Goal: Transaction & Acquisition: Purchase product/service

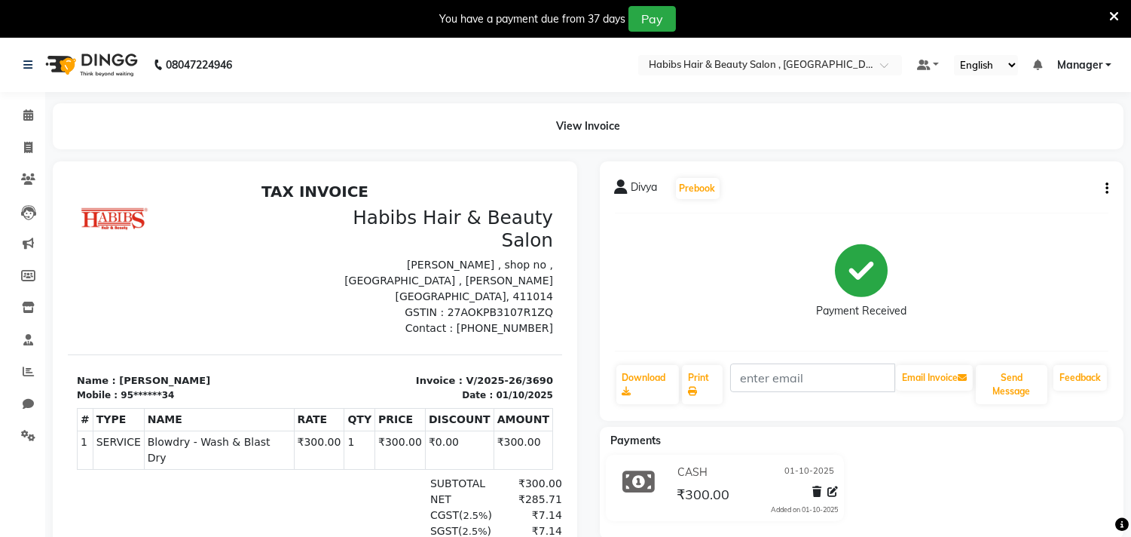
click at [1114, 16] on icon at bounding box center [1114, 17] width 10 height 14
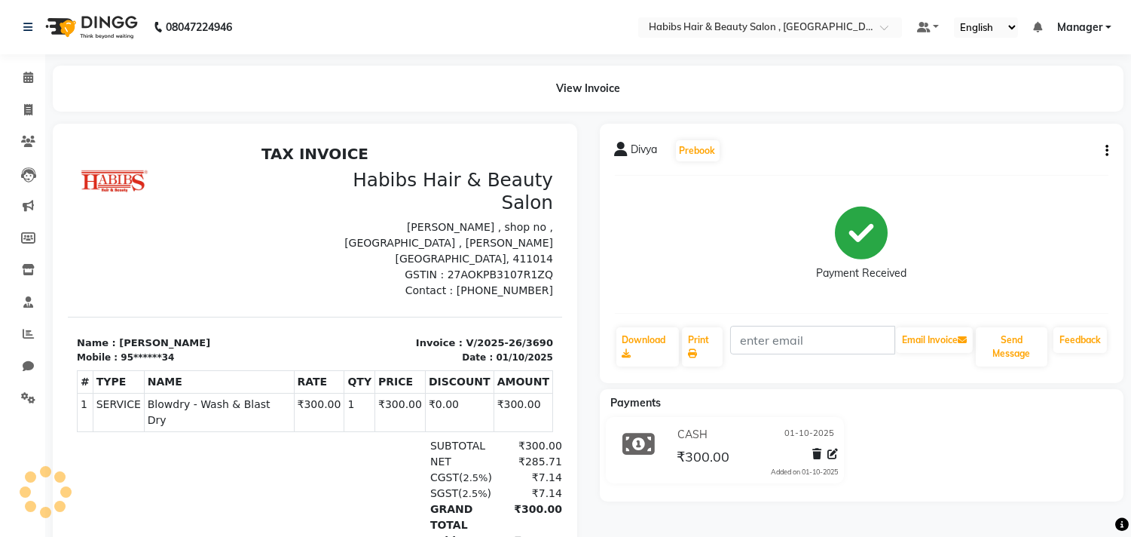
click at [1103, 145] on button "button" at bounding box center [1104, 151] width 9 height 16
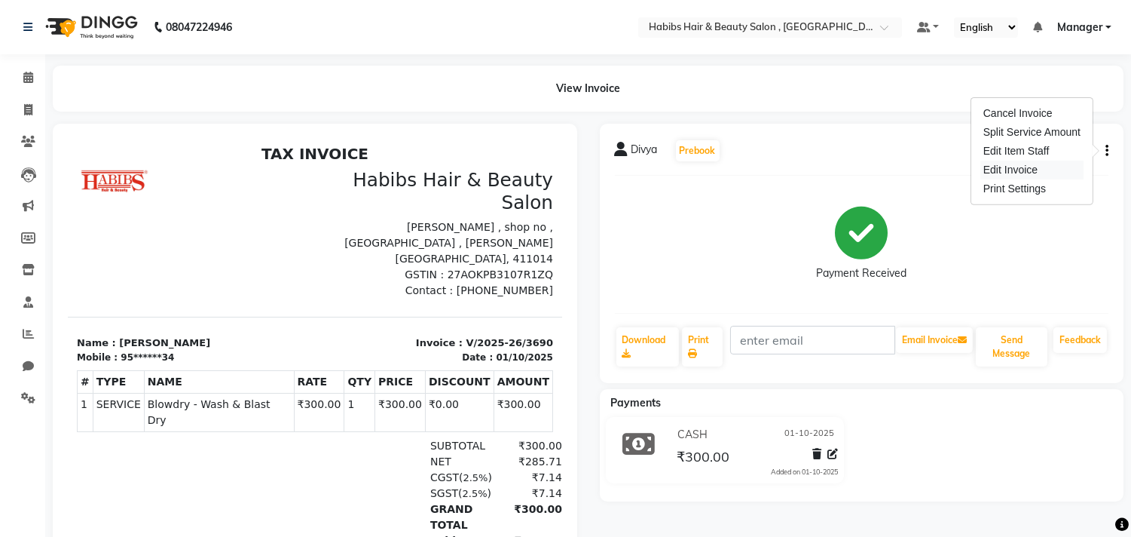
click at [1060, 171] on div "Edit Invoice" at bounding box center [1031, 170] width 103 height 19
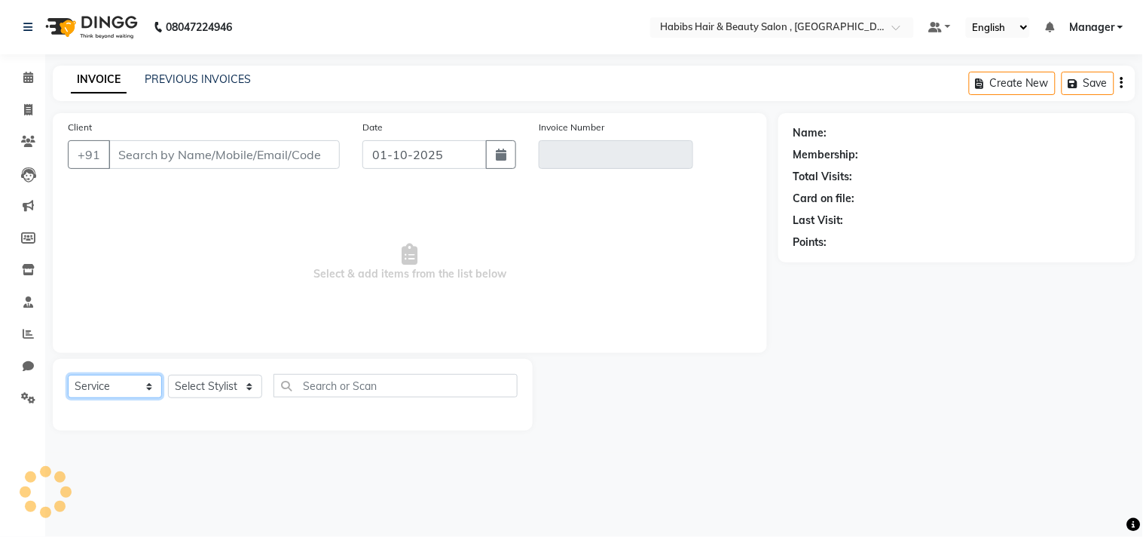
click at [136, 394] on select "Select Service Product Membership Package Voucher Prepaid Gift Card" at bounding box center [115, 386] width 94 height 23
click at [68, 375] on select "Select Service Product Membership Package Voucher Prepaid Gift Card" at bounding box center [115, 386] width 94 height 23
select select "service"
click at [219, 383] on select "Select Stylist" at bounding box center [215, 386] width 94 height 23
type input "95******34"
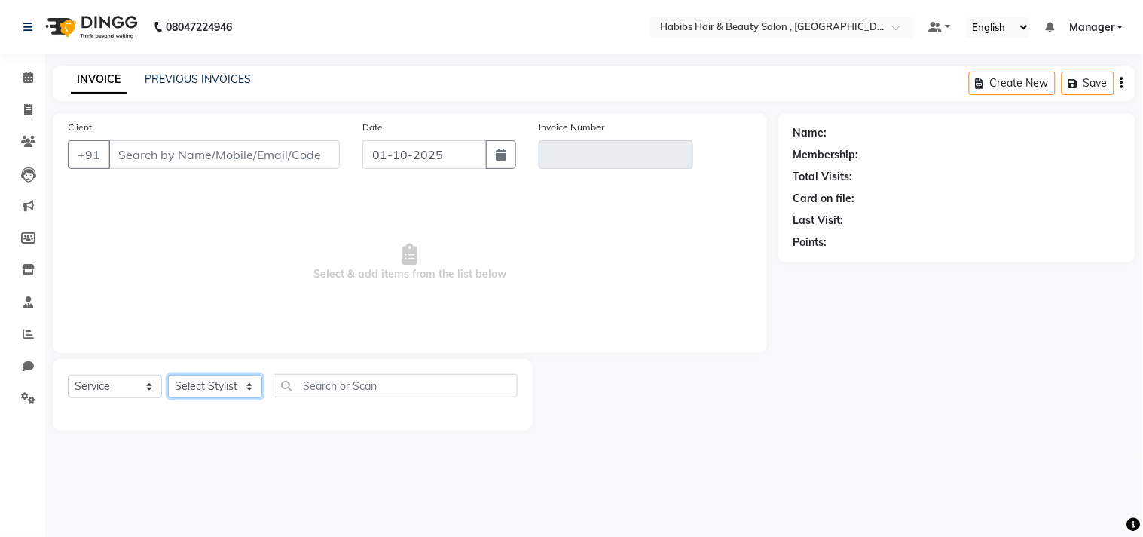
type input "V/2025-26/3690"
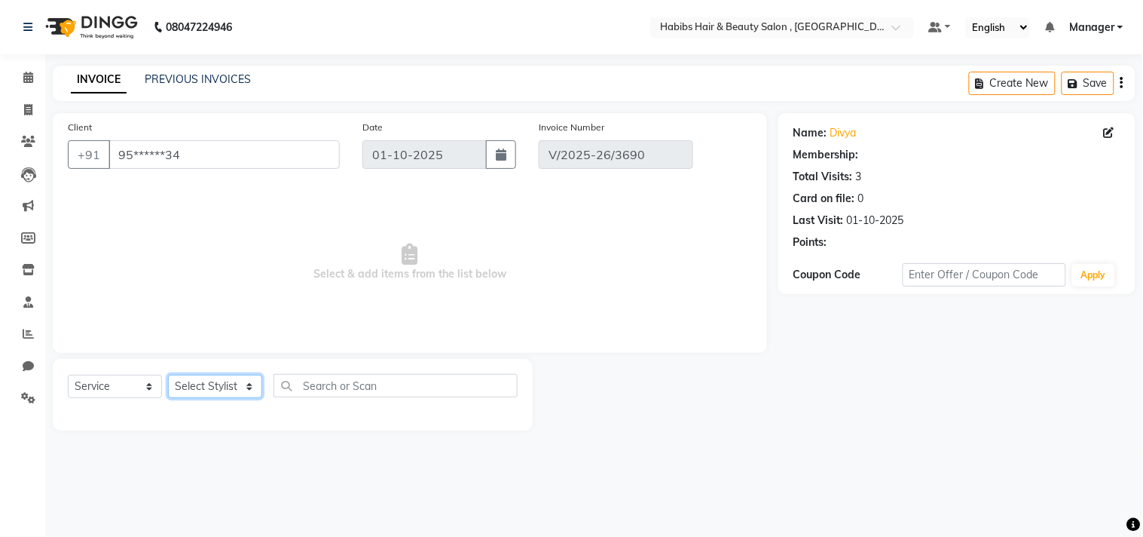
select select "select"
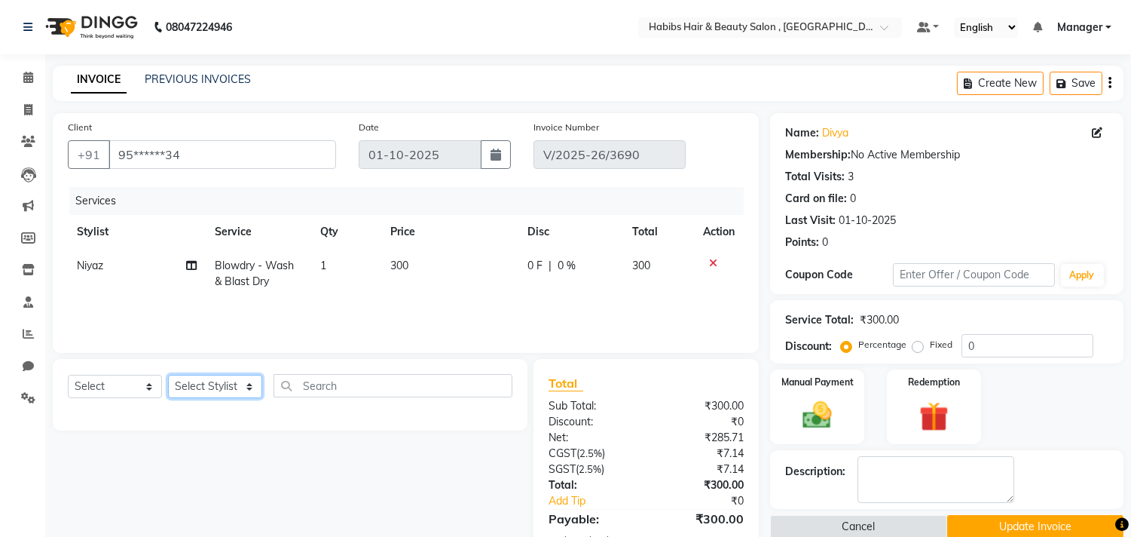
select select "88856"
click at [168, 375] on select "Select Stylist [PERSON_NAME] Manager M M [PERSON_NAME] [PERSON_NAME] Reshma [PE…" at bounding box center [215, 386] width 94 height 23
click at [133, 384] on select "Select Service Product Membership Package Voucher Prepaid Gift Card" at bounding box center [115, 386] width 94 height 23
select select "service"
click at [68, 375] on select "Select Service Product Membership Package Voucher Prepaid Gift Card" at bounding box center [115, 386] width 94 height 23
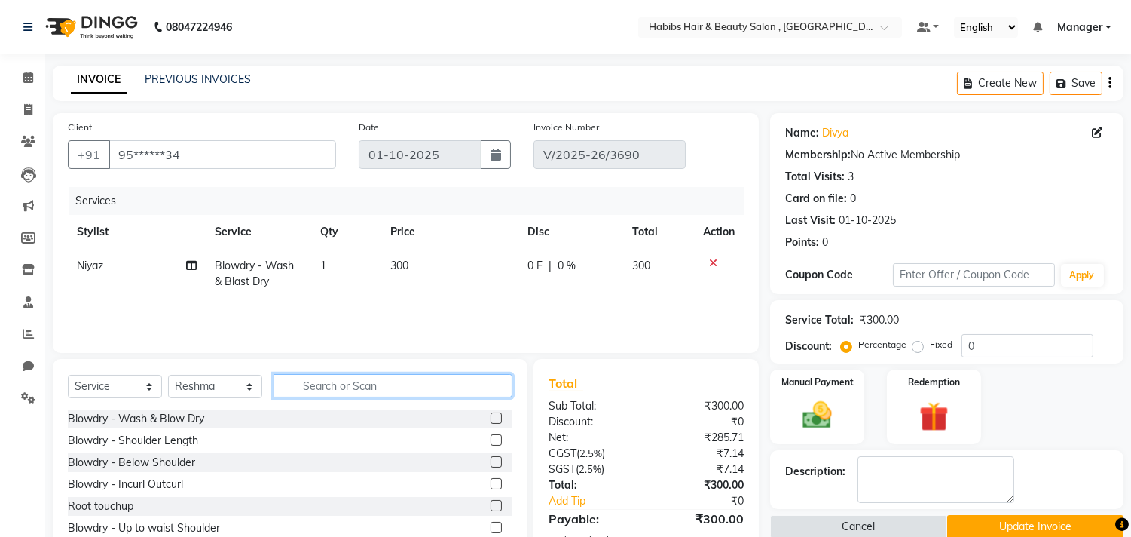
click at [329, 393] on input "text" at bounding box center [393, 385] width 239 height 23
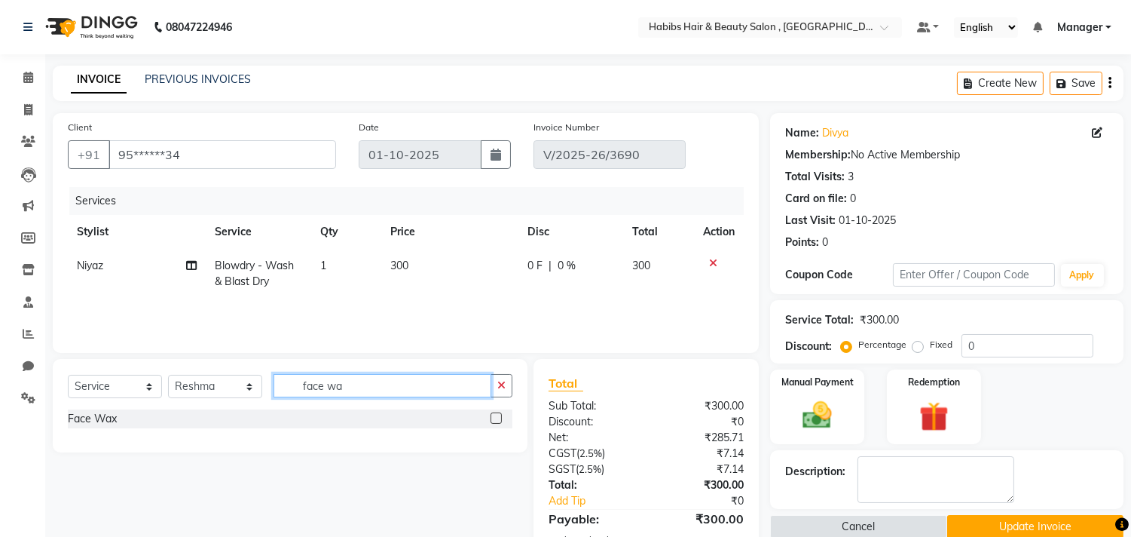
type input "face wa"
click at [491, 418] on label at bounding box center [496, 417] width 11 height 11
click at [491, 418] on input "checkbox" at bounding box center [496, 419] width 10 height 10
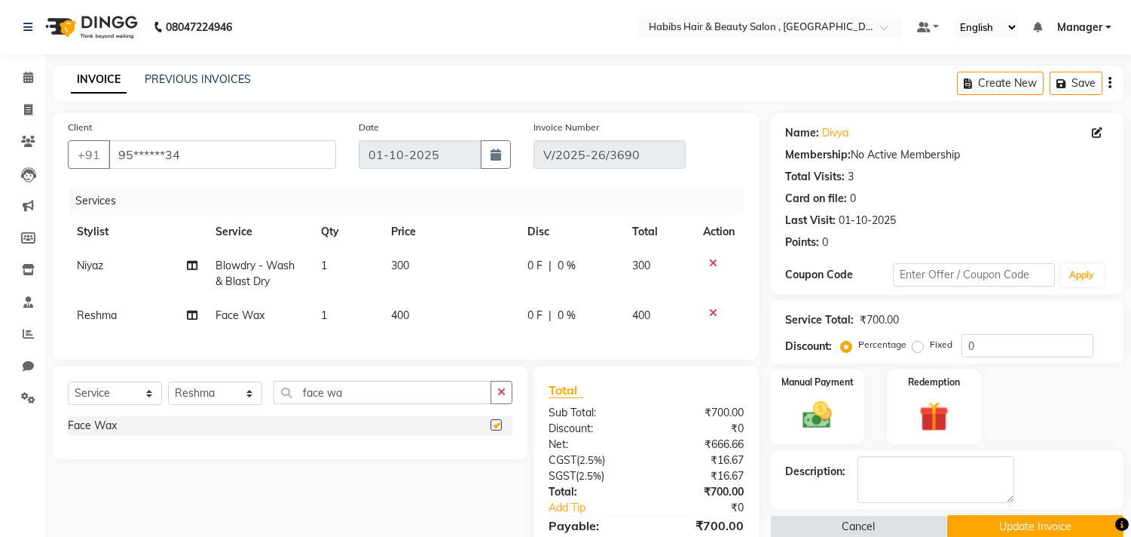
checkbox input "false"
click at [430, 313] on td "400" at bounding box center [450, 315] width 136 height 34
select select "88856"
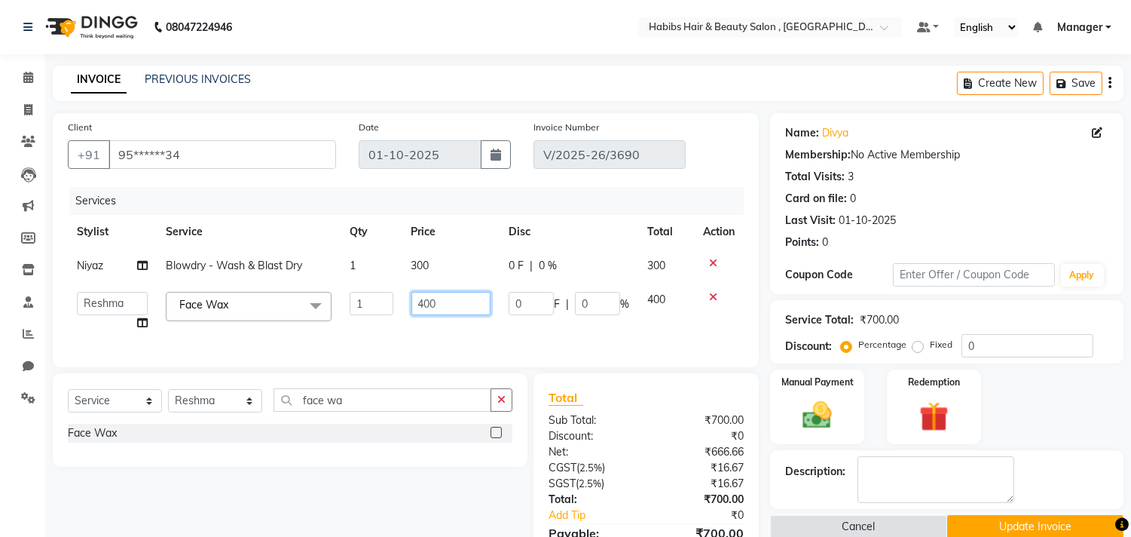
click at [435, 307] on input "400" at bounding box center [450, 303] width 79 height 23
click at [436, 307] on input "400" at bounding box center [450, 303] width 79 height 23
type input "630"
click at [731, 395] on div "Total Sub Total: ₹700.00 Discount: ₹0 Net: ₹666.66 CGST ( 2.5% ) ₹16.67 SGST ( …" at bounding box center [646, 510] width 225 height 275
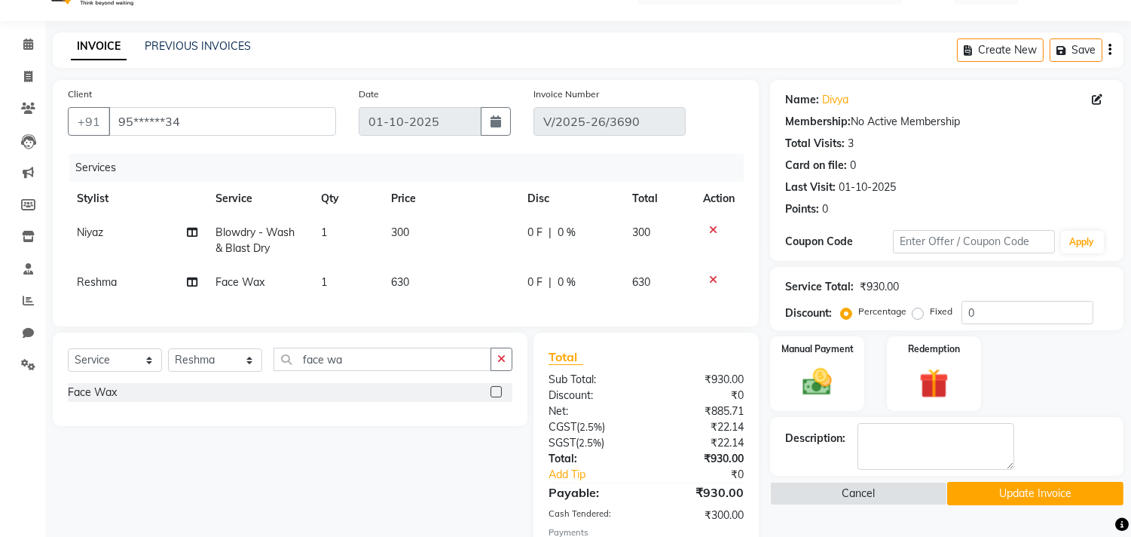
scroll to position [139, 0]
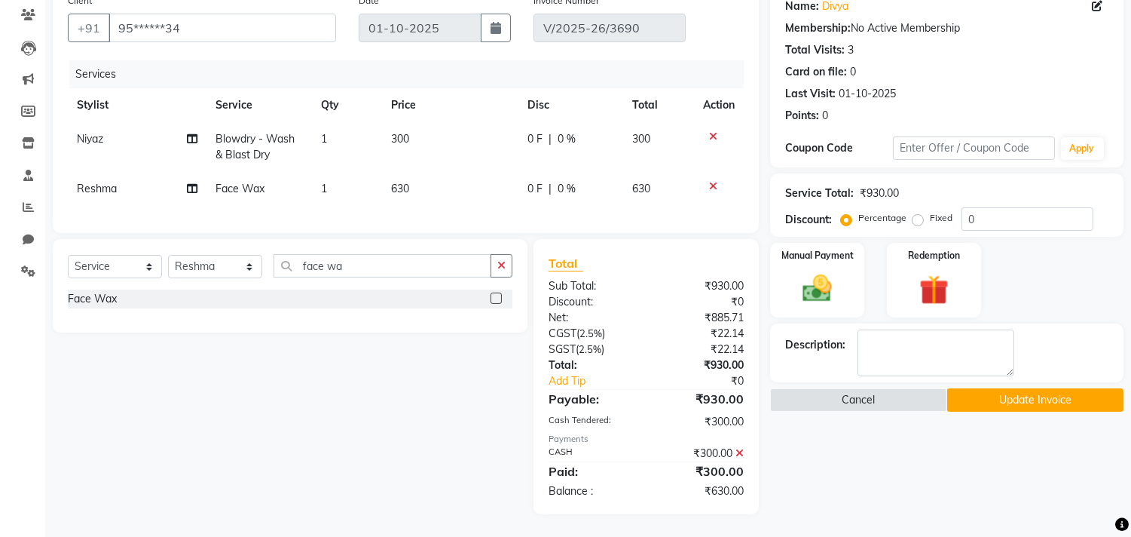
click at [737, 451] on icon at bounding box center [740, 453] width 8 height 11
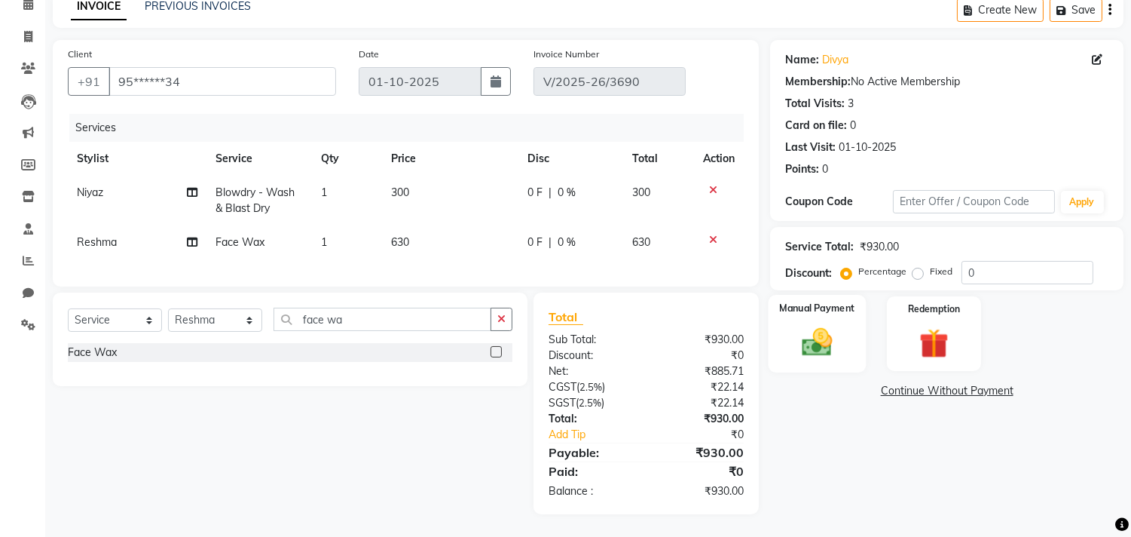
click at [787, 347] on div "Manual Payment" at bounding box center [818, 333] width 98 height 77
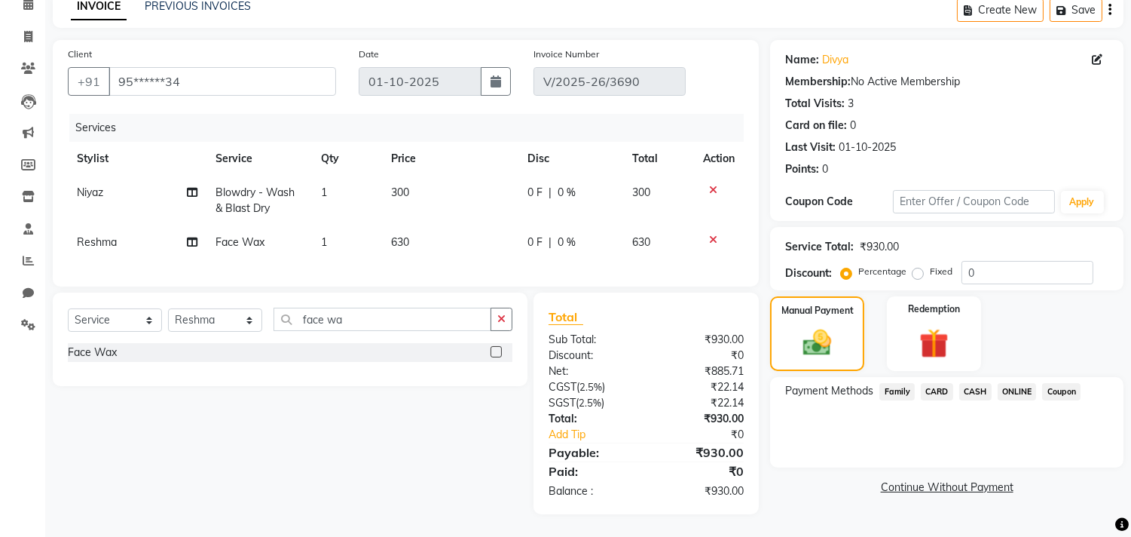
click at [971, 383] on span "CASH" at bounding box center [975, 391] width 32 height 17
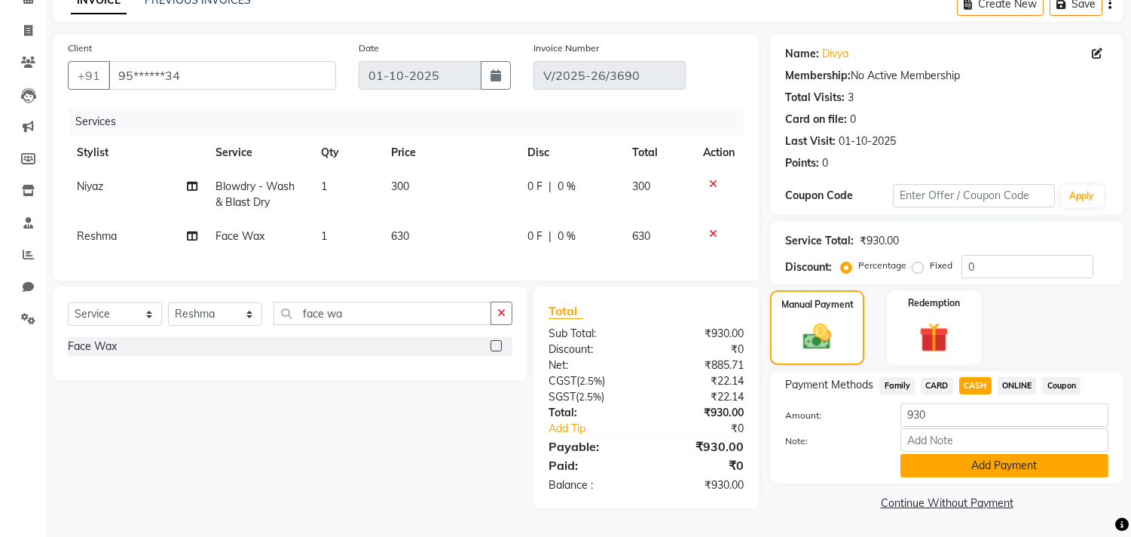
click at [970, 456] on button "Add Payment" at bounding box center [1005, 465] width 208 height 23
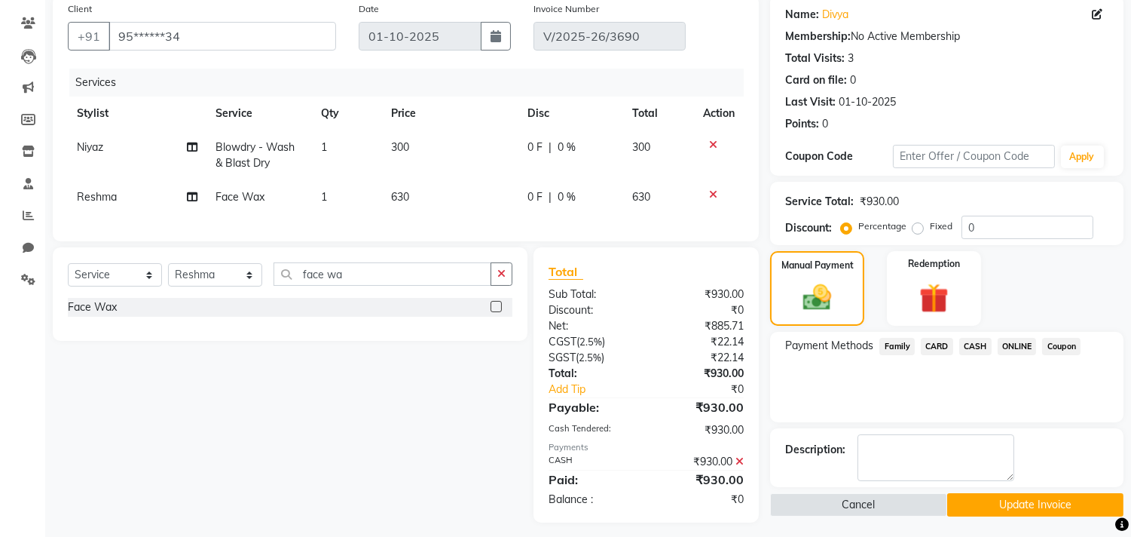
scroll to position [139, 0]
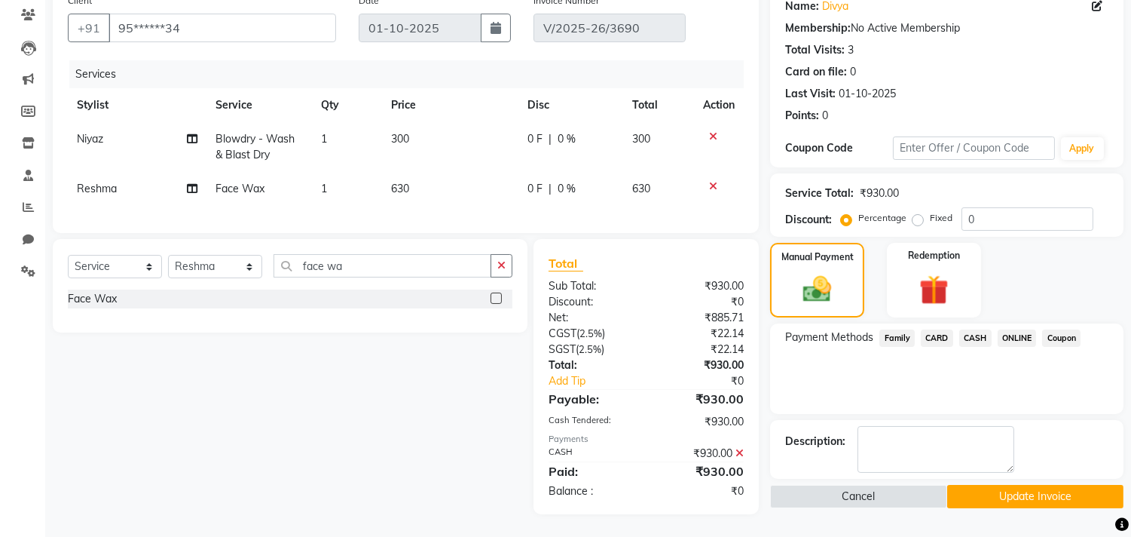
click at [967, 485] on button "Update Invoice" at bounding box center [1035, 496] width 176 height 23
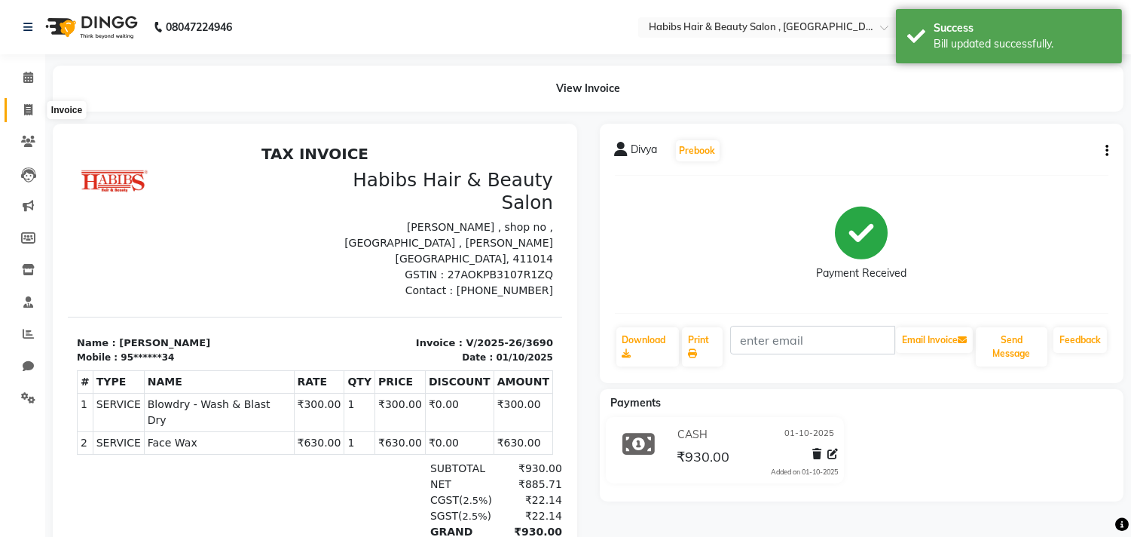
click at [35, 106] on span at bounding box center [28, 110] width 26 height 17
select select "service"
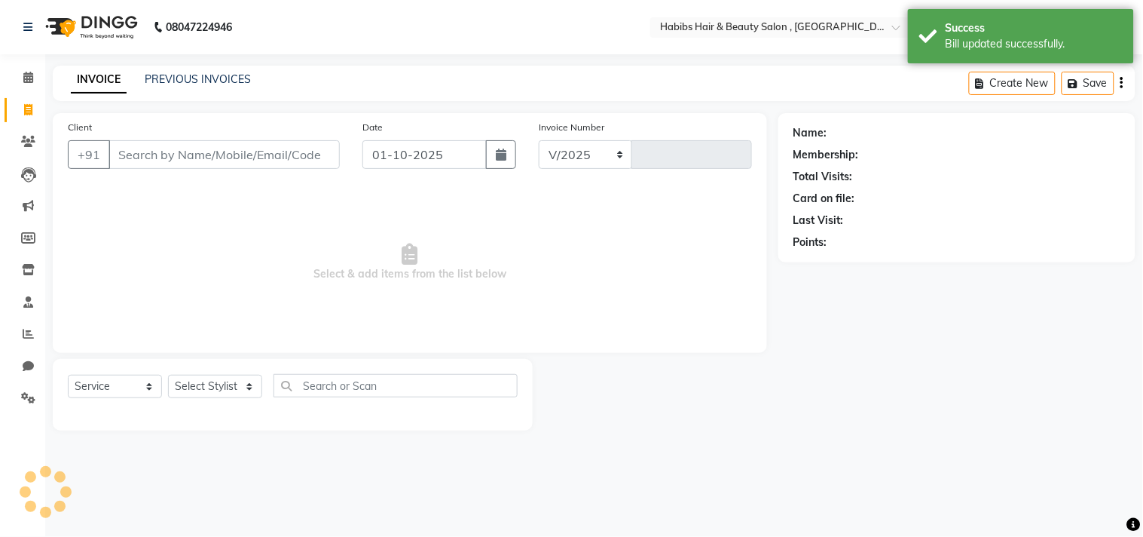
select select "4838"
type input "3693"
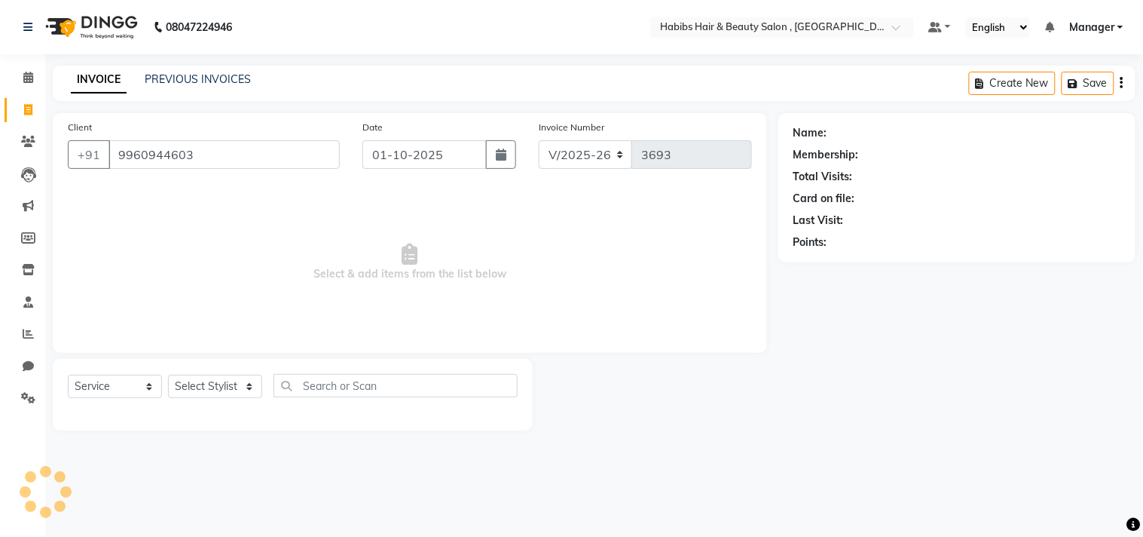
type input "9960944603"
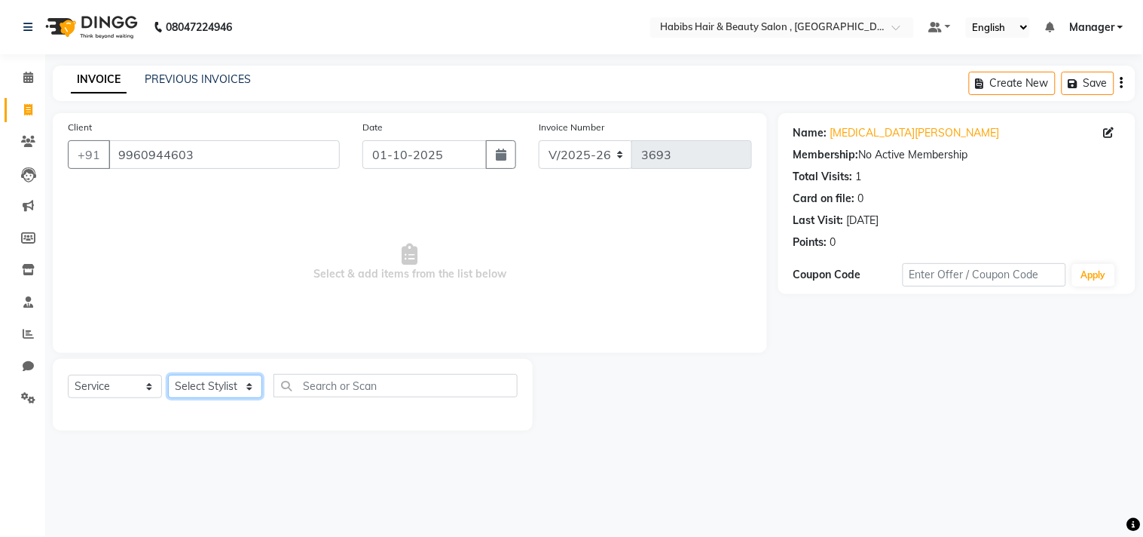
click at [213, 388] on select "Select Stylist [PERSON_NAME] Manager M M [PERSON_NAME] [PERSON_NAME] Reshma [PE…" at bounding box center [215, 386] width 94 height 23
select select "29957"
click at [168, 375] on select "Select Stylist [PERSON_NAME] Manager M M [PERSON_NAME] [PERSON_NAME] Reshma [PE…" at bounding box center [215, 386] width 94 height 23
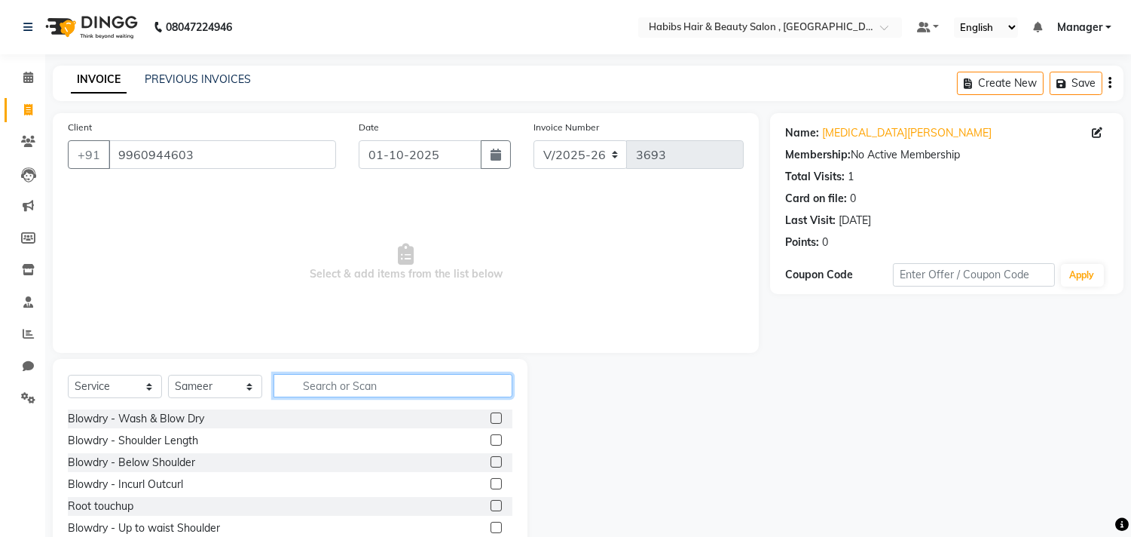
click at [344, 385] on input "text" at bounding box center [393, 385] width 239 height 23
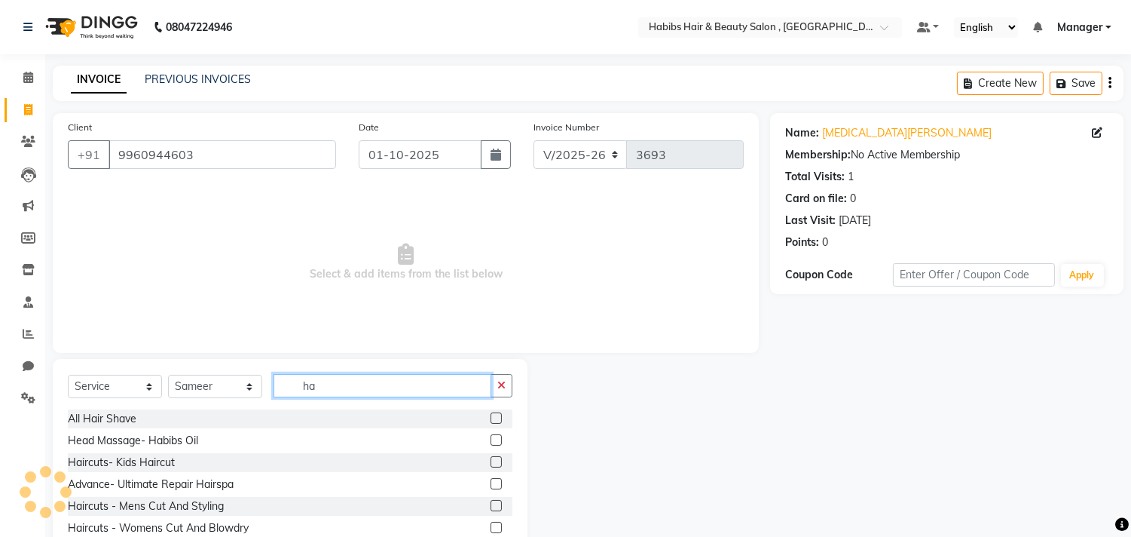
type input "ha"
click at [563, 478] on div at bounding box center [649, 470] width 243 height 222
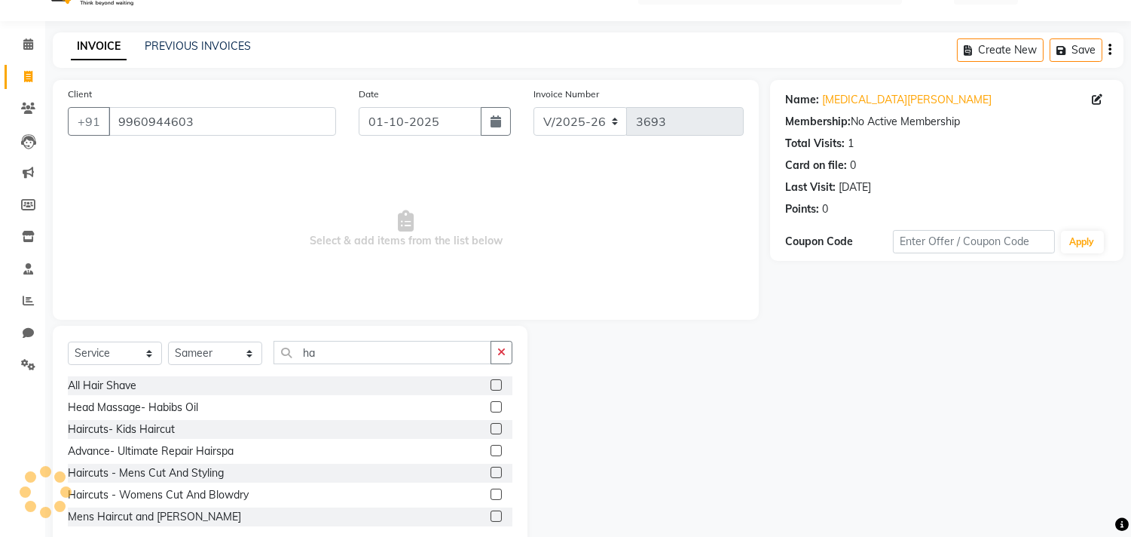
scroll to position [66, 0]
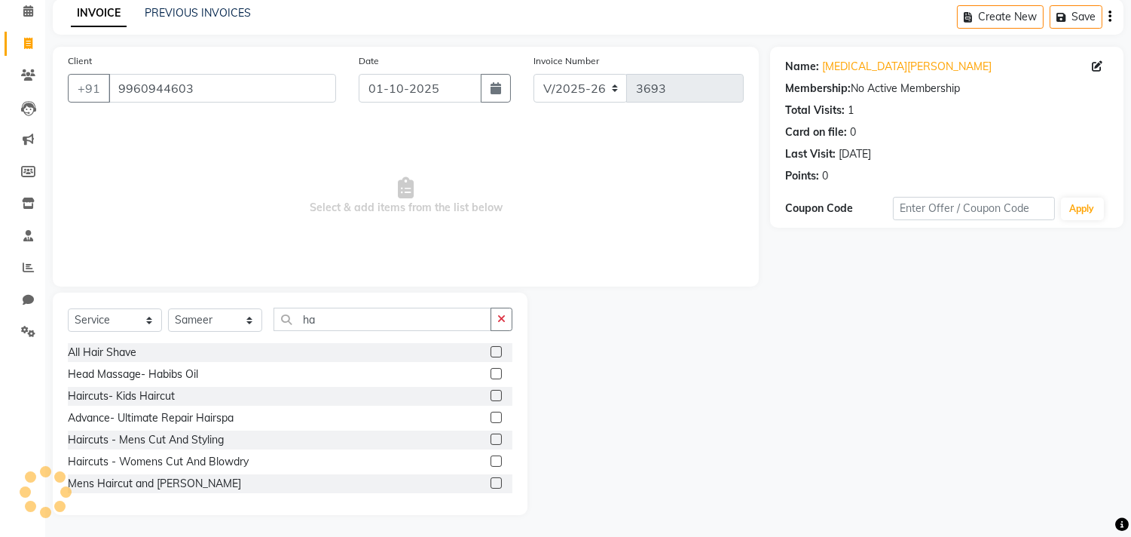
click at [491, 460] on label at bounding box center [496, 460] width 11 height 11
click at [491, 460] on input "checkbox" at bounding box center [496, 462] width 10 height 10
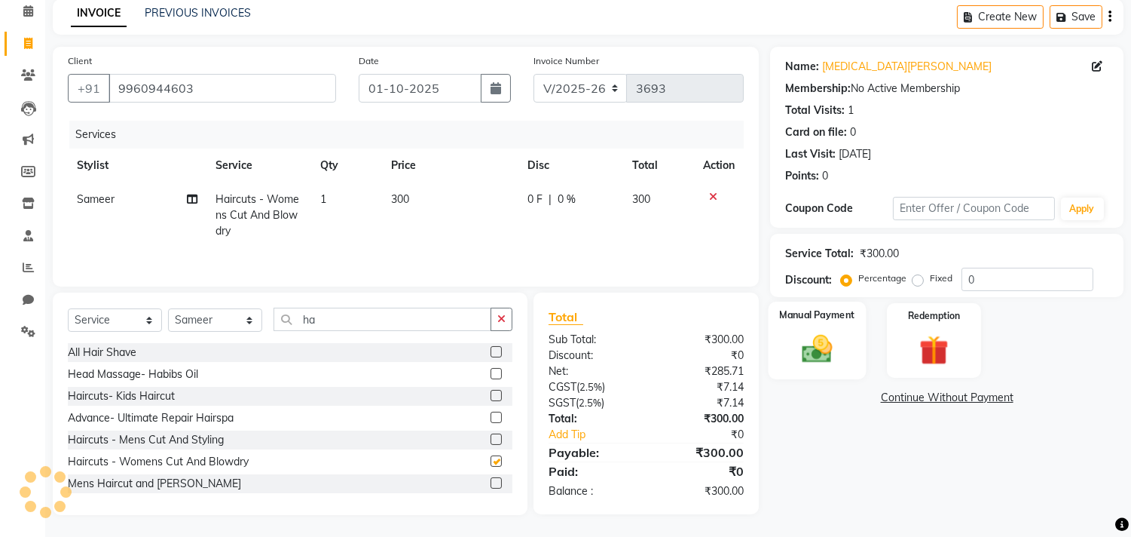
checkbox input "false"
click at [801, 367] on div "Manual Payment" at bounding box center [818, 339] width 98 height 77
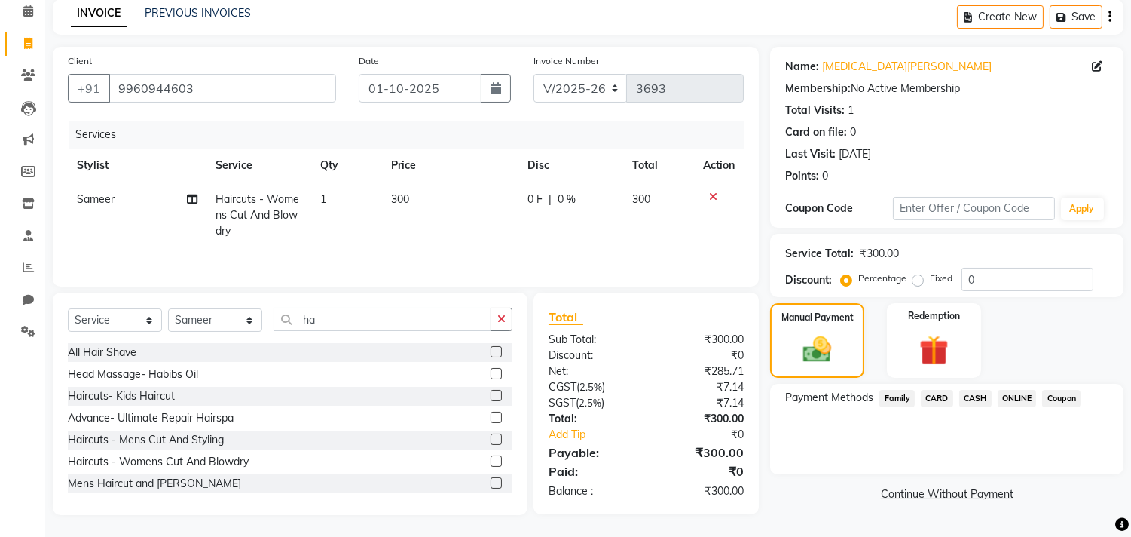
click at [1011, 396] on span "ONLINE" at bounding box center [1017, 398] width 39 height 17
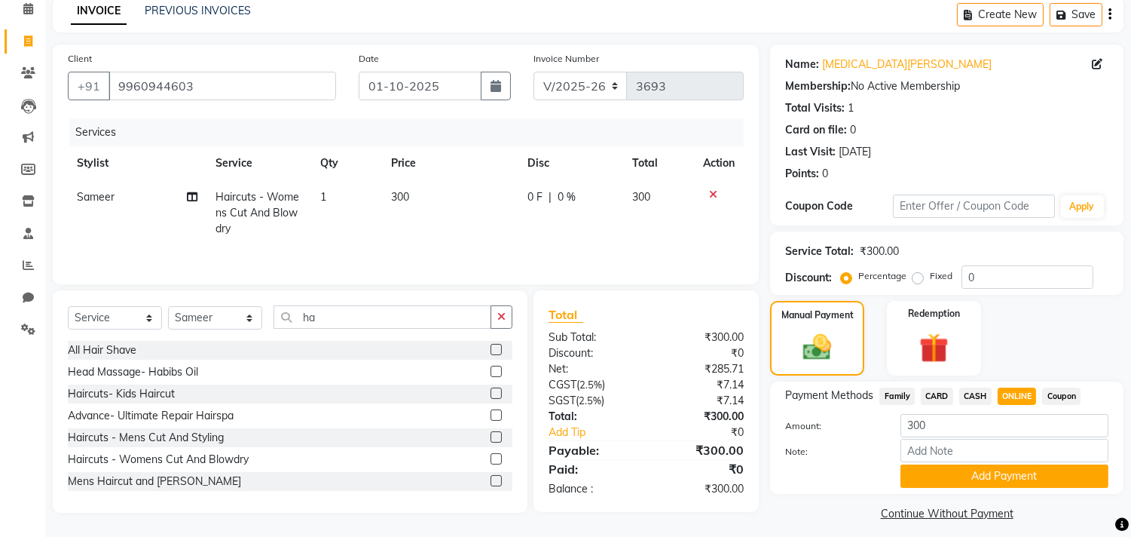
scroll to position [78, 0]
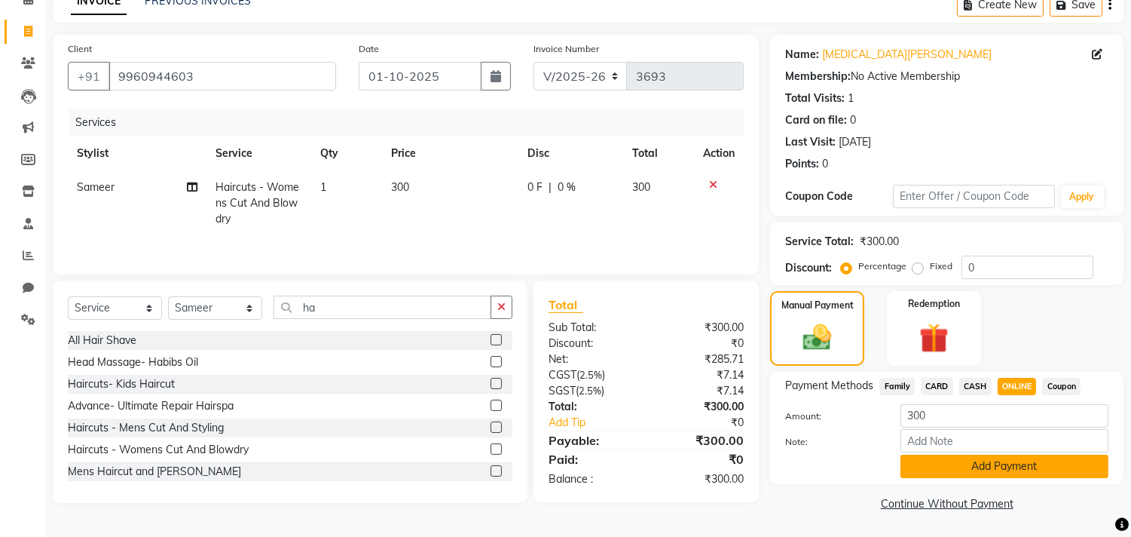
click at [1008, 466] on button "Add Payment" at bounding box center [1005, 465] width 208 height 23
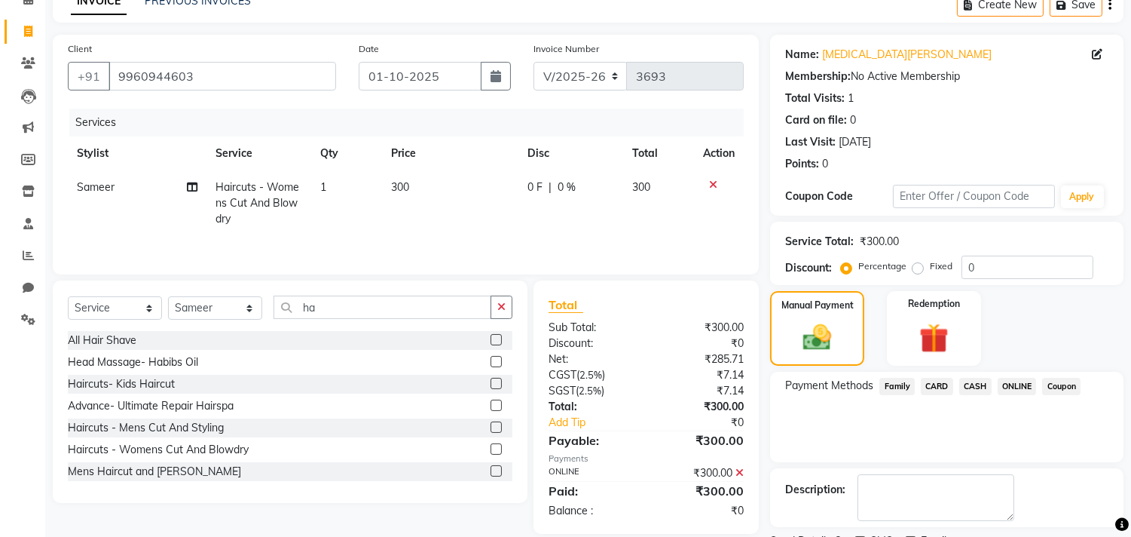
scroll to position [141, 0]
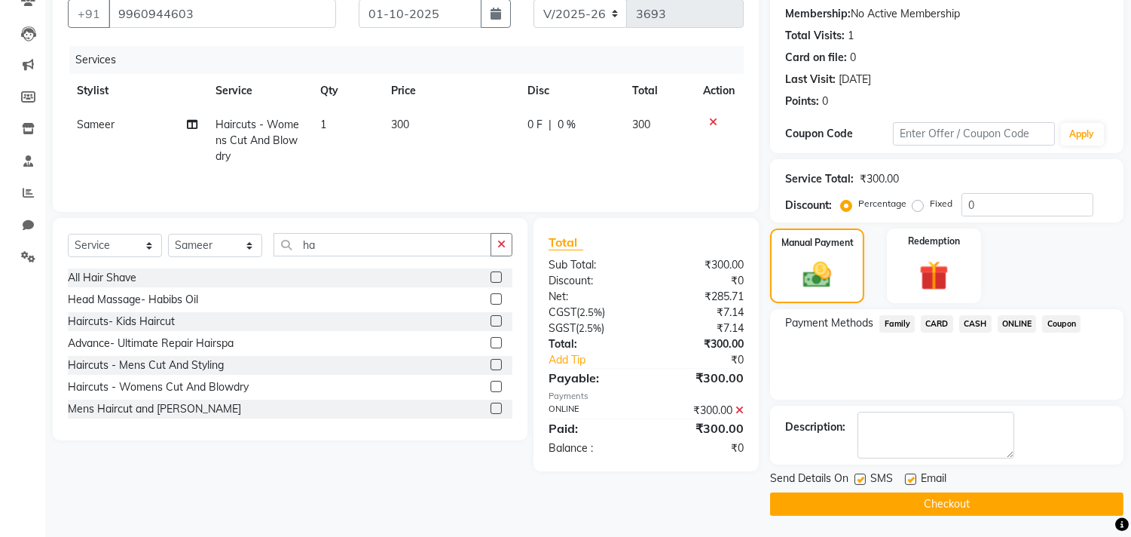
click at [993, 499] on button "Checkout" at bounding box center [946, 503] width 353 height 23
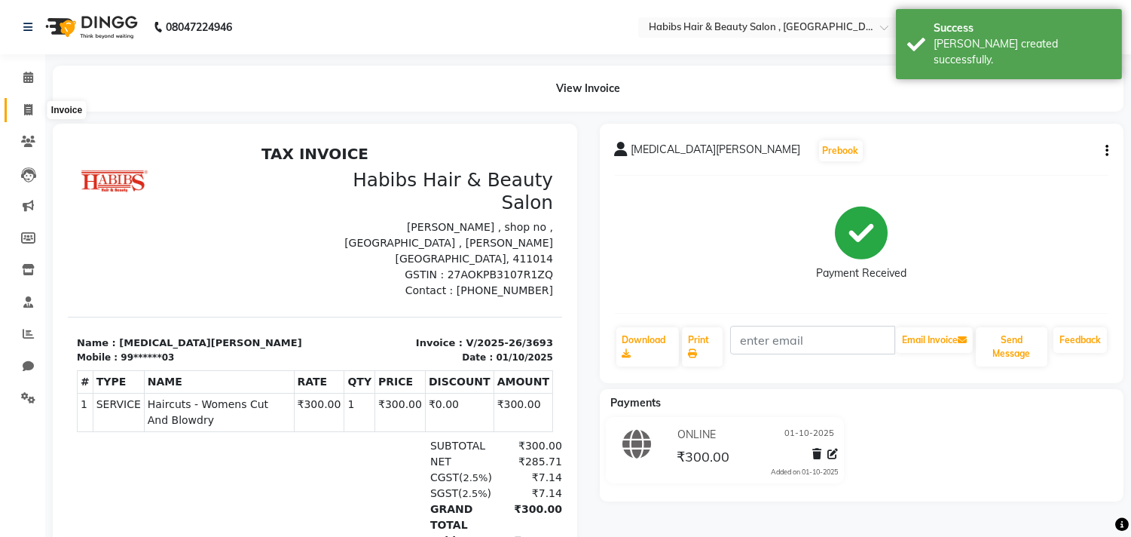
click at [32, 106] on span at bounding box center [28, 110] width 26 height 17
select select "service"
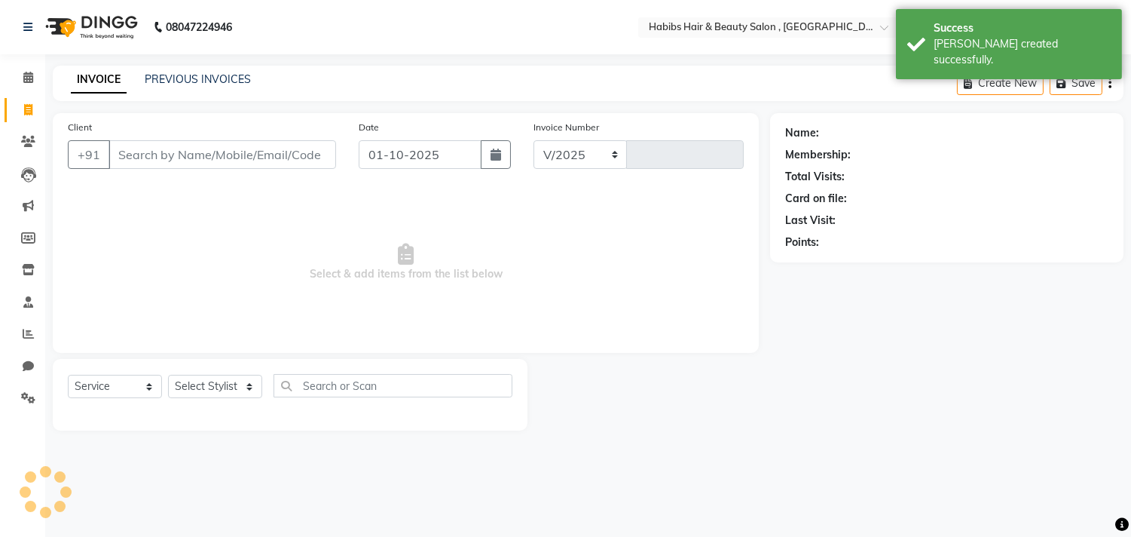
select select "4838"
type input "3694"
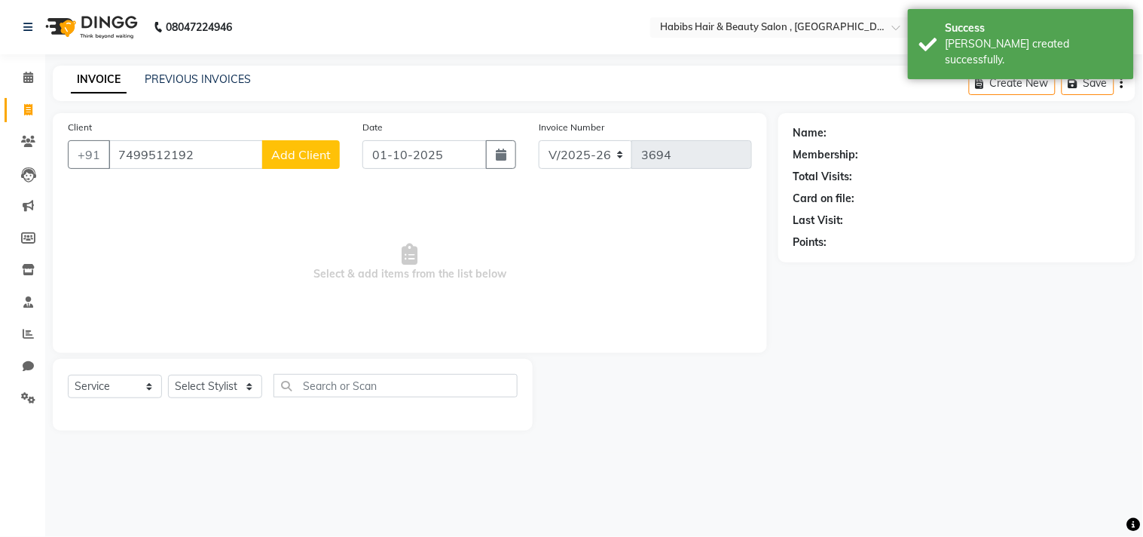
type input "7499512192"
click at [283, 154] on span "Add Client" at bounding box center [301, 154] width 60 height 15
select select "22"
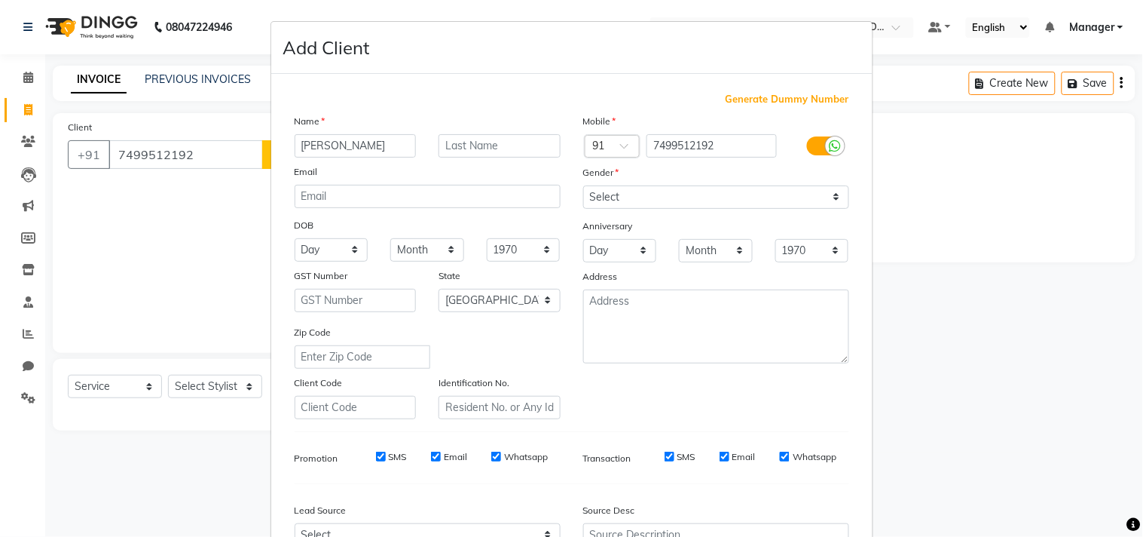
scroll to position [0, 3]
type input "[PERSON_NAME]"
drag, startPoint x: 648, startPoint y: 199, endPoint x: 649, endPoint y: 206, distance: 7.6
click at [648, 199] on select "Select [DEMOGRAPHIC_DATA] [DEMOGRAPHIC_DATA] Other Prefer Not To Say" at bounding box center [716, 196] width 266 height 23
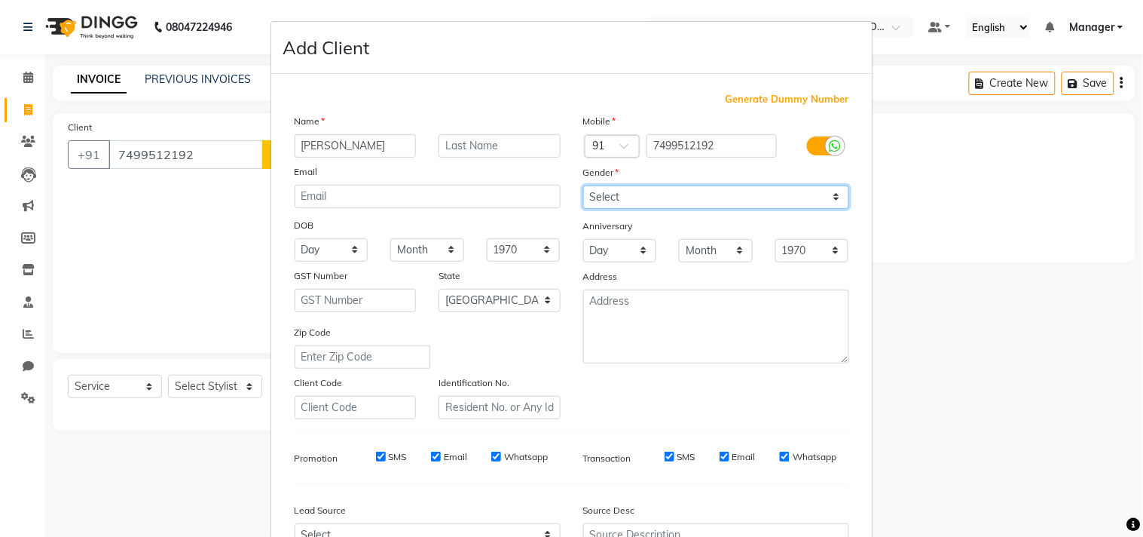
select select "[DEMOGRAPHIC_DATA]"
click at [583, 185] on select "Select [DEMOGRAPHIC_DATA] [DEMOGRAPHIC_DATA] Other Prefer Not To Say" at bounding box center [716, 196] width 266 height 23
click at [778, 405] on div "Mobile Country Code × 91 7499512192 Gender Select Male Female Other Prefer Not …" at bounding box center [716, 266] width 289 height 306
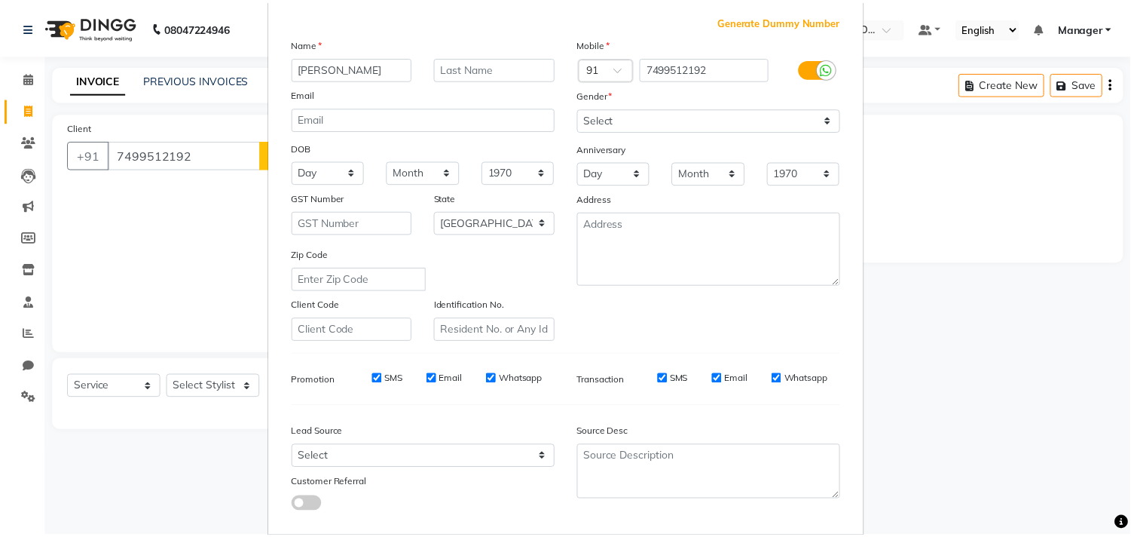
scroll to position [160, 0]
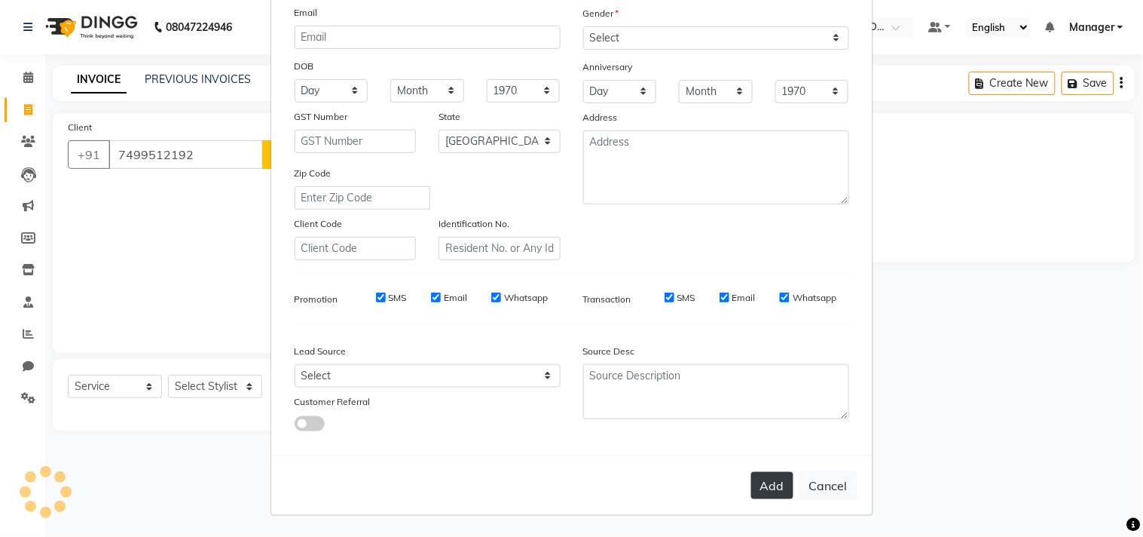
click at [772, 493] on button "Add" at bounding box center [772, 485] width 42 height 27
type input "74******92"
select select
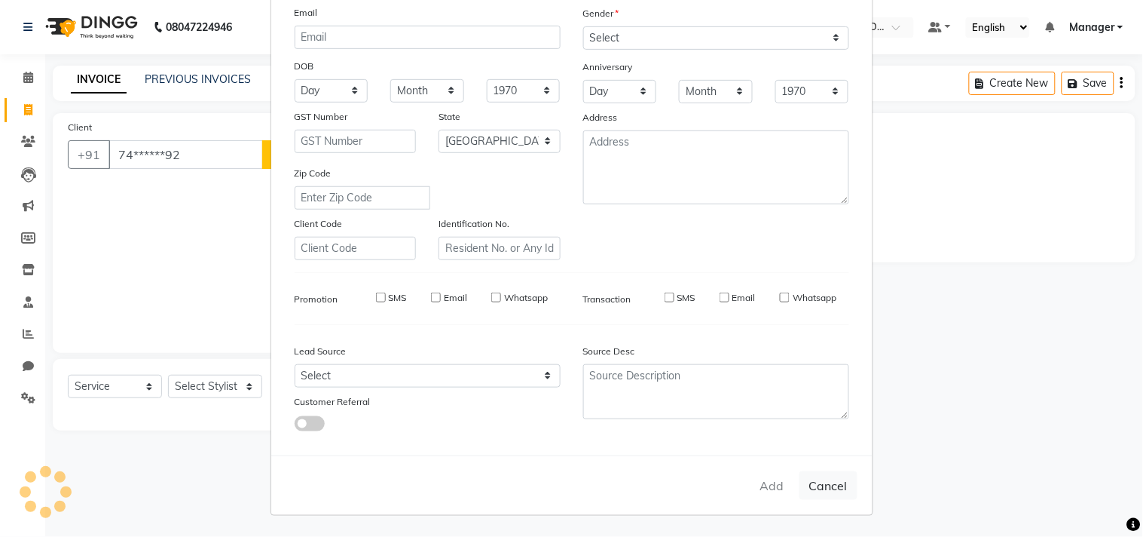
select select "null"
select select
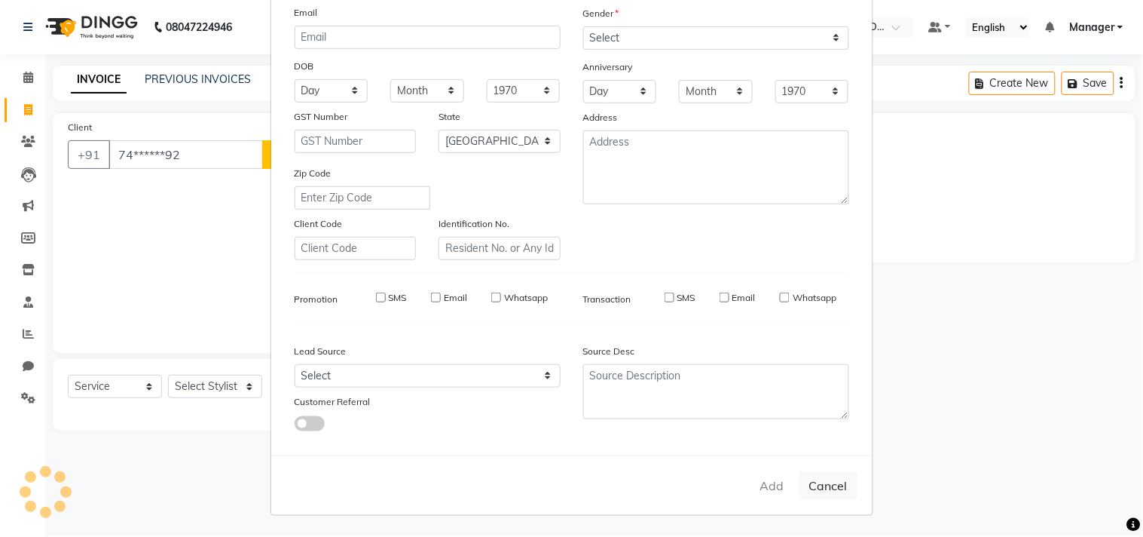
checkbox input "false"
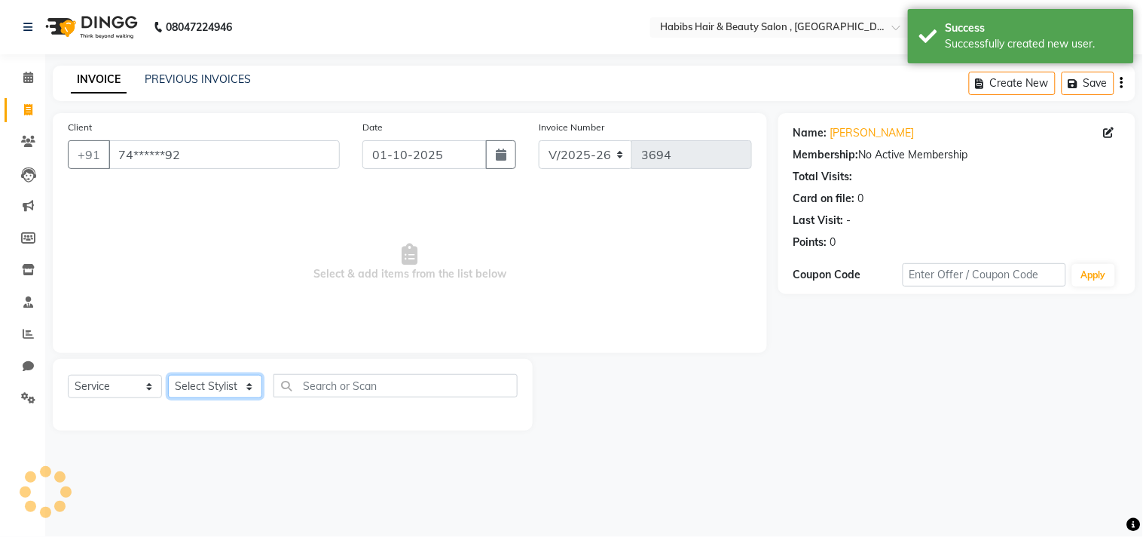
click at [215, 393] on select "Select Stylist [PERSON_NAME] Manager M M [PERSON_NAME] [PERSON_NAME] Reshma [PE…" at bounding box center [215, 386] width 94 height 23
select select "29954"
click at [168, 375] on select "Select Stylist [PERSON_NAME] Manager M M [PERSON_NAME] [PERSON_NAME] Reshma [PE…" at bounding box center [215, 386] width 94 height 23
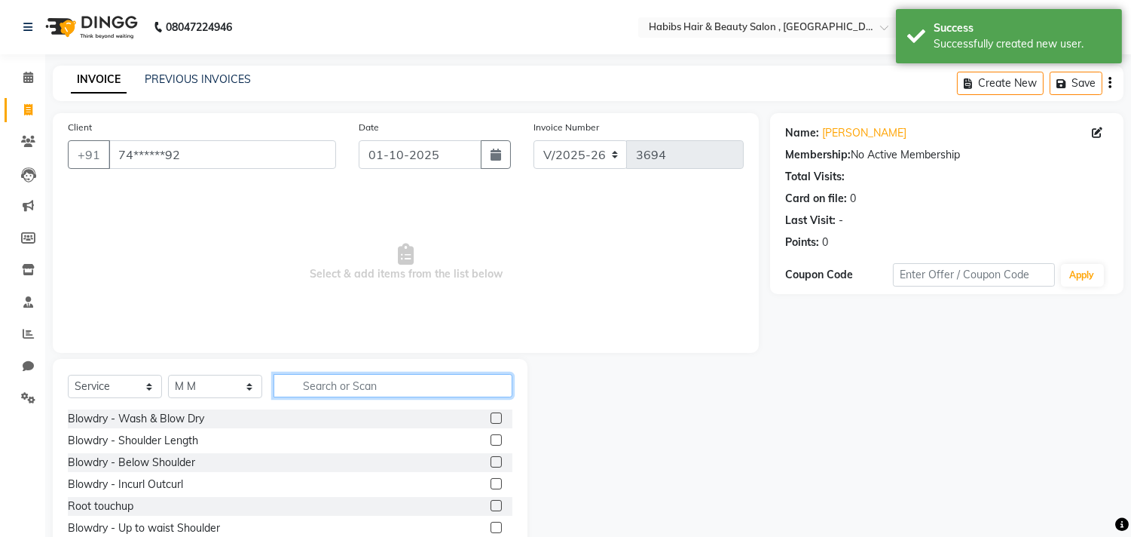
click at [343, 393] on input "text" at bounding box center [393, 385] width 239 height 23
type input "wash"
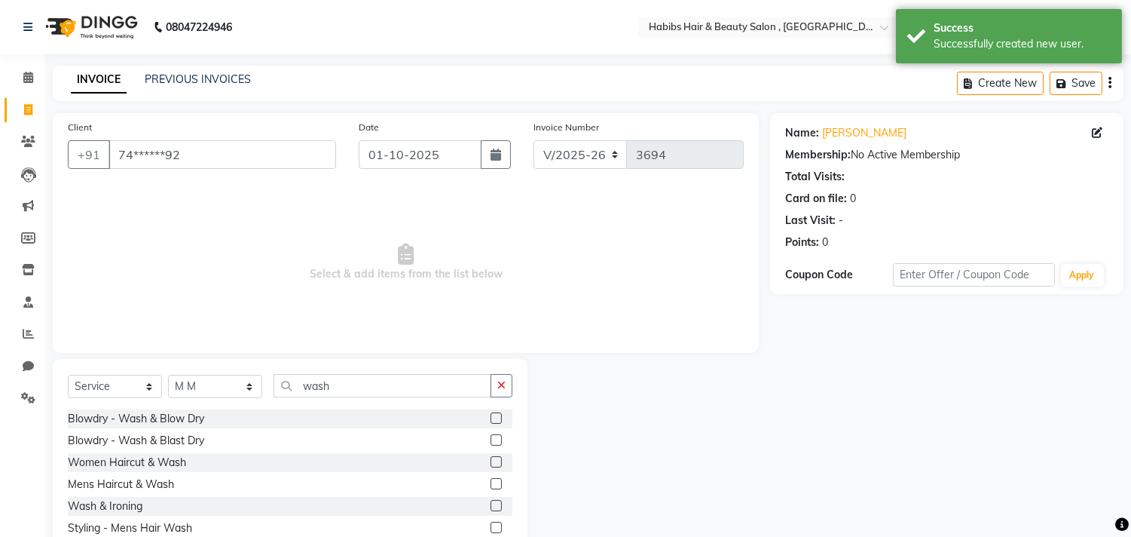
click at [498, 463] on label at bounding box center [496, 461] width 11 height 11
click at [498, 463] on input "checkbox" at bounding box center [496, 462] width 10 height 10
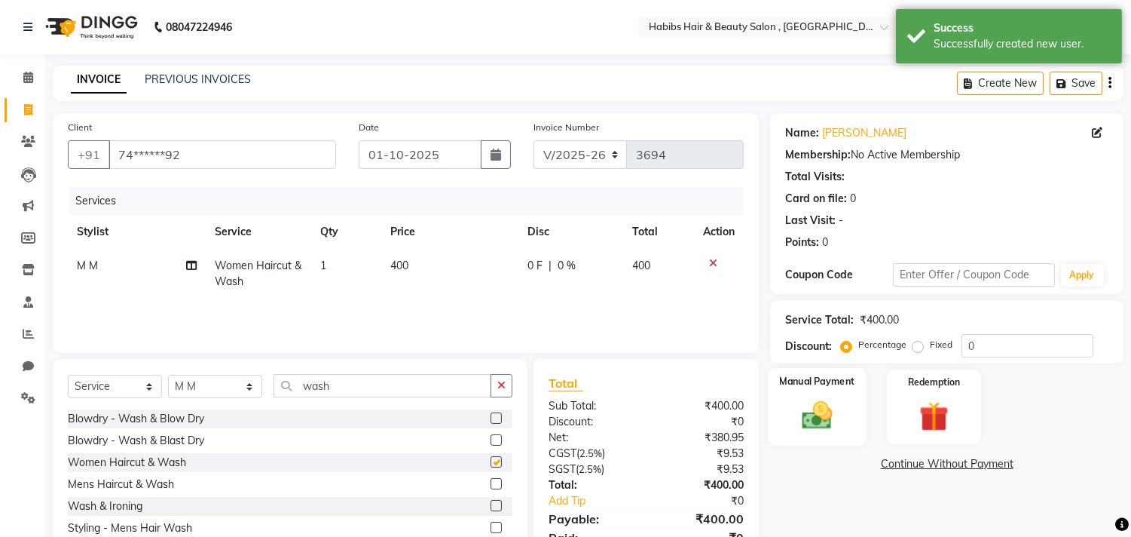
checkbox input "false"
click at [819, 415] on img at bounding box center [818, 415] width 50 height 35
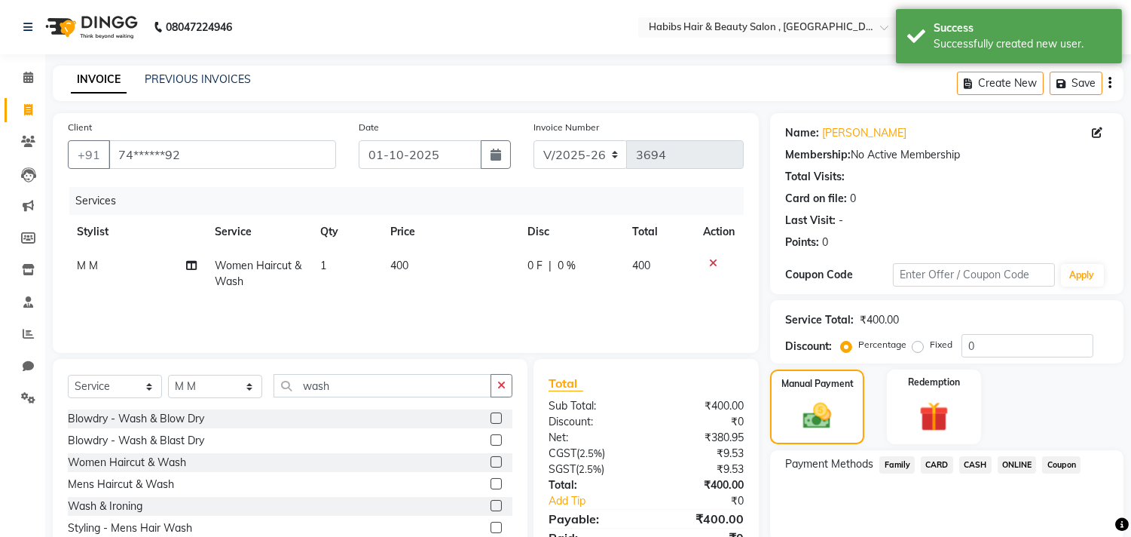
click at [933, 463] on span "CARD" at bounding box center [937, 464] width 32 height 17
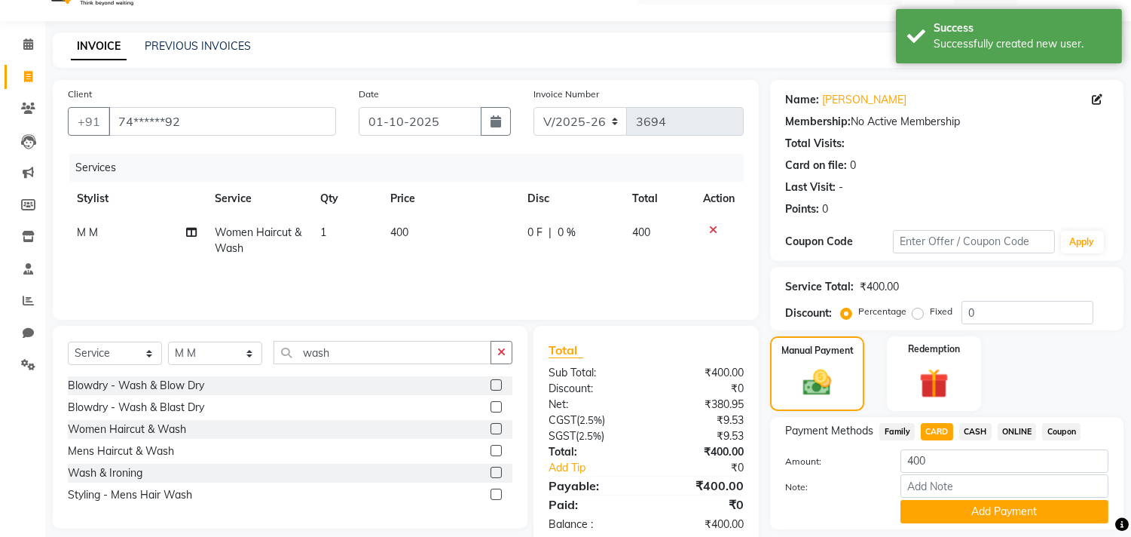
scroll to position [78, 0]
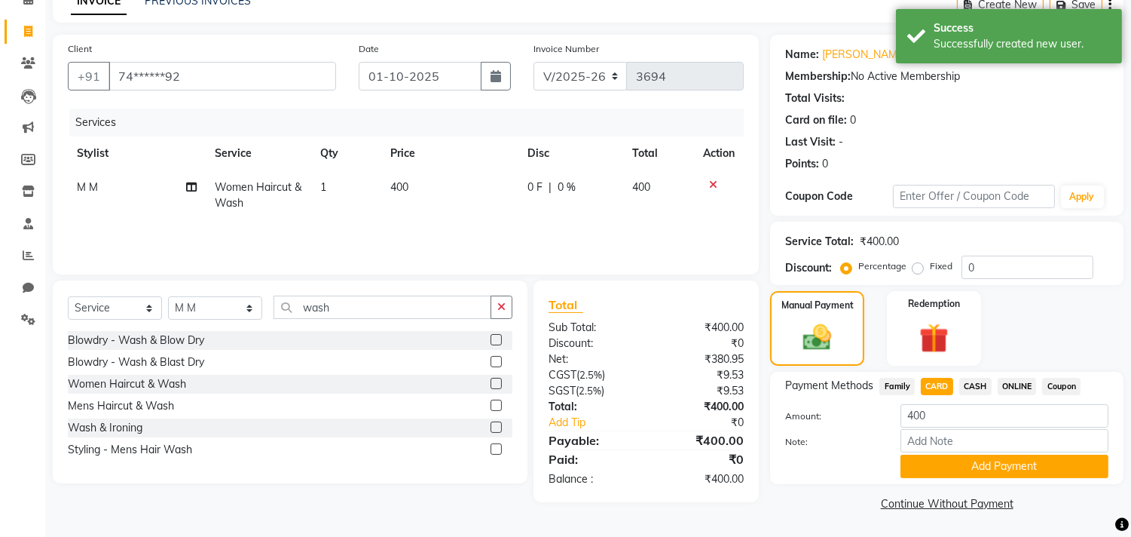
click at [933, 463] on button "Add Payment" at bounding box center [1005, 465] width 208 height 23
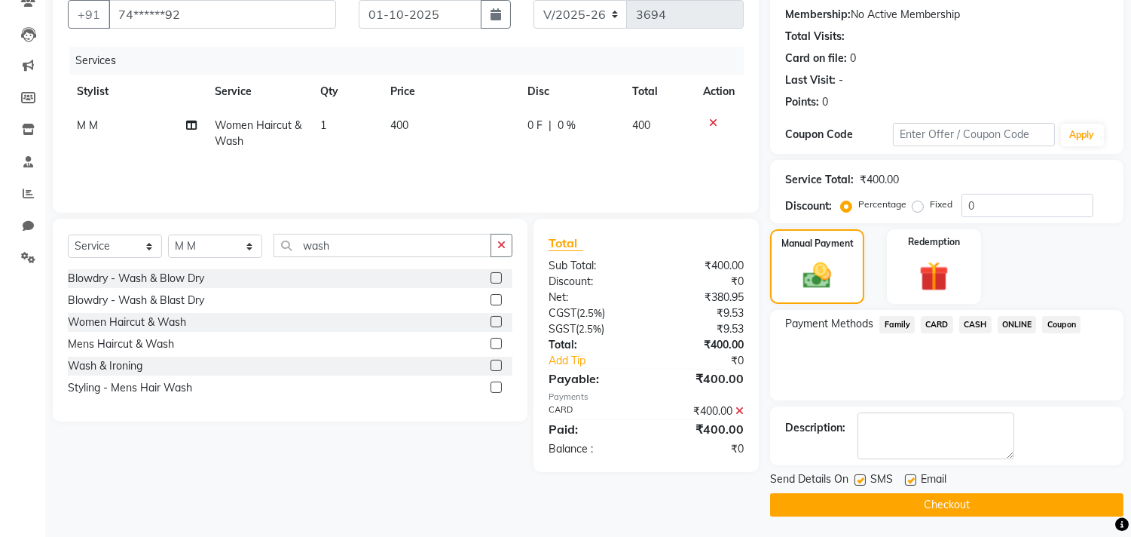
scroll to position [141, 0]
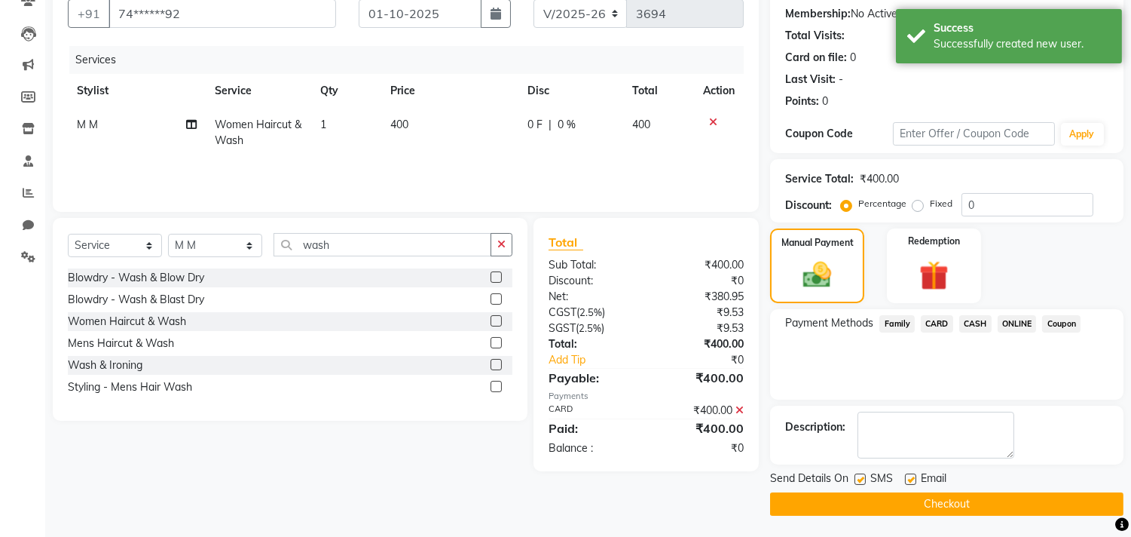
click at [936, 508] on button "Checkout" at bounding box center [946, 503] width 353 height 23
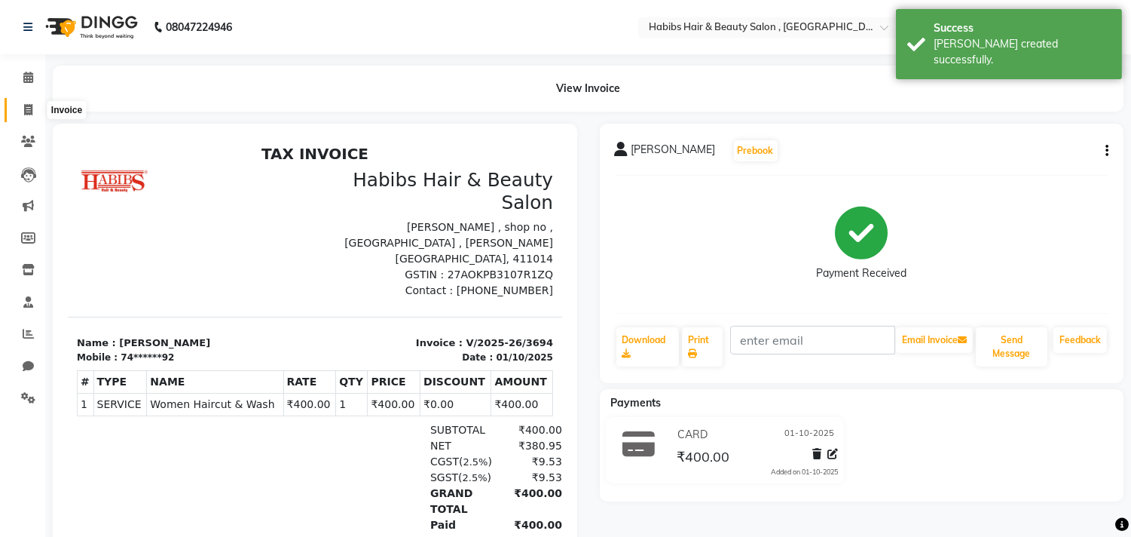
click at [27, 104] on icon at bounding box center [28, 109] width 8 height 11
select select "service"
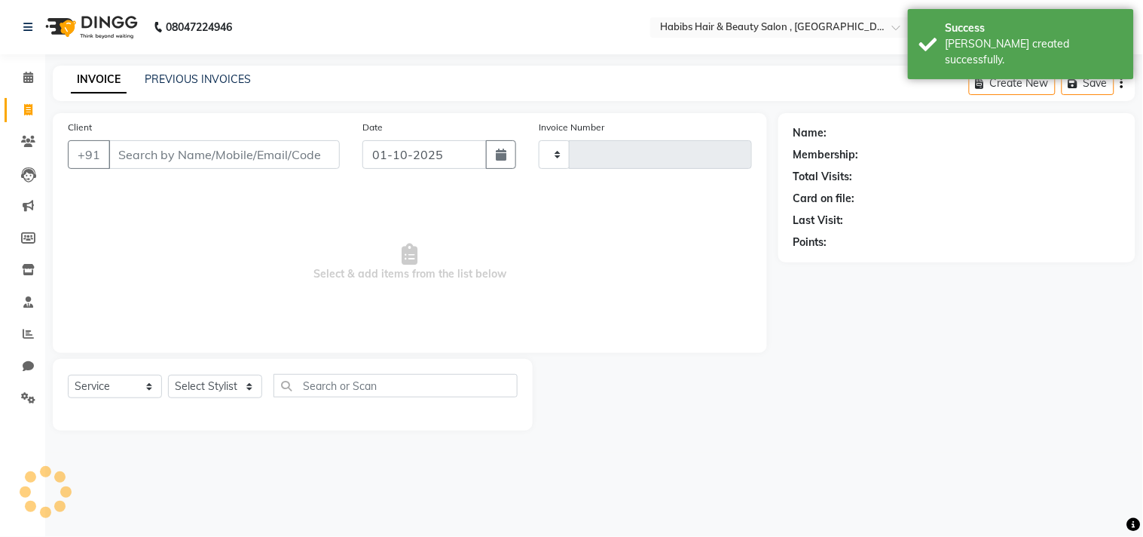
type input "3695"
select select "4838"
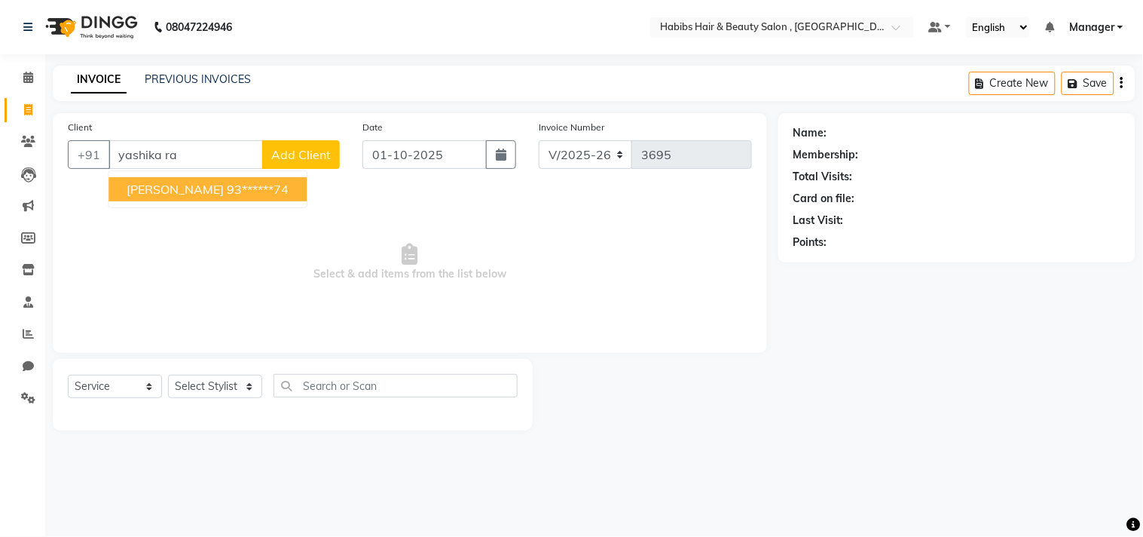
click at [186, 196] on span "[PERSON_NAME]" at bounding box center [175, 189] width 97 height 15
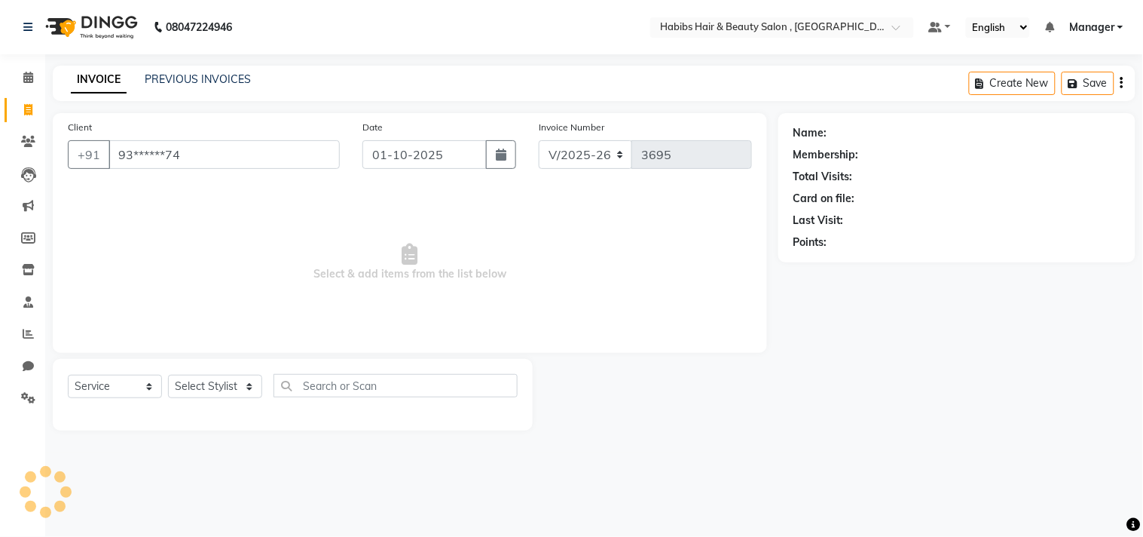
type input "93******74"
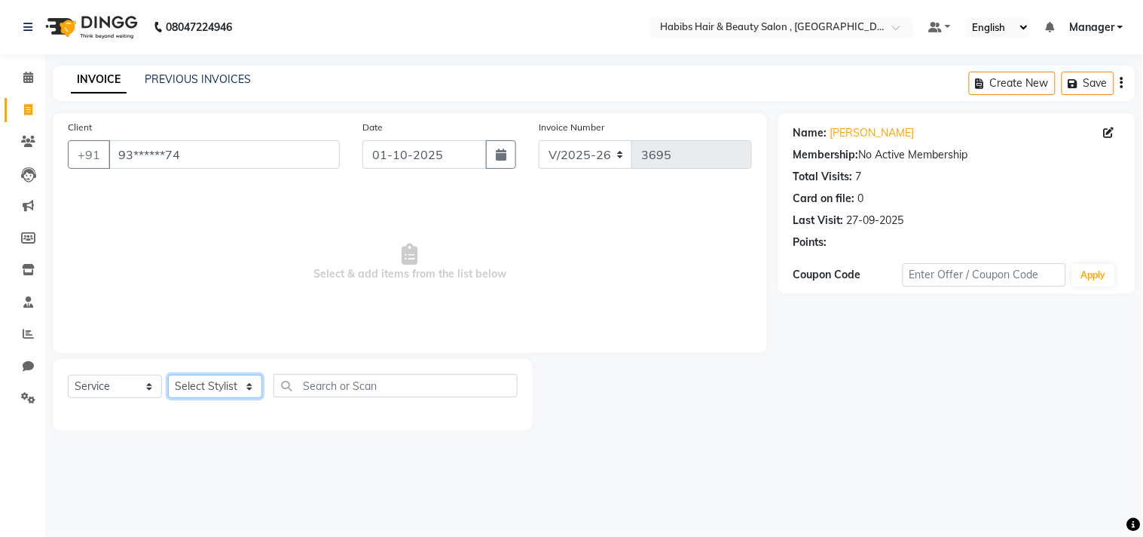
drag, startPoint x: 231, startPoint y: 390, endPoint x: 230, endPoint y: 378, distance: 12.1
click at [231, 390] on select "Select Stylist [PERSON_NAME] Manager M M [PERSON_NAME] [PERSON_NAME] Reshma [PE…" at bounding box center [215, 386] width 94 height 23
select select "29954"
click at [168, 375] on select "Select Stylist [PERSON_NAME] Manager M M [PERSON_NAME] [PERSON_NAME] Reshma [PE…" at bounding box center [215, 386] width 94 height 23
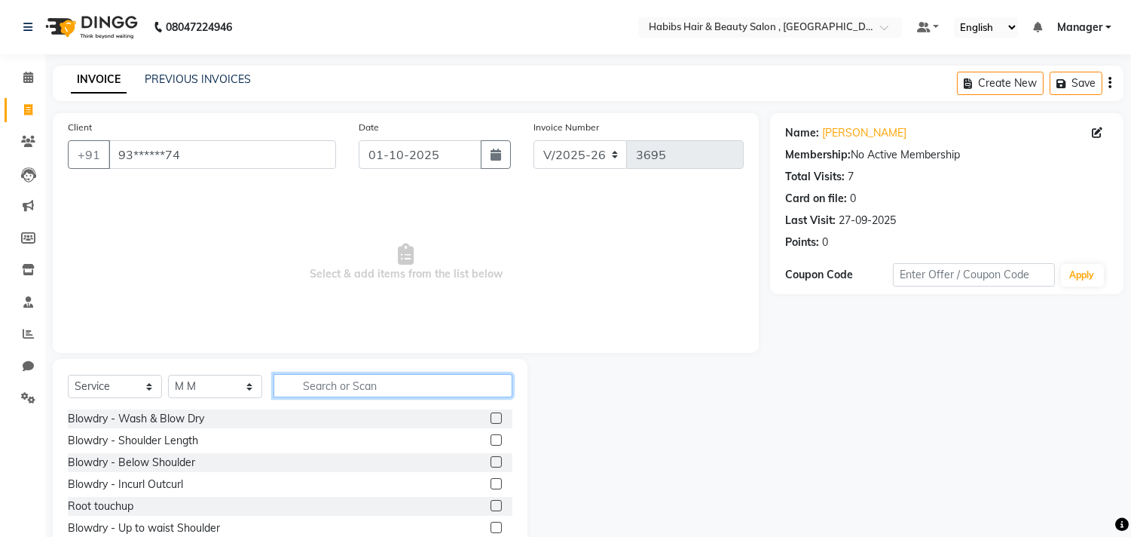
click at [357, 390] on input "text" at bounding box center [393, 385] width 239 height 23
type input "blow"
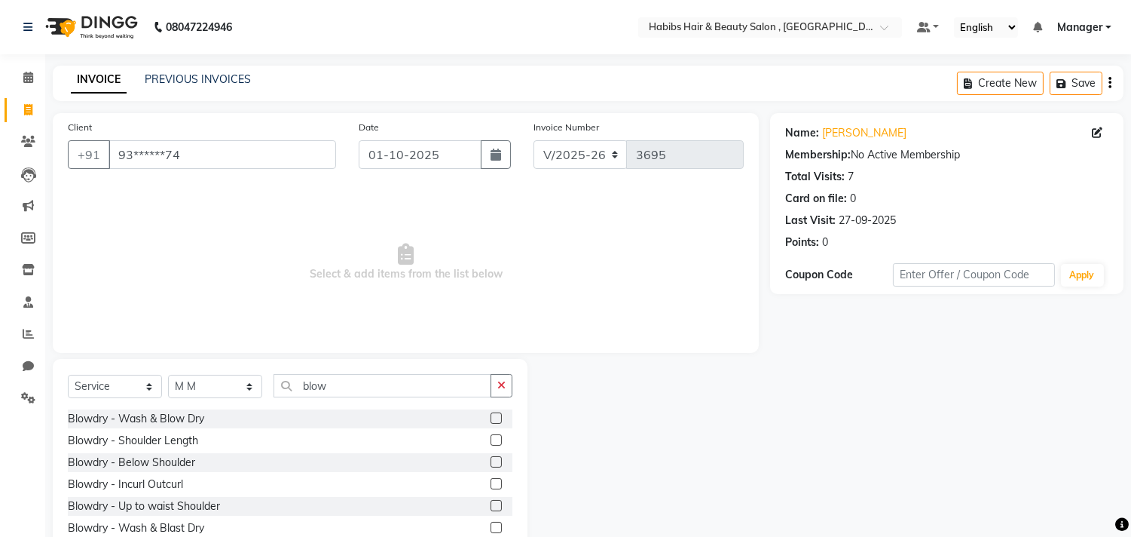
click at [491, 462] on label at bounding box center [496, 461] width 11 height 11
click at [491, 462] on input "checkbox" at bounding box center [496, 462] width 10 height 10
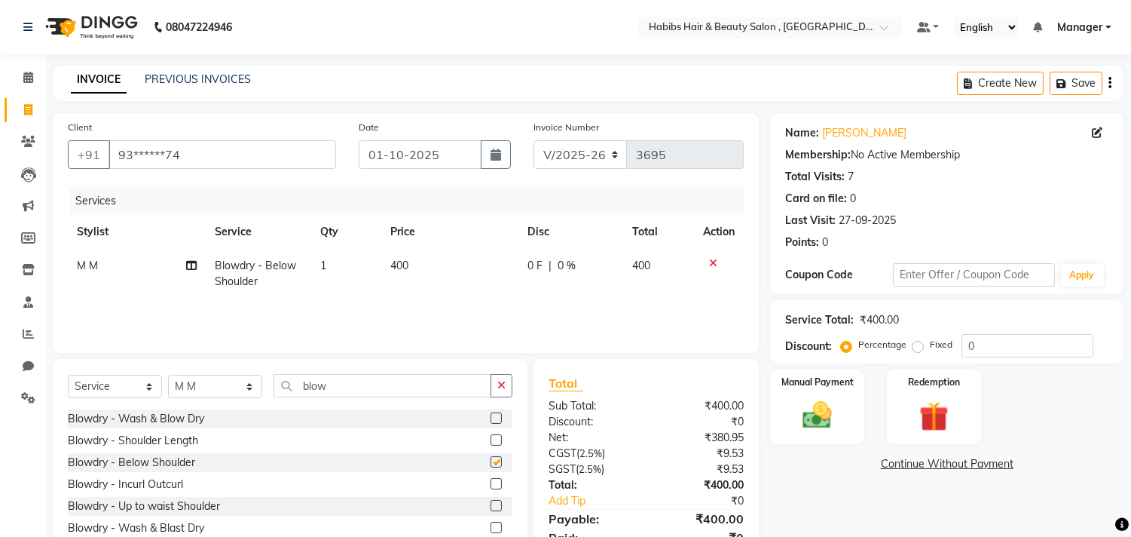
checkbox input "false"
click at [710, 267] on icon at bounding box center [713, 263] width 8 height 11
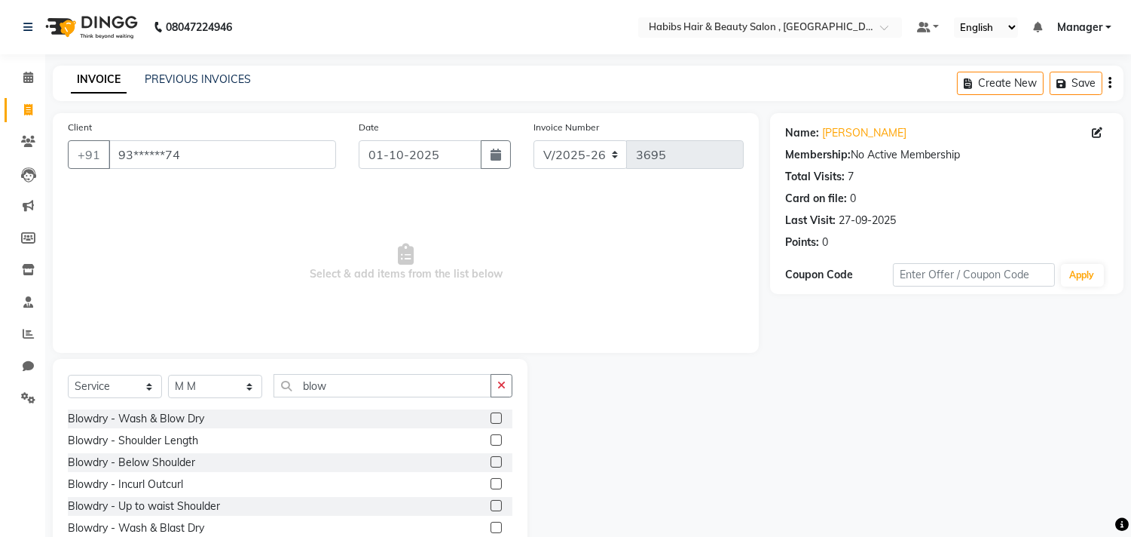
click at [491, 439] on label at bounding box center [496, 439] width 11 height 11
click at [491, 439] on input "checkbox" at bounding box center [496, 441] width 10 height 10
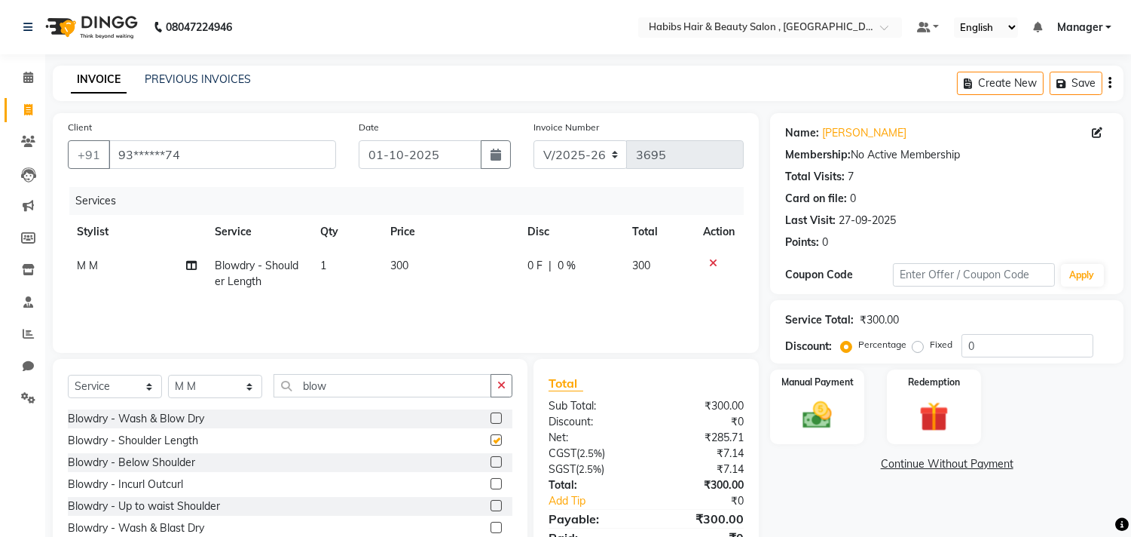
checkbox input "false"
click at [430, 265] on td "300" at bounding box center [449, 274] width 137 height 50
select select "29954"
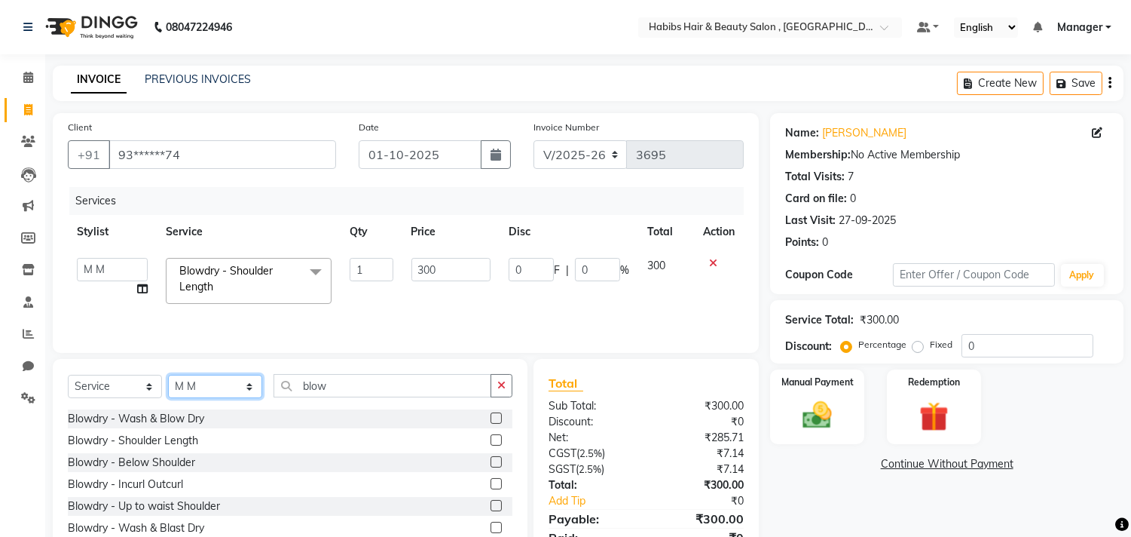
click at [227, 384] on select "Select Stylist [PERSON_NAME] Manager M M [PERSON_NAME] [PERSON_NAME] Reshma [PE…" at bounding box center [215, 386] width 94 height 23
select select "88856"
click at [168, 375] on select "Select Stylist [PERSON_NAME] Manager M M [PERSON_NAME] [PERSON_NAME] Reshma [PE…" at bounding box center [215, 386] width 94 height 23
click at [502, 381] on icon "button" at bounding box center [501, 385] width 8 height 11
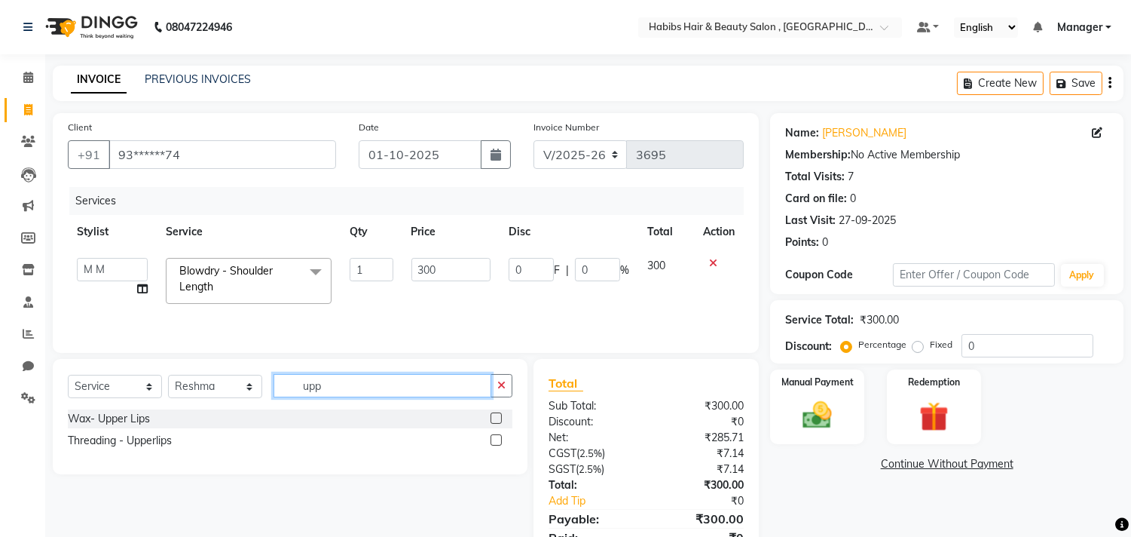
type input "upp"
click at [494, 440] on label at bounding box center [496, 439] width 11 height 11
click at [494, 440] on input "checkbox" at bounding box center [496, 441] width 10 height 10
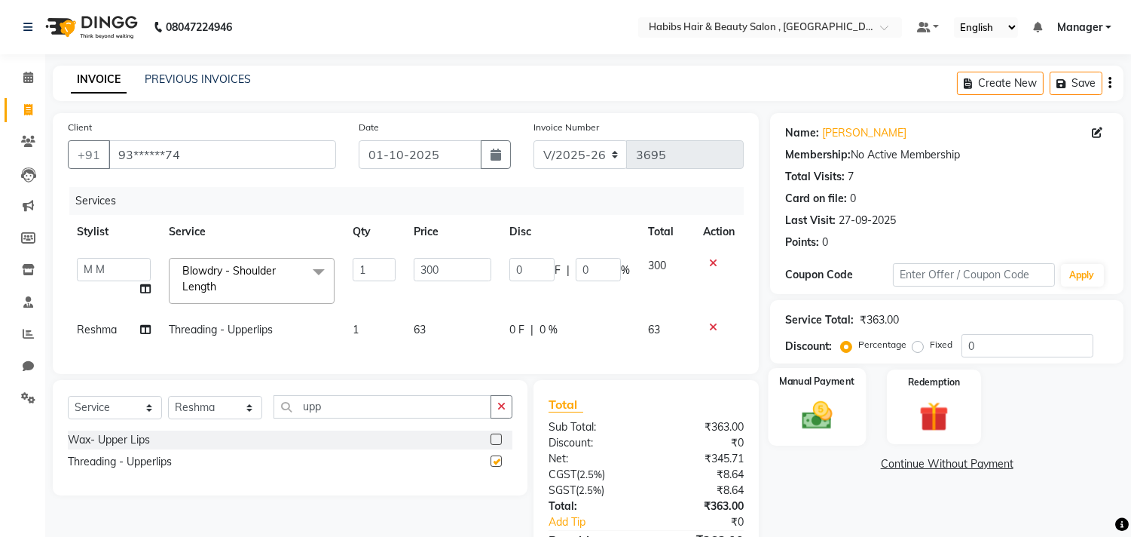
checkbox input "false"
click at [832, 411] on img at bounding box center [818, 415] width 50 height 35
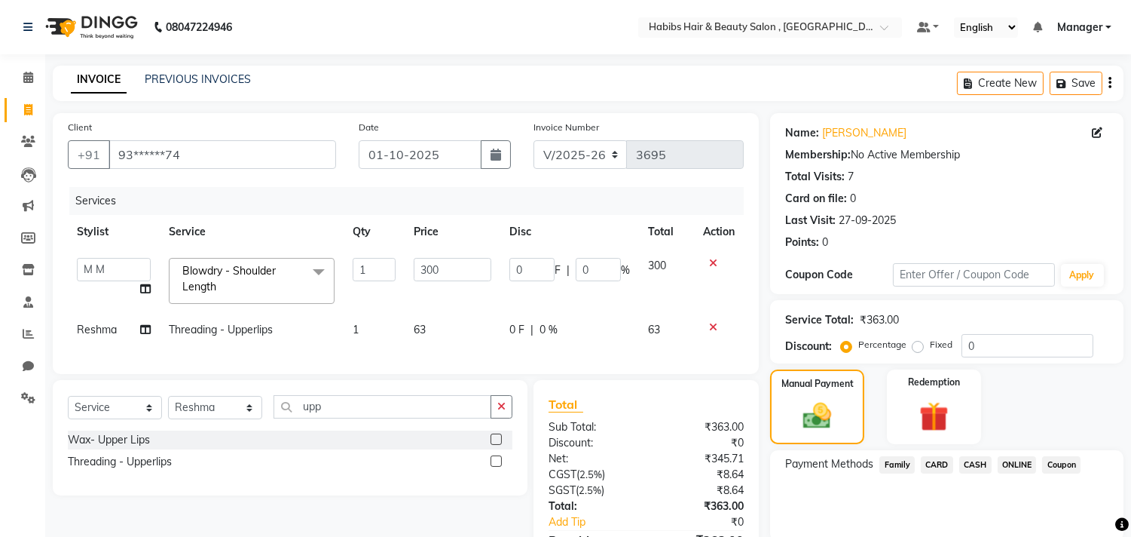
click at [1017, 464] on span "ONLINE" at bounding box center [1017, 464] width 39 height 17
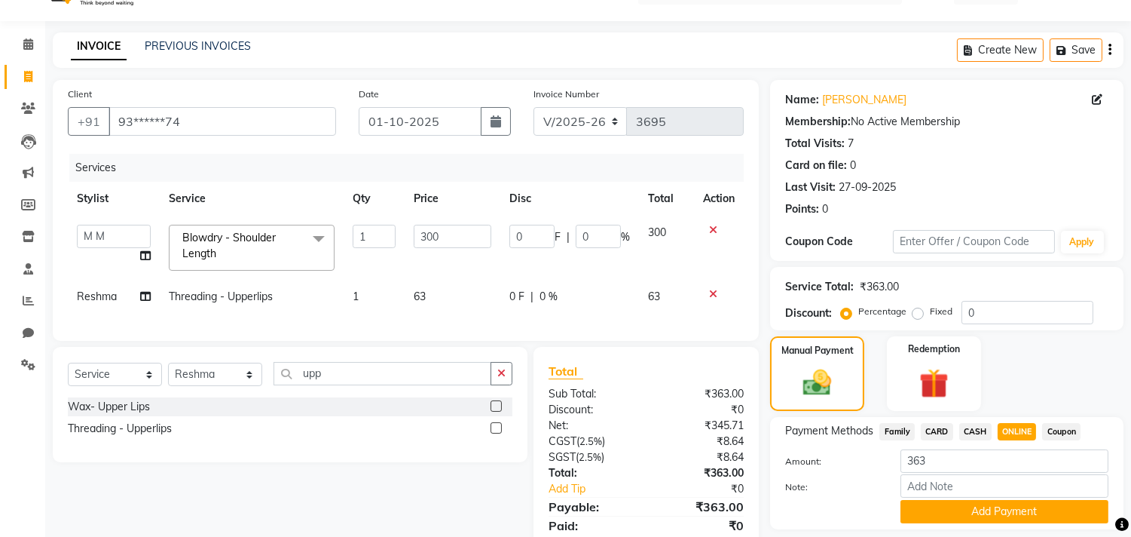
scroll to position [99, 0]
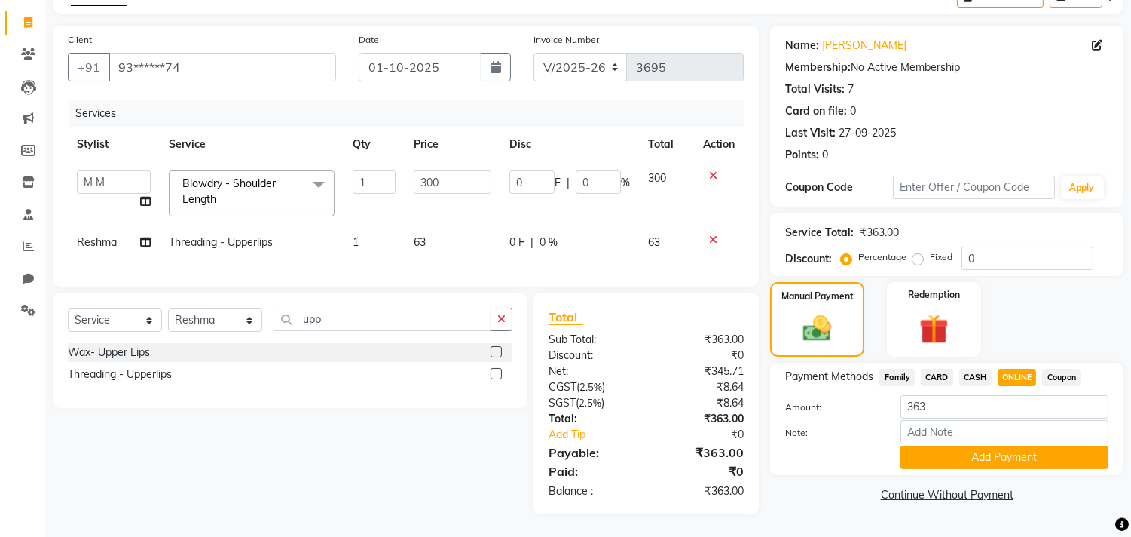
drag, startPoint x: 1026, startPoint y: 447, endPoint x: 1003, endPoint y: 502, distance: 59.8
click at [1003, 502] on div "Name: Yashika Ramnani Membership: No Active Membership Total Visits: 7 Card on …" at bounding box center [952, 270] width 365 height 488
click at [1020, 449] on button "Add Payment" at bounding box center [1005, 456] width 208 height 23
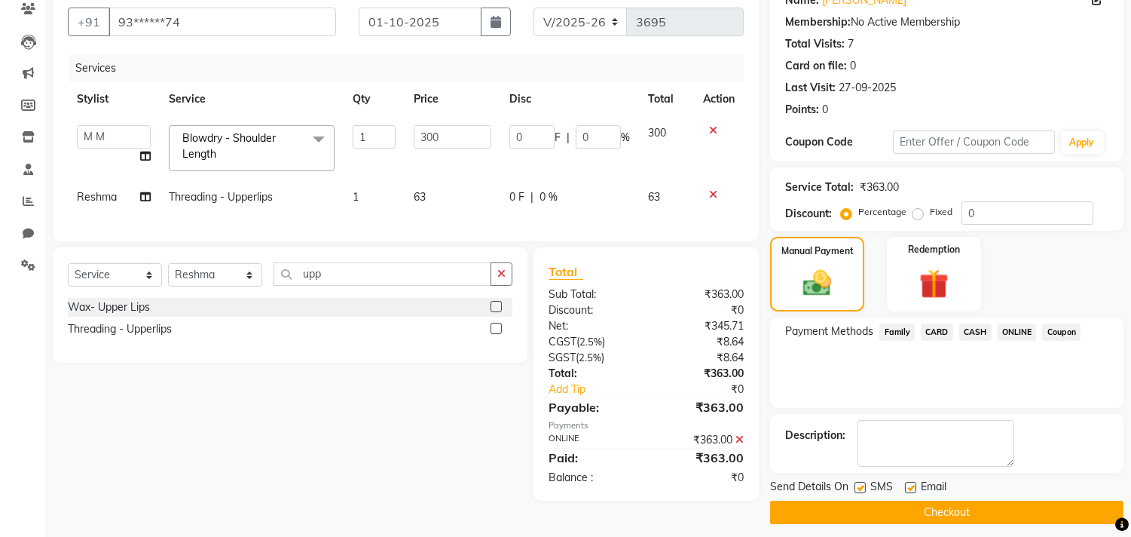
scroll to position [141, 0]
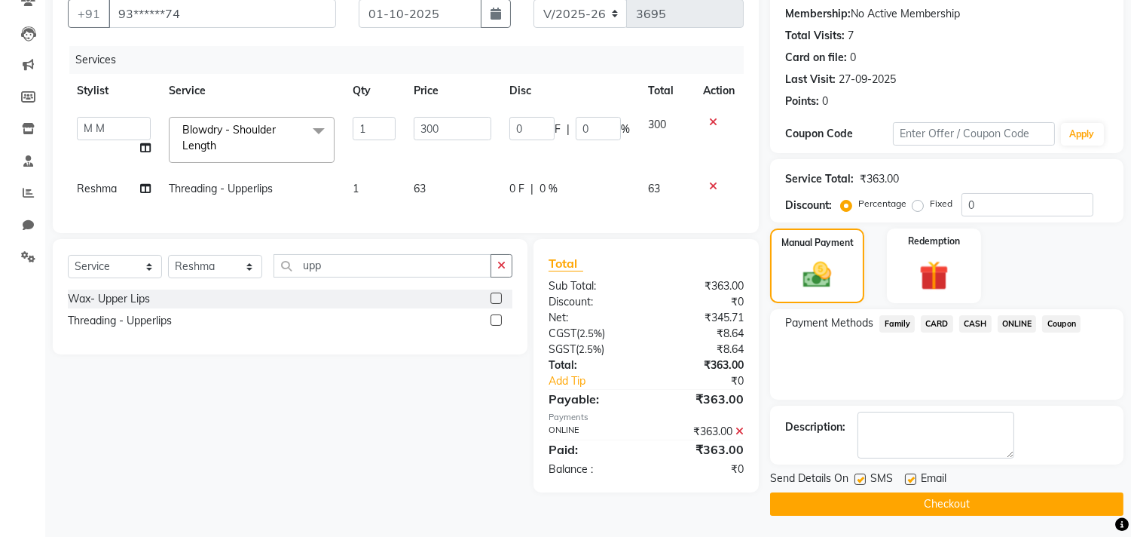
click at [1010, 492] on button "Checkout" at bounding box center [946, 503] width 353 height 23
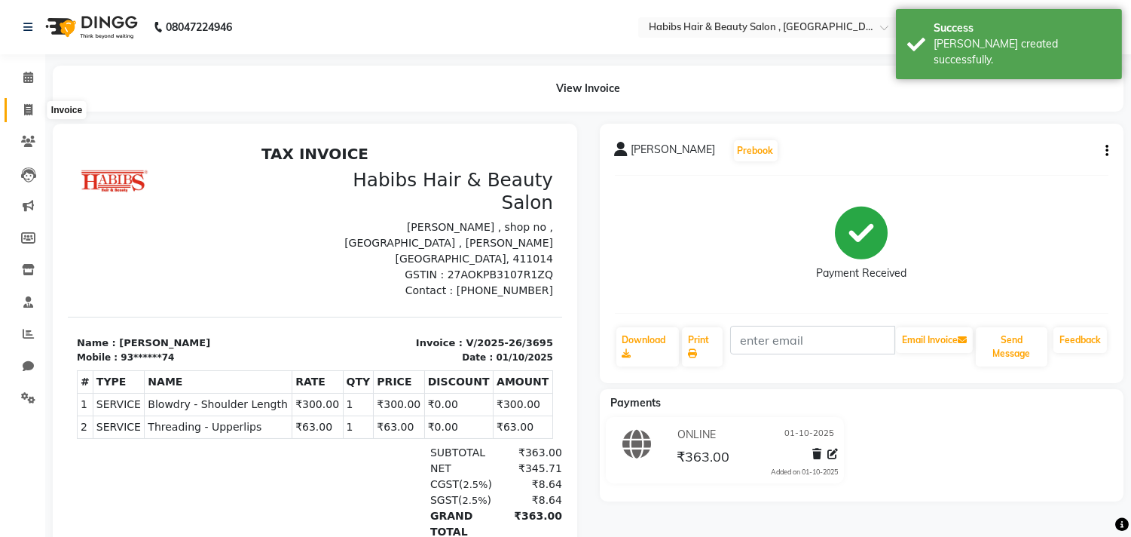
click at [25, 106] on icon at bounding box center [28, 109] width 8 height 11
select select "4838"
select select "service"
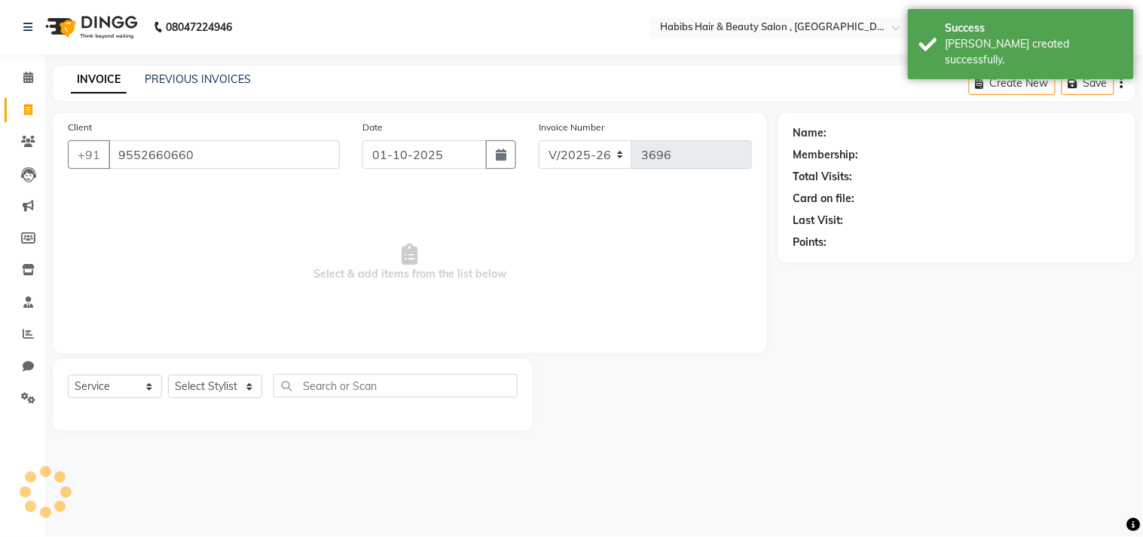
type input "9552660660"
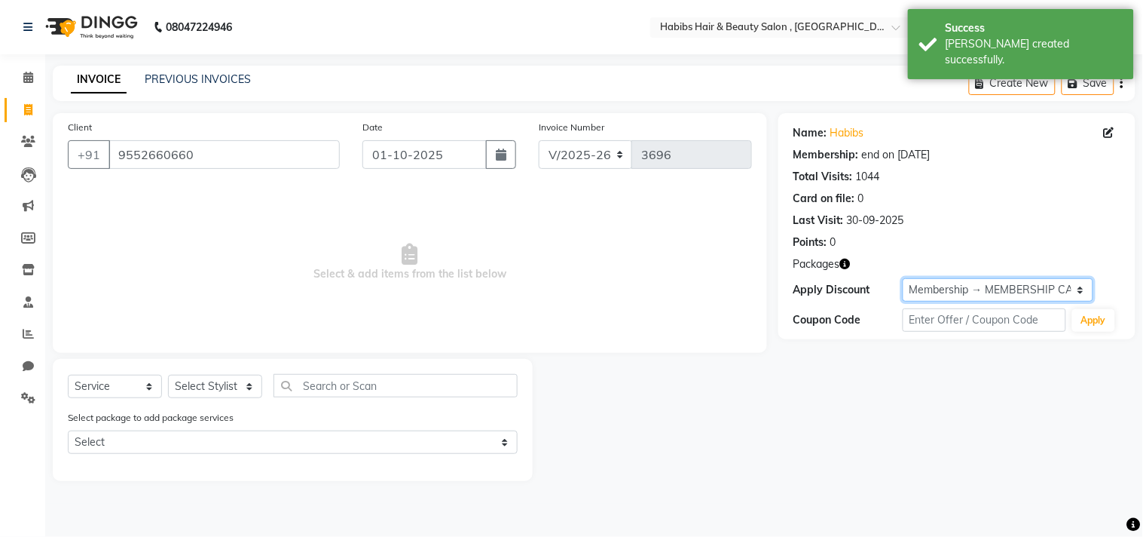
click at [944, 289] on select "Select Membership → MEMBERSHIP CARD" at bounding box center [998, 289] width 191 height 23
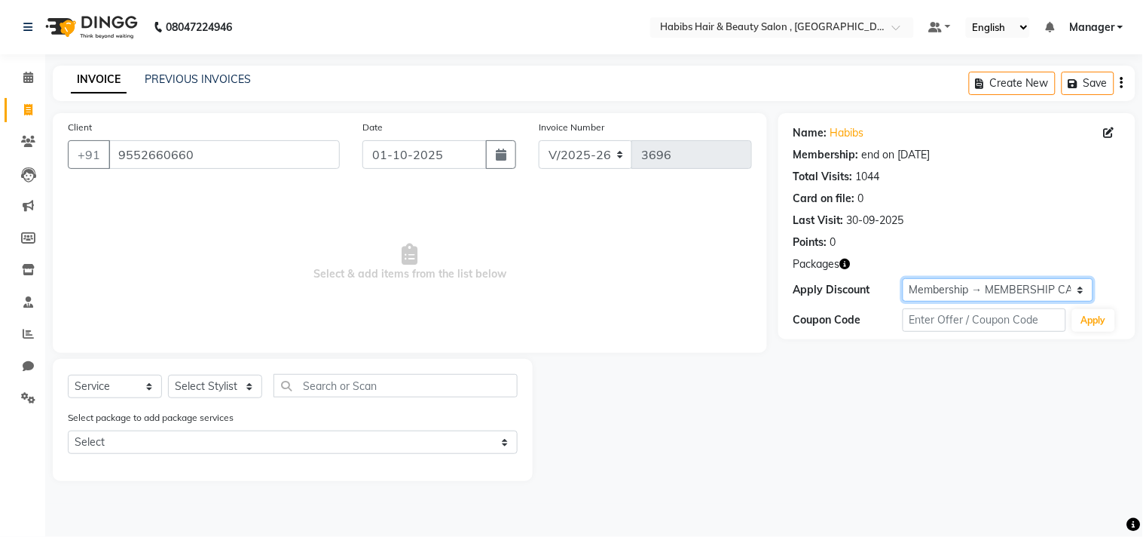
select select "0:"
click at [903, 278] on select "Select Membership → MEMBERSHIP CARD" at bounding box center [998, 289] width 191 height 23
click at [236, 381] on select "Select Stylist [PERSON_NAME] Manager M M [PERSON_NAME] [PERSON_NAME] Reshma [PE…" at bounding box center [215, 386] width 94 height 23
select select "29957"
click at [168, 375] on select "Select Stylist [PERSON_NAME] Manager M M [PERSON_NAME] [PERSON_NAME] Reshma [PE…" at bounding box center [215, 386] width 94 height 23
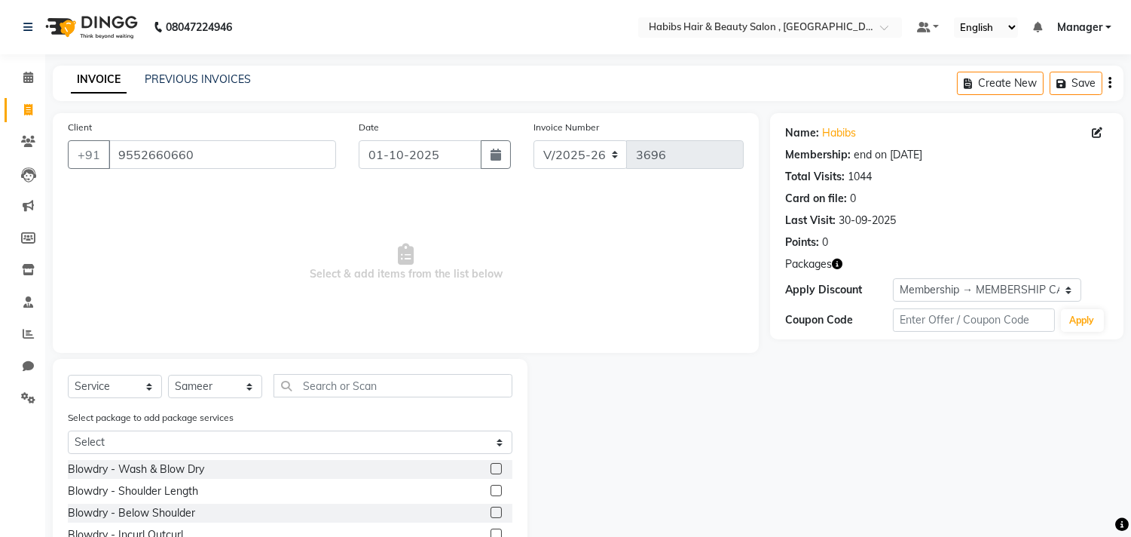
click at [491, 470] on label at bounding box center [496, 468] width 11 height 11
click at [491, 470] on input "checkbox" at bounding box center [496, 469] width 10 height 10
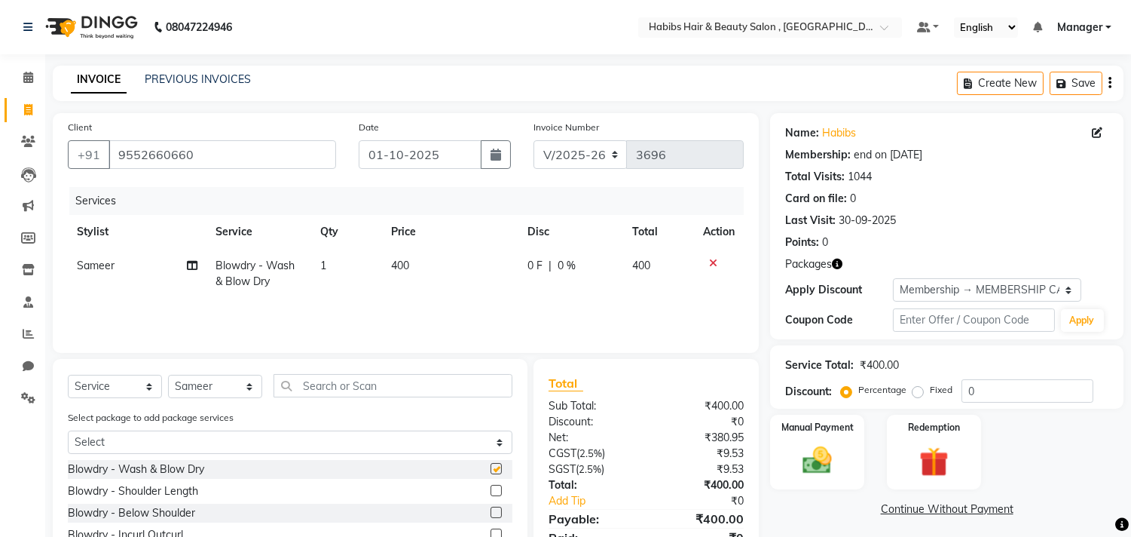
checkbox input "false"
click at [437, 270] on td "400" at bounding box center [450, 274] width 136 height 50
select select "29957"
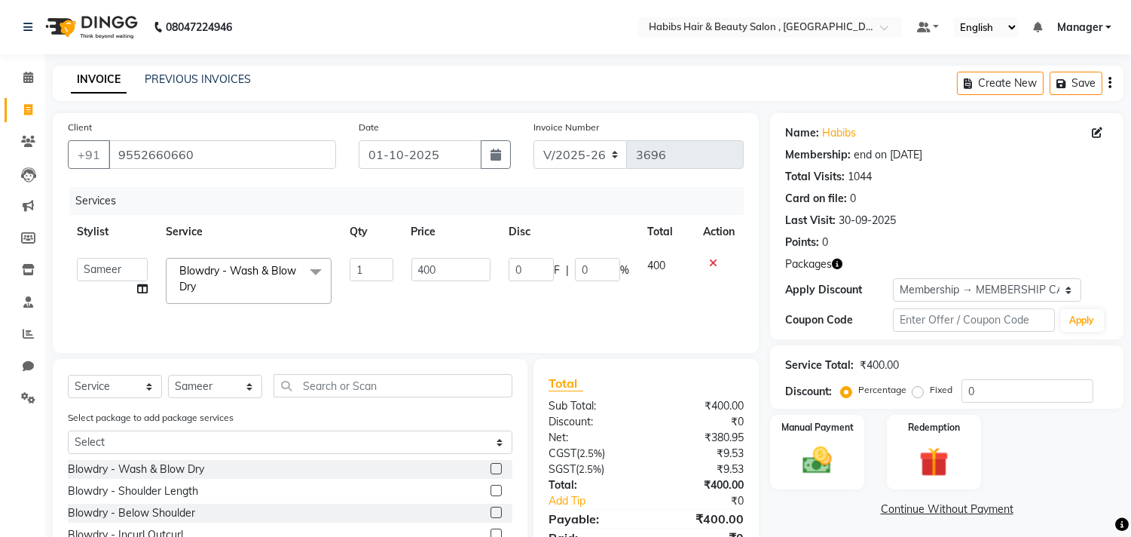
click at [437, 270] on input "400" at bounding box center [450, 269] width 79 height 23
type input "500"
click at [709, 261] on icon at bounding box center [713, 263] width 8 height 11
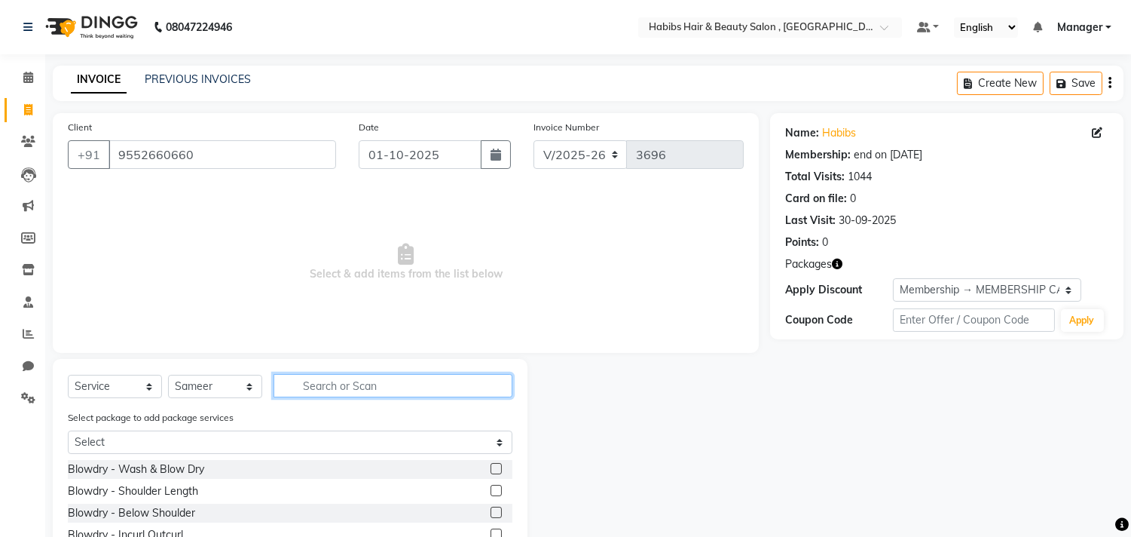
click at [494, 394] on input "text" at bounding box center [393, 385] width 239 height 23
type input "wash"
click at [493, 509] on label at bounding box center [496, 511] width 11 height 11
click at [493, 509] on input "checkbox" at bounding box center [496, 513] width 10 height 10
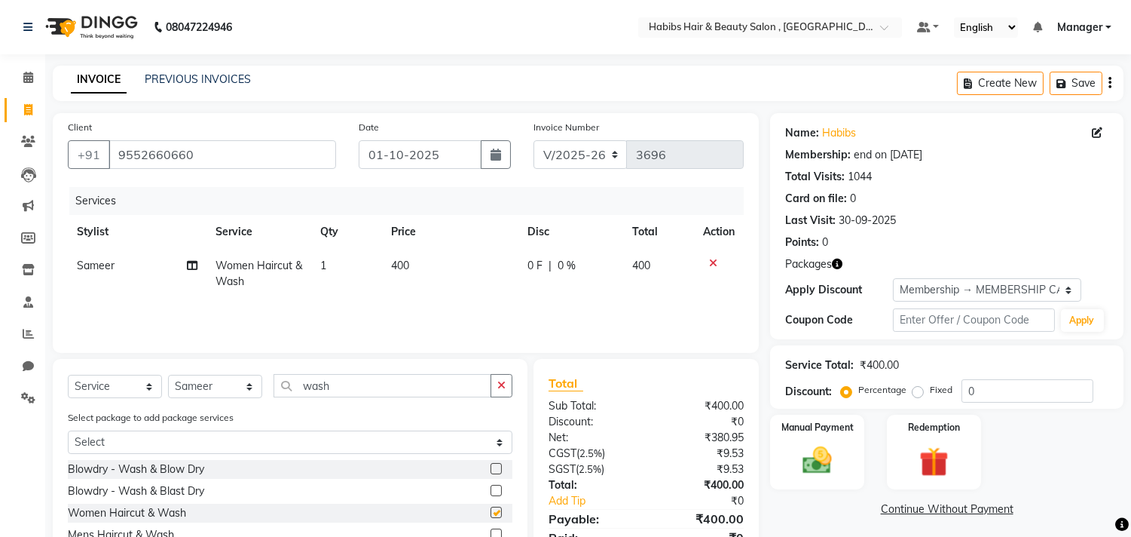
checkbox input "false"
click at [439, 265] on td "400" at bounding box center [450, 274] width 136 height 50
select select "29957"
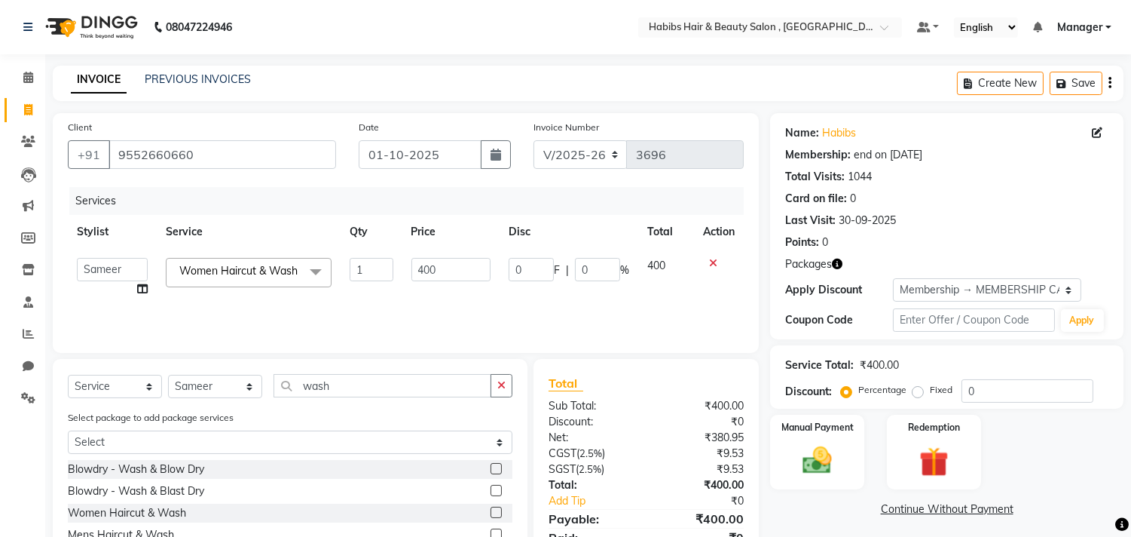
click at [439, 265] on input "400" at bounding box center [450, 269] width 79 height 23
type input "500"
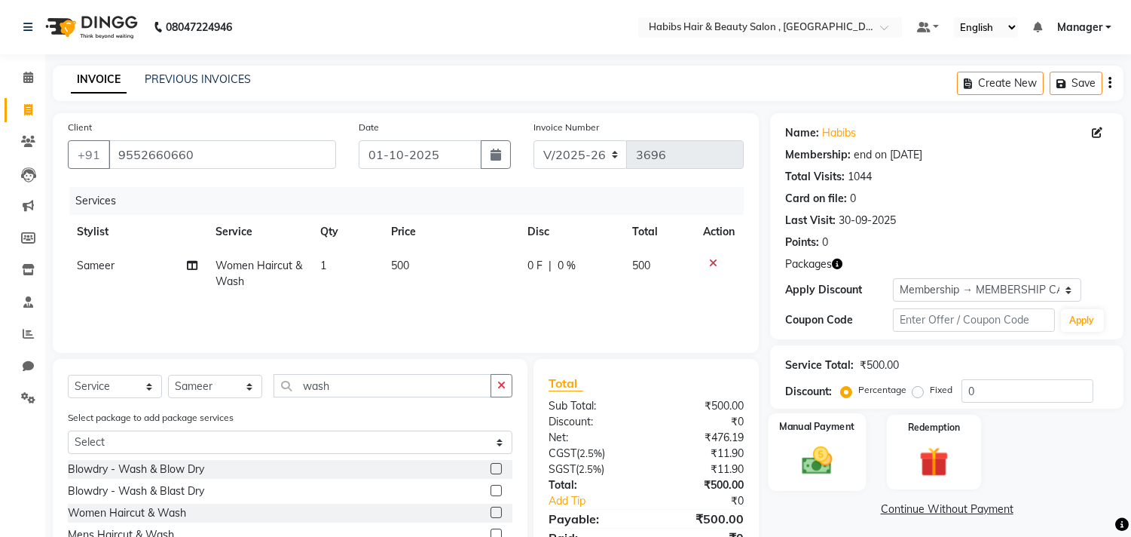
click at [810, 463] on img at bounding box center [818, 460] width 50 height 35
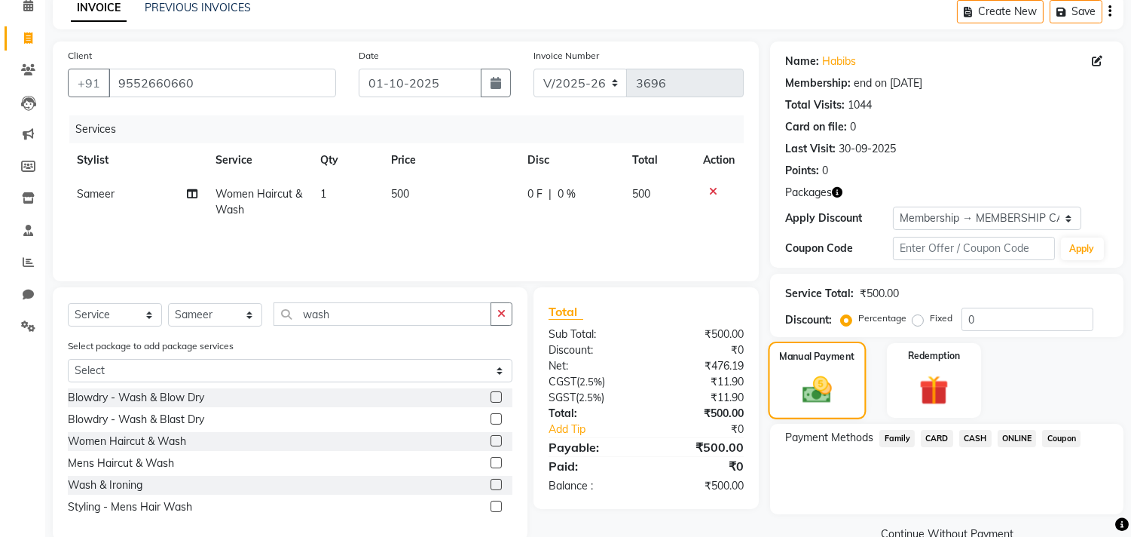
scroll to position [101, 0]
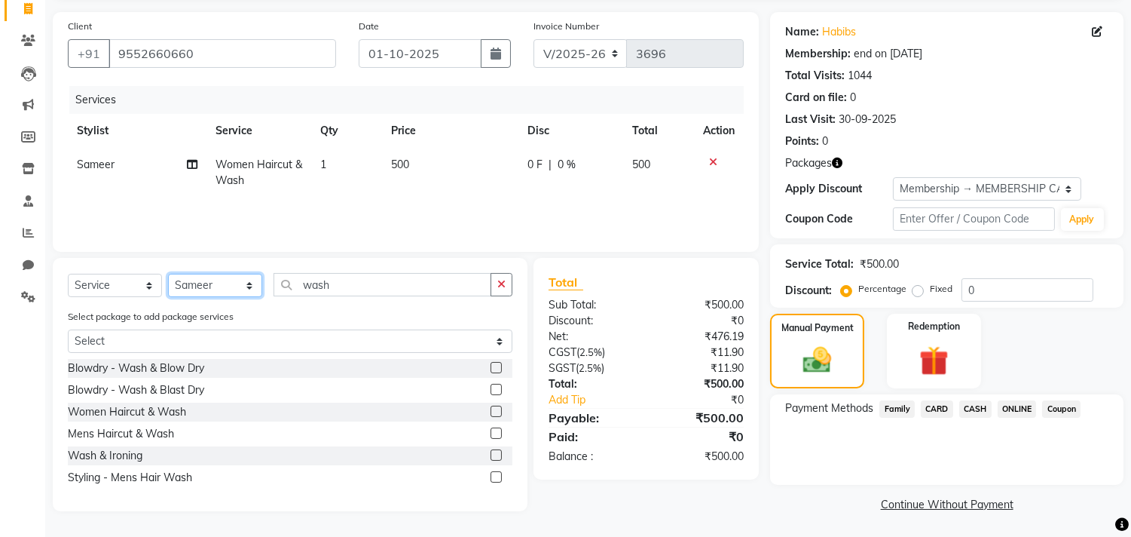
click at [222, 288] on select "Select Stylist [PERSON_NAME] Manager M M [PERSON_NAME] [PERSON_NAME] Reshma [PE…" at bounding box center [215, 285] width 94 height 23
select select "29954"
click at [168, 274] on select "Select Stylist [PERSON_NAME] Manager M M [PERSON_NAME] [PERSON_NAME] Reshma [PE…" at bounding box center [215, 285] width 94 height 23
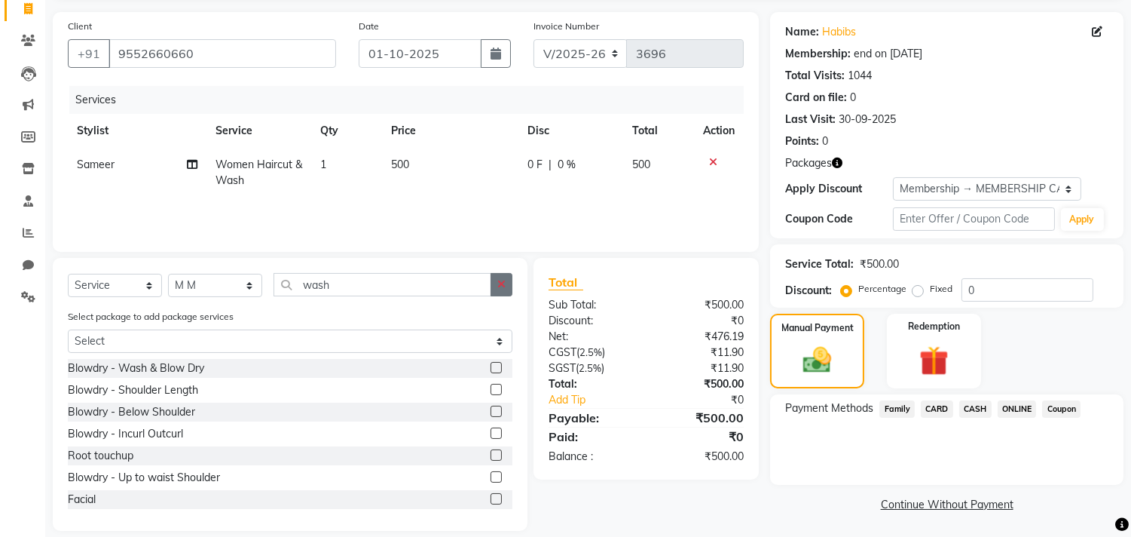
click at [508, 286] on button "button" at bounding box center [502, 284] width 22 height 23
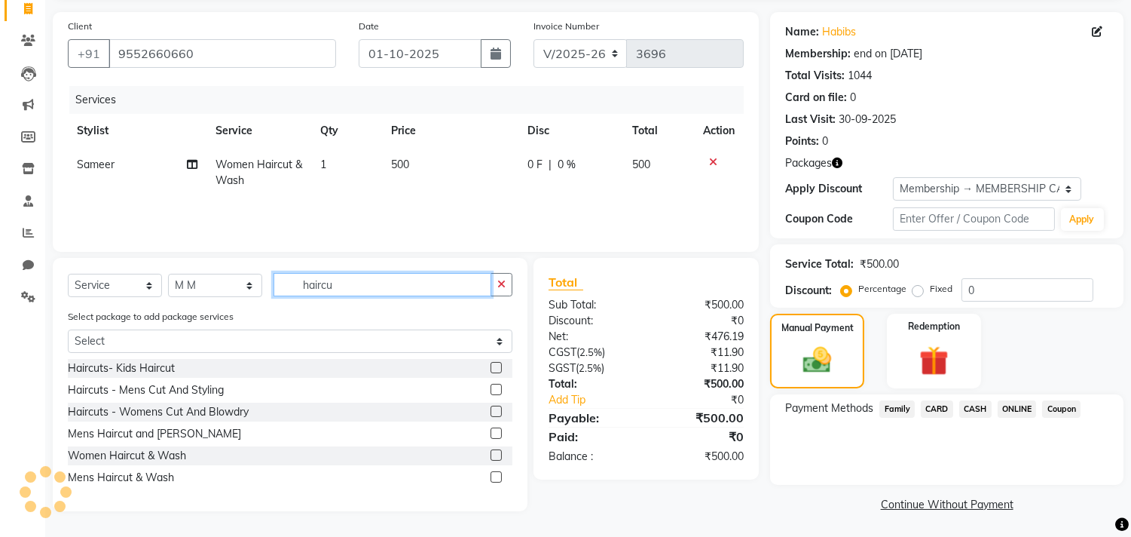
type input "haircu"
click at [491, 387] on label at bounding box center [496, 389] width 11 height 11
click at [491, 387] on input "checkbox" at bounding box center [496, 390] width 10 height 10
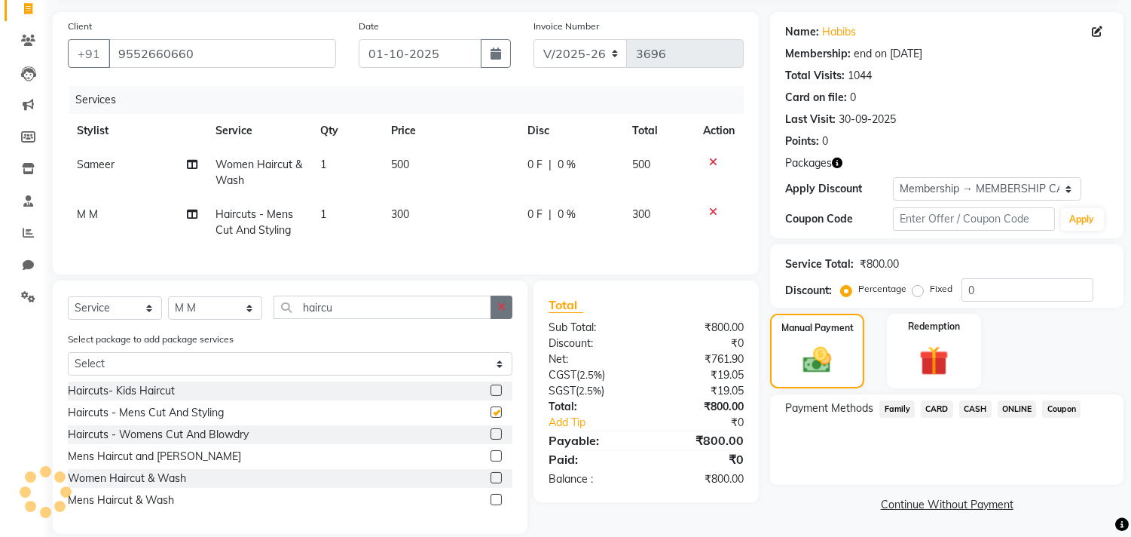
checkbox input "false"
click at [495, 312] on button "button" at bounding box center [502, 306] width 22 height 23
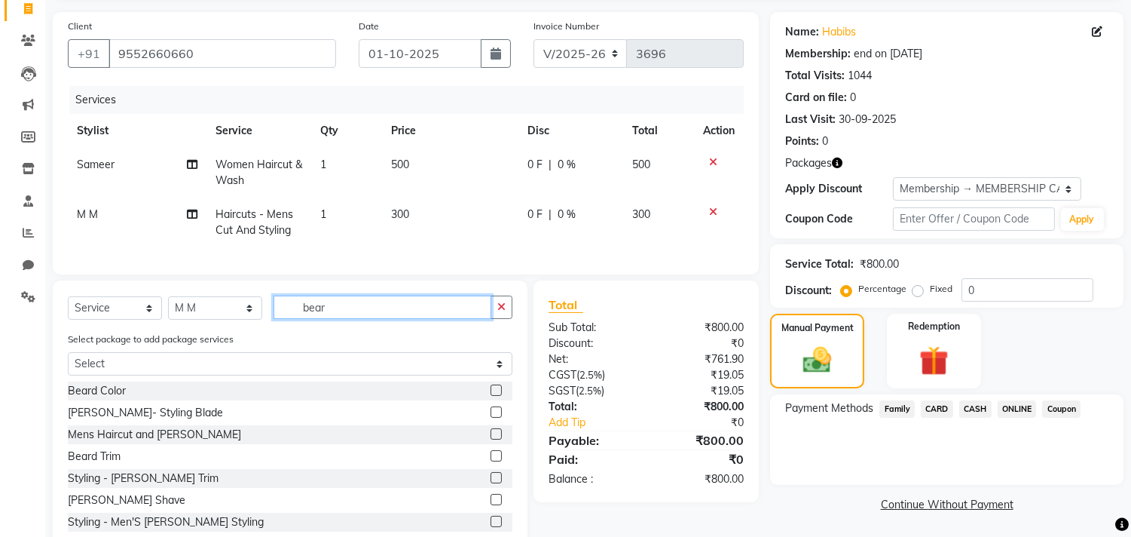
type input "bear"
click at [491, 418] on label at bounding box center [496, 411] width 11 height 11
click at [491, 418] on input "checkbox" at bounding box center [496, 413] width 10 height 10
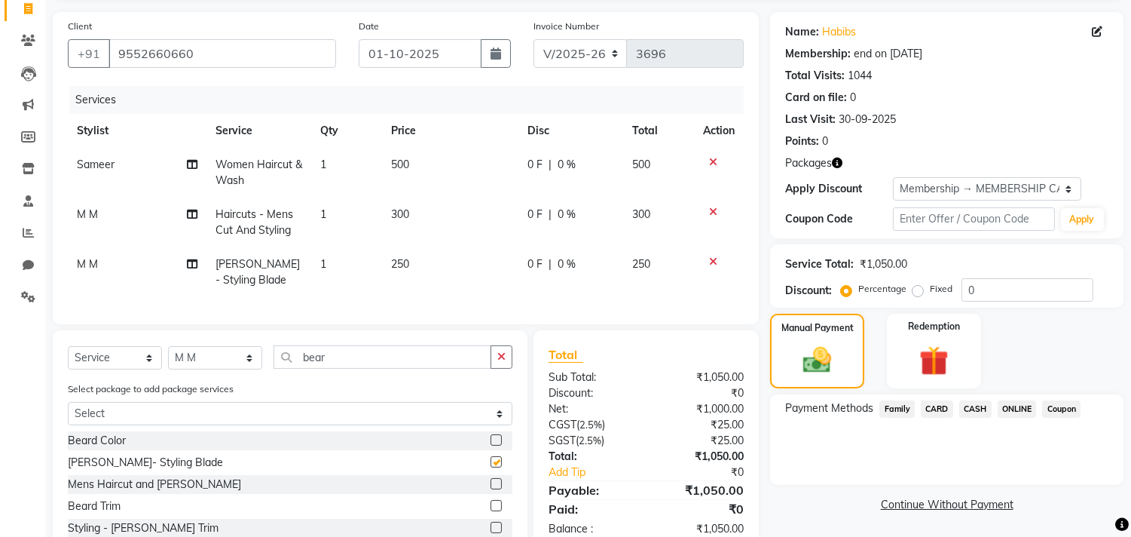
checkbox input "false"
click at [254, 352] on div "Select Service Product Membership Package Voucher Prepaid Gift Card Select Styl…" at bounding box center [290, 466] width 475 height 273
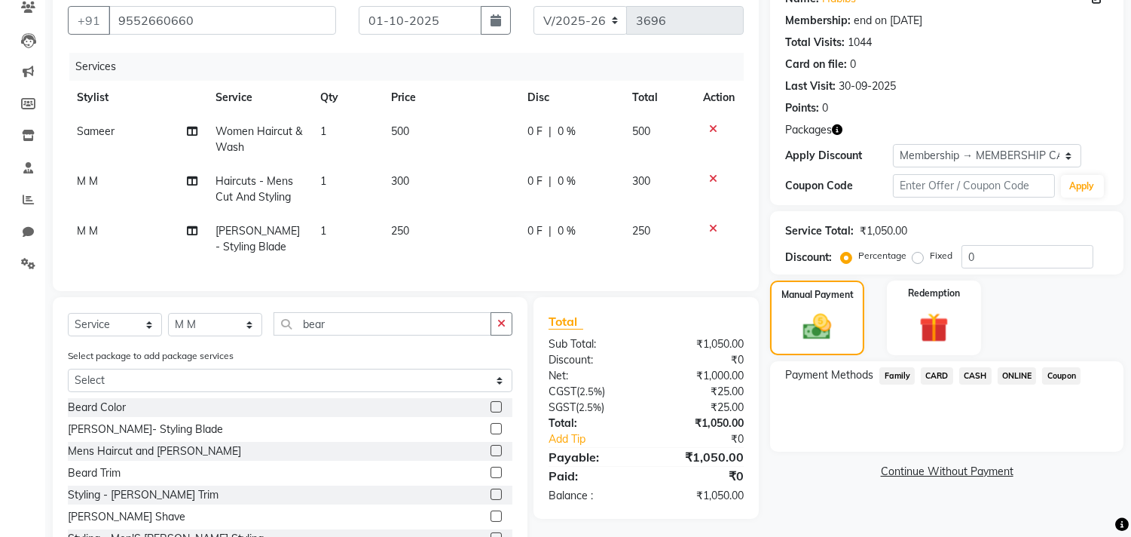
scroll to position [202, 0]
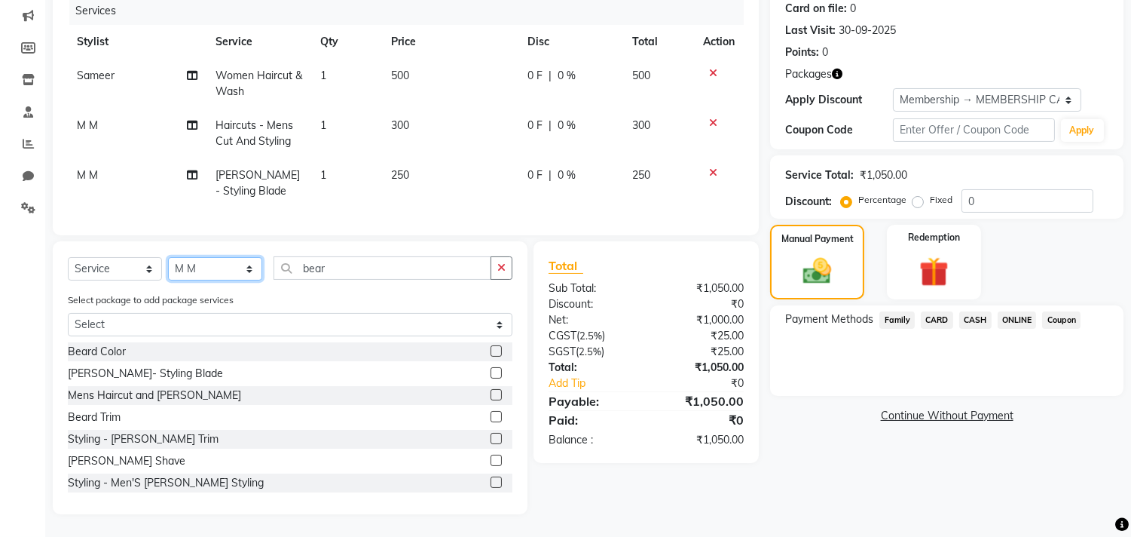
click at [231, 270] on select "Select Stylist [PERSON_NAME] Manager M M [PERSON_NAME] [PERSON_NAME] Reshma [PE…" at bounding box center [215, 268] width 94 height 23
select select "29957"
click at [168, 257] on select "Select Stylist [PERSON_NAME] Manager M M [PERSON_NAME] [PERSON_NAME] Reshma [PE…" at bounding box center [215, 268] width 94 height 23
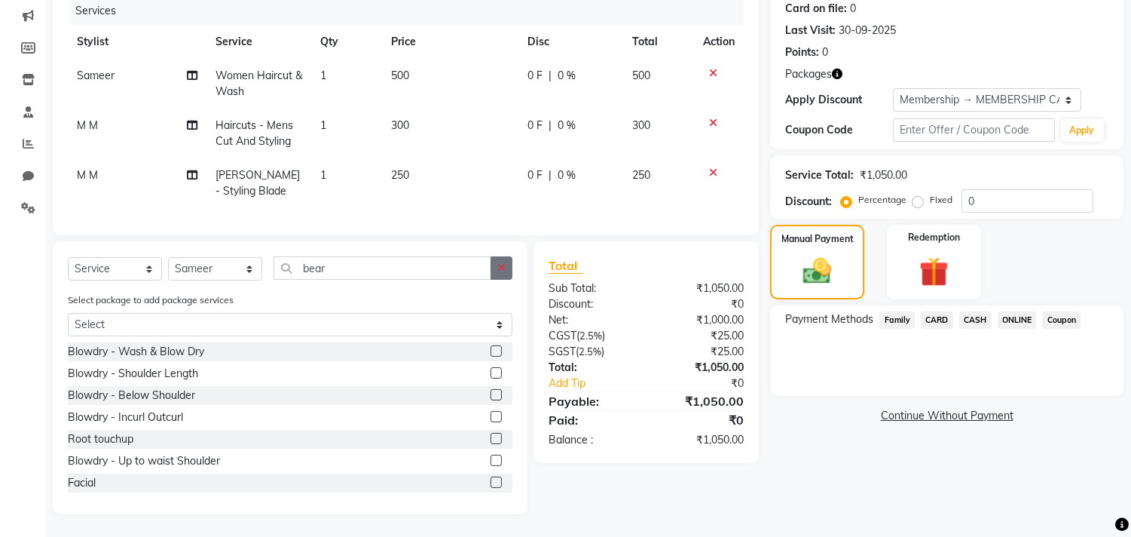
click at [499, 273] on icon "button" at bounding box center [501, 267] width 8 height 11
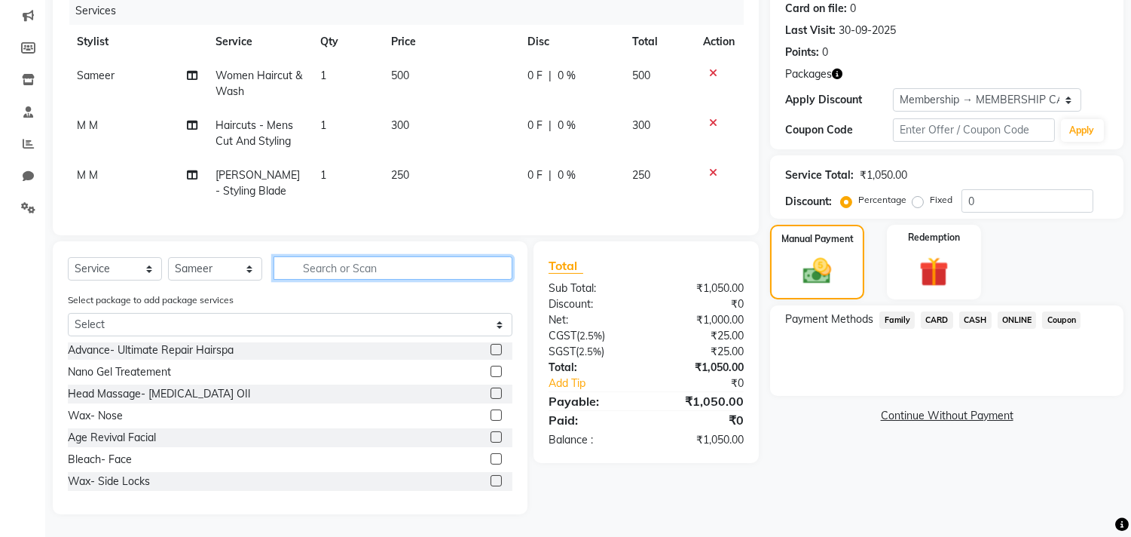
scroll to position [788, 0]
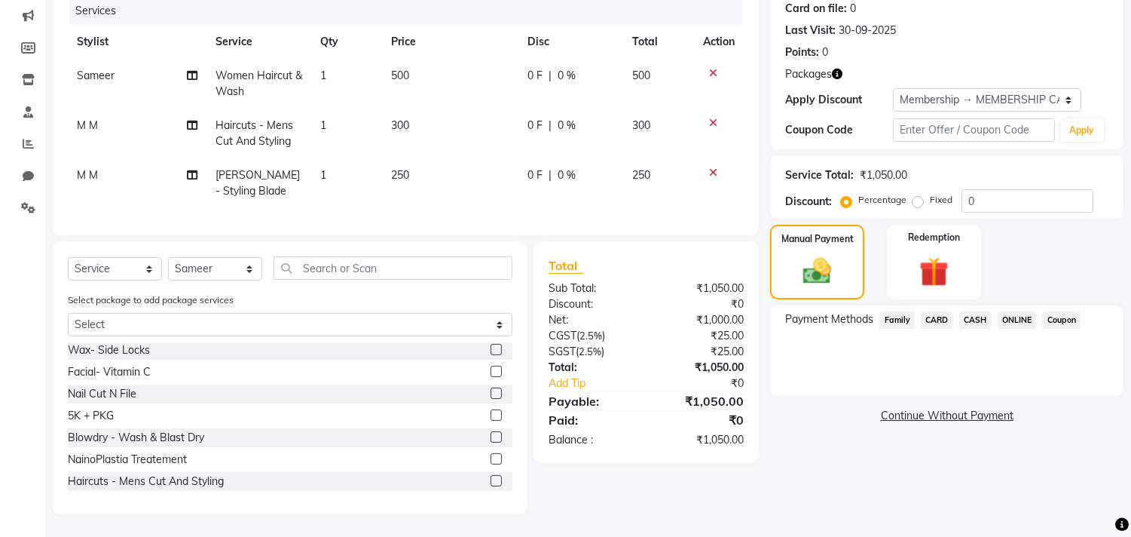
click at [491, 478] on label at bounding box center [496, 480] width 11 height 11
click at [491, 478] on input "checkbox" at bounding box center [496, 481] width 10 height 10
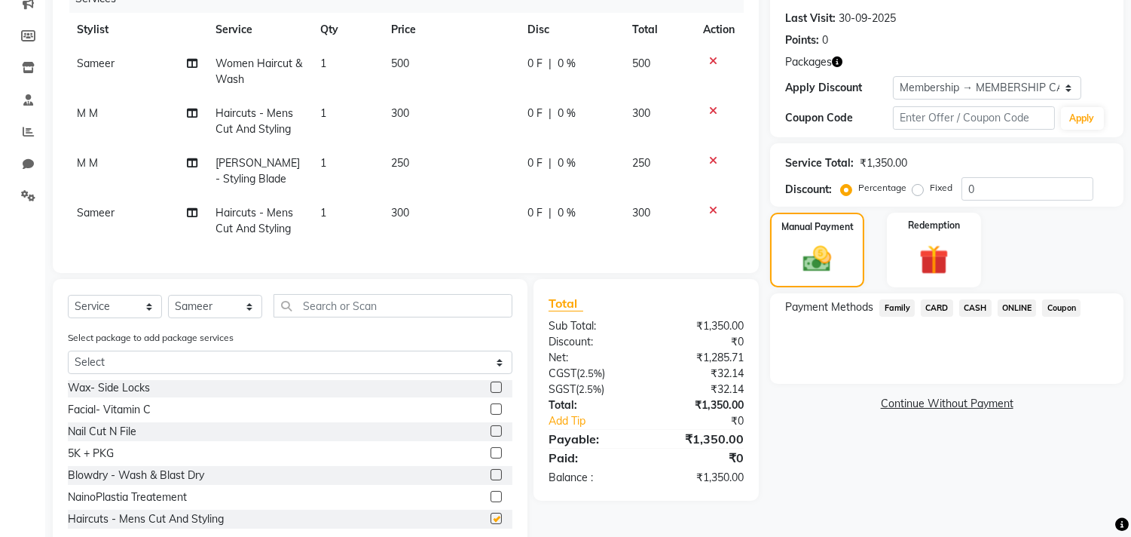
checkbox input "false"
click at [196, 311] on select "Select Stylist [PERSON_NAME] Manager M M [PERSON_NAME] [PERSON_NAME] Reshma [PE…" at bounding box center [215, 306] width 94 height 23
select select "29954"
click at [168, 307] on select "Select Stylist [PERSON_NAME] Manager M M [PERSON_NAME] [PERSON_NAME] Reshma [PE…" at bounding box center [215, 306] width 94 height 23
click at [315, 272] on div "Client +91 9552660660 Date 01-10-2025 Invoice Number V/2025 V/2025-26 3696 Serv…" at bounding box center [406, 92] width 706 height 362
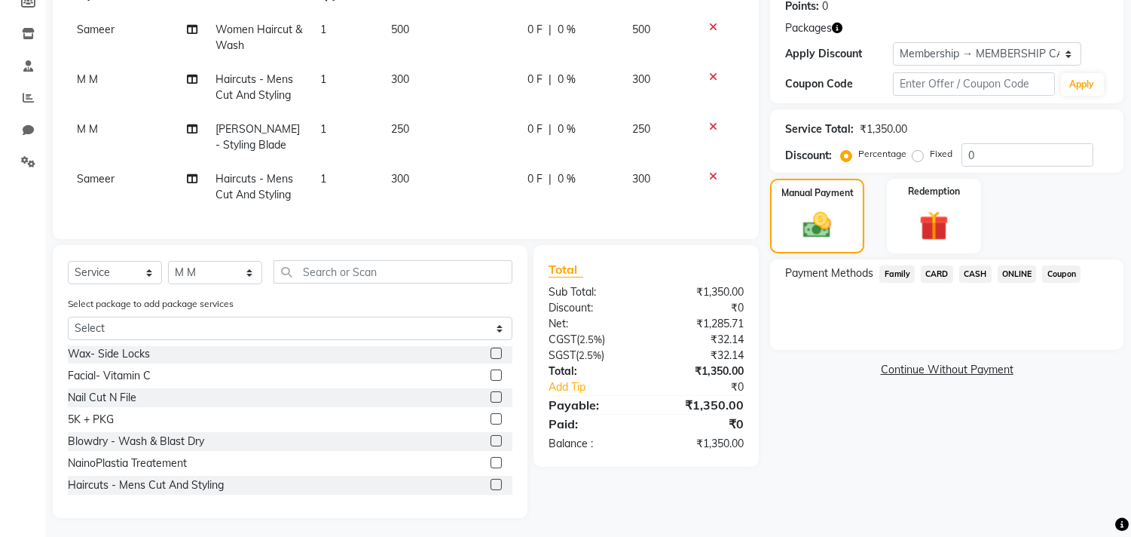
scroll to position [252, 0]
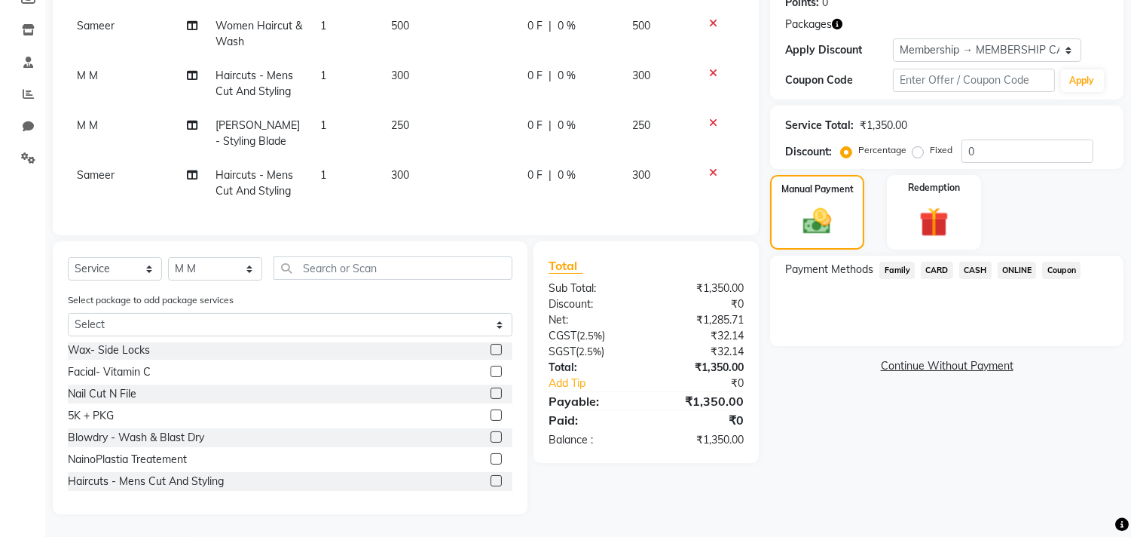
click at [491, 477] on label at bounding box center [496, 480] width 11 height 11
click at [491, 477] on input "checkbox" at bounding box center [496, 481] width 10 height 10
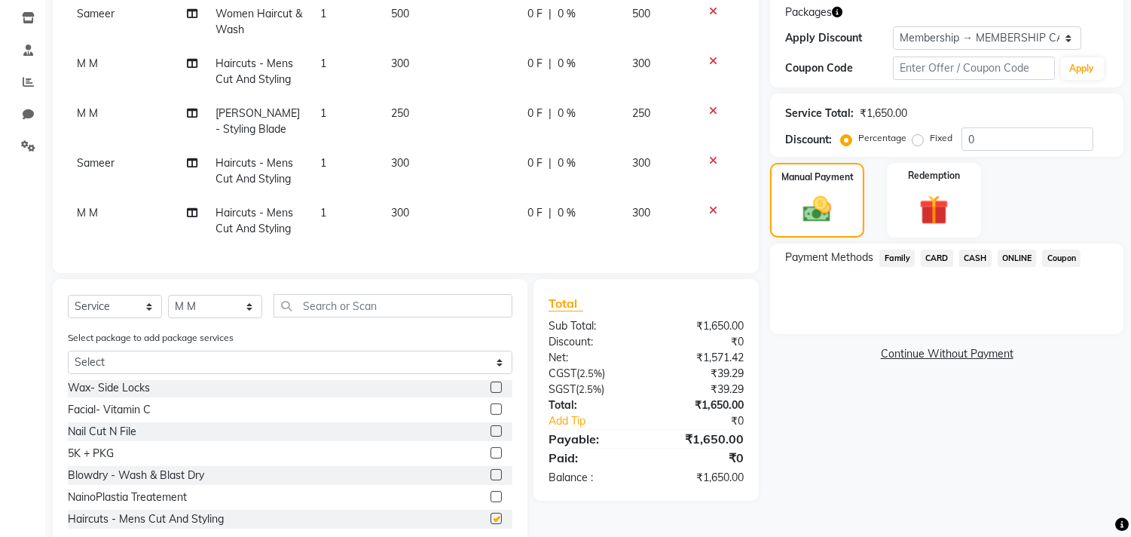
checkbox input "false"
click at [203, 314] on select "Select Stylist [PERSON_NAME] Manager M M [PERSON_NAME] [PERSON_NAME] Reshma [PE…" at bounding box center [215, 306] width 94 height 23
select select "36968"
click at [168, 307] on select "Select Stylist [PERSON_NAME] Manager M M [PERSON_NAME] [PERSON_NAME] Reshma [PE…" at bounding box center [215, 306] width 94 height 23
click at [519, 420] on div "Select Service Product Membership Package Voucher Prepaid Gift Card Select Styl…" at bounding box center [290, 415] width 475 height 273
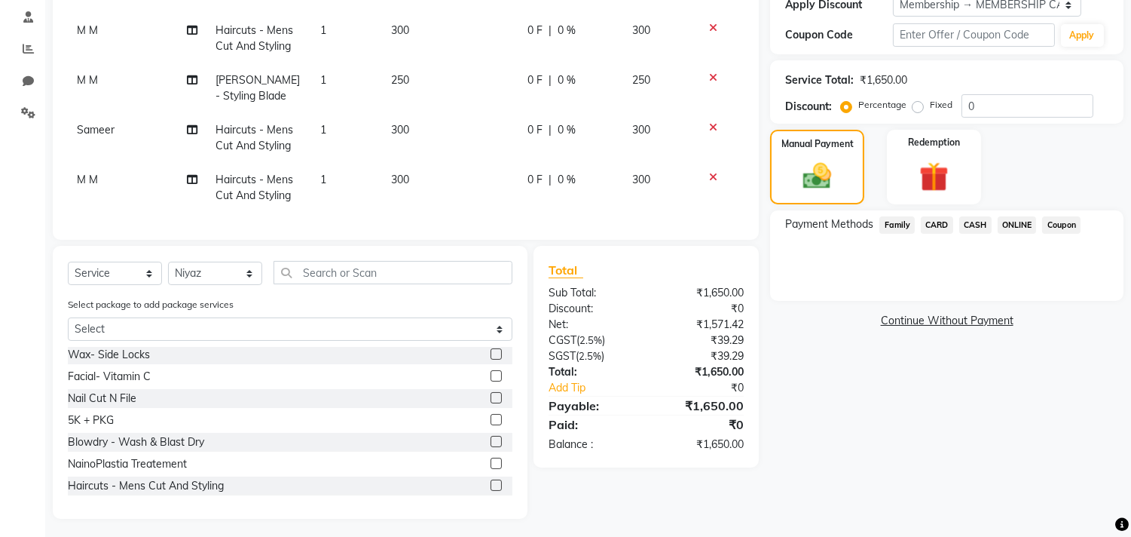
scroll to position [302, 0]
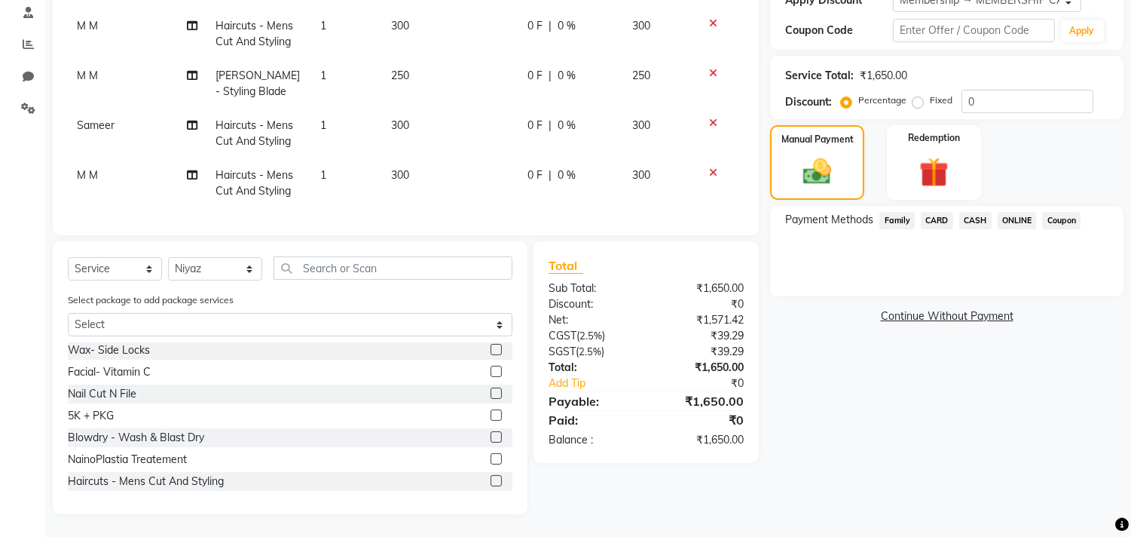
click at [491, 480] on label at bounding box center [496, 480] width 11 height 11
click at [491, 480] on input "checkbox" at bounding box center [496, 481] width 10 height 10
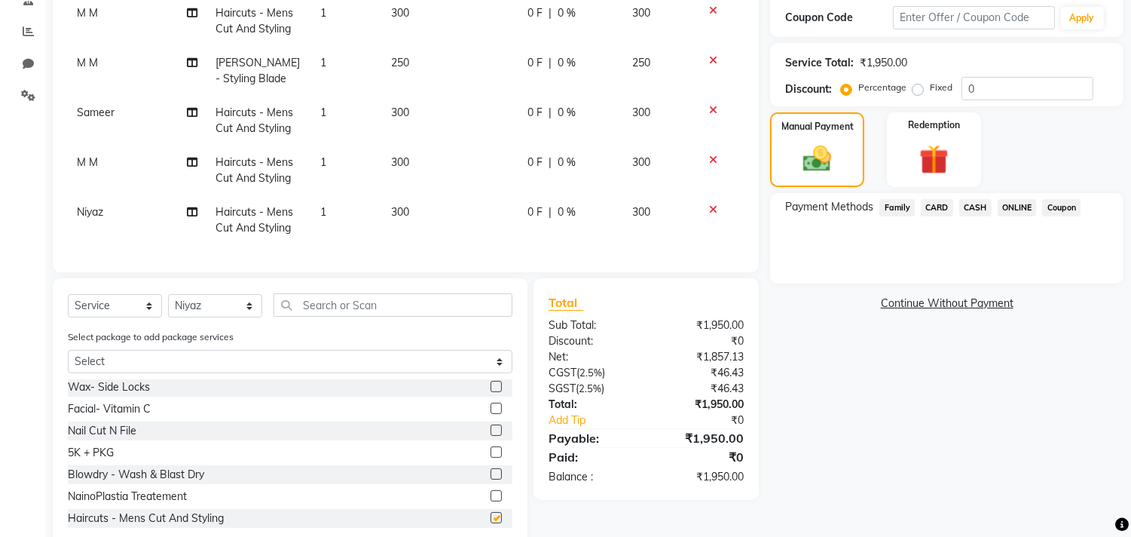
checkbox input "false"
click at [203, 310] on select "Select Stylist [PERSON_NAME] Manager M M [PERSON_NAME] [PERSON_NAME] Reshma [PE…" at bounding box center [215, 305] width 94 height 23
select select "29957"
click at [168, 299] on select "Select Stylist [PERSON_NAME] Manager M M [PERSON_NAME] [PERSON_NAME] Reshma [PE…" at bounding box center [215, 305] width 94 height 23
click at [277, 272] on div "Client +91 9552660660 Date 01-10-2025 Invoice Number V/2025 V/2025-26 3696 Serv…" at bounding box center [406, 41] width 706 height 461
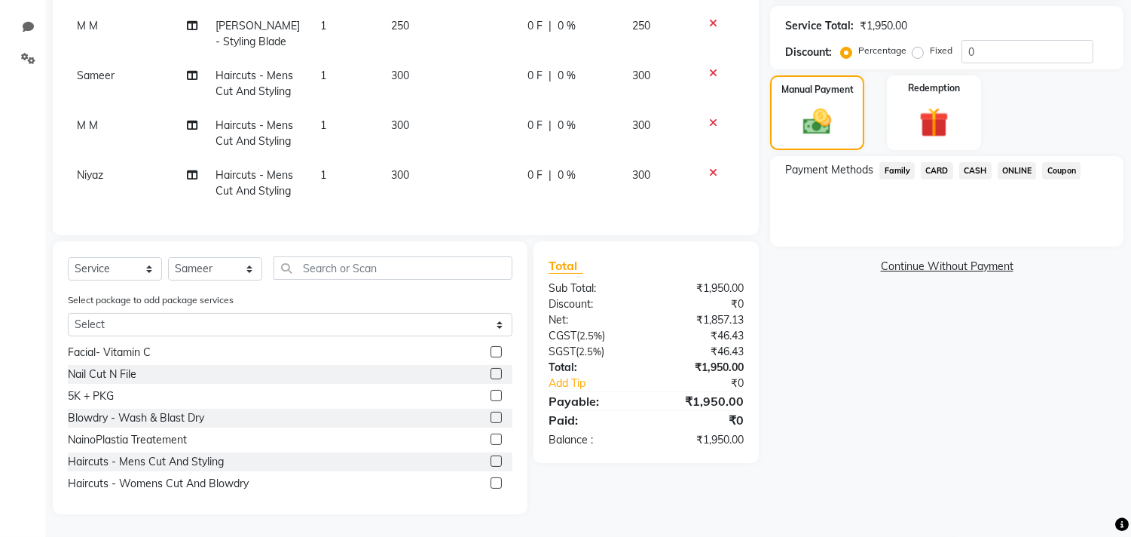
scroll to position [822, 0]
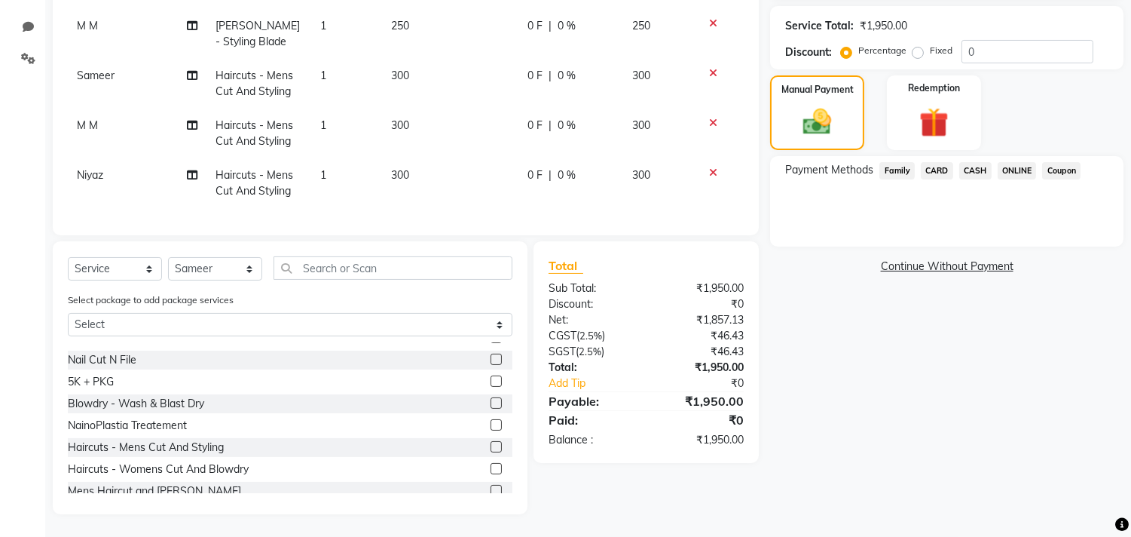
click at [491, 488] on label at bounding box center [496, 490] width 11 height 11
click at [491, 488] on input "checkbox" at bounding box center [496, 491] width 10 height 10
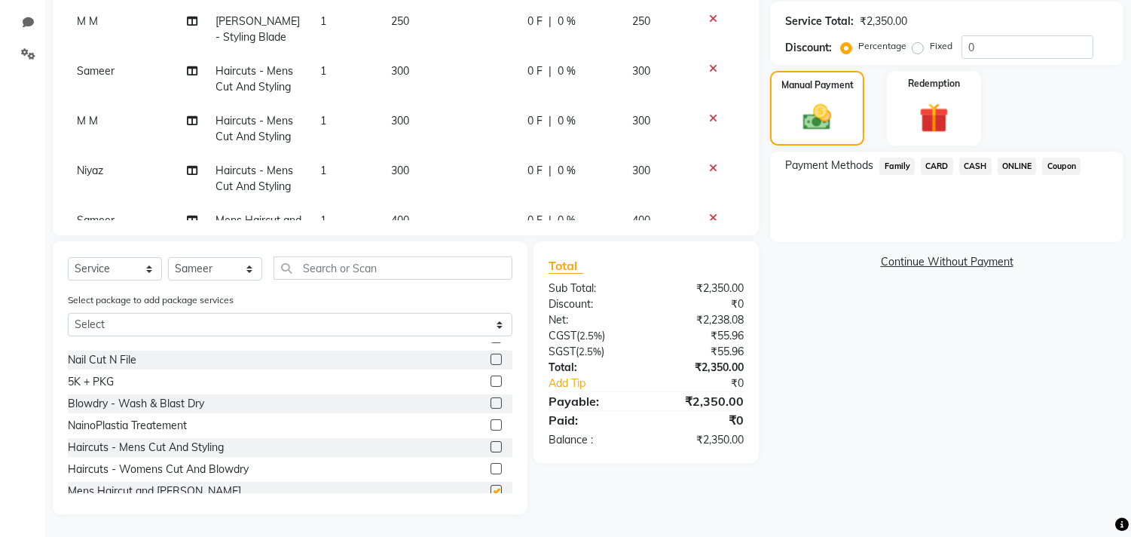
checkbox input "false"
drag, startPoint x: 226, startPoint y: 274, endPoint x: 224, endPoint y: 257, distance: 17.5
click at [226, 274] on select "Select Stylist [PERSON_NAME] Manager M M [PERSON_NAME] [PERSON_NAME] Reshma [PE…" at bounding box center [215, 268] width 94 height 23
select select "36968"
click at [168, 257] on select "Select Stylist [PERSON_NAME] Manager M M [PERSON_NAME] [PERSON_NAME] Reshma [PE…" at bounding box center [215, 268] width 94 height 23
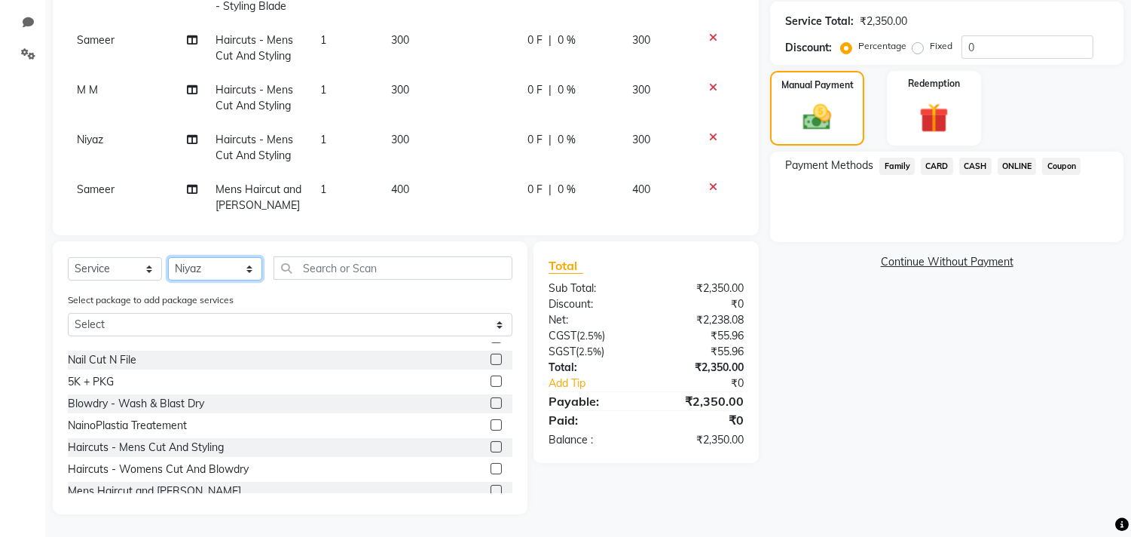
scroll to position [57, 0]
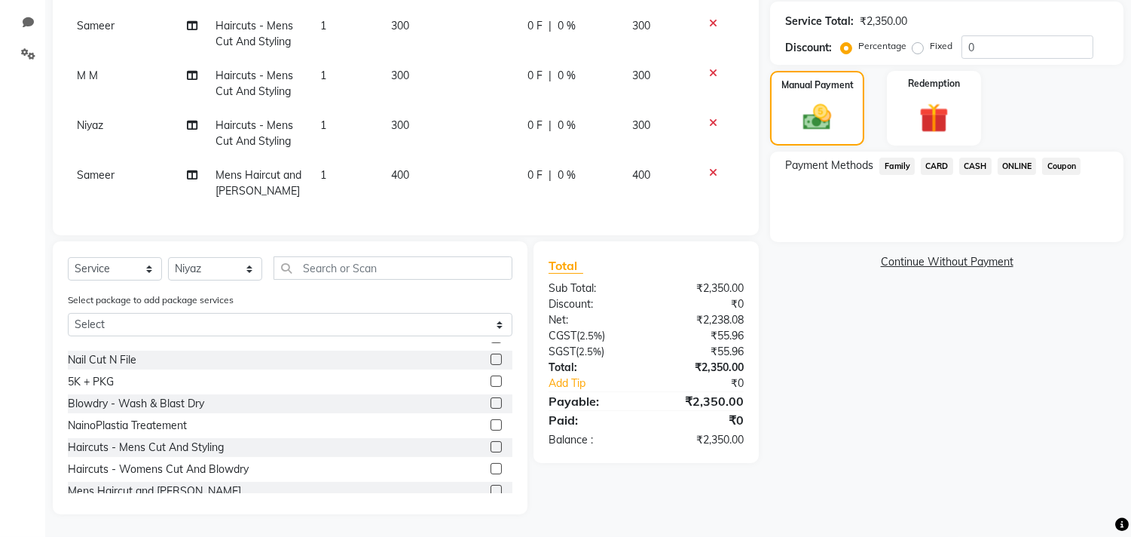
click at [690, 238] on div "Client +91 9552660660 Date 01-10-2025 Invoice Number V/2025 V/2025-26 3696 Serv…" at bounding box center [405, 141] width 729 height 745
click at [491, 447] on label at bounding box center [496, 446] width 11 height 11
click at [491, 447] on input "checkbox" at bounding box center [496, 447] width 10 height 10
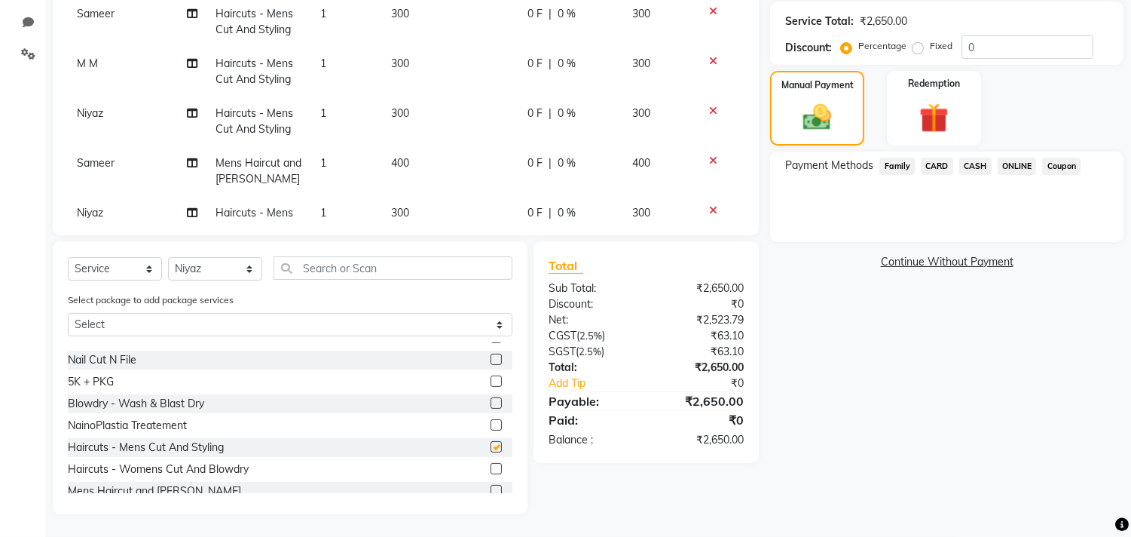
checkbox input "false"
click at [241, 262] on select "Select Stylist [PERSON_NAME] Manager M M [PERSON_NAME] [PERSON_NAME] Reshma [PE…" at bounding box center [215, 268] width 94 height 23
click at [491, 485] on label at bounding box center [496, 490] width 11 height 11
click at [491, 486] on input "checkbox" at bounding box center [496, 491] width 10 height 10
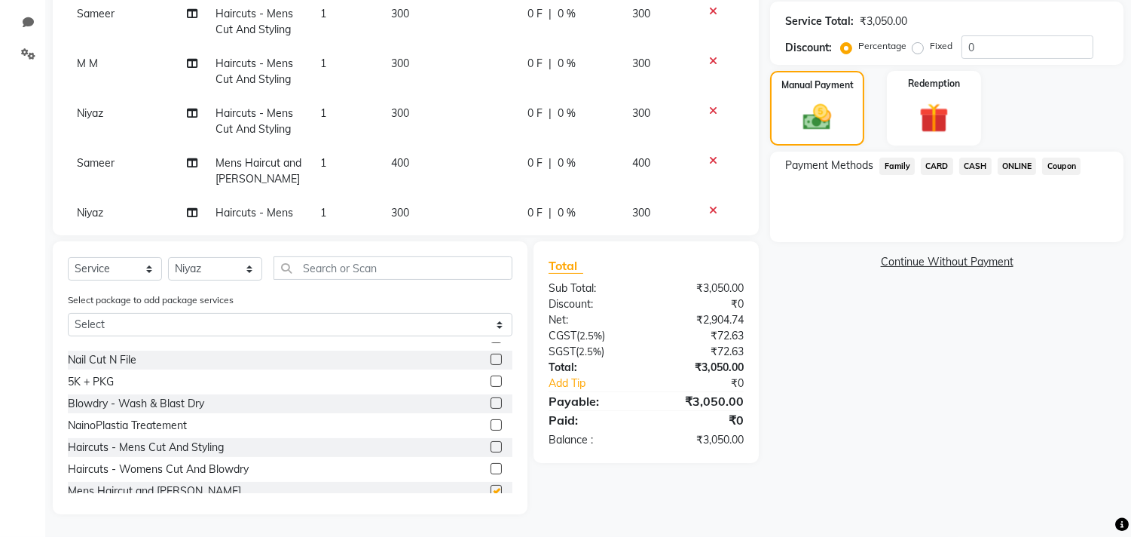
checkbox input "false"
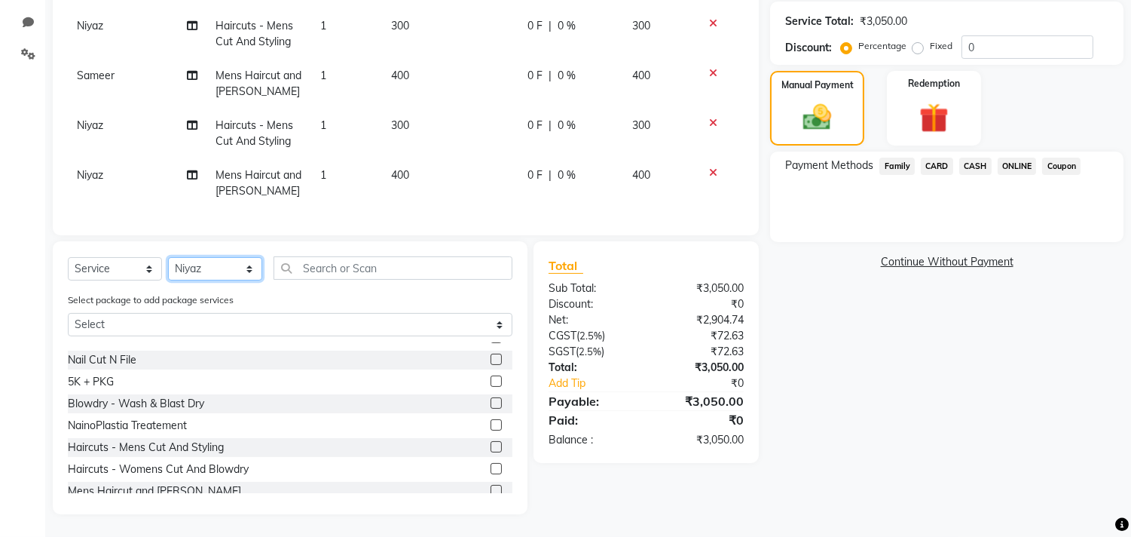
click at [204, 266] on select "Select Stylist [PERSON_NAME] Manager M M [PERSON_NAME] [PERSON_NAME] Reshma [PE…" at bounding box center [215, 268] width 94 height 23
select select "90920"
click at [168, 257] on select "Select Stylist [PERSON_NAME] Manager M M [PERSON_NAME] [PERSON_NAME] Reshma [PE…" at bounding box center [215, 268] width 94 height 23
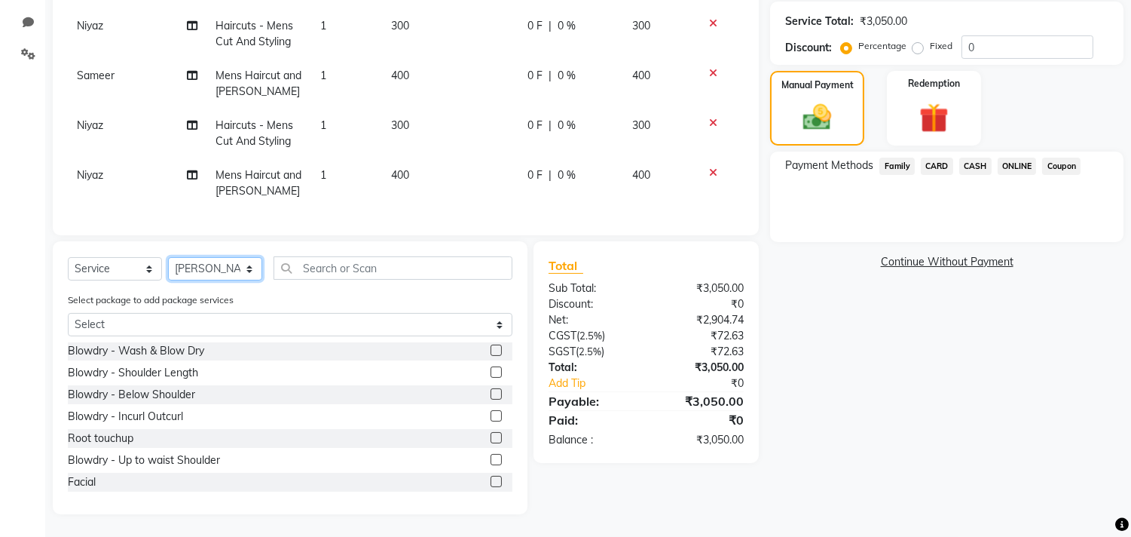
scroll to position [0, 0]
click at [491, 372] on label at bounding box center [496, 372] width 11 height 11
click at [491, 372] on input "checkbox" at bounding box center [496, 374] width 10 height 10
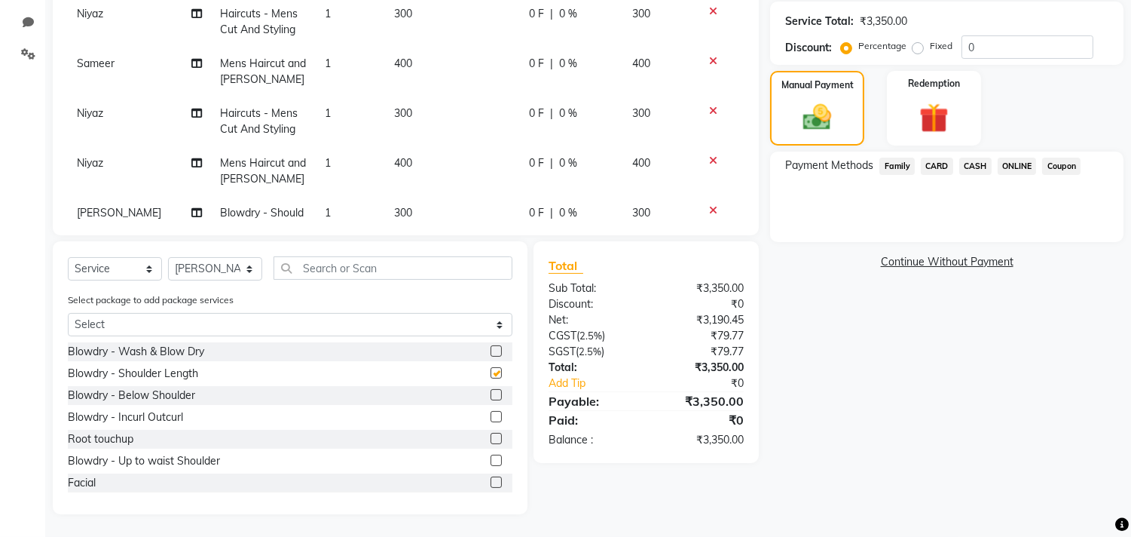
checkbox input "false"
click at [214, 268] on select "Select Stylist [PERSON_NAME] Manager M M [PERSON_NAME] [PERSON_NAME] Reshma [PE…" at bounding box center [215, 268] width 94 height 23
select select "36968"
click at [168, 257] on select "Select Stylist [PERSON_NAME] Manager M M [PERSON_NAME] [PERSON_NAME] Reshma [PE…" at bounding box center [215, 268] width 94 height 23
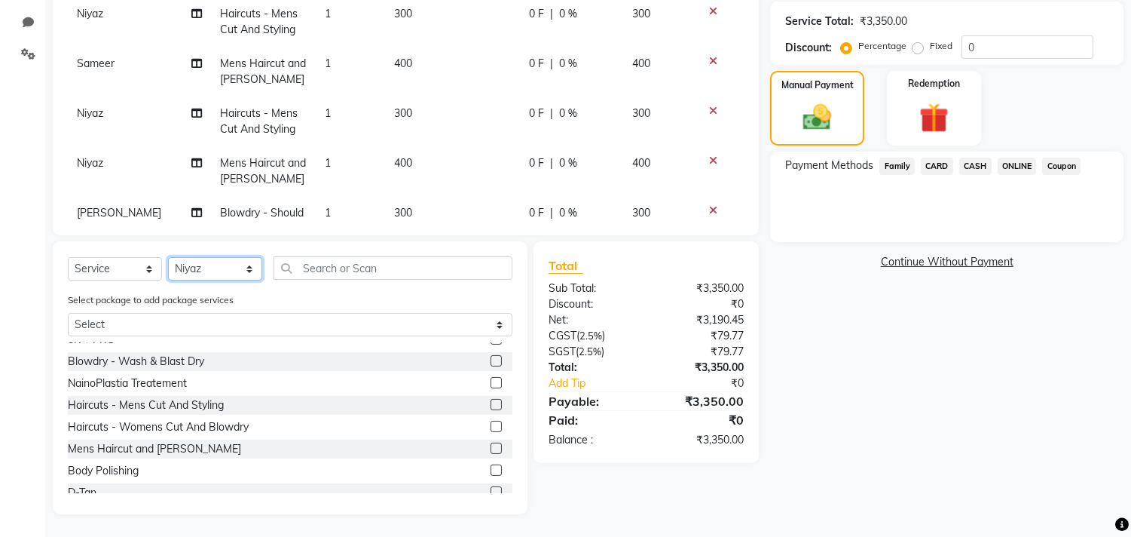
scroll to position [920, 0]
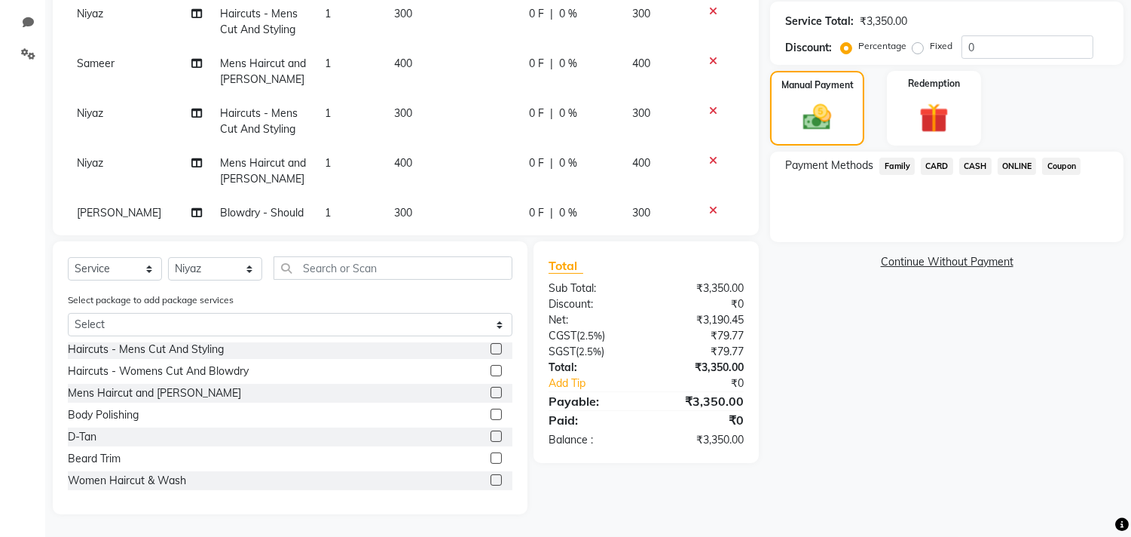
click at [491, 348] on label at bounding box center [496, 348] width 11 height 11
click at [491, 348] on input "checkbox" at bounding box center [496, 349] width 10 height 10
checkbox input "false"
click at [232, 266] on select "Select Stylist [PERSON_NAME] Manager M M [PERSON_NAME] [PERSON_NAME] Reshma [PE…" at bounding box center [215, 268] width 94 height 23
select select "29954"
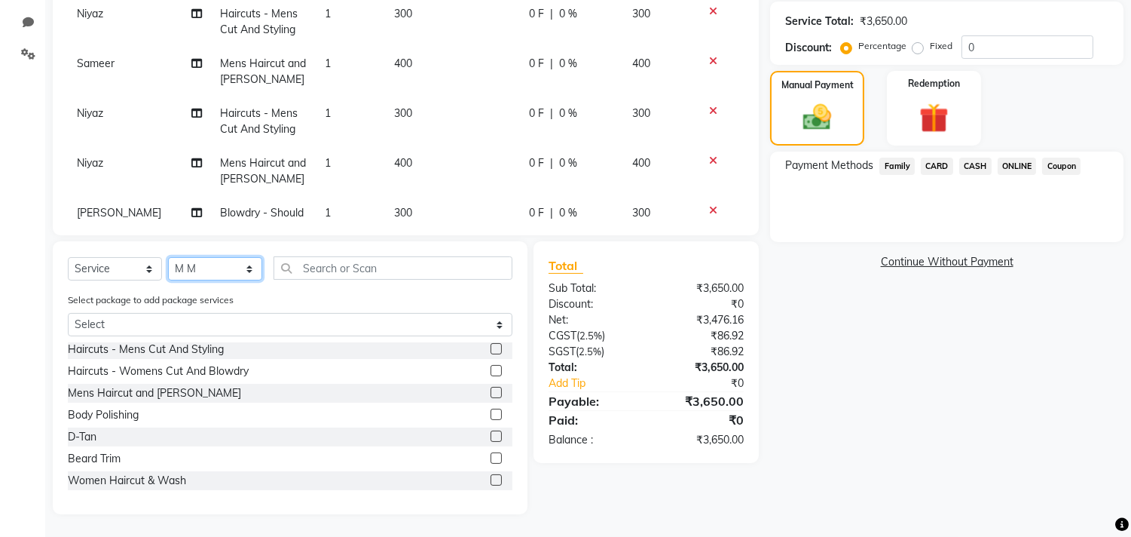
click at [168, 257] on select "Select Stylist [PERSON_NAME] Manager M M [PERSON_NAME] [PERSON_NAME] Reshma [PE…" at bounding box center [215, 268] width 94 height 23
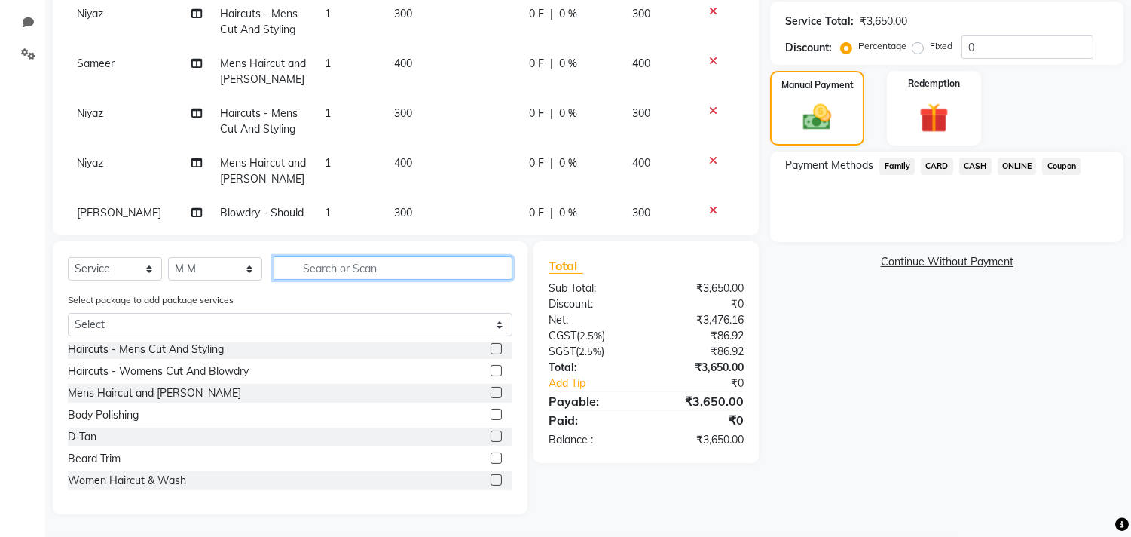
click at [356, 274] on input "text" at bounding box center [393, 267] width 239 height 23
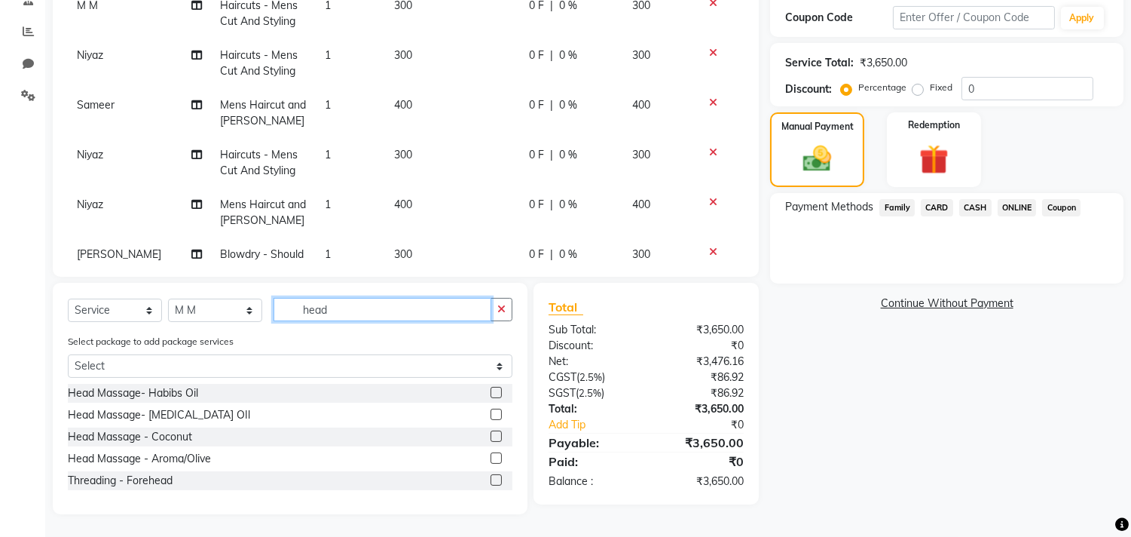
scroll to position [302, 0]
type input "head"
click at [491, 390] on label at bounding box center [496, 392] width 11 height 11
click at [491, 390] on input "checkbox" at bounding box center [496, 393] width 10 height 10
checkbox input "false"
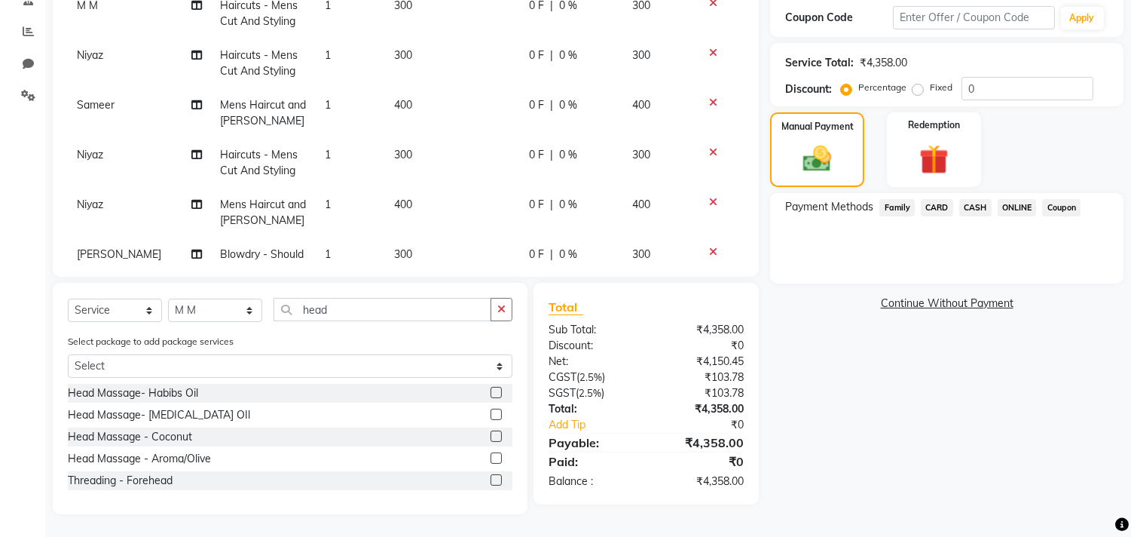
scroll to position [300, 0]
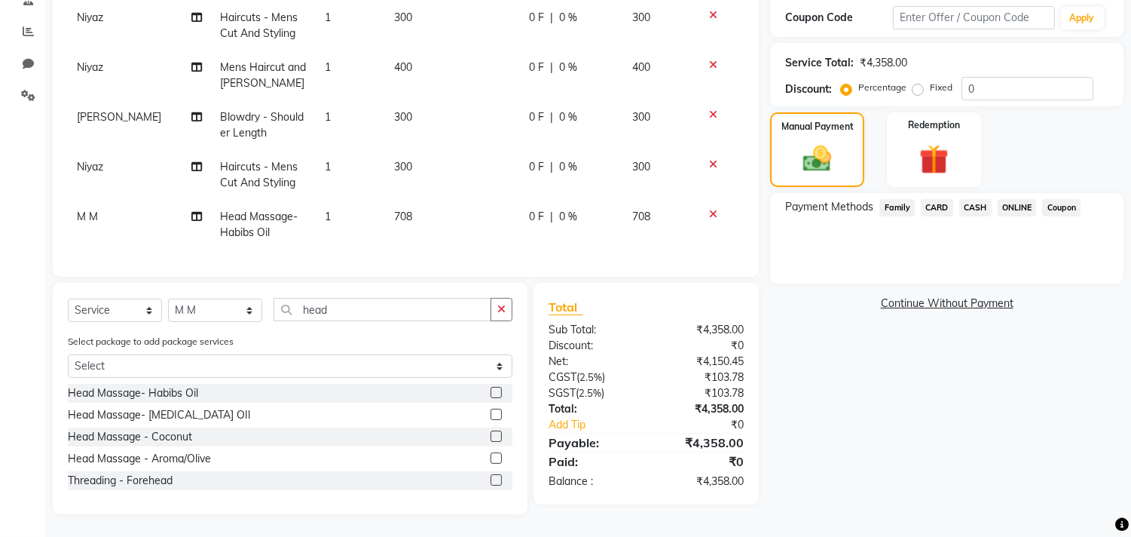
click at [438, 206] on td "708" at bounding box center [452, 225] width 135 height 50
select select "29954"
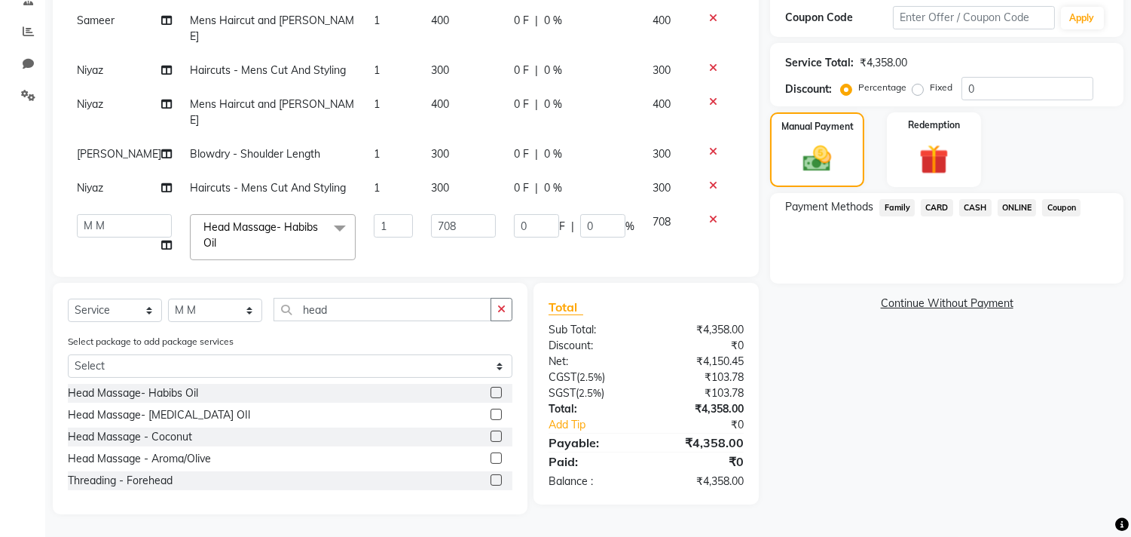
click at [438, 206] on td "708" at bounding box center [463, 237] width 83 height 64
click at [450, 214] on input "708" at bounding box center [463, 225] width 65 height 23
type input "630"
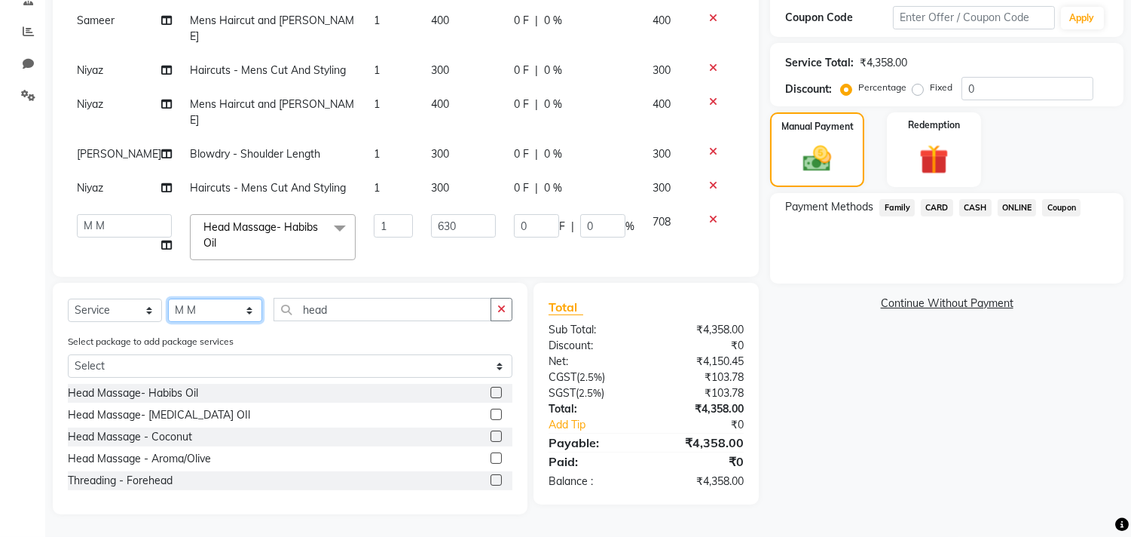
click at [215, 314] on select "Select Stylist [PERSON_NAME] Manager M M [PERSON_NAME] [PERSON_NAME] Reshma [PE…" at bounding box center [215, 309] width 94 height 23
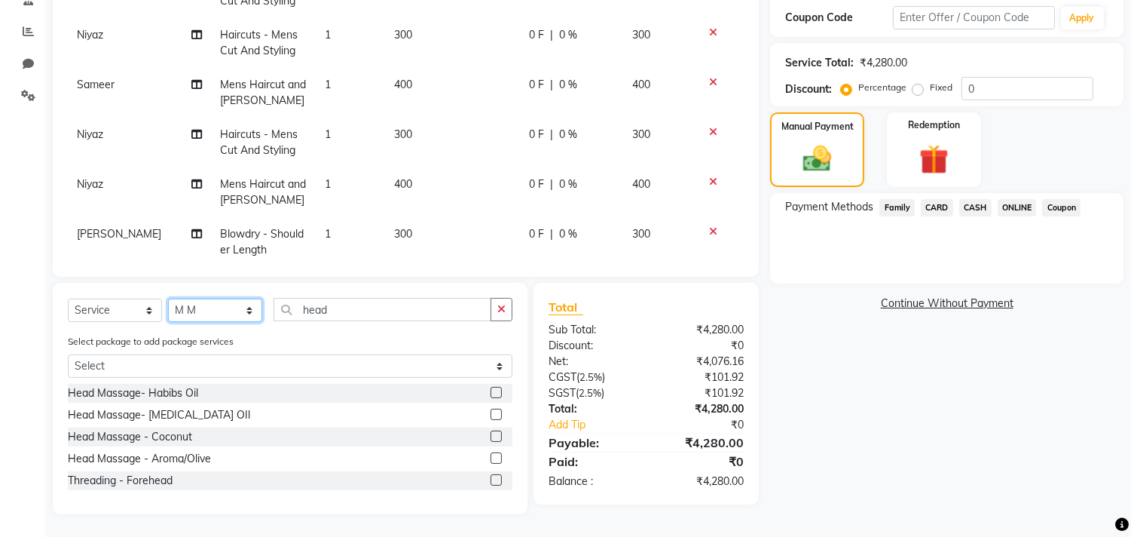
select select "88856"
click at [168, 299] on select "Select Stylist [PERSON_NAME] Manager M M [PERSON_NAME] [PERSON_NAME] Reshma [PE…" at bounding box center [215, 309] width 94 height 23
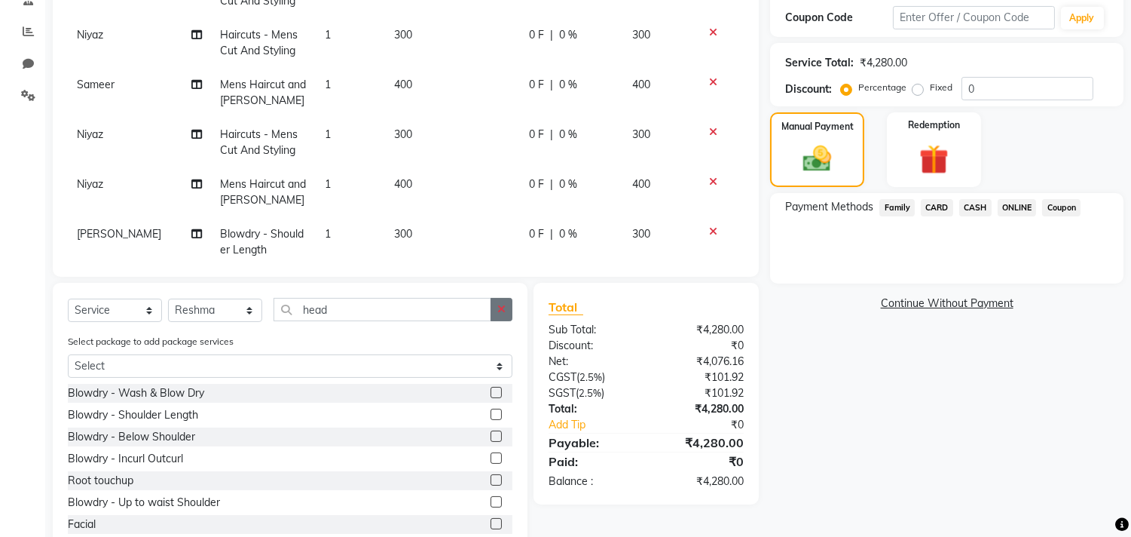
click at [505, 310] on icon "button" at bounding box center [501, 309] width 8 height 11
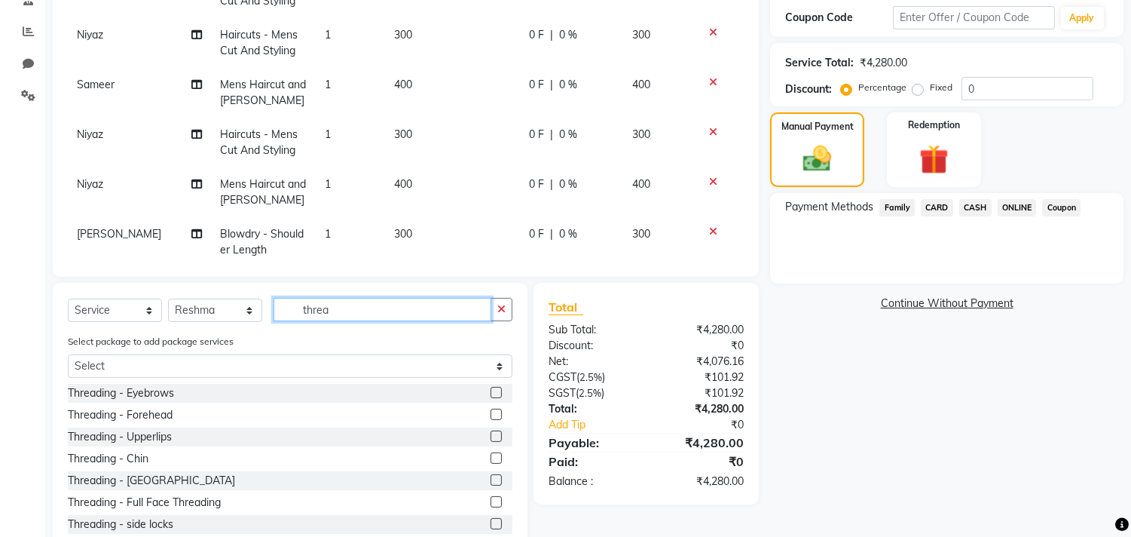
type input "threa"
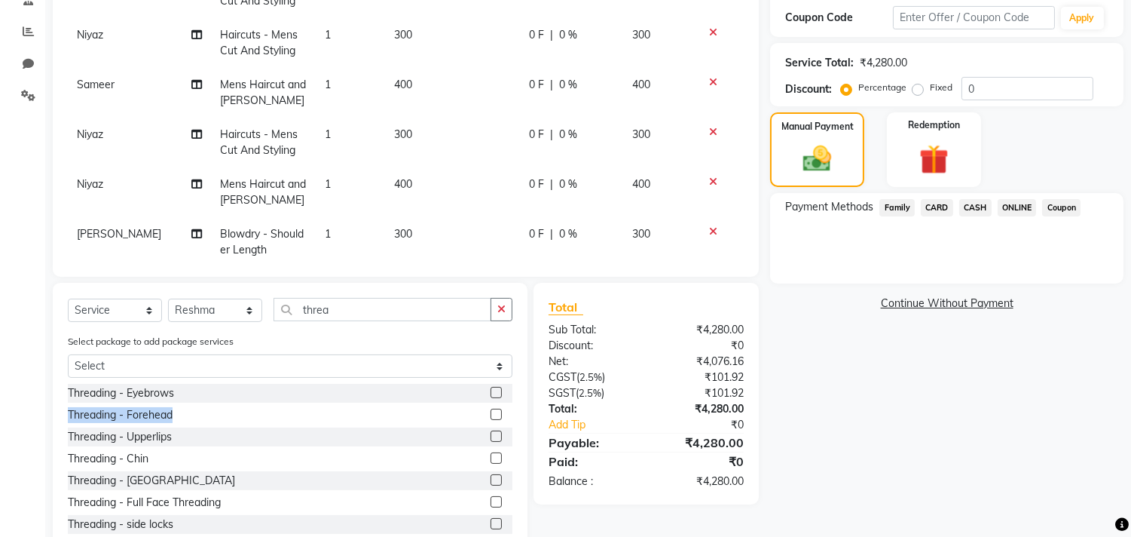
drag, startPoint x: 480, startPoint y: 390, endPoint x: 482, endPoint y: 410, distance: 20.5
click at [482, 410] on div "Threading - Eyebrows Threading - Forehead Threading - Upperlips Threading - Chi…" at bounding box center [290, 459] width 445 height 151
click at [491, 410] on label at bounding box center [496, 413] width 11 height 11
click at [491, 410] on input "checkbox" at bounding box center [496, 415] width 10 height 10
checkbox input "false"
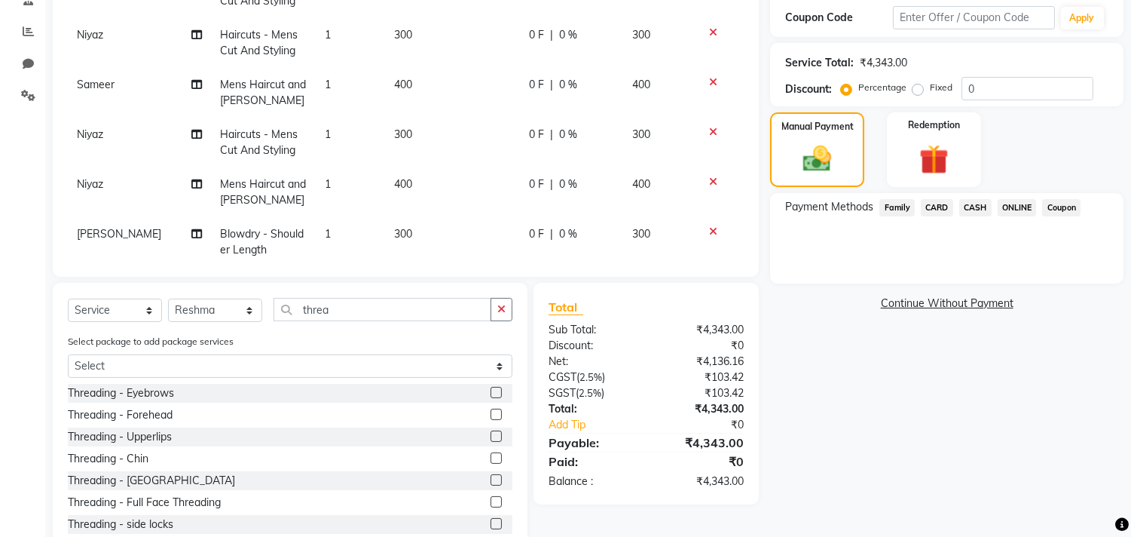
click at [491, 436] on label at bounding box center [496, 435] width 11 height 11
click at [491, 436] on input "checkbox" at bounding box center [496, 437] width 10 height 10
checkbox input "false"
click at [491, 457] on label at bounding box center [496, 457] width 11 height 11
click at [491, 457] on input "checkbox" at bounding box center [496, 459] width 10 height 10
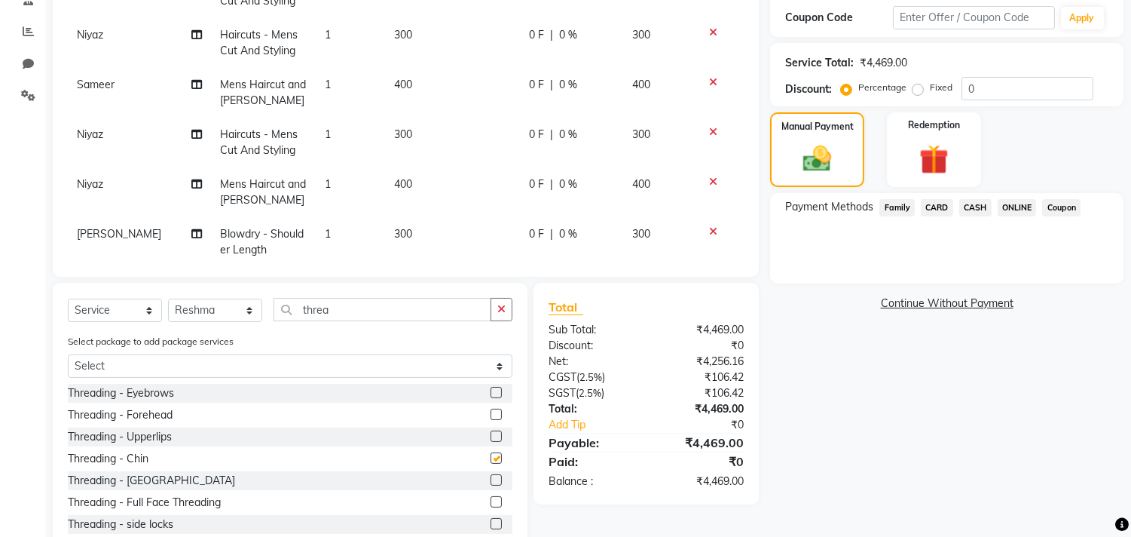
checkbox input "false"
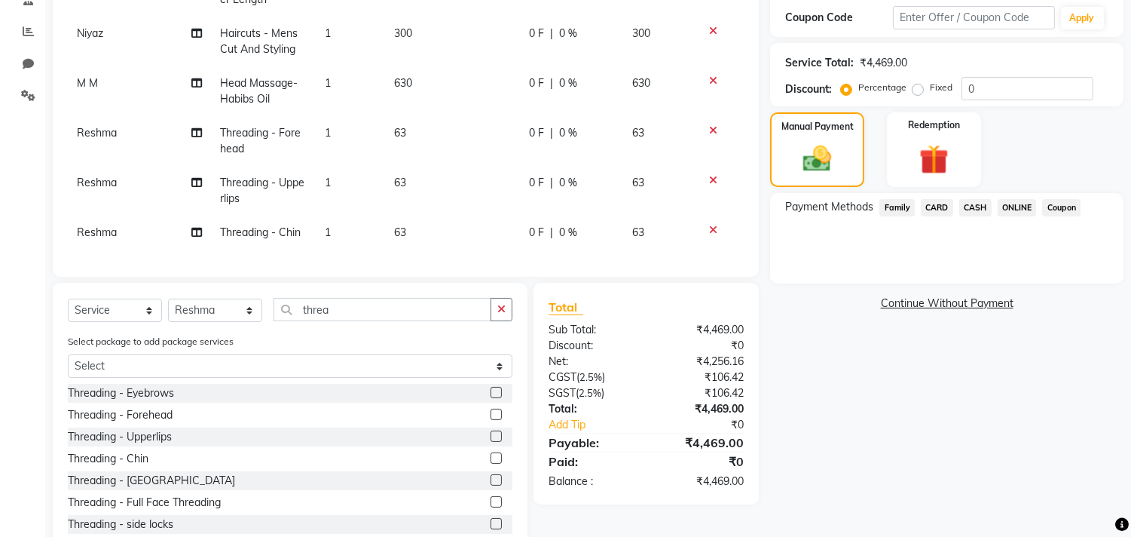
click at [225, 323] on div "Select Service Product Membership Package Voucher Prepaid Gift Card Select Styl…" at bounding box center [290, 315] width 445 height 35
click at [231, 315] on select "Select Stylist [PERSON_NAME] Manager M M [PERSON_NAME] [PERSON_NAME] Reshma [PE…" at bounding box center [215, 309] width 94 height 23
select select "29954"
click at [168, 299] on select "Select Stylist [PERSON_NAME] Manager M M [PERSON_NAME] [PERSON_NAME] Reshma [PE…" at bounding box center [215, 309] width 94 height 23
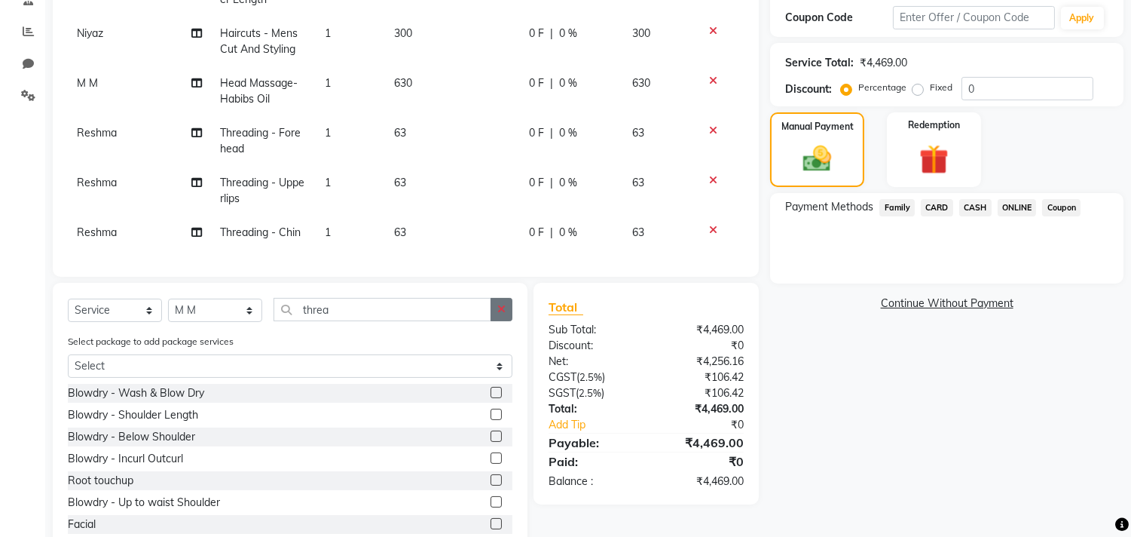
click at [500, 301] on button "button" at bounding box center [502, 309] width 22 height 23
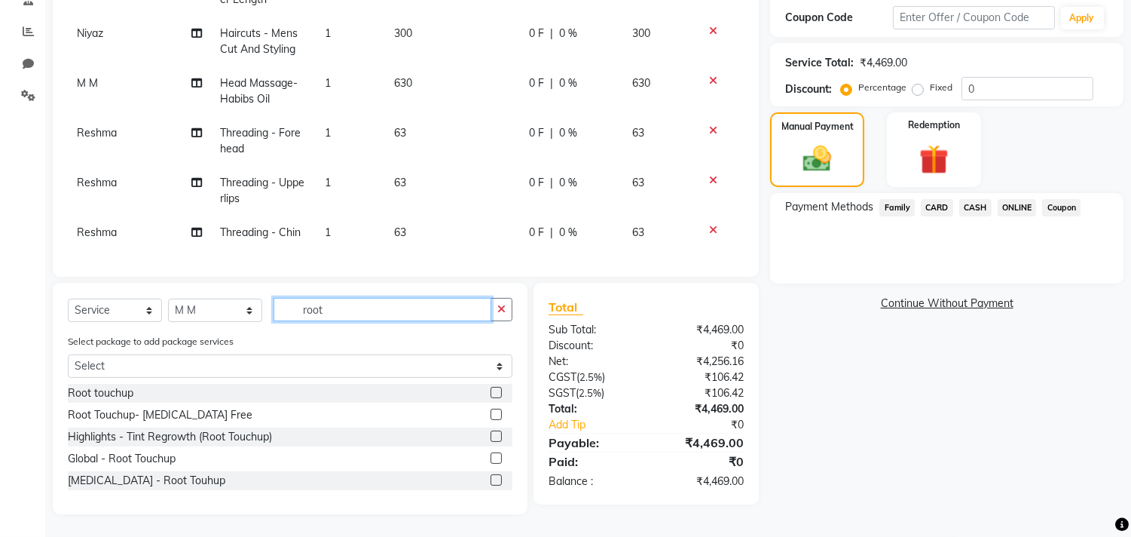
type input "root"
click at [496, 390] on label at bounding box center [496, 392] width 11 height 11
click at [496, 390] on input "checkbox" at bounding box center [496, 393] width 10 height 10
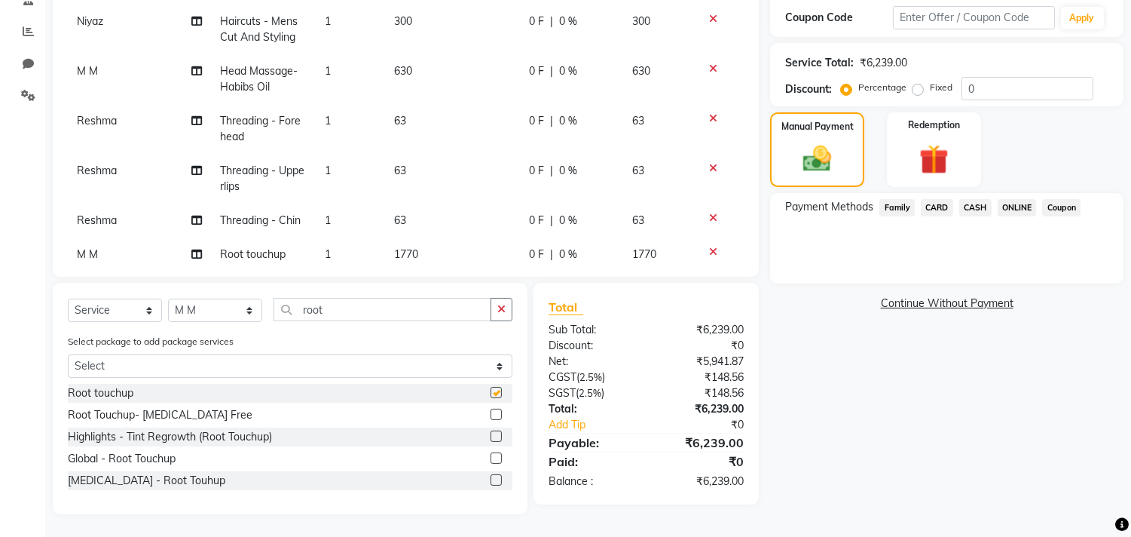
checkbox input "false"
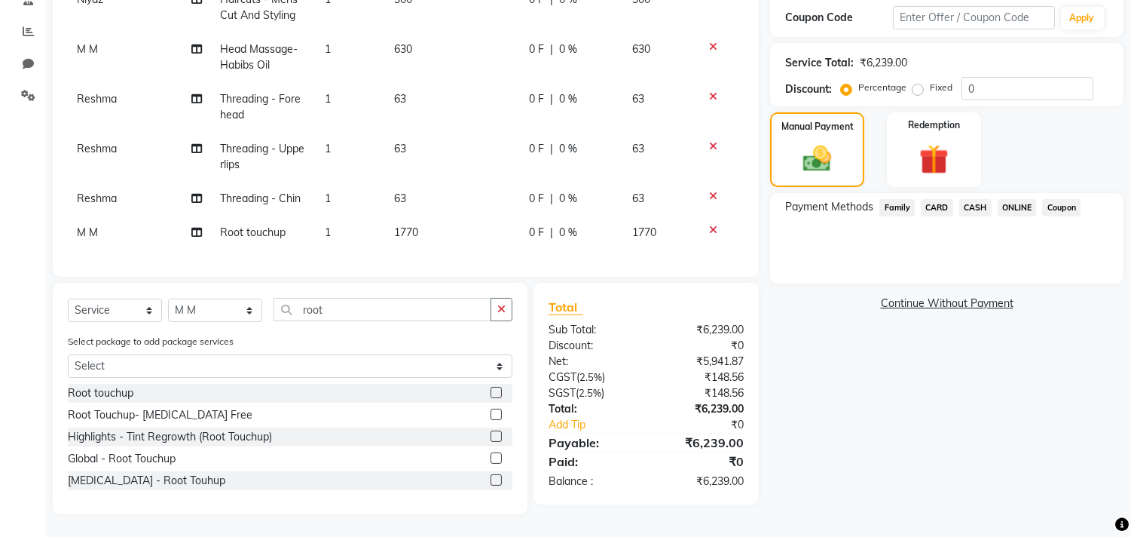
click at [428, 216] on td "1770" at bounding box center [452, 233] width 135 height 34
select select "29954"
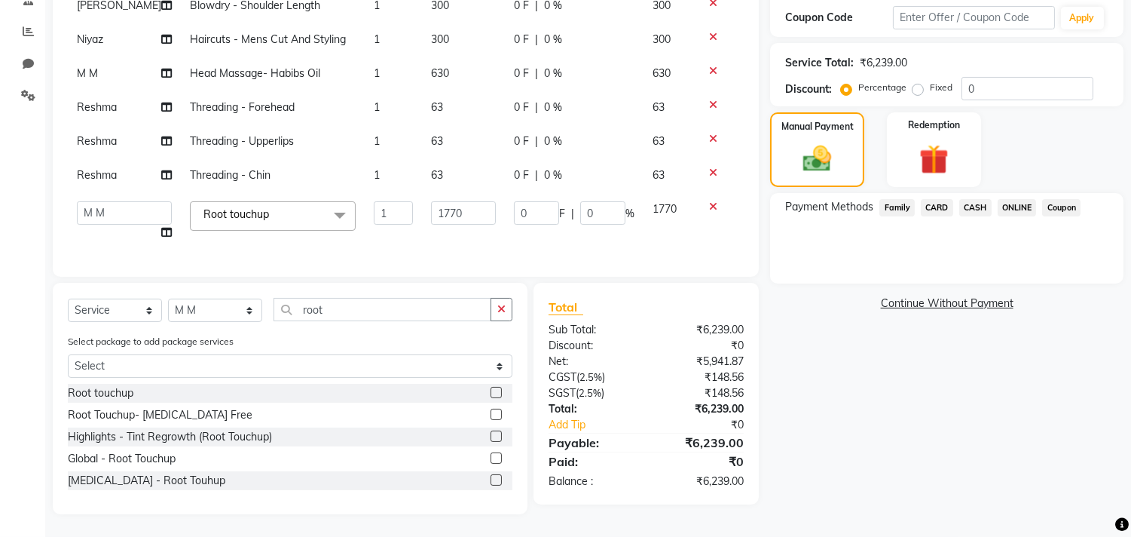
scroll to position [275, 0]
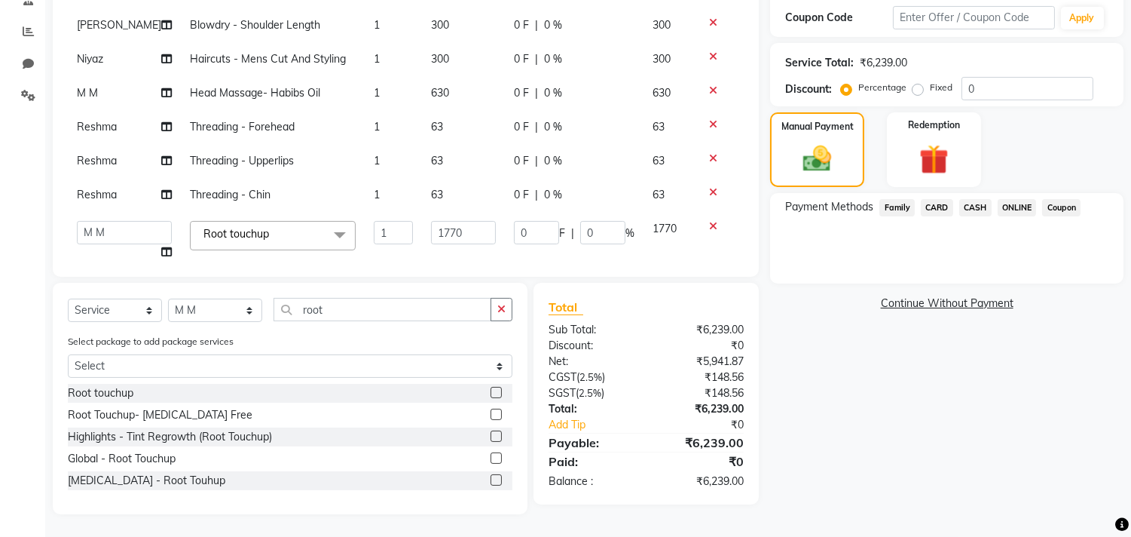
click at [428, 216] on td "1770" at bounding box center [463, 240] width 83 height 57
click at [439, 221] on input "1770" at bounding box center [463, 232] width 65 height 23
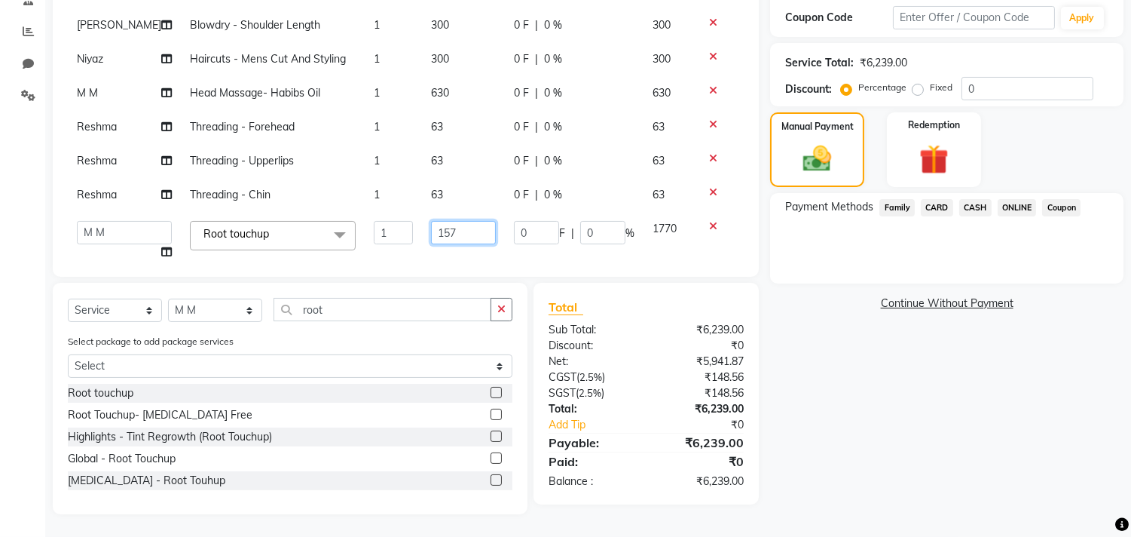
type input "1575"
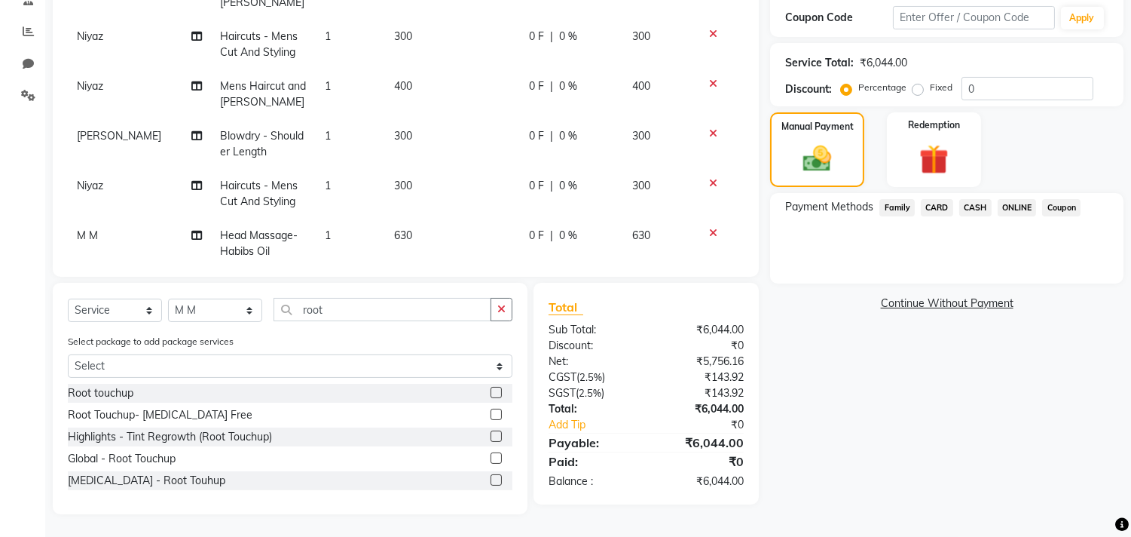
click at [494, 388] on label at bounding box center [496, 392] width 11 height 11
click at [494, 388] on input "checkbox" at bounding box center [496, 393] width 10 height 10
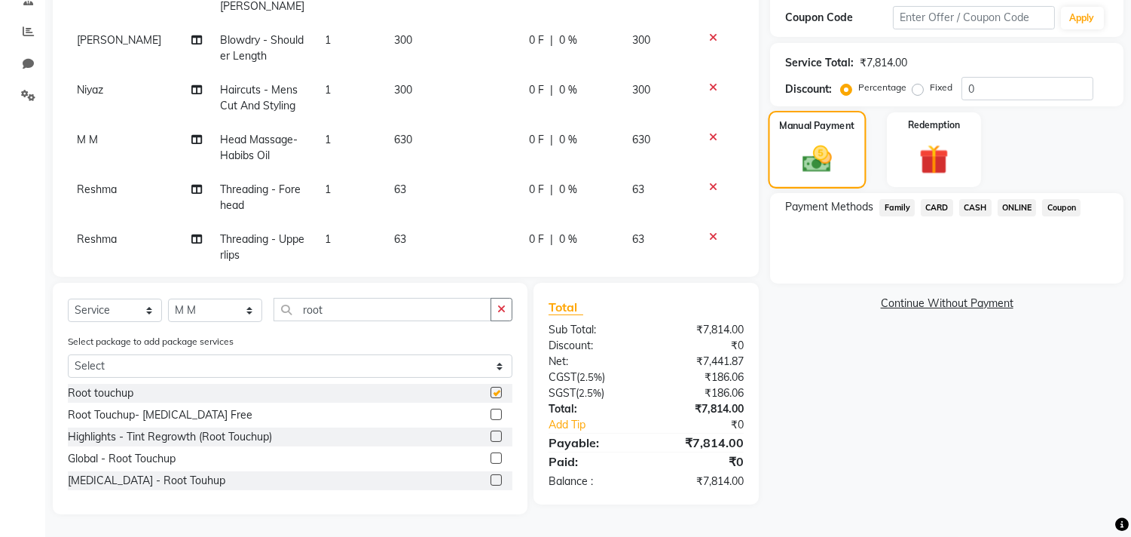
checkbox input "false"
click at [731, 228] on td at bounding box center [719, 247] width 50 height 50
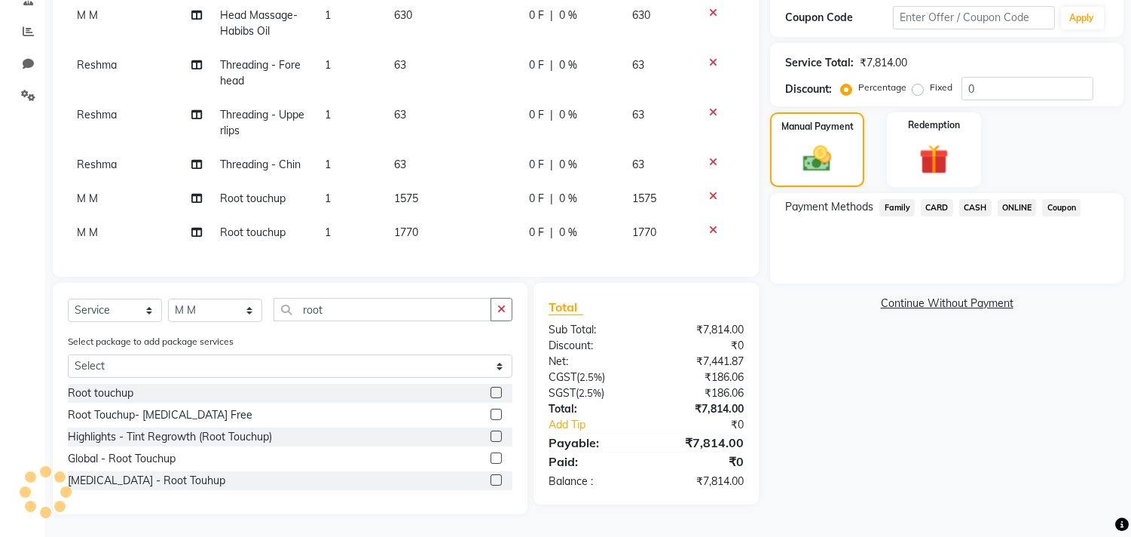
click at [424, 216] on td "1770" at bounding box center [452, 233] width 135 height 34
select select "29954"
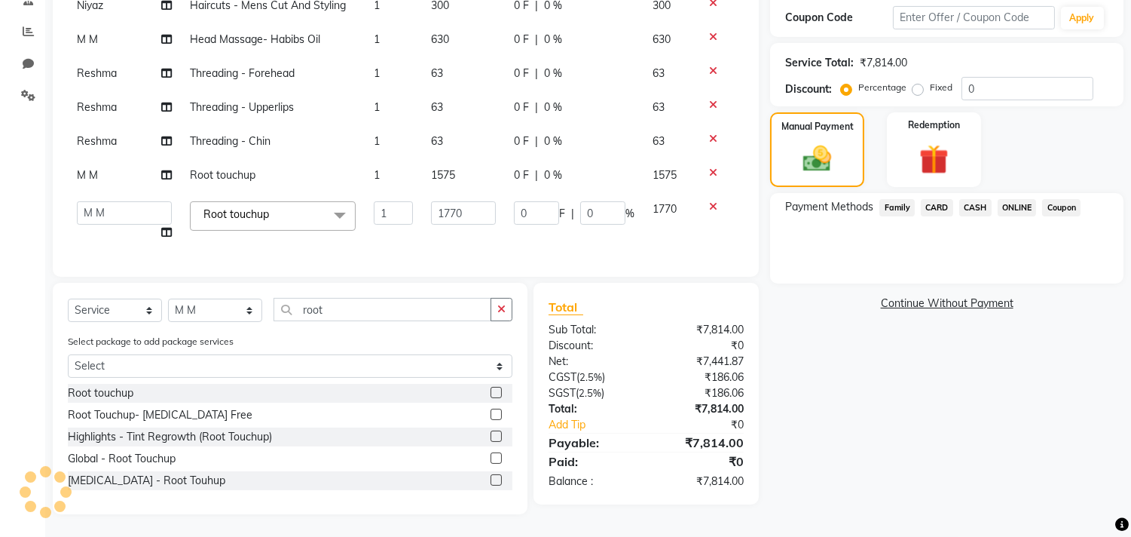
scroll to position [309, 0]
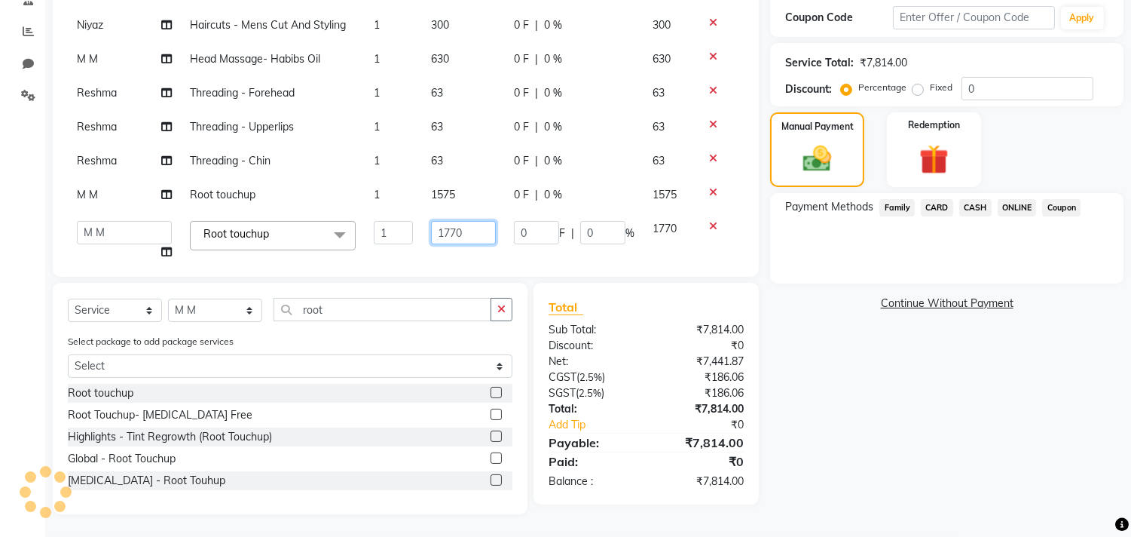
click at [442, 221] on input "1770" at bounding box center [463, 232] width 65 height 23
type input "1575"
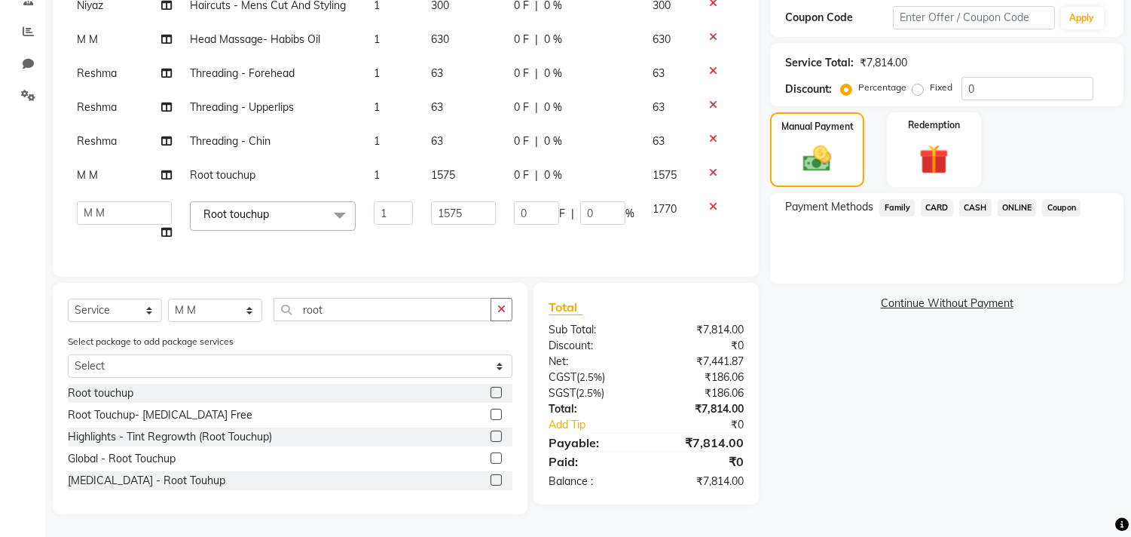
click at [1013, 205] on span "ONLINE" at bounding box center [1017, 207] width 39 height 17
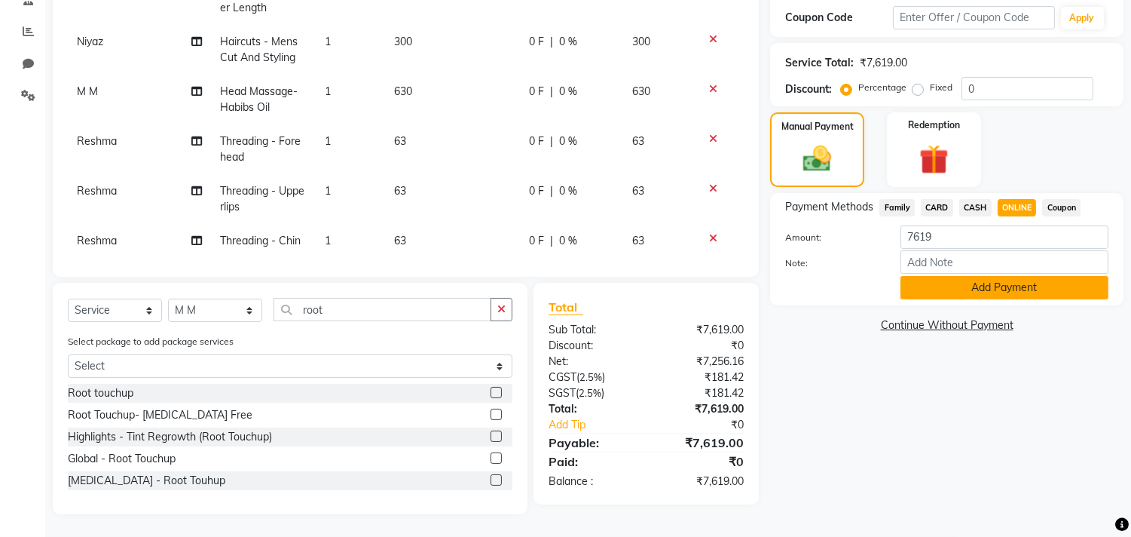
click at [1000, 283] on button "Add Payment" at bounding box center [1005, 287] width 208 height 23
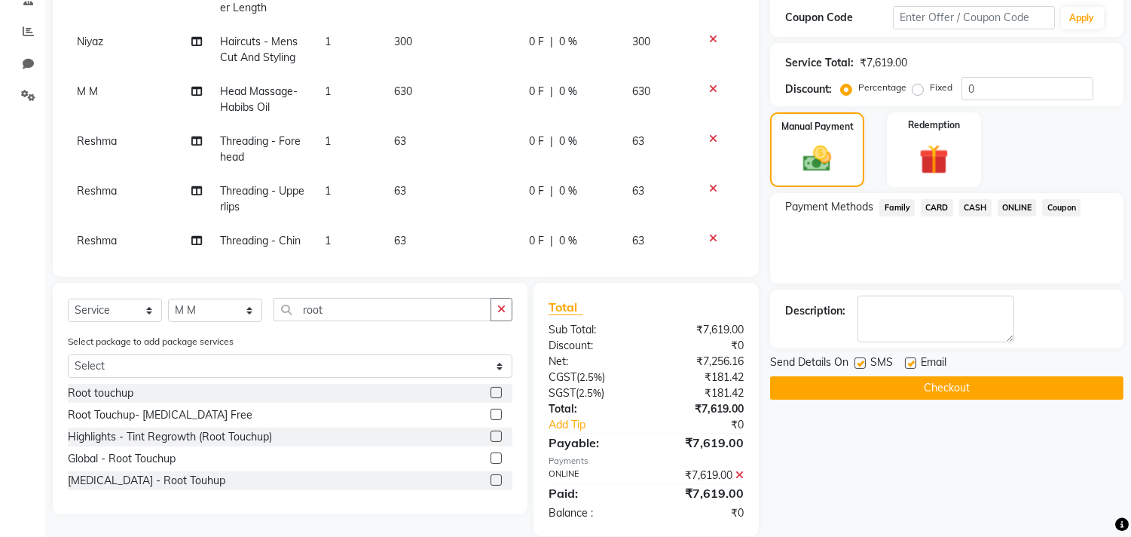
click at [990, 385] on button "Checkout" at bounding box center [946, 387] width 353 height 23
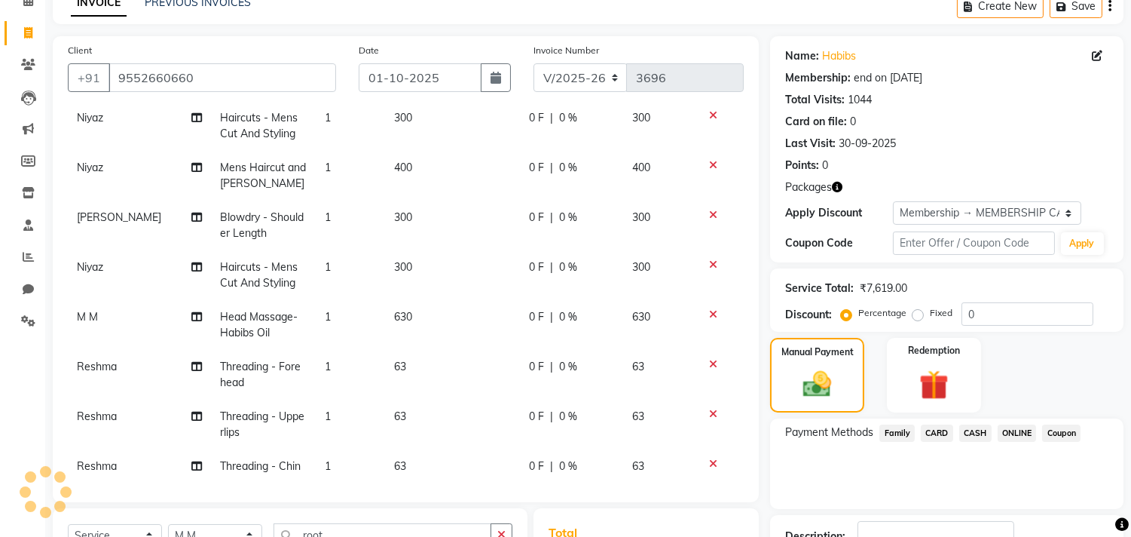
scroll to position [1, 0]
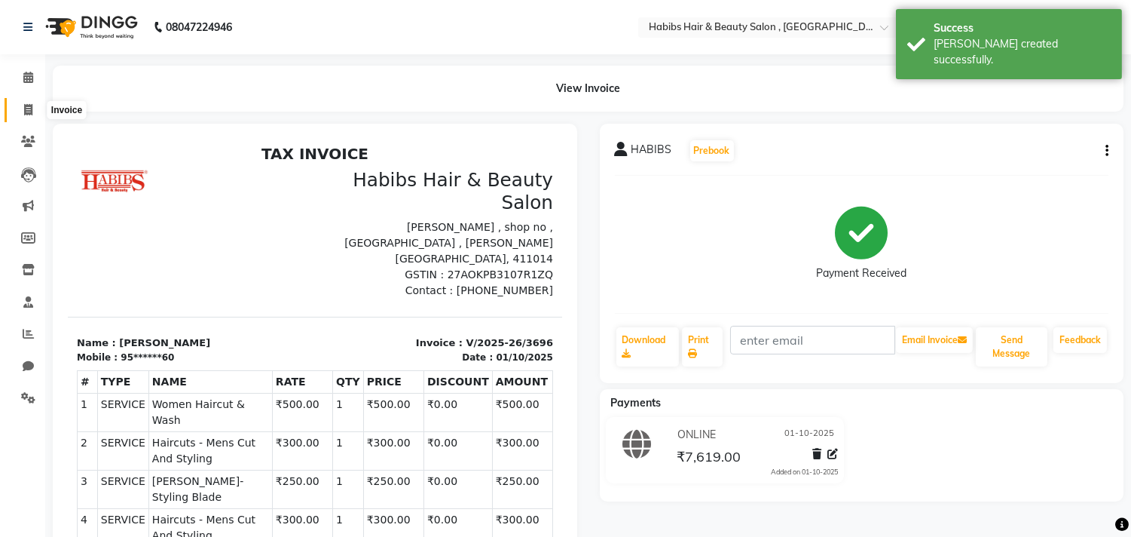
click at [33, 110] on span at bounding box center [28, 110] width 26 height 17
select select "service"
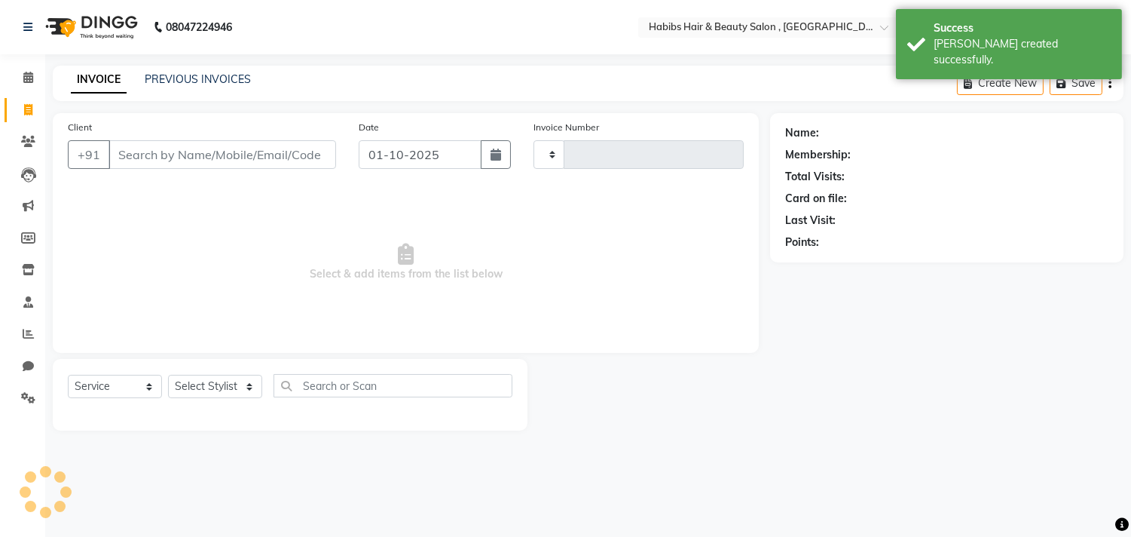
type input "9"
type input "3697"
select select "4838"
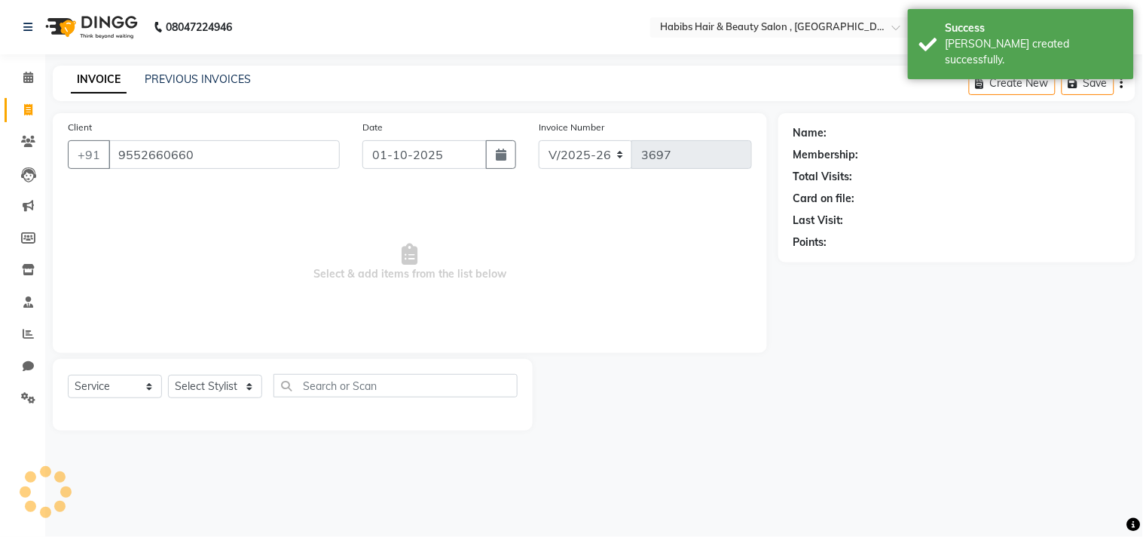
type input "9552660660"
select select "1: Object"
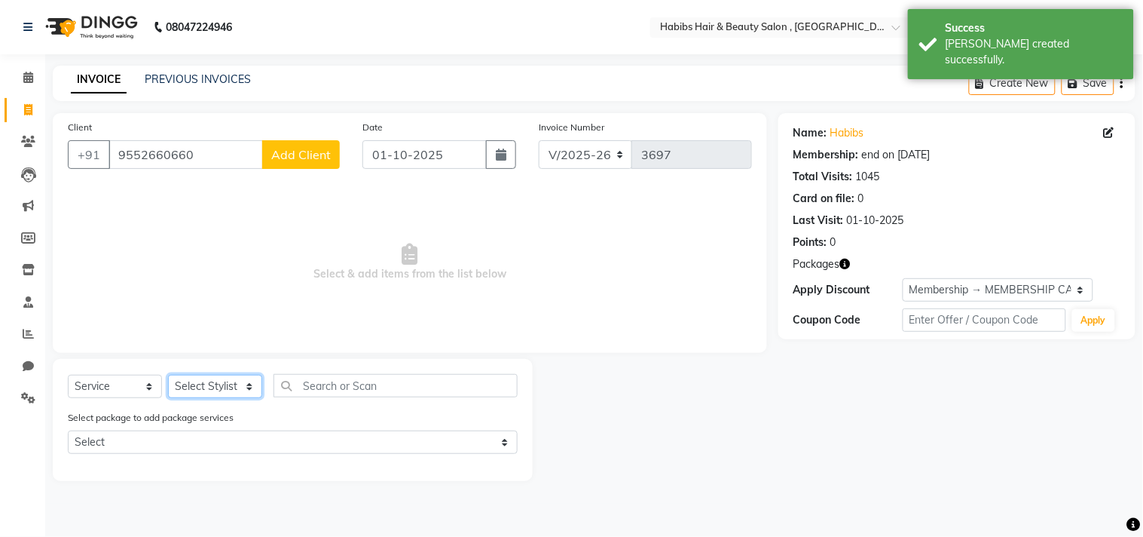
click at [222, 383] on select "Select Stylist [PERSON_NAME] Manager M M [PERSON_NAME] [PERSON_NAME] Reshma [PE…" at bounding box center [215, 386] width 94 height 23
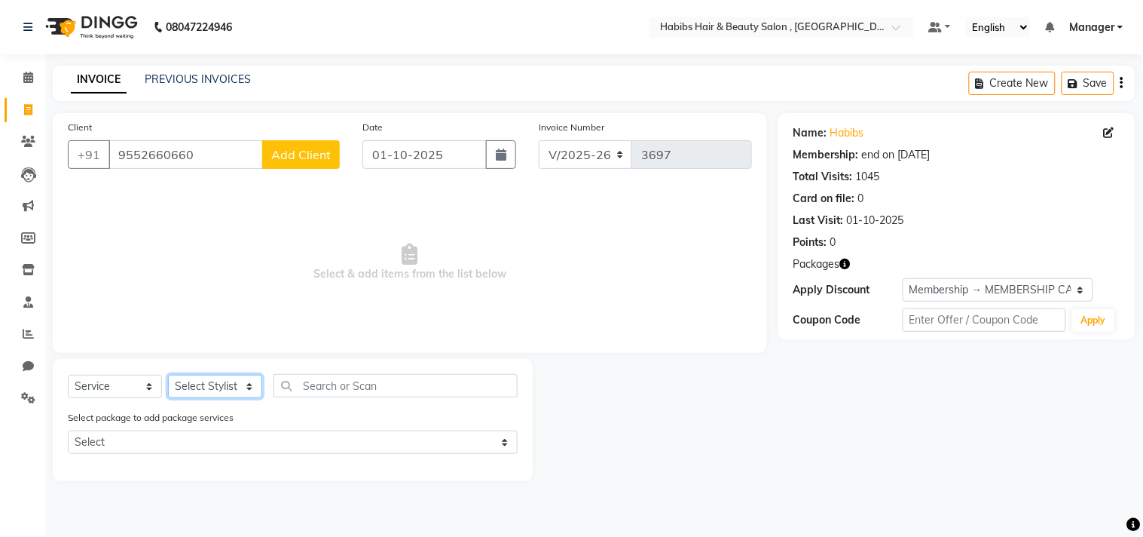
select select "29957"
click at [168, 375] on select "Select Stylist [PERSON_NAME] Manager M M [PERSON_NAME] [PERSON_NAME] Reshma [PE…" at bounding box center [215, 386] width 94 height 23
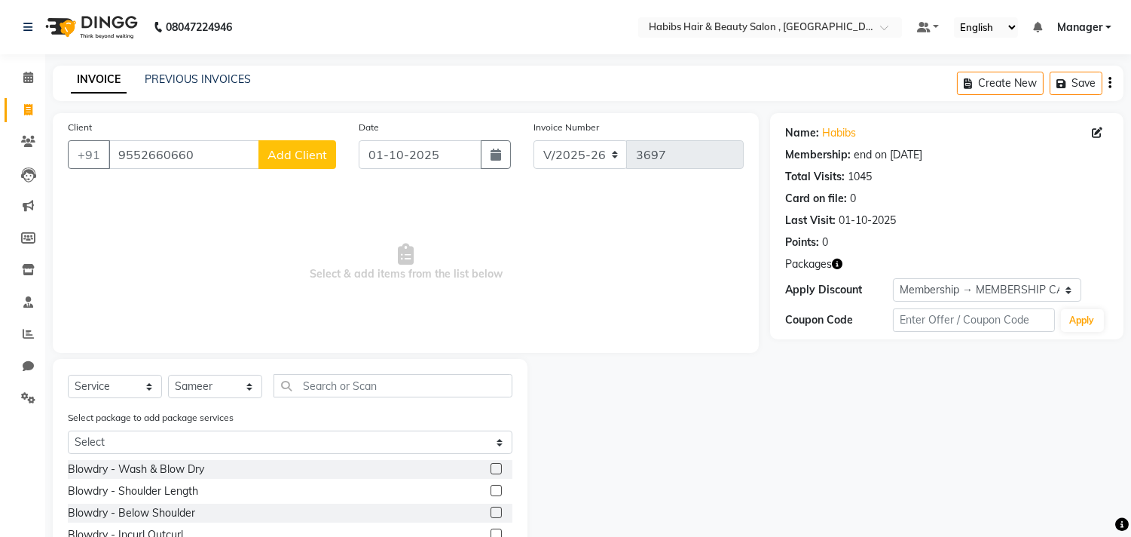
click at [491, 490] on label at bounding box center [496, 490] width 11 height 11
click at [491, 490] on input "checkbox" at bounding box center [496, 491] width 10 height 10
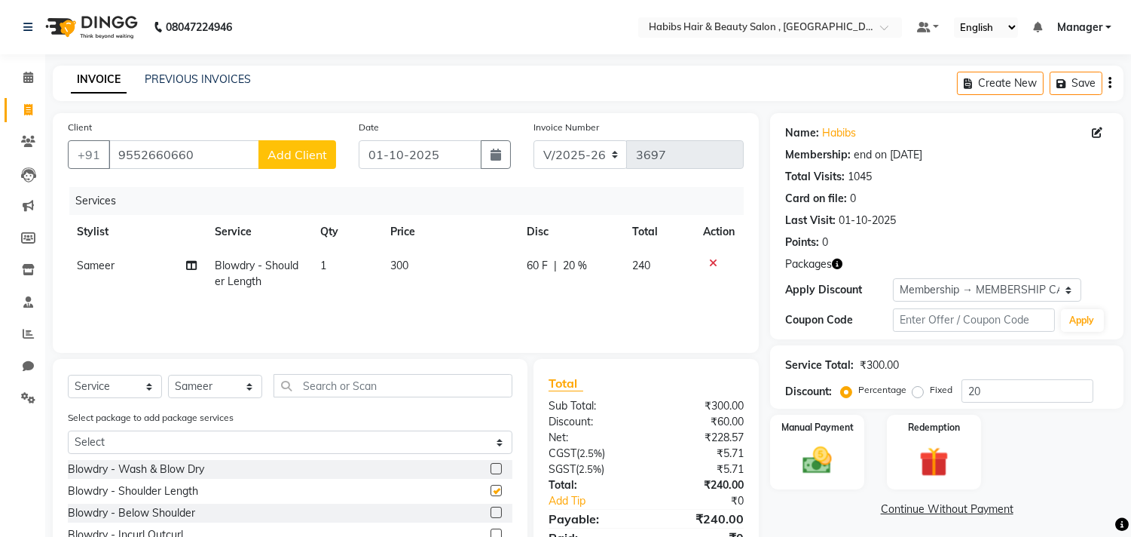
checkbox input "false"
click at [359, 392] on input "text" at bounding box center [393, 385] width 239 height 23
type input "wash"
click at [401, 363] on div "Select Service Product Membership Package Voucher Prepaid Gift Card Select Styl…" at bounding box center [290, 485] width 475 height 253
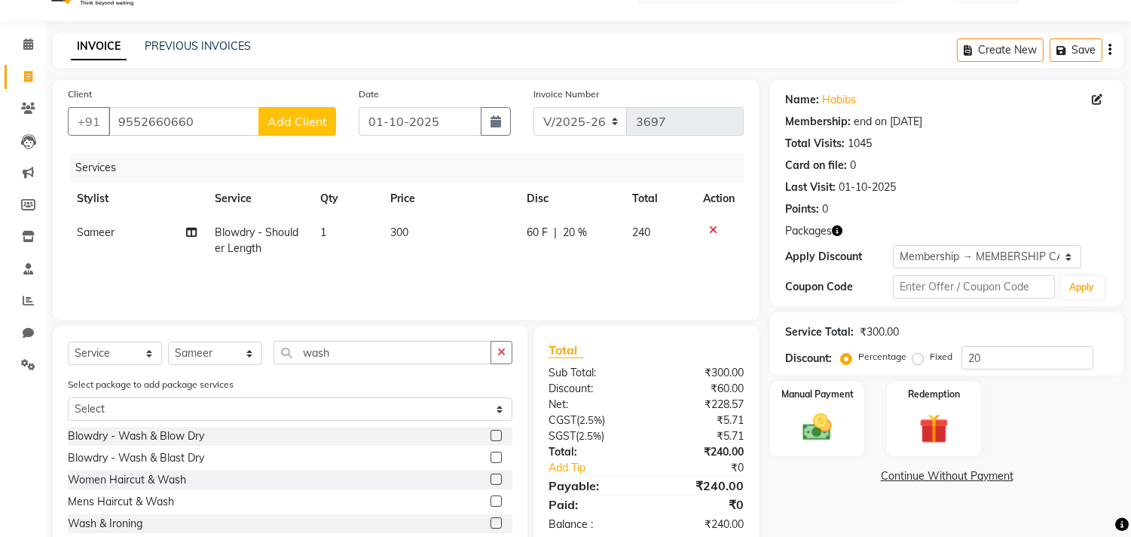
scroll to position [98, 0]
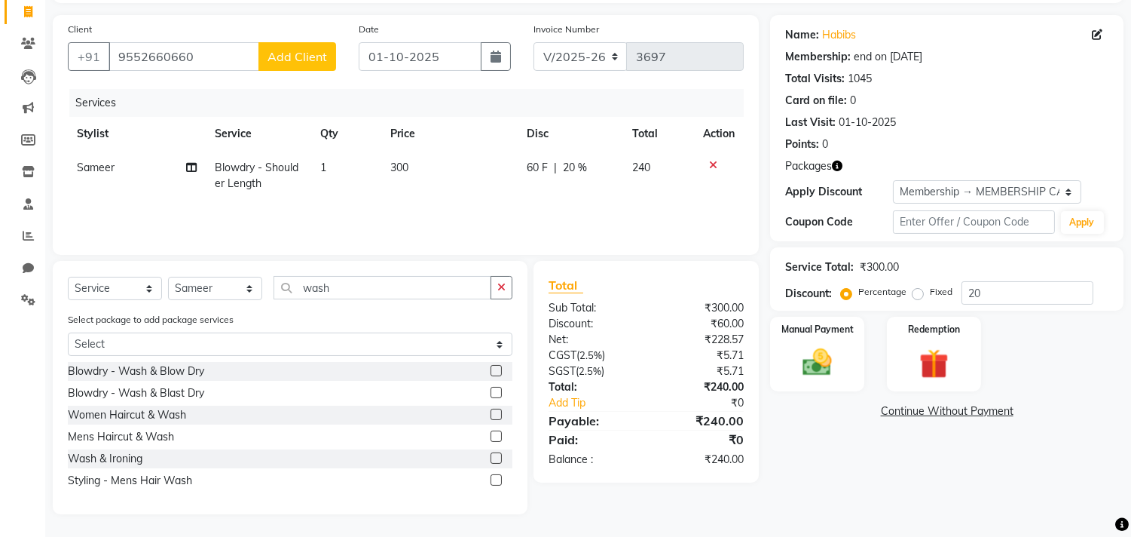
click at [496, 412] on label at bounding box center [496, 413] width 11 height 11
click at [496, 412] on input "checkbox" at bounding box center [496, 415] width 10 height 10
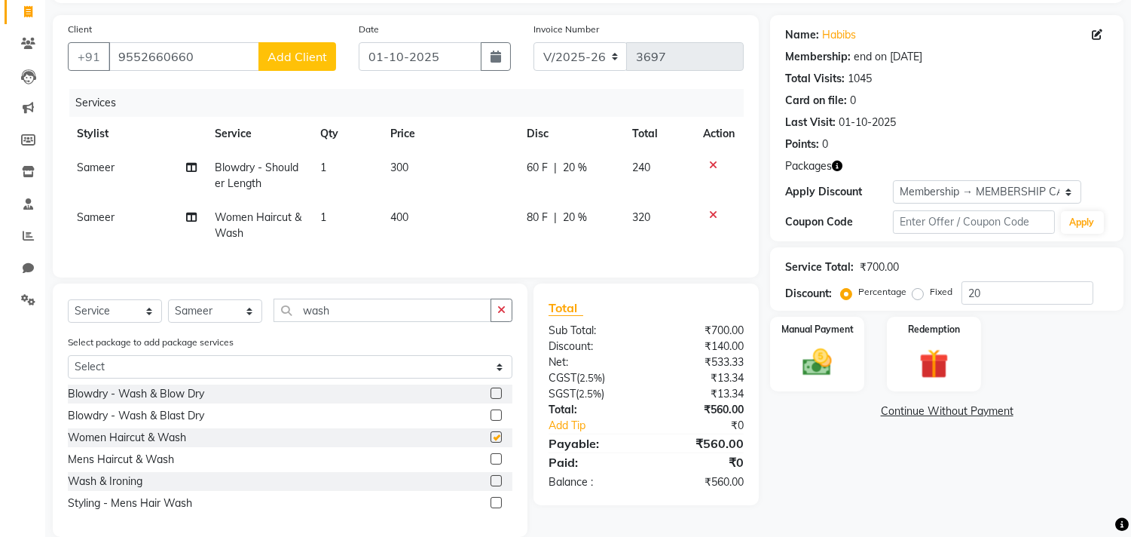
checkbox input "false"
drag, startPoint x: 200, startPoint y: 326, endPoint x: 210, endPoint y: 314, distance: 15.0
click at [200, 323] on select "Select Stylist [PERSON_NAME] Manager M M [PERSON_NAME] [PERSON_NAME] Reshma [PE…" at bounding box center [215, 310] width 94 height 23
select select "29955"
click at [168, 312] on select "Select Stylist [PERSON_NAME] Manager M M [PERSON_NAME] [PERSON_NAME] Reshma [PE…" at bounding box center [215, 310] width 94 height 23
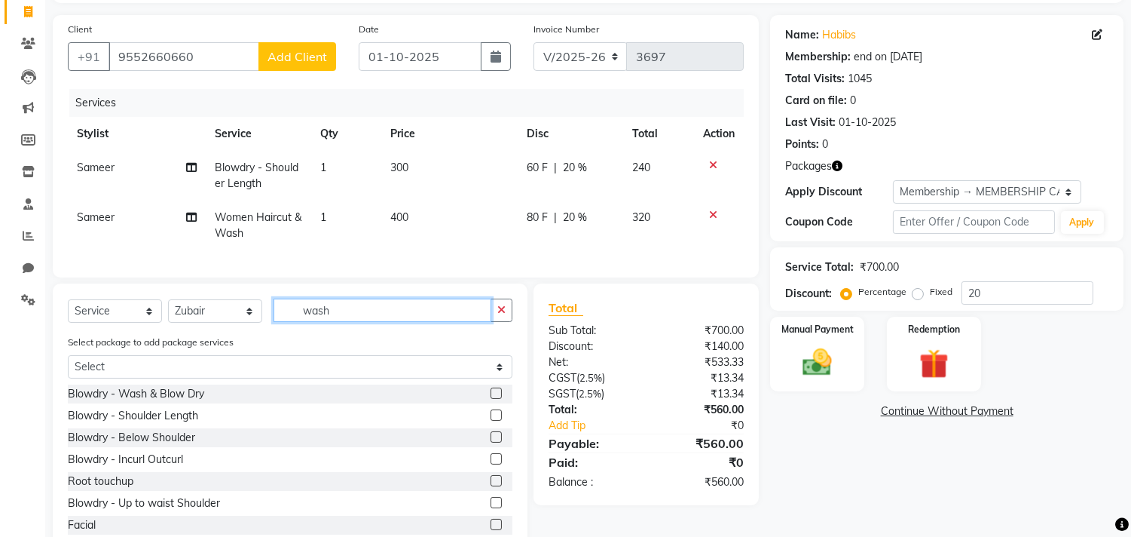
click at [439, 322] on input "wash" at bounding box center [383, 309] width 218 height 23
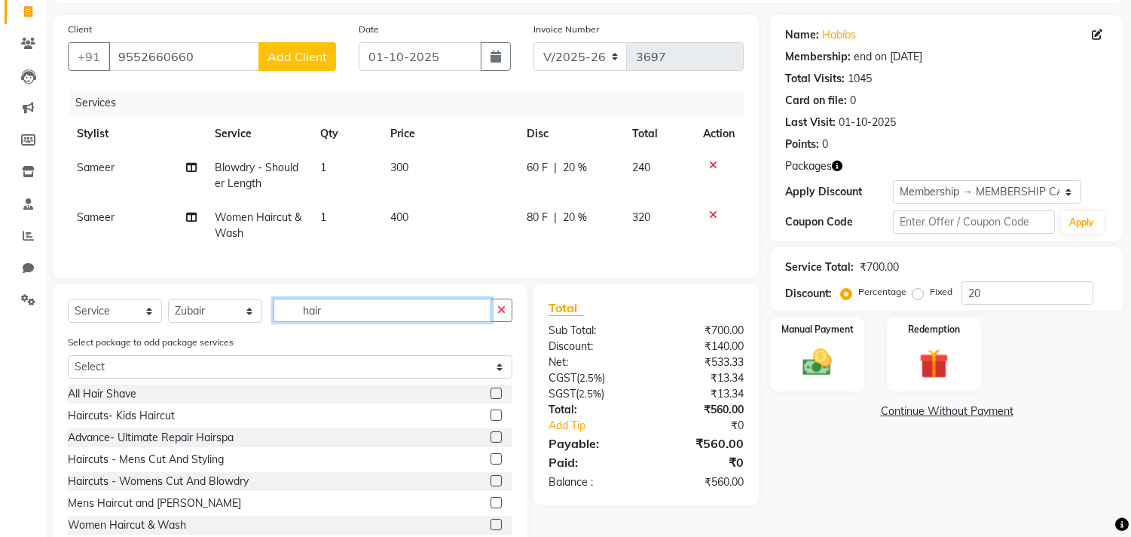
type input "hair"
click at [491, 464] on label at bounding box center [496, 458] width 11 height 11
click at [491, 464] on input "checkbox" at bounding box center [496, 459] width 10 height 10
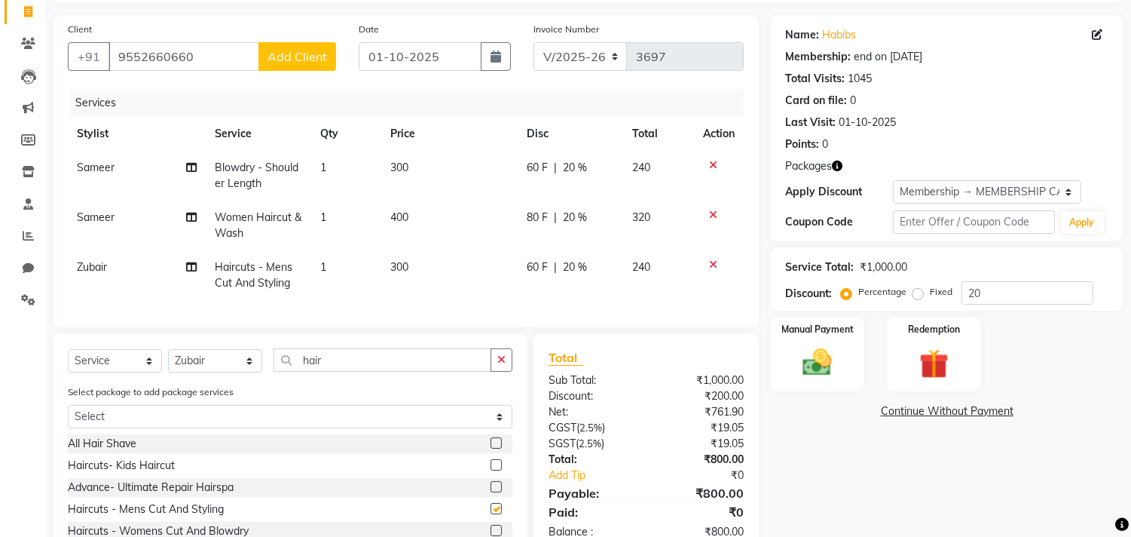
checkbox input "false"
click at [937, 187] on select "Select Membership → MEMBERSHIP CARD" at bounding box center [987, 191] width 188 height 23
select select "0:"
click at [893, 180] on select "Select Membership → MEMBERSHIP CARD" at bounding box center [987, 191] width 188 height 23
type input "0"
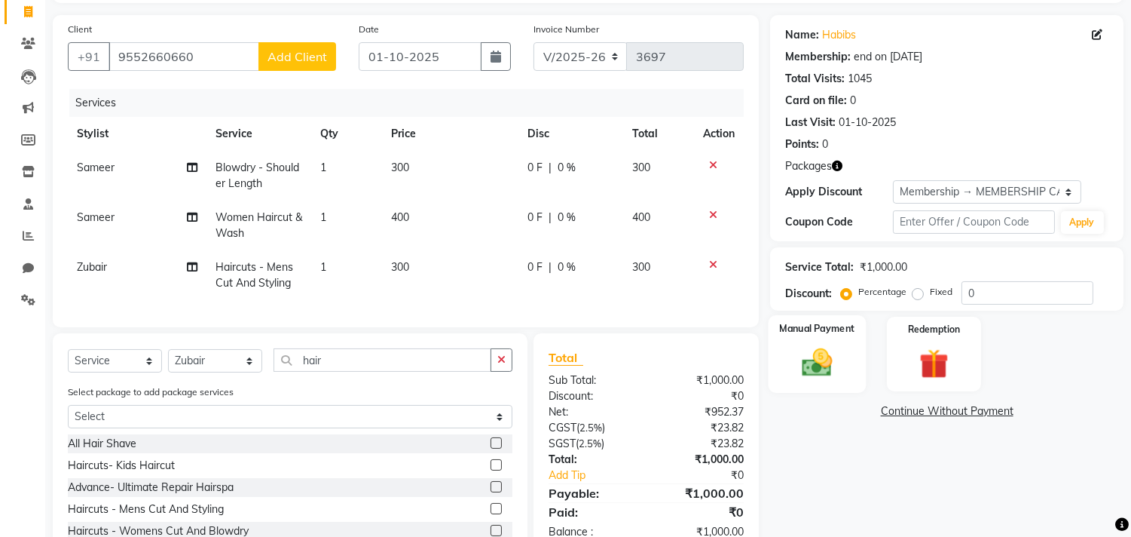
click at [835, 349] on img at bounding box center [818, 362] width 50 height 35
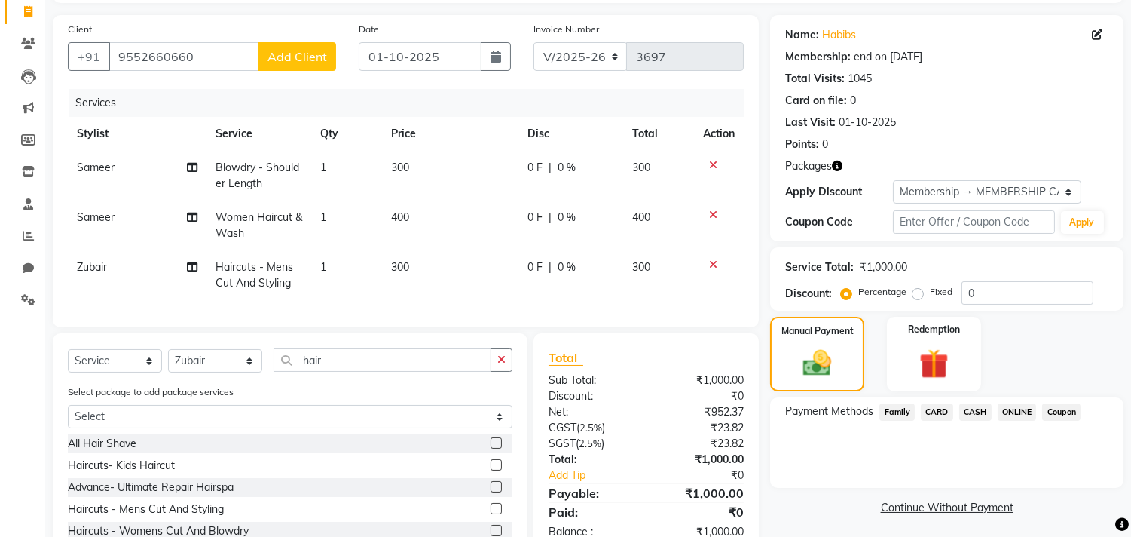
click at [974, 404] on span "CASH" at bounding box center [975, 411] width 32 height 17
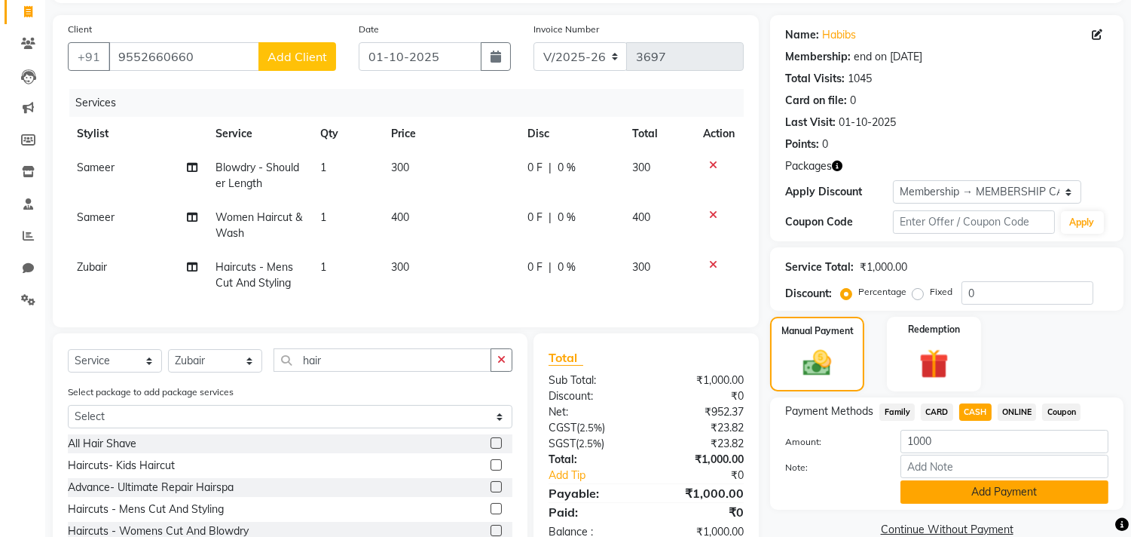
click at [984, 491] on button "Add Payment" at bounding box center [1005, 491] width 208 height 23
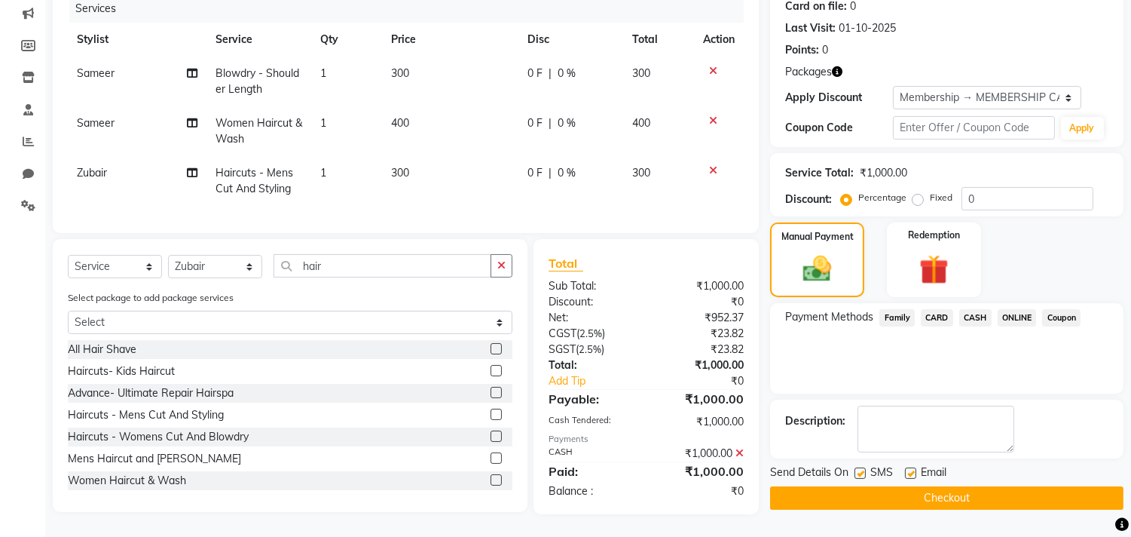
scroll to position [204, 0]
click at [984, 506] on div "Name: Habibs Membership: end on 02-10-2025 Total Visits: 1045 Card on file: 0 L…" at bounding box center [952, 217] width 365 height 593
click at [996, 486] on button "Checkout" at bounding box center [946, 497] width 353 height 23
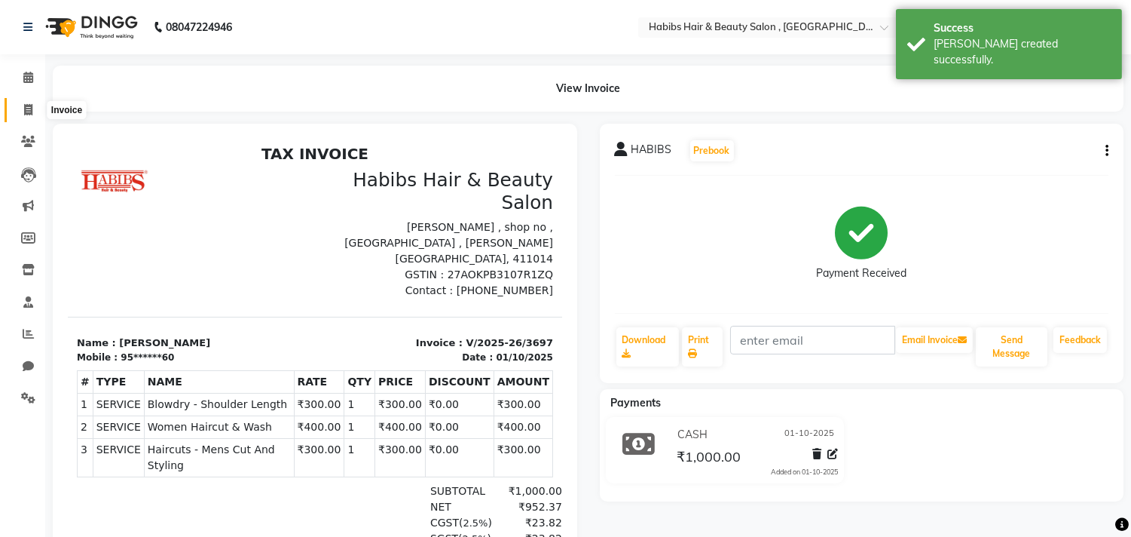
click at [18, 108] on span at bounding box center [28, 110] width 26 height 17
select select "service"
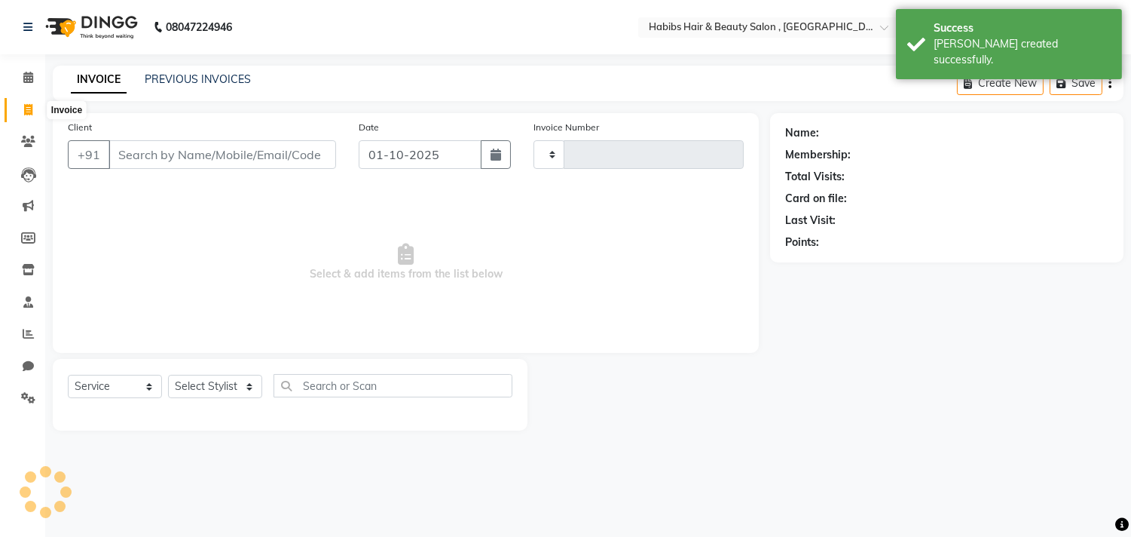
type input "3698"
select select "4838"
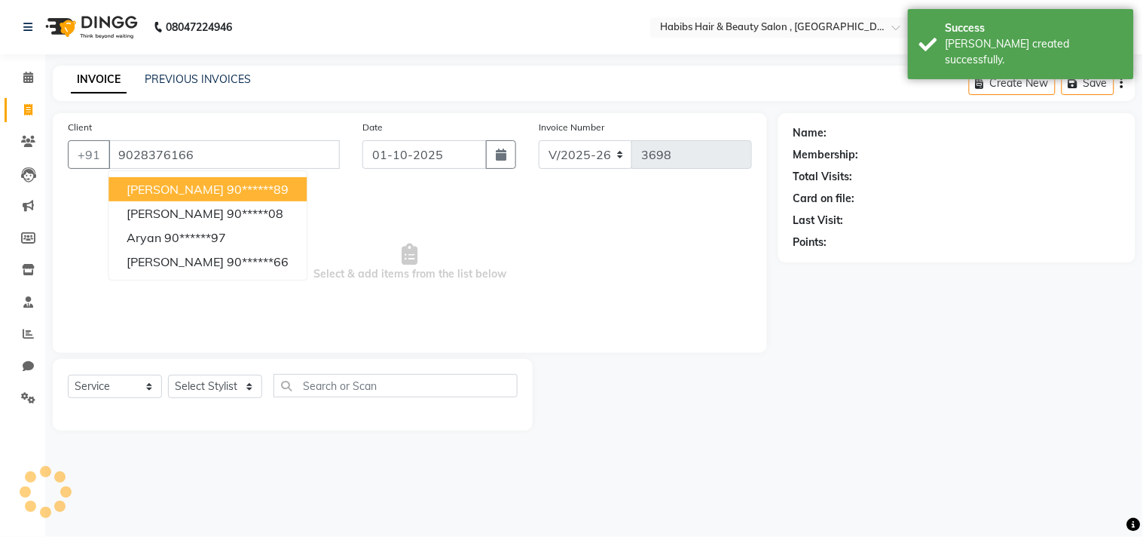
type input "9028376166"
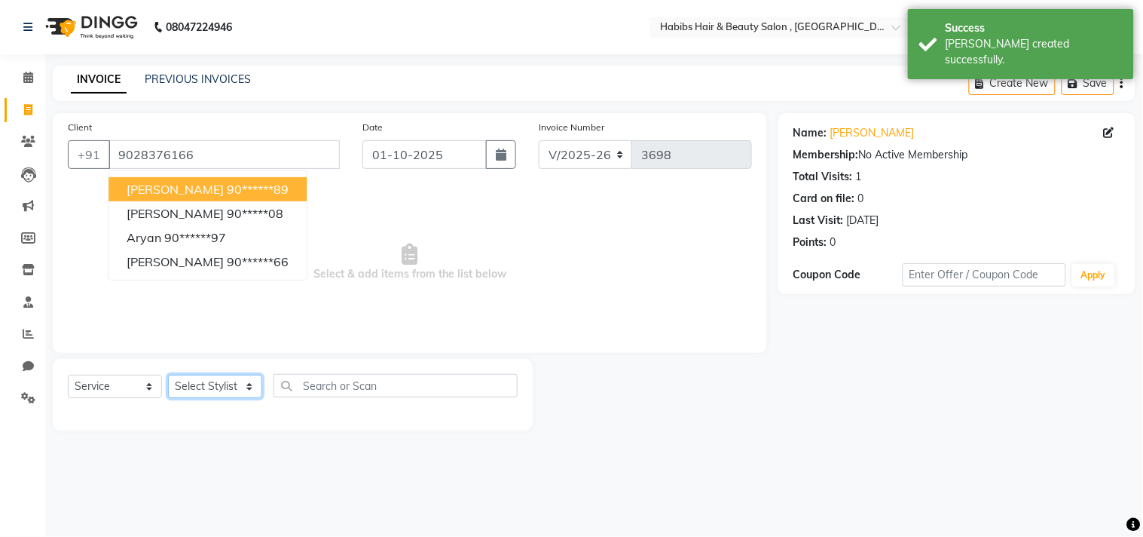
click at [234, 381] on select "Select Stylist [PERSON_NAME] Manager M M [PERSON_NAME] [PERSON_NAME] Reshma [PE…" at bounding box center [215, 386] width 94 height 23
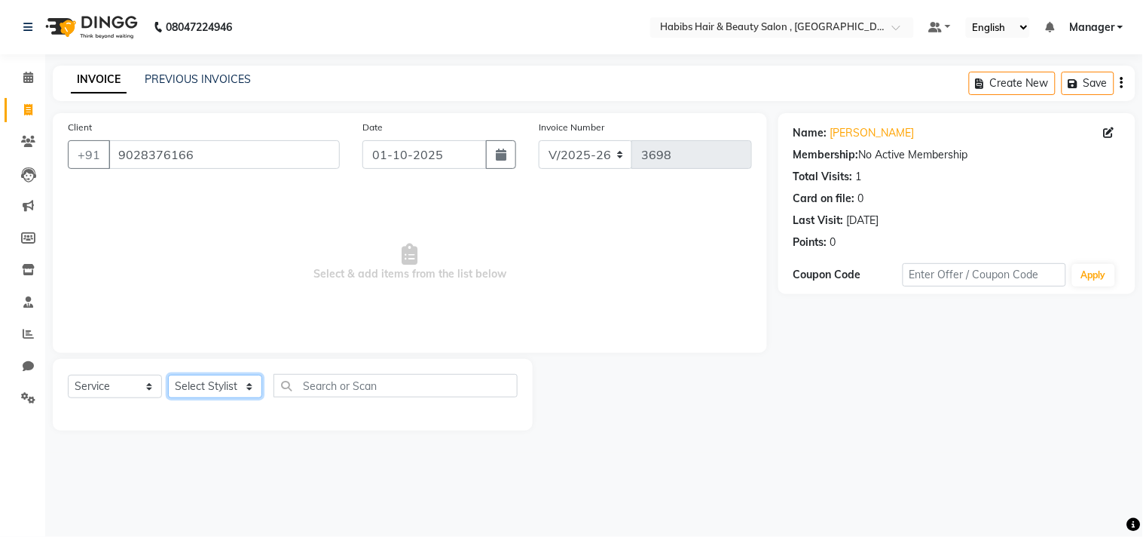
select select "29955"
click at [168, 375] on select "Select Stylist [PERSON_NAME] Manager M M [PERSON_NAME] [PERSON_NAME] Reshma [PE…" at bounding box center [215, 386] width 94 height 23
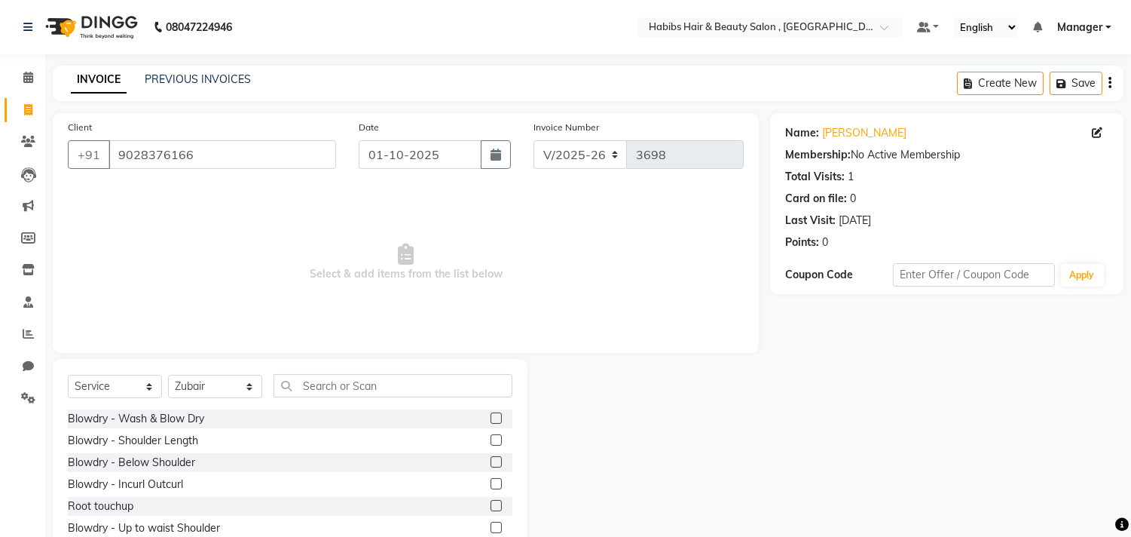
click at [315, 362] on div "Select Service Product Membership Package Voucher Prepaid Gift Card Select Styl…" at bounding box center [290, 470] width 475 height 222
click at [335, 378] on input "text" at bounding box center [393, 385] width 239 height 23
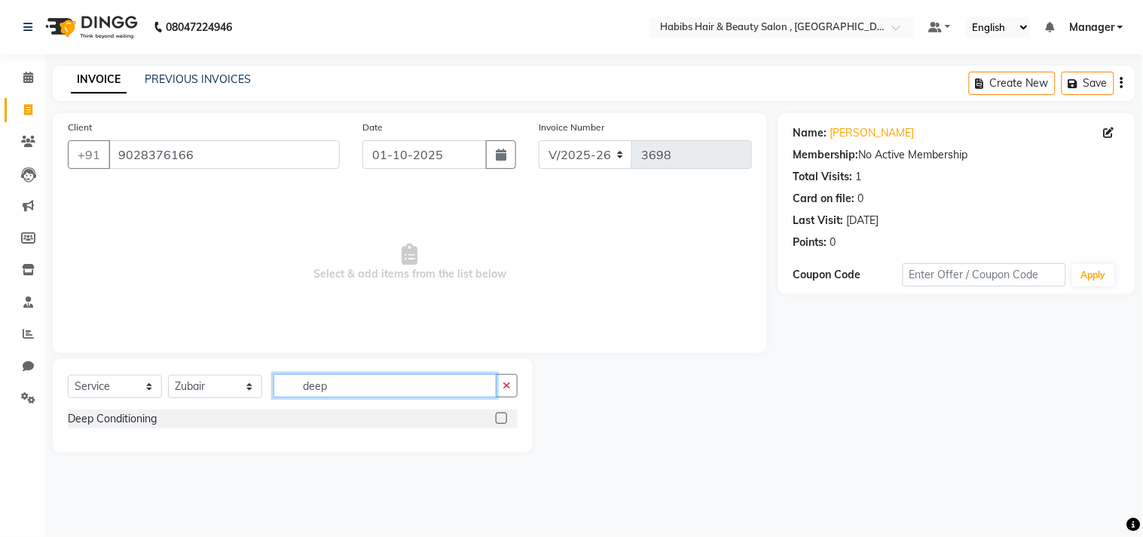
type input "deep"
click at [500, 413] on label at bounding box center [501, 417] width 11 height 11
click at [500, 414] on input "checkbox" at bounding box center [501, 419] width 10 height 10
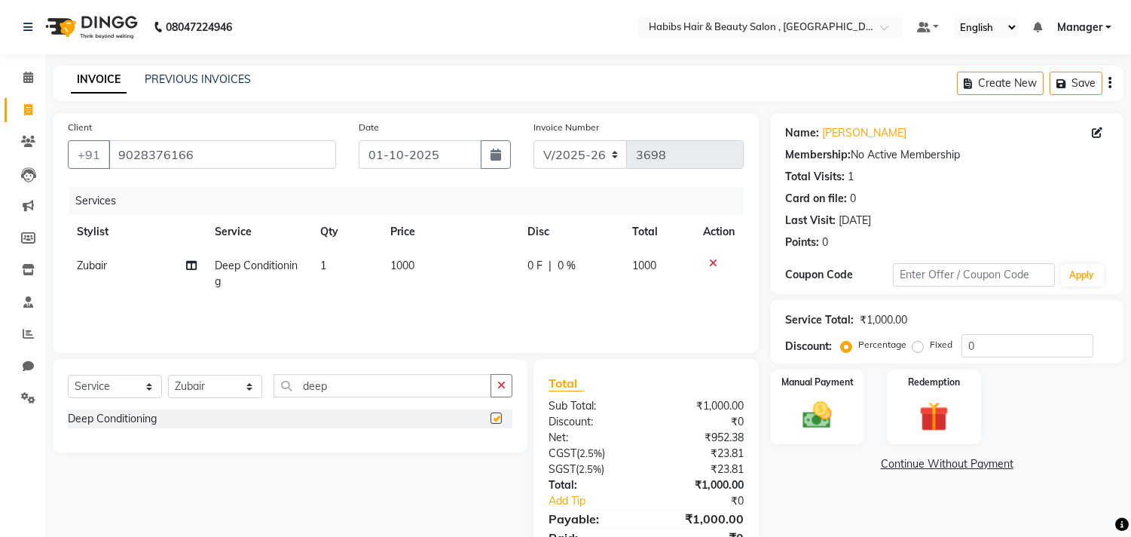
checkbox input "false"
click at [235, 393] on select "Select Stylist [PERSON_NAME] Manager M M [PERSON_NAME] [PERSON_NAME] Reshma [PE…" at bounding box center [215, 386] width 94 height 23
select select "68759"
click at [168, 375] on select "Select Stylist [PERSON_NAME] Manager M M [PERSON_NAME] [PERSON_NAME] Reshma [PE…" at bounding box center [215, 386] width 94 height 23
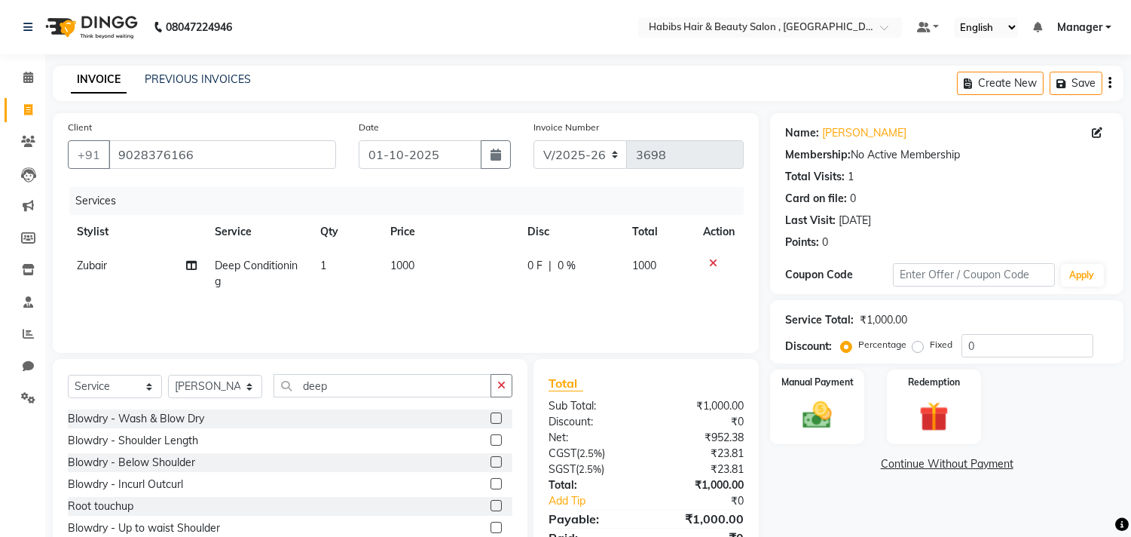
click at [491, 420] on label at bounding box center [496, 417] width 11 height 11
click at [491, 420] on input "checkbox" at bounding box center [496, 419] width 10 height 10
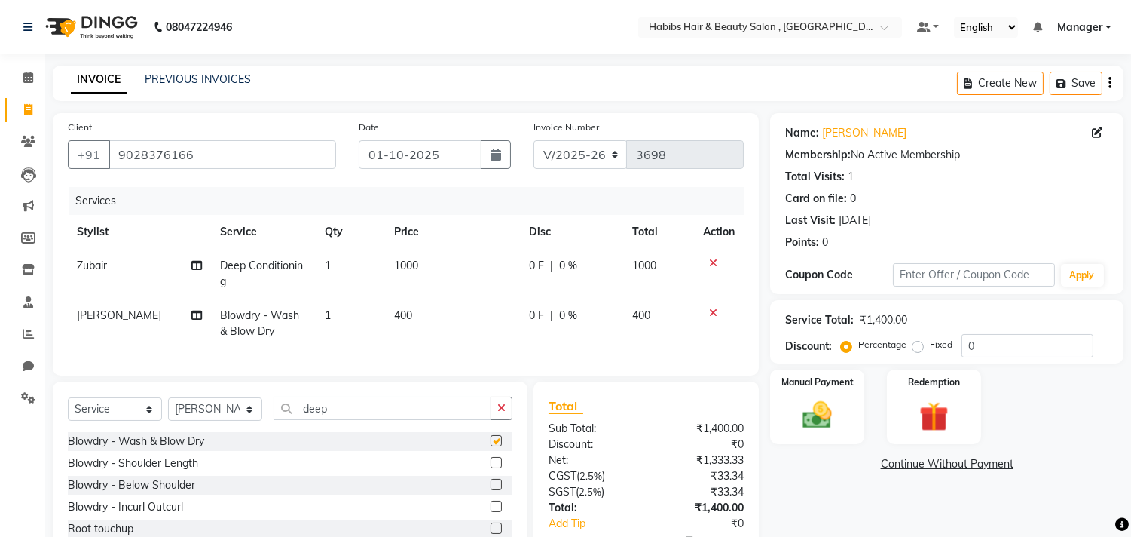
checkbox input "false"
click at [809, 398] on img at bounding box center [818, 415] width 50 height 35
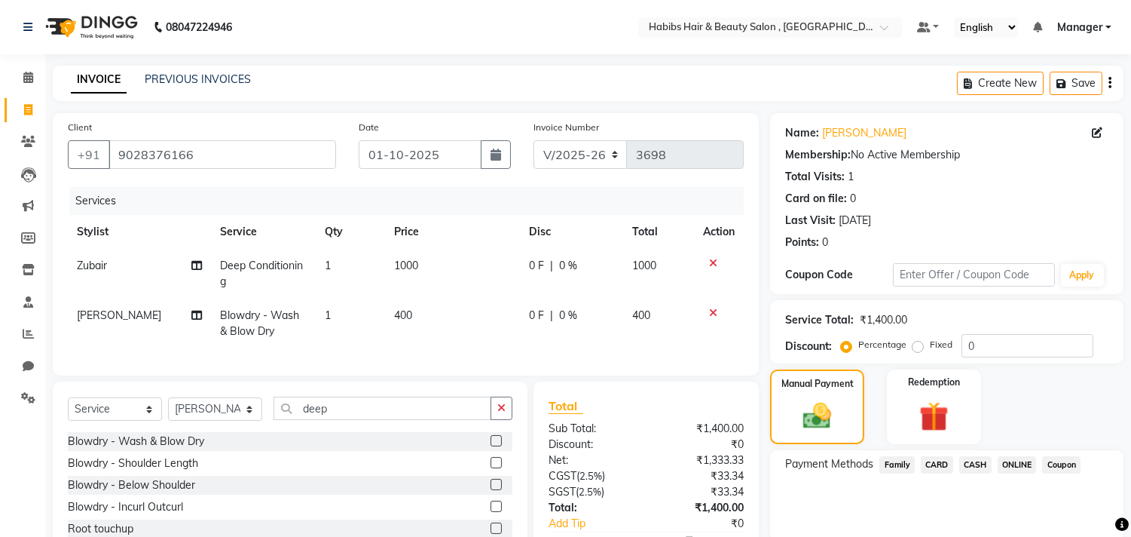
click at [1023, 460] on span "ONLINE" at bounding box center [1017, 464] width 39 height 17
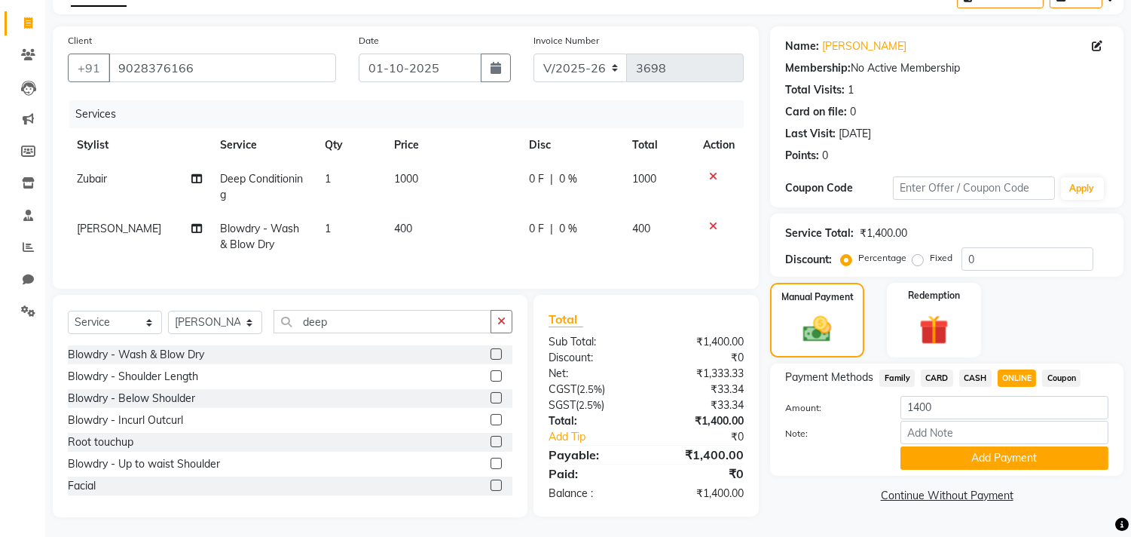
scroll to position [102, 0]
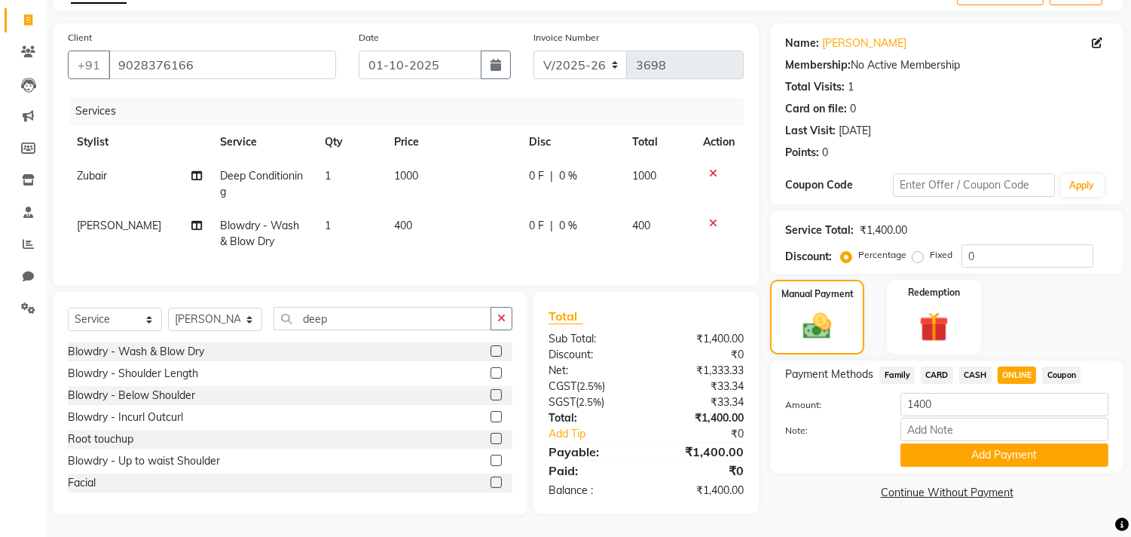
click at [1023, 460] on div "Name: Rutuja Myakal Membership: No Active Membership Total Visits: 1 Card on fi…" at bounding box center [952, 268] width 365 height 491
click at [1031, 443] on button "Add Payment" at bounding box center [1005, 454] width 208 height 23
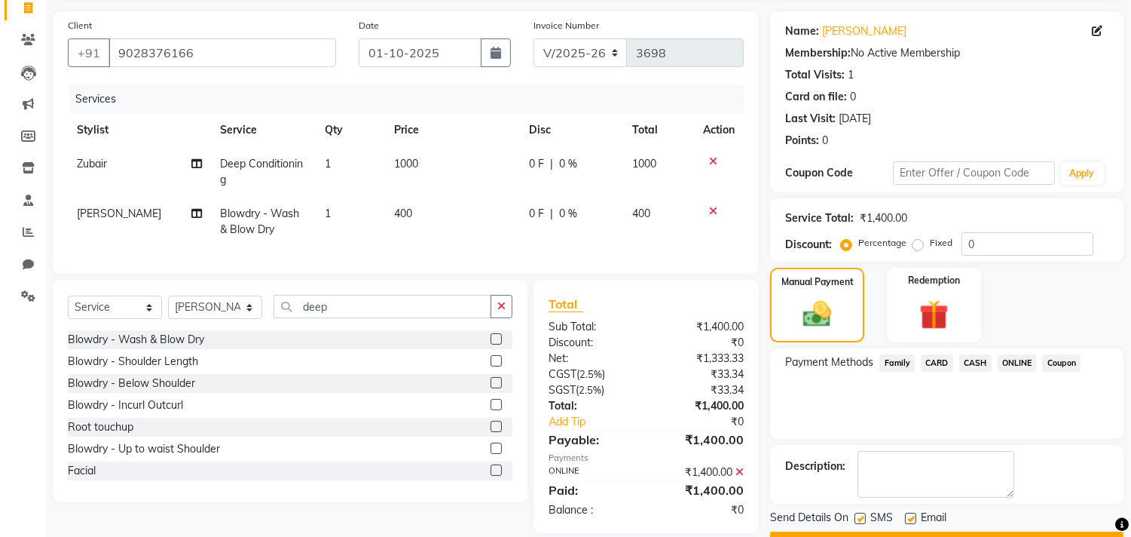
scroll to position [136, 0]
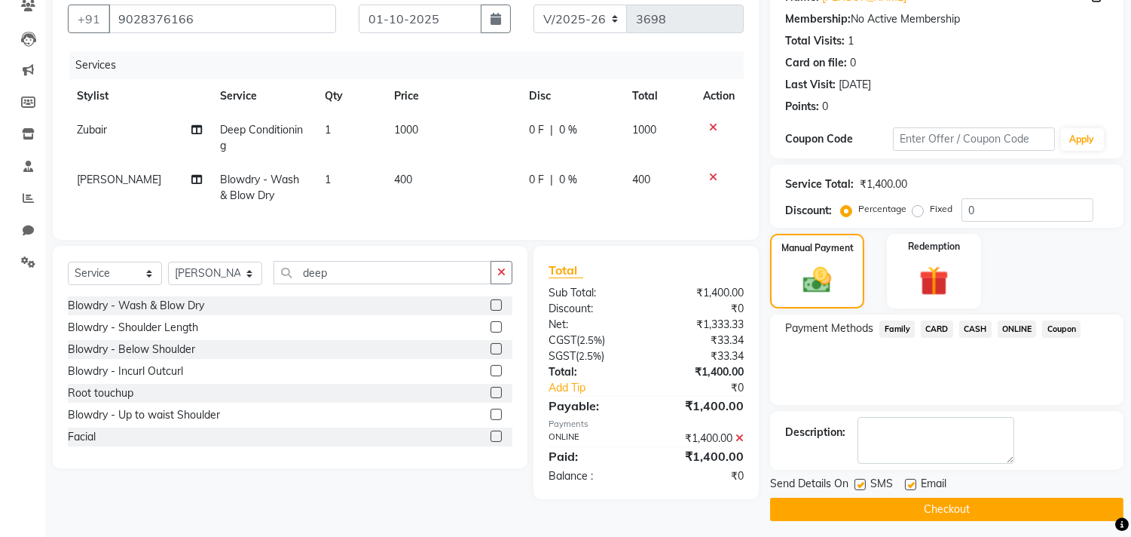
click at [1028, 507] on button "Checkout" at bounding box center [946, 508] width 353 height 23
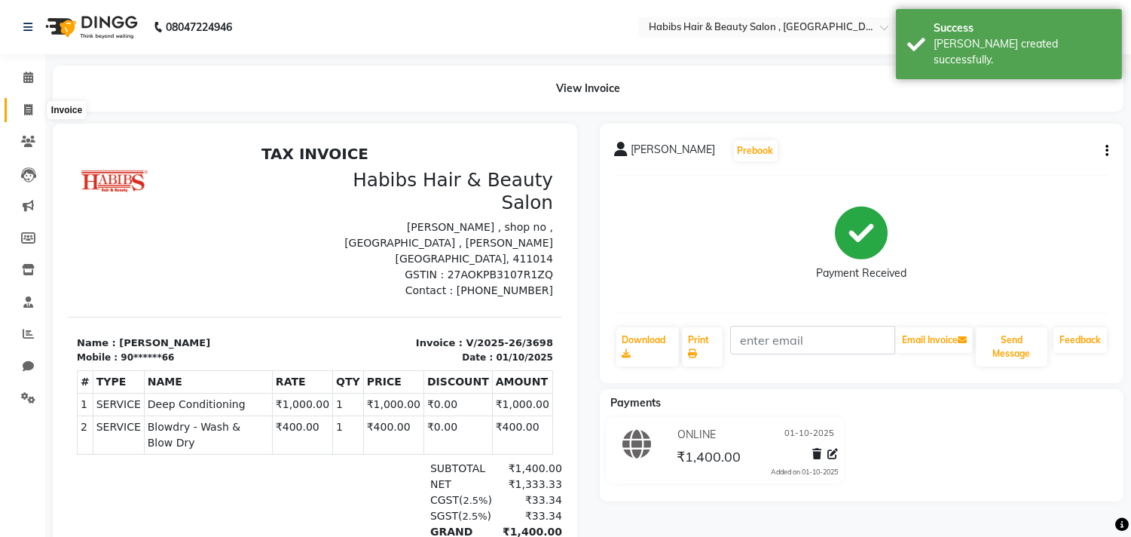
click at [26, 113] on icon at bounding box center [28, 109] width 8 height 11
select select "4838"
select select "service"
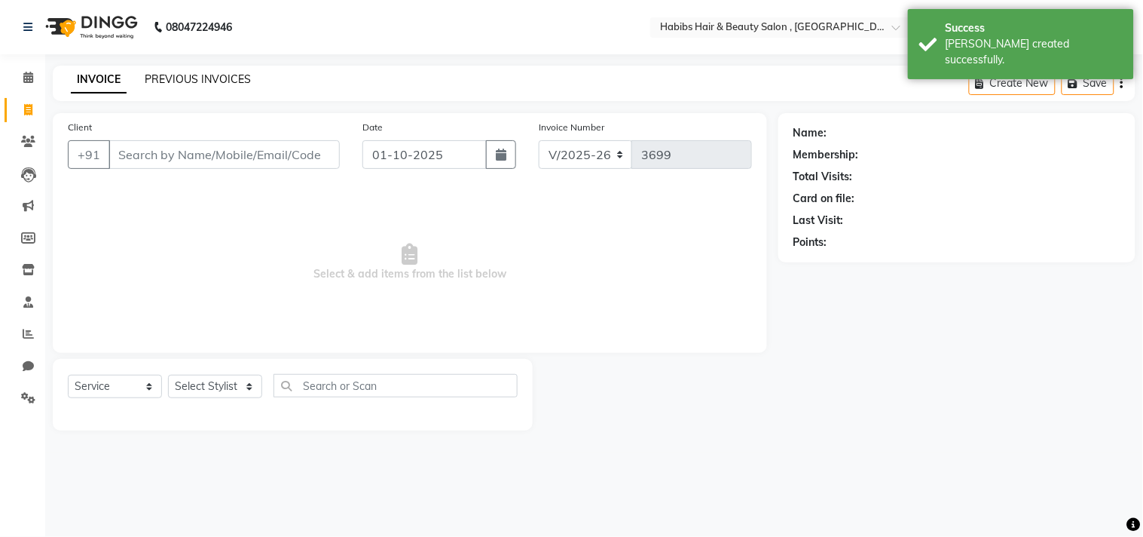
click at [194, 81] on link "PREVIOUS INVOICES" at bounding box center [198, 79] width 106 height 14
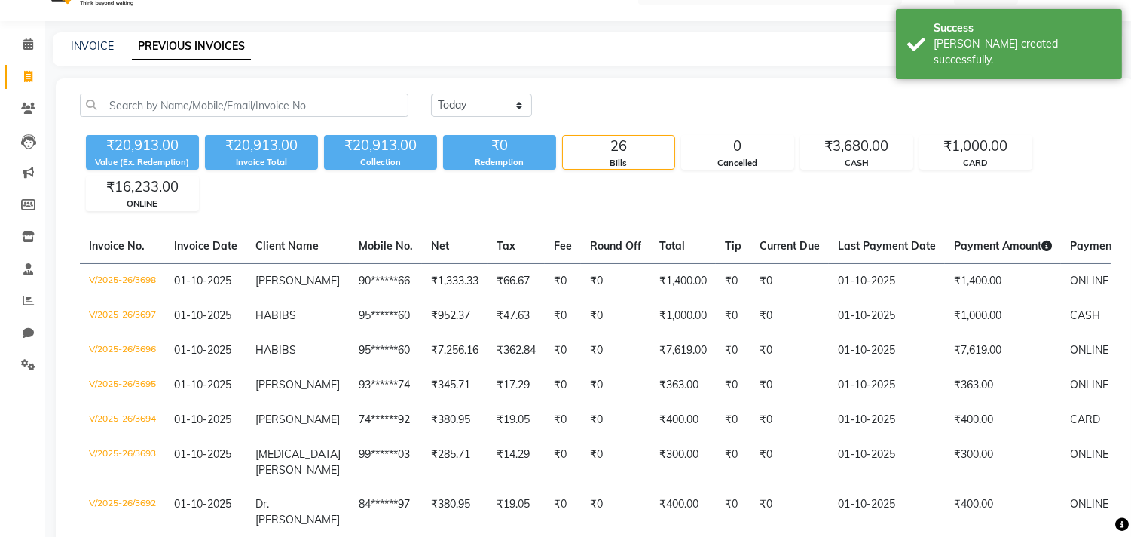
scroll to position [133, 0]
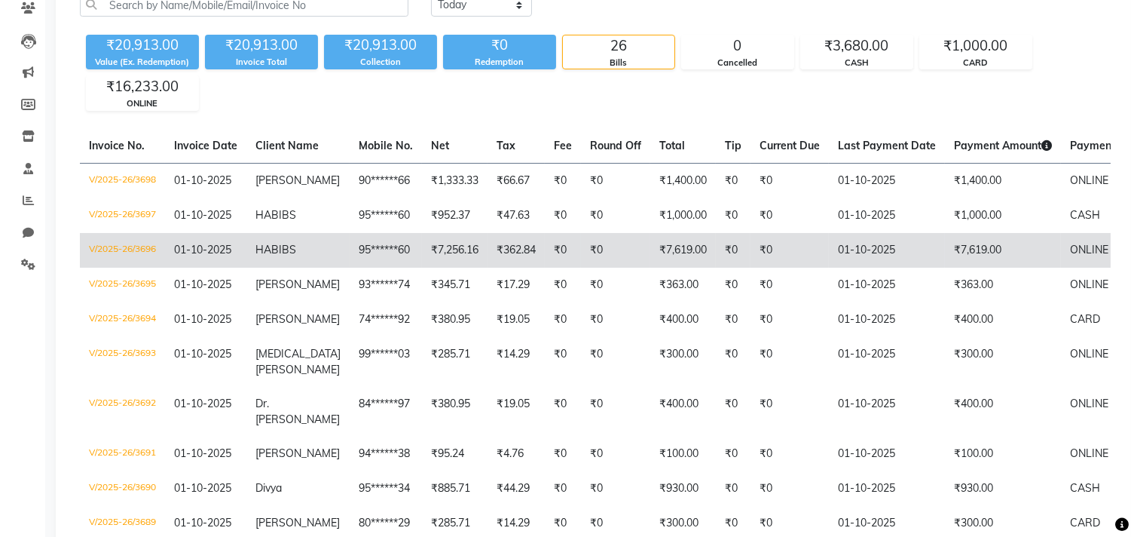
click at [422, 249] on td "₹7,256.16" at bounding box center [455, 250] width 66 height 35
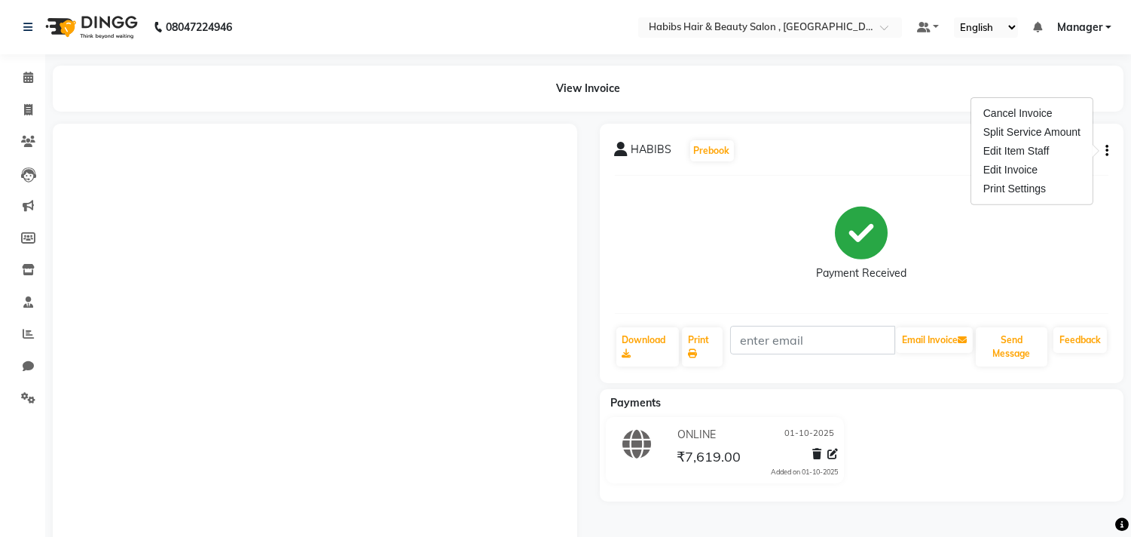
click at [1066, 164] on div "Edit Invoice" at bounding box center [1031, 170] width 103 height 19
select select "service"
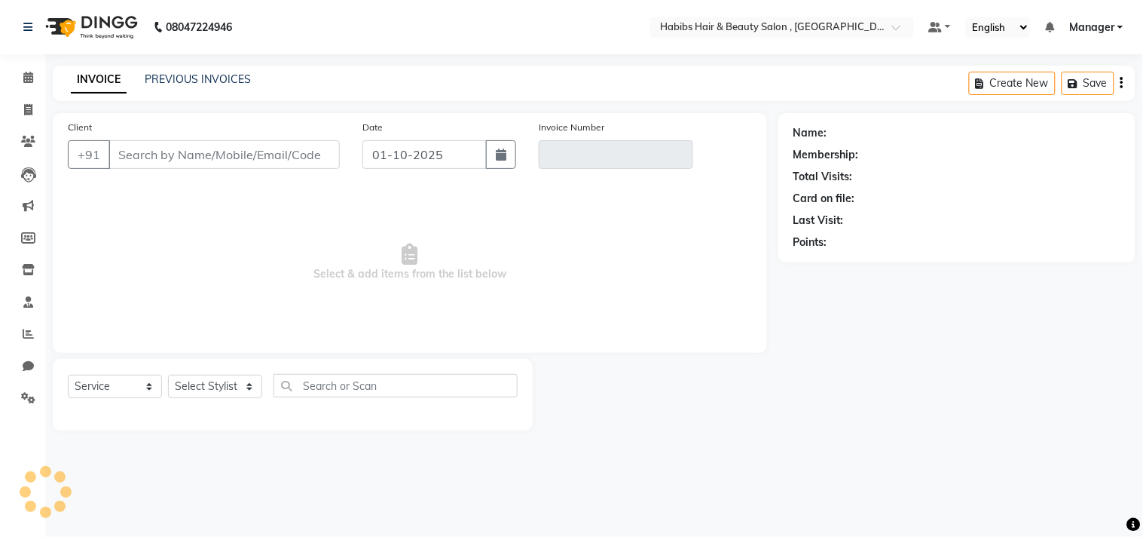
click at [496, 133] on div "Date [DATE]" at bounding box center [439, 150] width 177 height 62
type input "95******60"
type input "V/2025-26/3696"
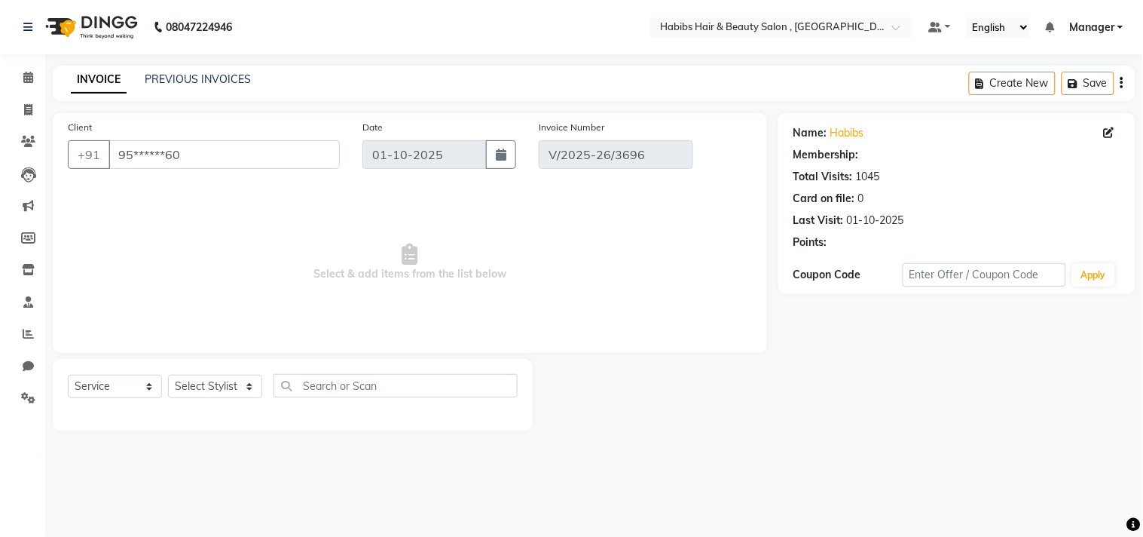
select select "1: Object"
select select "select"
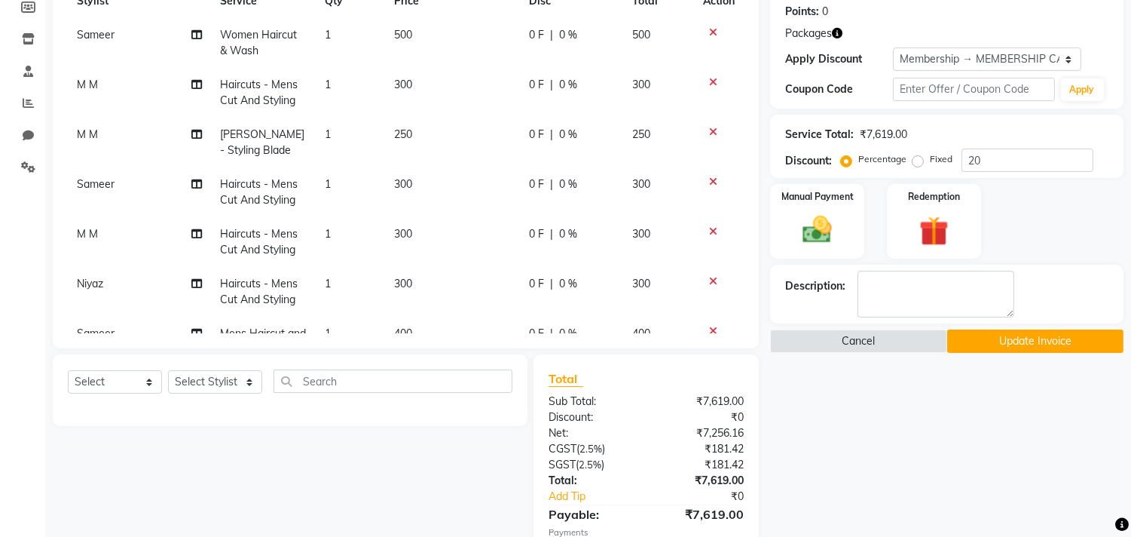
scroll to position [234, 0]
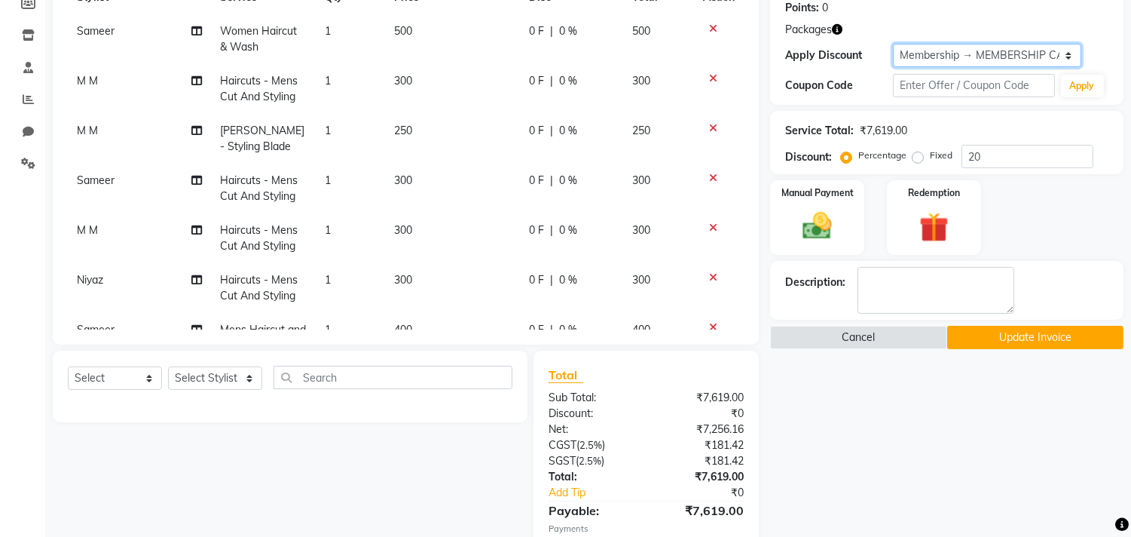
drag, startPoint x: 933, startPoint y: 57, endPoint x: 936, endPoint y: 65, distance: 8.8
click at [933, 57] on select "Select Membership → MEMBERSHIP CARD" at bounding box center [987, 55] width 188 height 23
click at [893, 44] on select "Select Membership → MEMBERSHIP CARD" at bounding box center [987, 55] width 188 height 23
select select "0:"
type input "0"
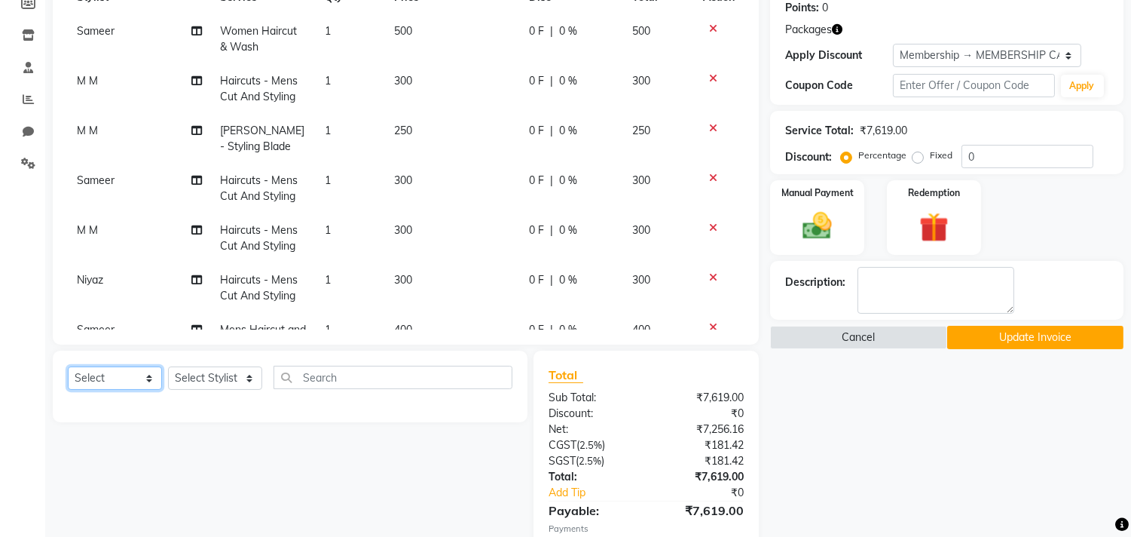
click at [124, 381] on select "Select Service Product Membership Package Voucher Prepaid Gift Card" at bounding box center [115, 377] width 94 height 23
select select "service"
click at [68, 367] on select "Select Service Product Membership Package Voucher Prepaid Gift Card" at bounding box center [115, 377] width 94 height 23
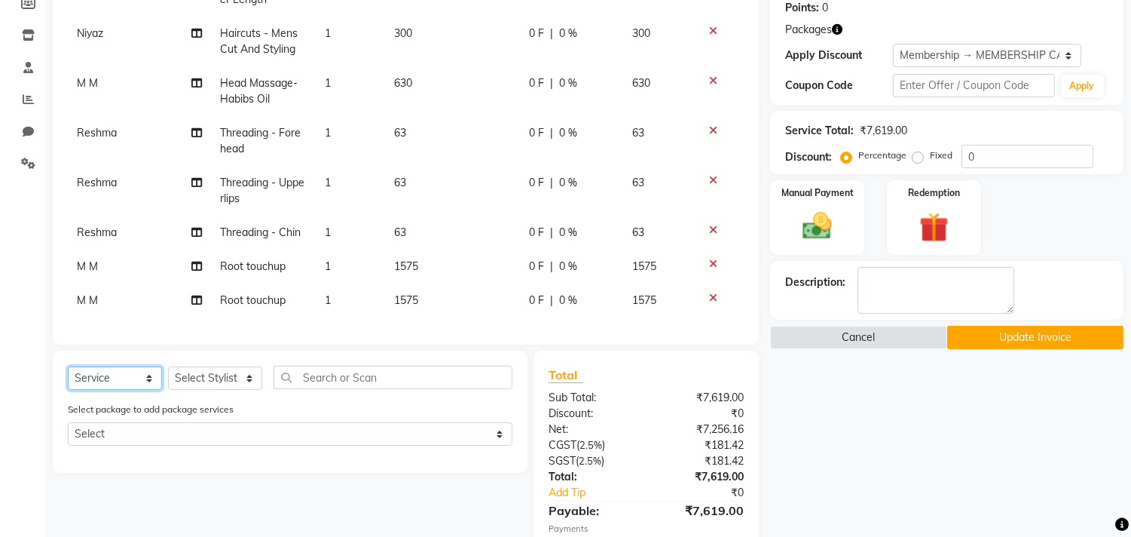
scroll to position [507, 0]
click at [206, 377] on select "Select Stylist [PERSON_NAME] Manager M M [PERSON_NAME] [PERSON_NAME] Reshma [PE…" at bounding box center [215, 377] width 94 height 23
select select "29954"
click at [168, 367] on select "Select Stylist [PERSON_NAME] Manager M M [PERSON_NAME] [PERSON_NAME] Reshma [PE…" at bounding box center [215, 377] width 94 height 23
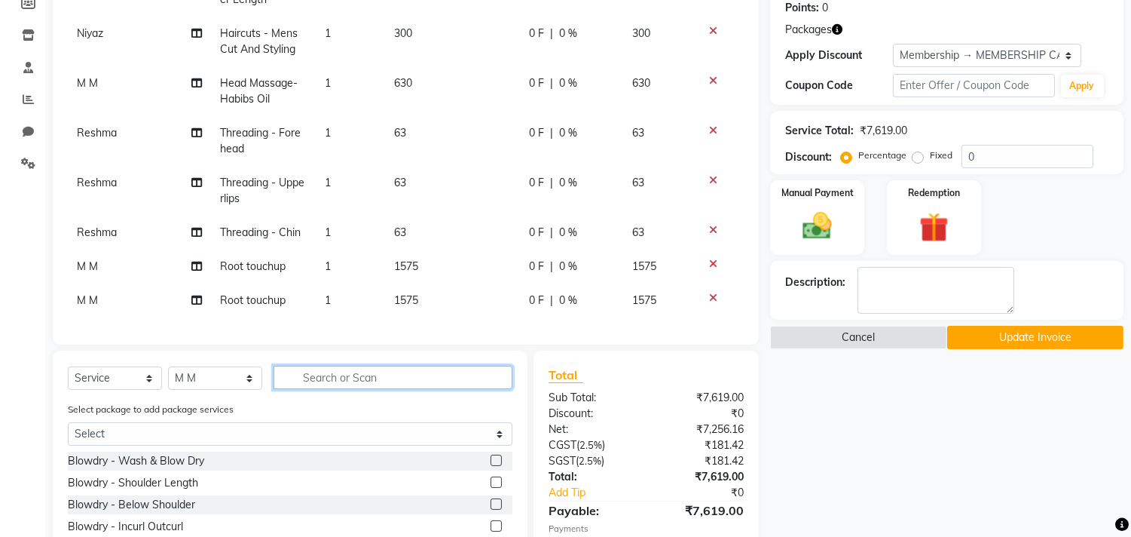
click at [330, 366] on input "text" at bounding box center [393, 377] width 239 height 23
type input "haircu"
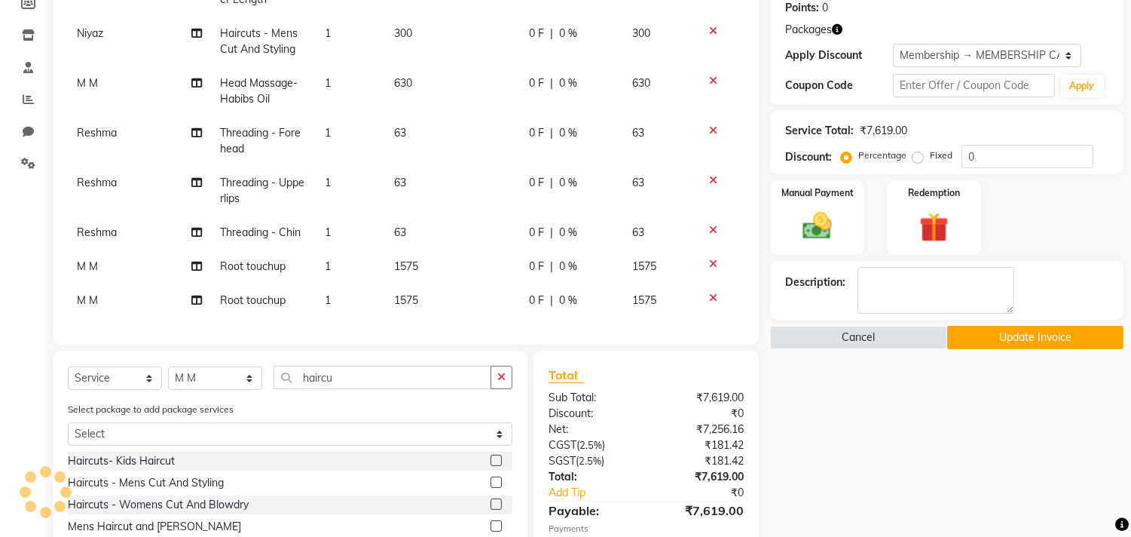
click at [495, 488] on div at bounding box center [496, 484] width 10 height 16
click at [495, 481] on label at bounding box center [496, 481] width 11 height 11
click at [495, 481] on input "checkbox" at bounding box center [496, 483] width 10 height 10
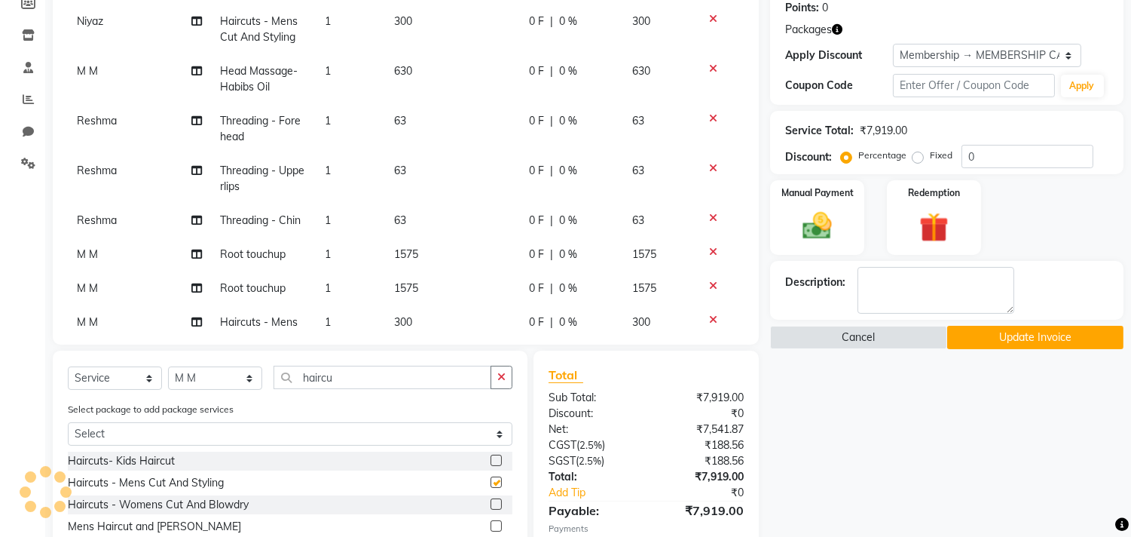
checkbox input "false"
click at [217, 375] on select "Select Stylist [PERSON_NAME] Manager M M [PERSON_NAME] [PERSON_NAME] Reshma [PE…" at bounding box center [215, 377] width 94 height 23
select select "90920"
click at [168, 367] on select "Select Stylist [PERSON_NAME] Manager M M [PERSON_NAME] [PERSON_NAME] Reshma [PE…" at bounding box center [215, 377] width 94 height 23
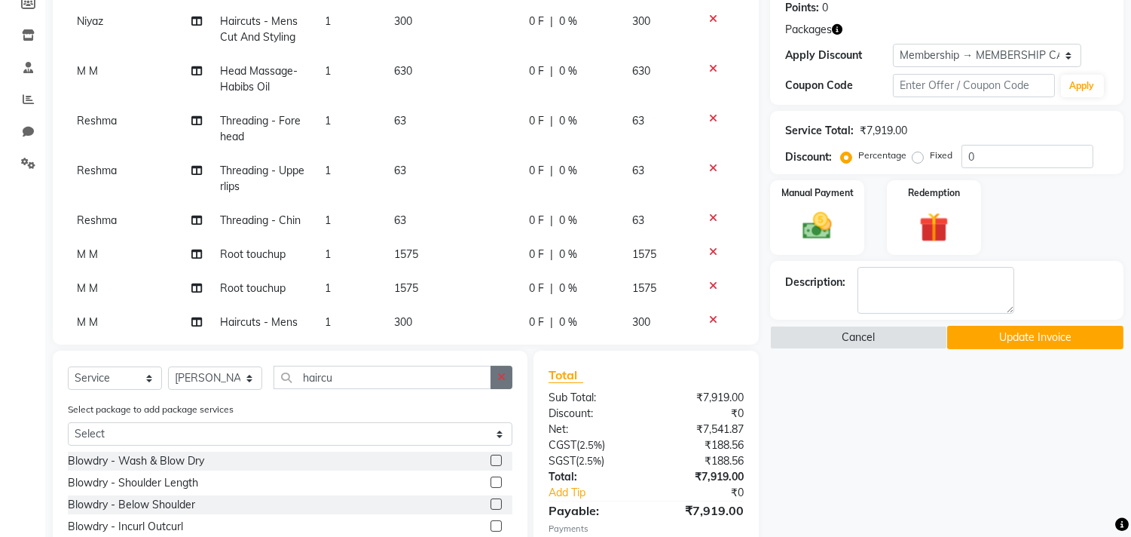
click at [508, 372] on button "button" at bounding box center [502, 377] width 22 height 23
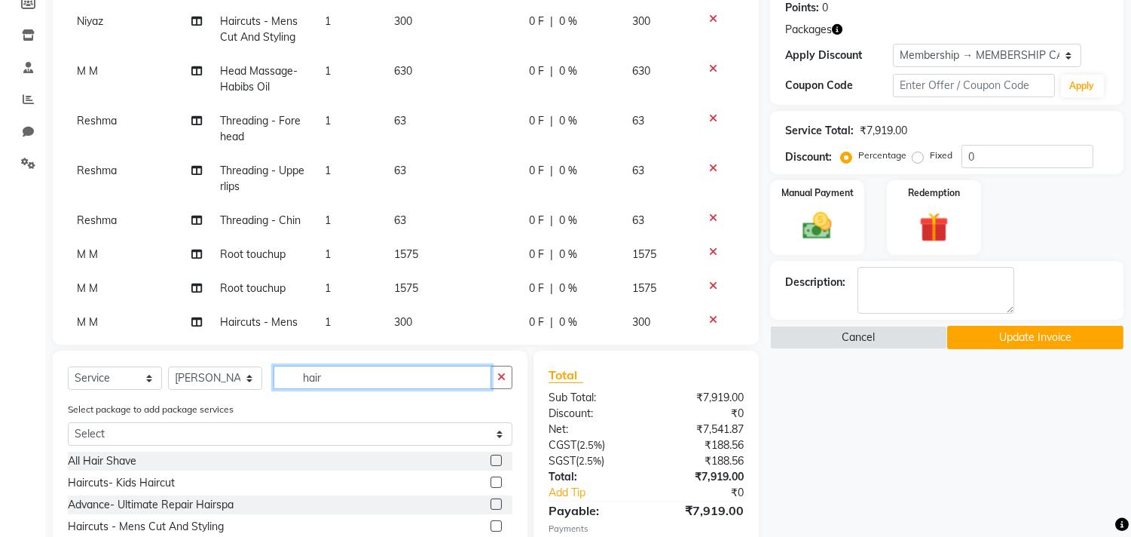
type input "hair"
click at [491, 521] on label at bounding box center [496, 525] width 11 height 11
click at [491, 522] on input "checkbox" at bounding box center [496, 527] width 10 height 10
checkbox input "false"
click at [503, 378] on icon "button" at bounding box center [501, 377] width 8 height 11
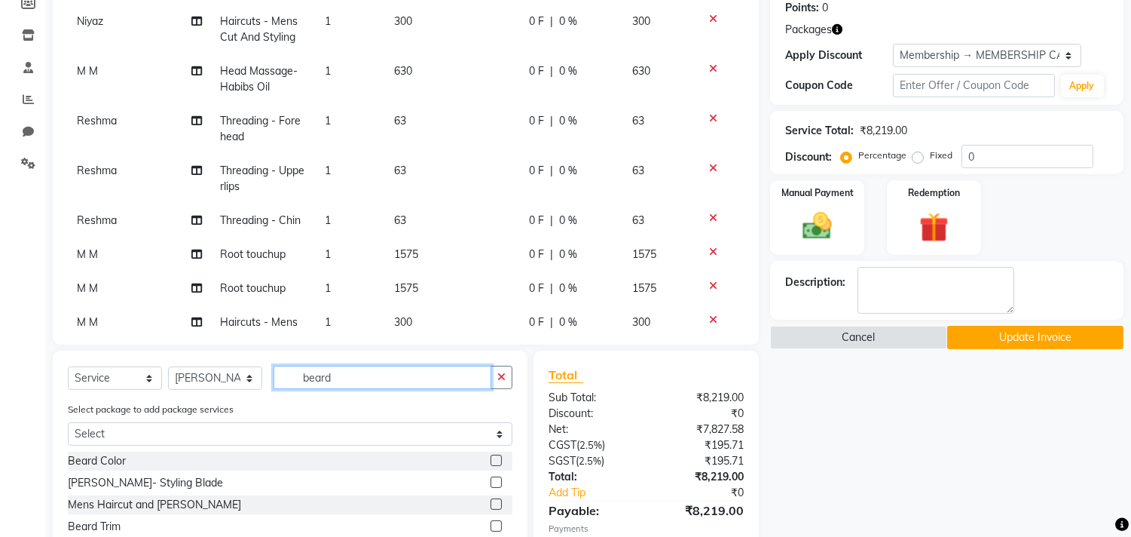
type input "beard"
click at [491, 483] on label at bounding box center [496, 481] width 11 height 11
click at [491, 483] on input "checkbox" at bounding box center [496, 483] width 10 height 10
checkbox input "false"
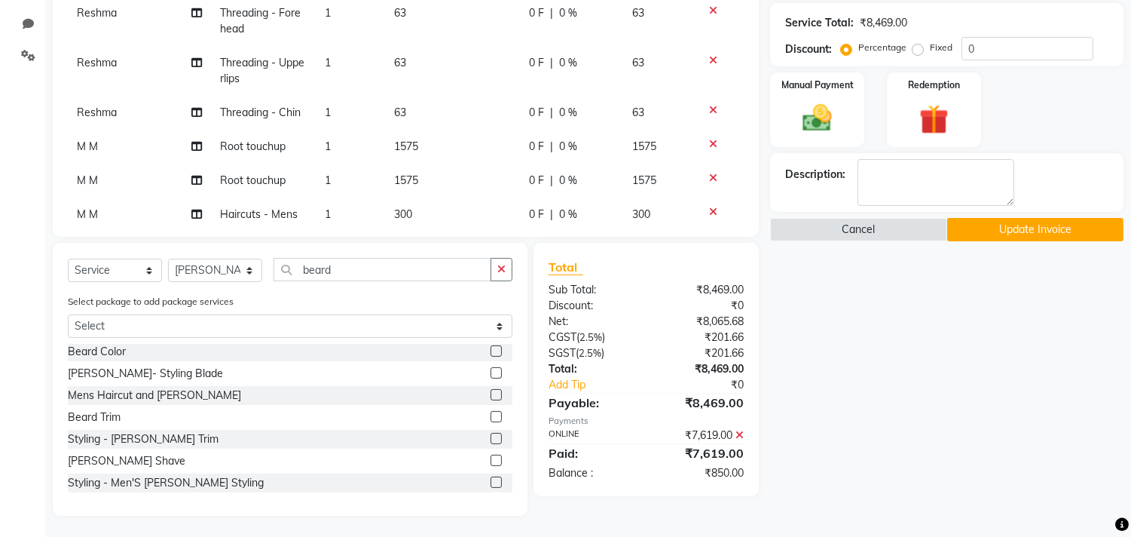
scroll to position [344, 0]
click at [804, 480] on div "Name: Habibs Membership: end on [DATE] Total Visits: 1045 Card on file: 0 Last …" at bounding box center [952, 141] width 365 height 745
click at [741, 431] on icon at bounding box center [740, 433] width 8 height 11
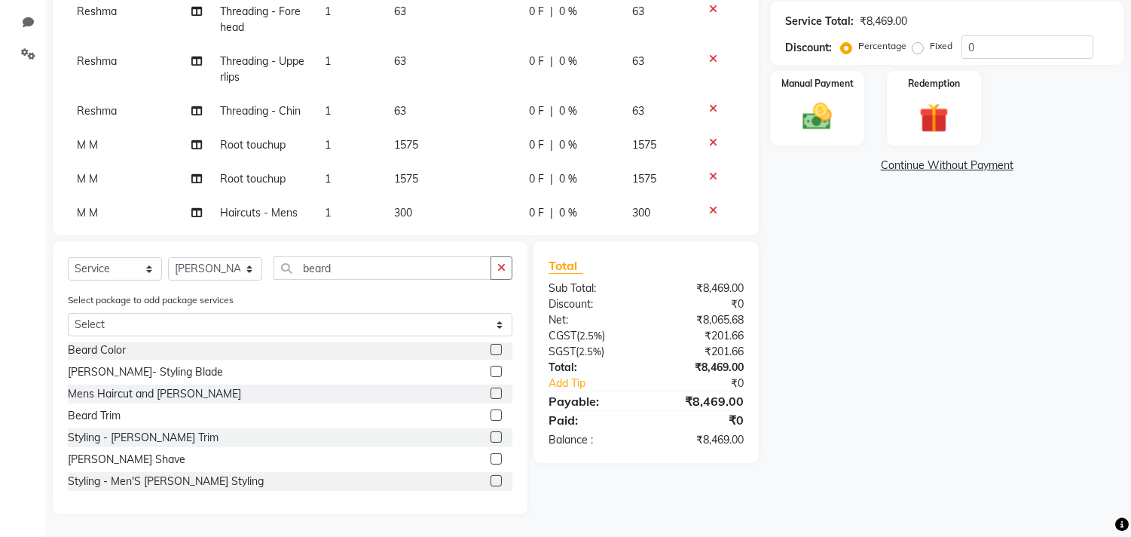
click at [837, 145] on div "Name: Habibs Membership: end on [DATE] Total Visits: 1045 Card on file: 0 Last …" at bounding box center [952, 141] width 365 height 745
click at [840, 133] on img at bounding box center [818, 116] width 50 height 35
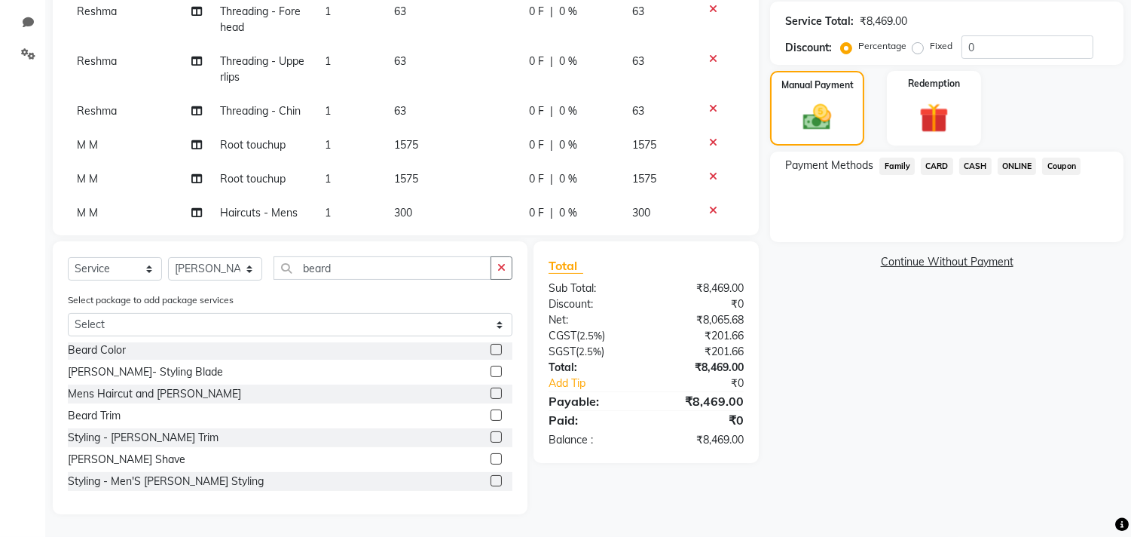
click at [1021, 161] on span "ONLINE" at bounding box center [1017, 166] width 39 height 17
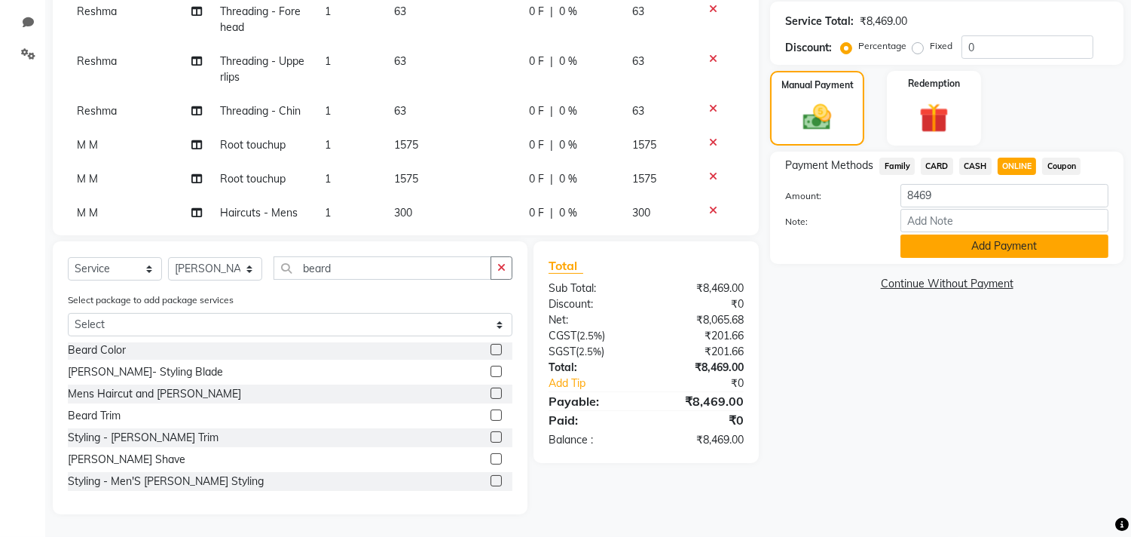
click at [999, 251] on button "Add Payment" at bounding box center [1005, 245] width 208 height 23
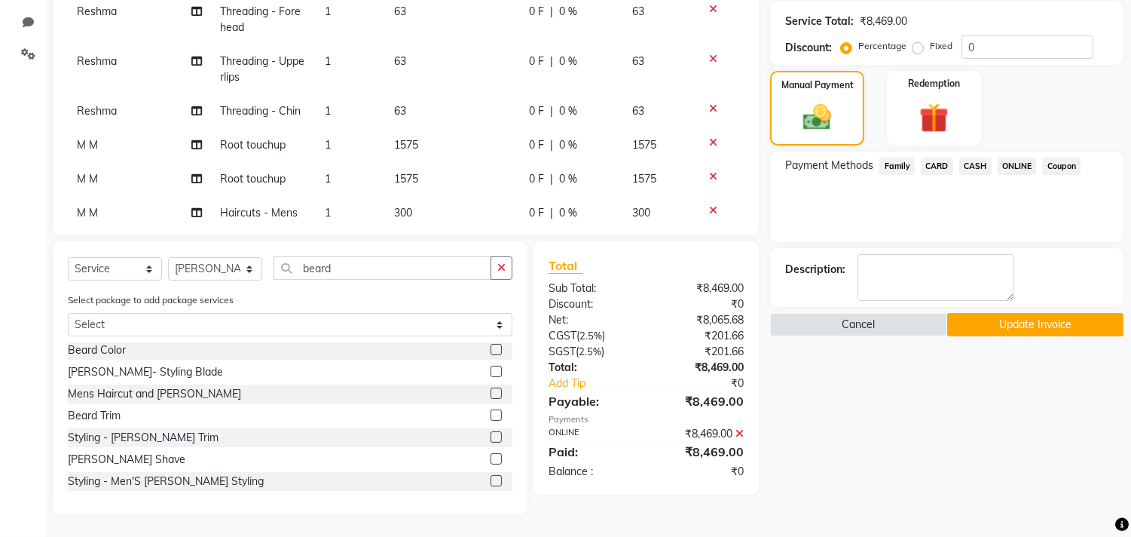
click at [989, 325] on button "Update Invoice" at bounding box center [1035, 324] width 176 height 23
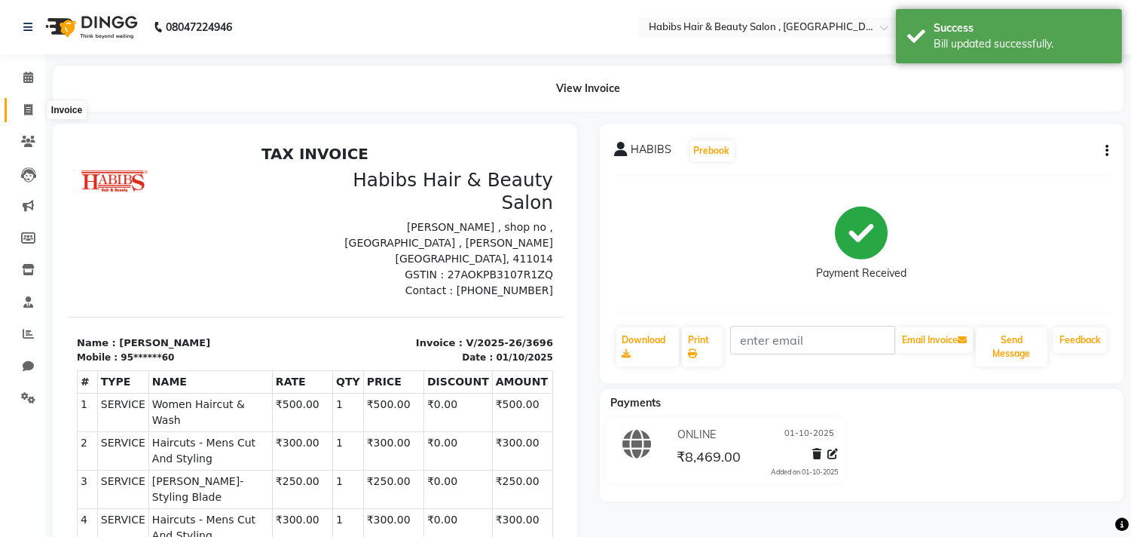
click at [32, 102] on span at bounding box center [28, 110] width 26 height 17
select select "4838"
select select "service"
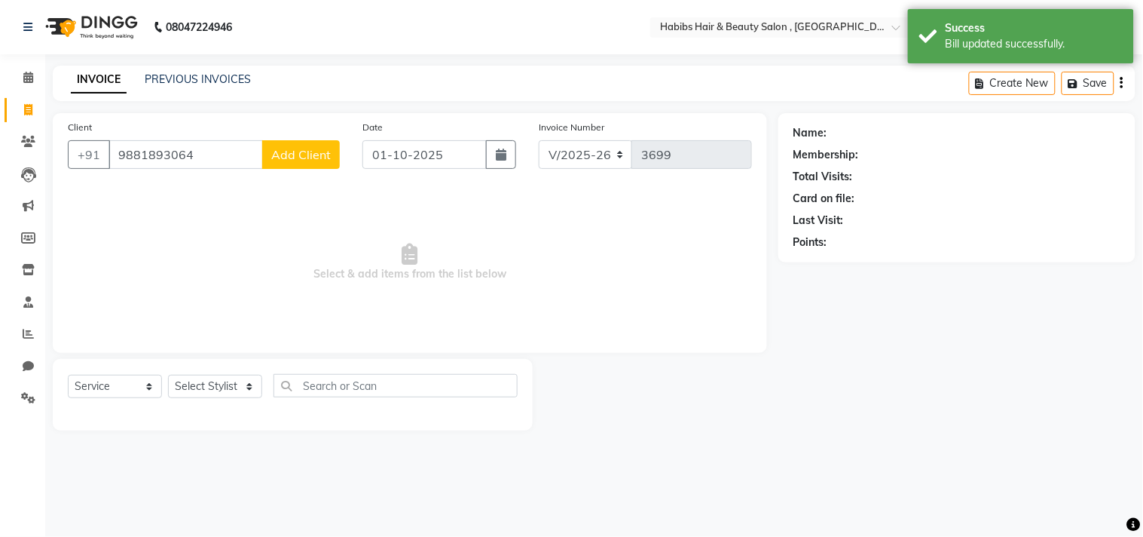
type input "9881893064"
click at [303, 154] on span "Add Client" at bounding box center [301, 154] width 60 height 15
select select "22"
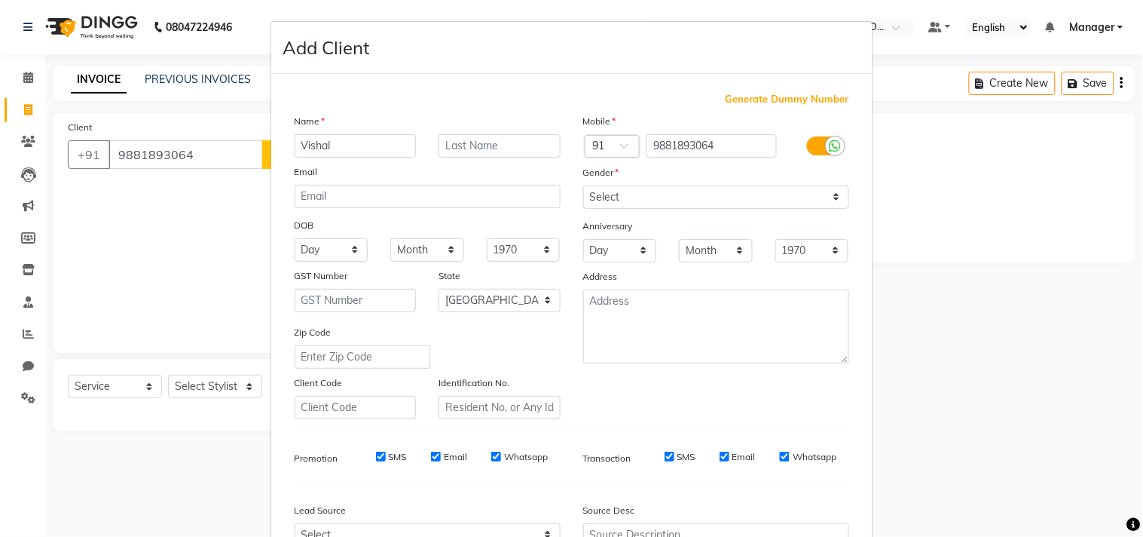
type input "Vishal"
click at [687, 200] on select "Select [DEMOGRAPHIC_DATA] [DEMOGRAPHIC_DATA] Other Prefer Not To Say" at bounding box center [716, 196] width 266 height 23
select select "[DEMOGRAPHIC_DATA]"
click at [583, 185] on select "Select [DEMOGRAPHIC_DATA] [DEMOGRAPHIC_DATA] Other Prefer Not To Say" at bounding box center [716, 196] width 266 height 23
click at [765, 375] on div "Mobile Country Code × 91 9881893064 Gender Select [DEMOGRAPHIC_DATA] [DEMOGRAPH…" at bounding box center [716, 266] width 289 height 306
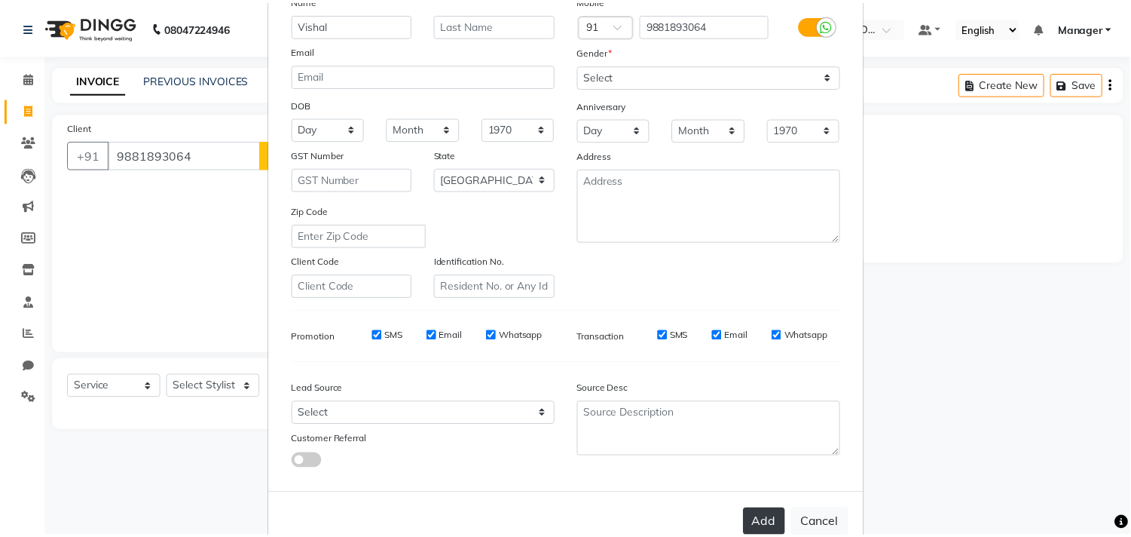
scroll to position [160, 0]
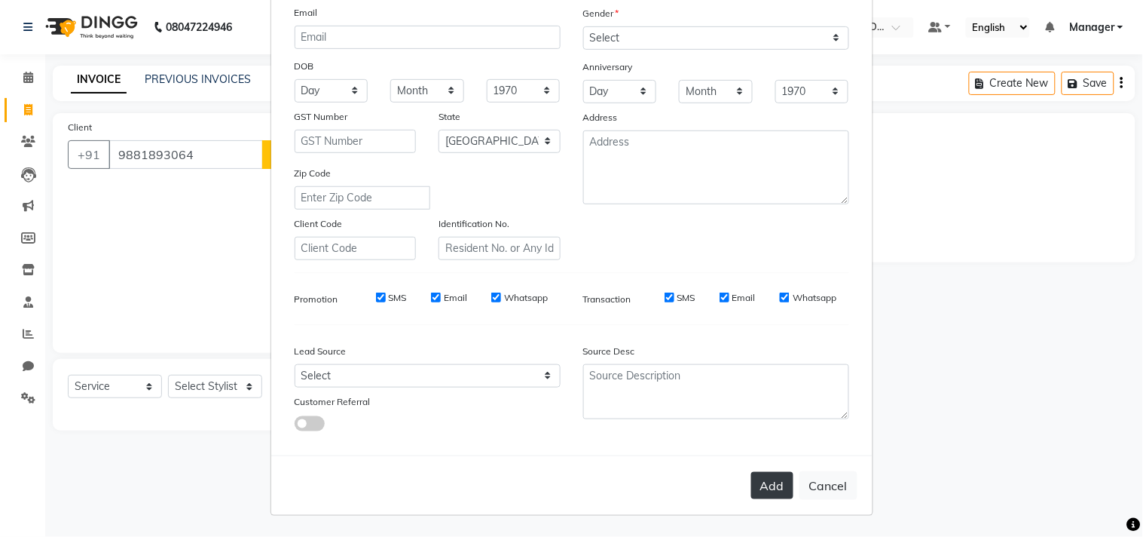
click at [770, 482] on button "Add" at bounding box center [772, 485] width 42 height 27
type input "98******64"
select select
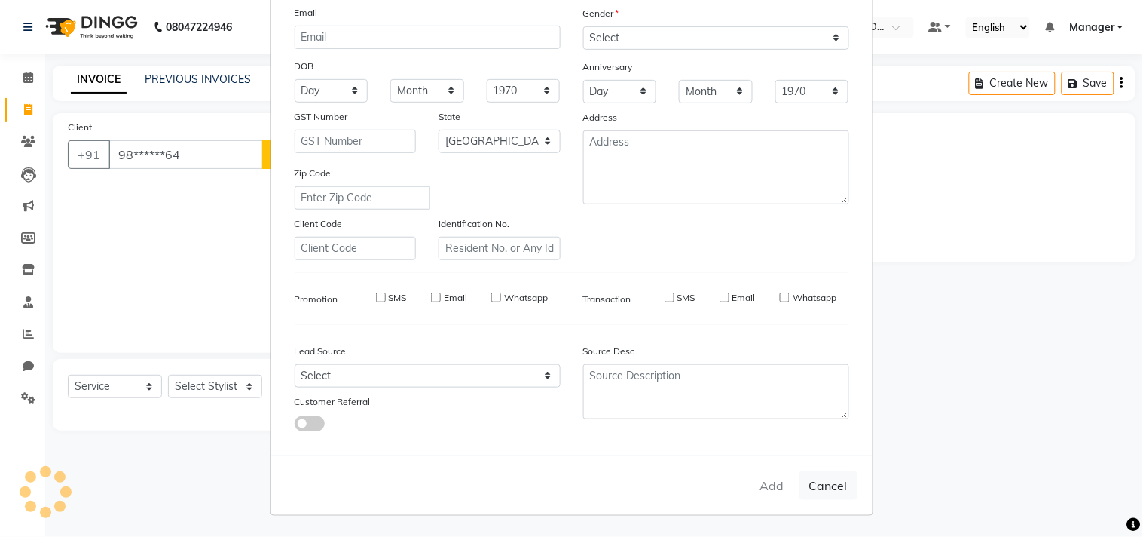
select select
select select "null"
select select
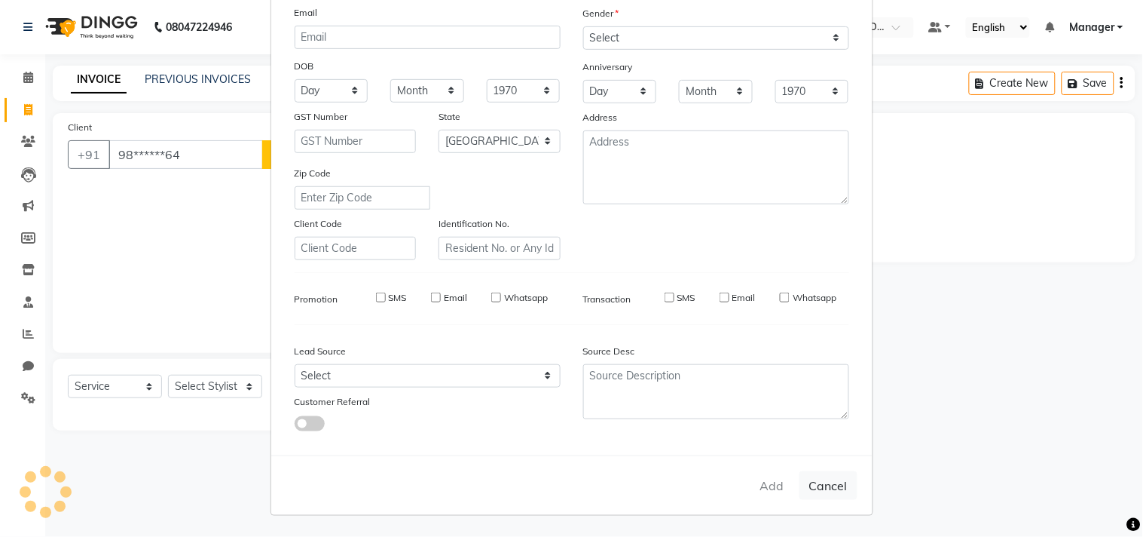
select select
checkbox input "false"
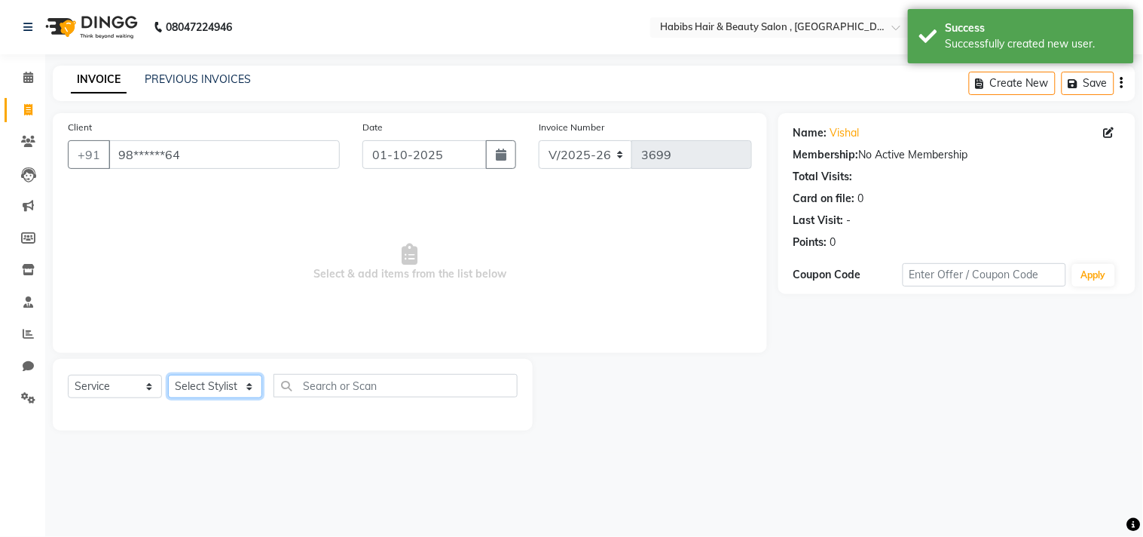
click at [219, 396] on select "Select Stylist [PERSON_NAME] Manager M M [PERSON_NAME] [PERSON_NAME] Reshma [PE…" at bounding box center [215, 386] width 94 height 23
select select "29957"
click at [168, 375] on select "Select Stylist [PERSON_NAME] Manager M M [PERSON_NAME] [PERSON_NAME] Reshma [PE…" at bounding box center [215, 386] width 94 height 23
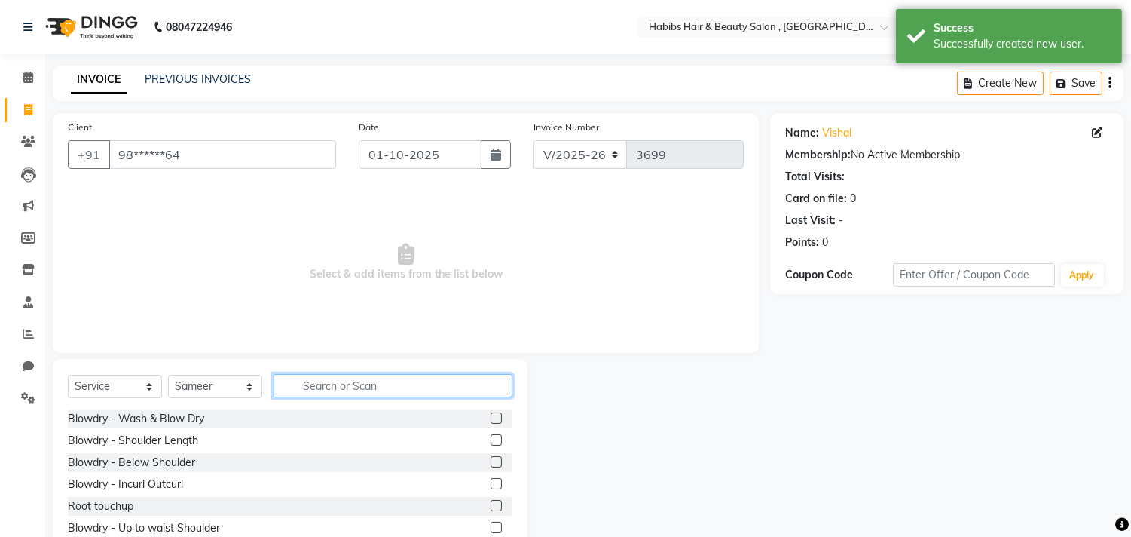
click at [341, 387] on input "text" at bounding box center [393, 385] width 239 height 23
type input "bear"
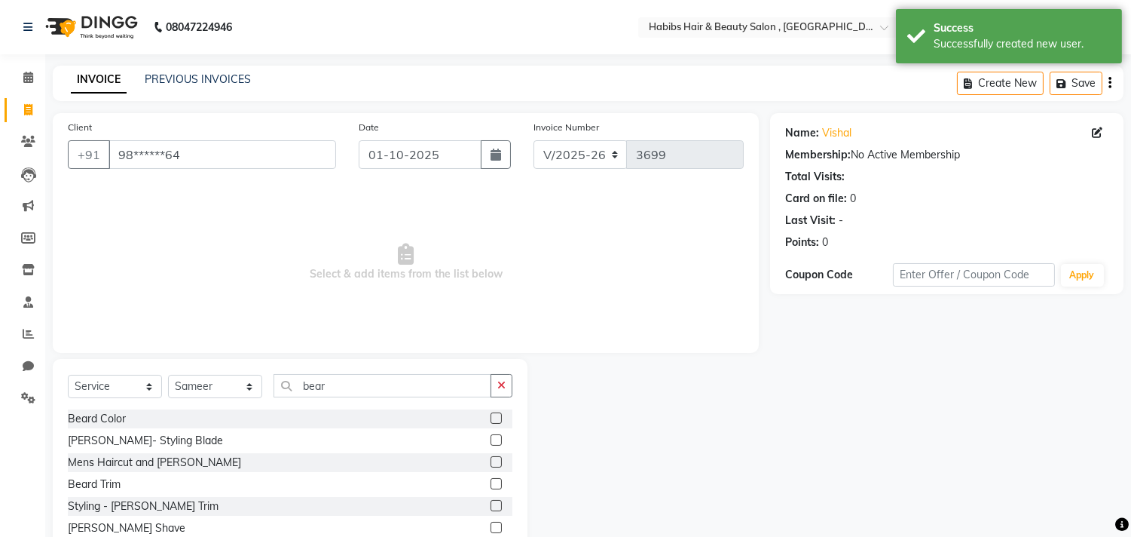
click at [491, 483] on label at bounding box center [496, 483] width 11 height 11
click at [491, 483] on input "checkbox" at bounding box center [496, 484] width 10 height 10
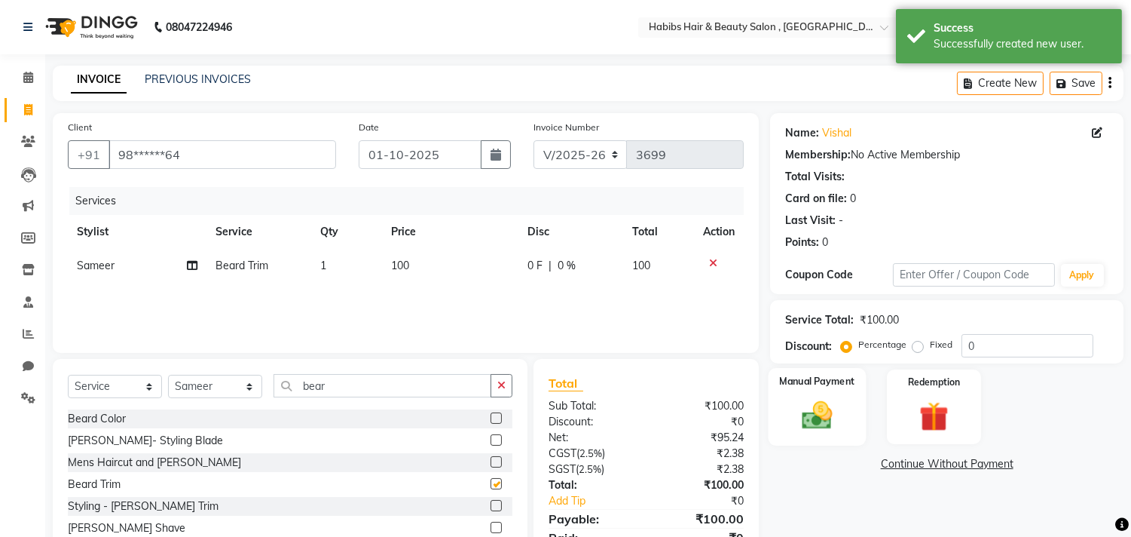
checkbox input "false"
click at [853, 402] on div "Manual Payment" at bounding box center [818, 406] width 98 height 77
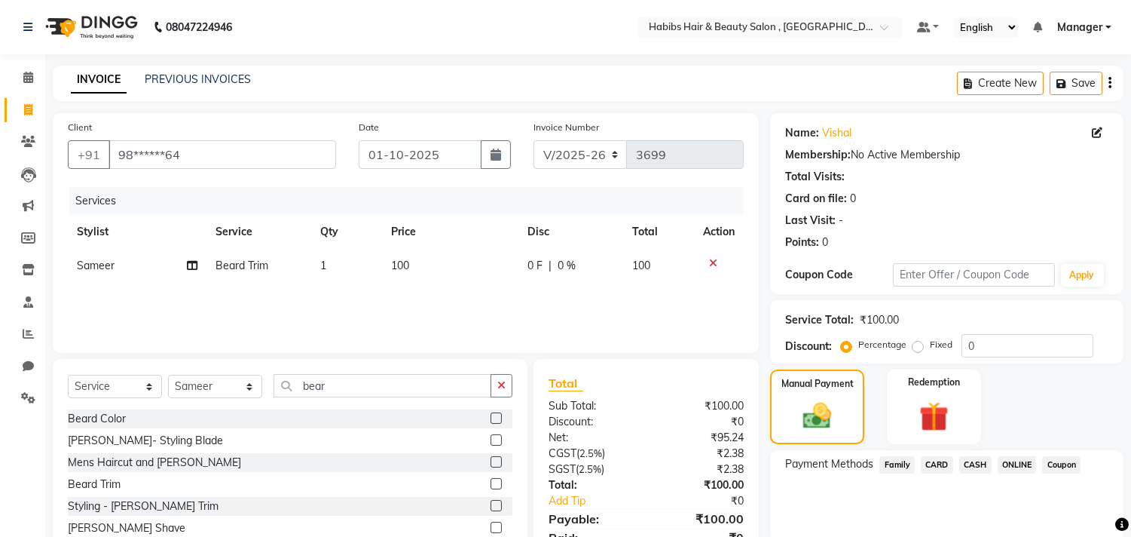
click at [1012, 462] on span "ONLINE" at bounding box center [1017, 464] width 39 height 17
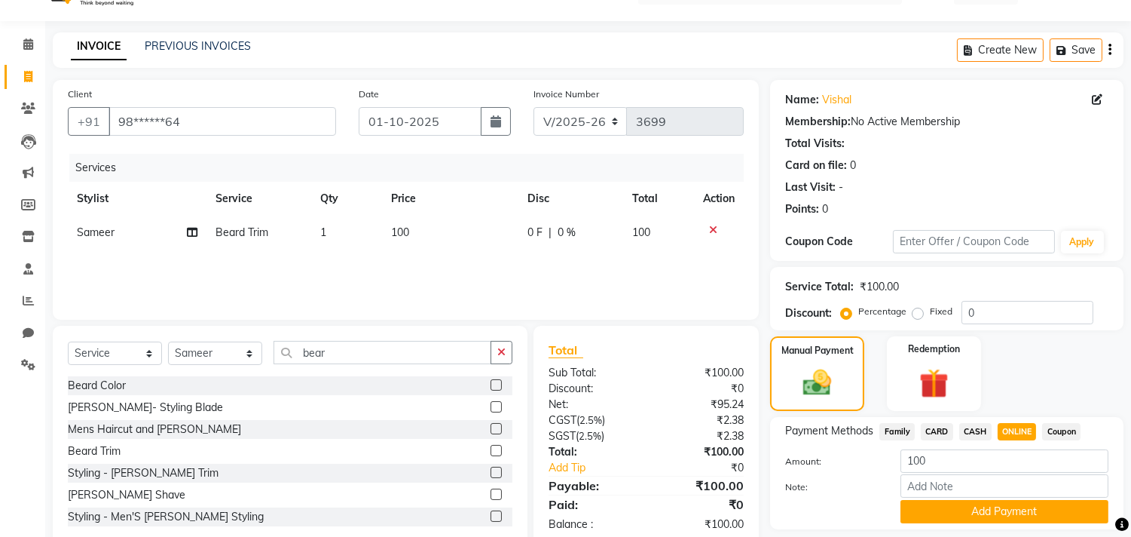
scroll to position [78, 0]
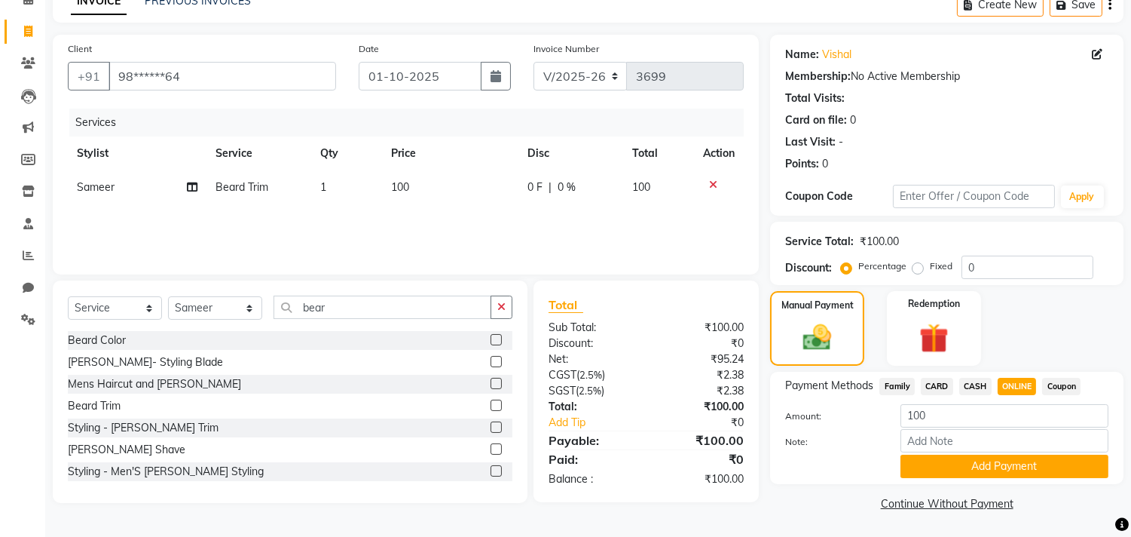
click at [970, 383] on span "CASH" at bounding box center [975, 386] width 32 height 17
click at [987, 462] on button "Add Payment" at bounding box center [1005, 465] width 208 height 23
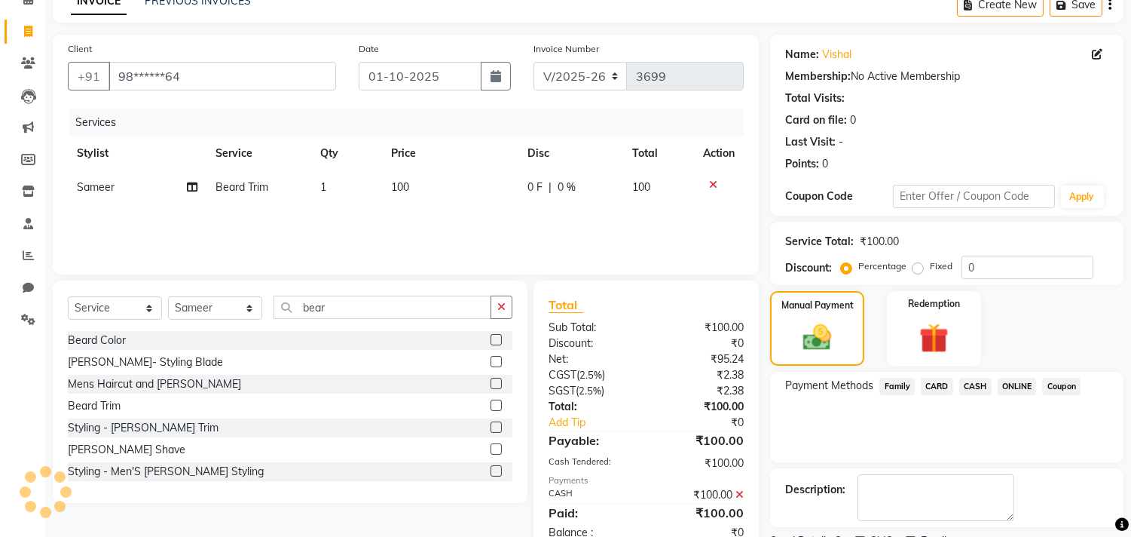
scroll to position [141, 0]
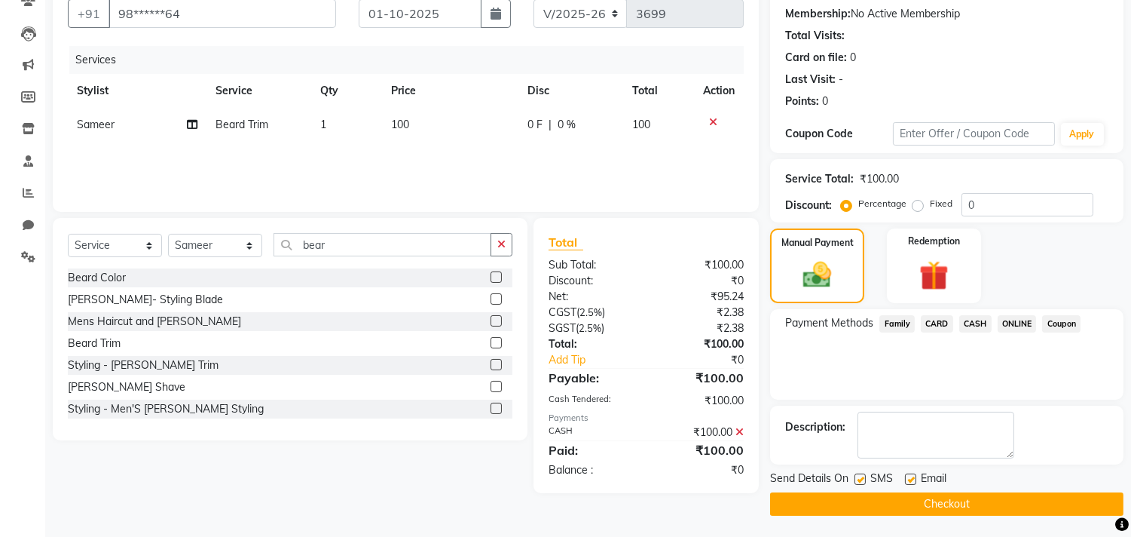
click at [980, 511] on button "Checkout" at bounding box center [946, 503] width 353 height 23
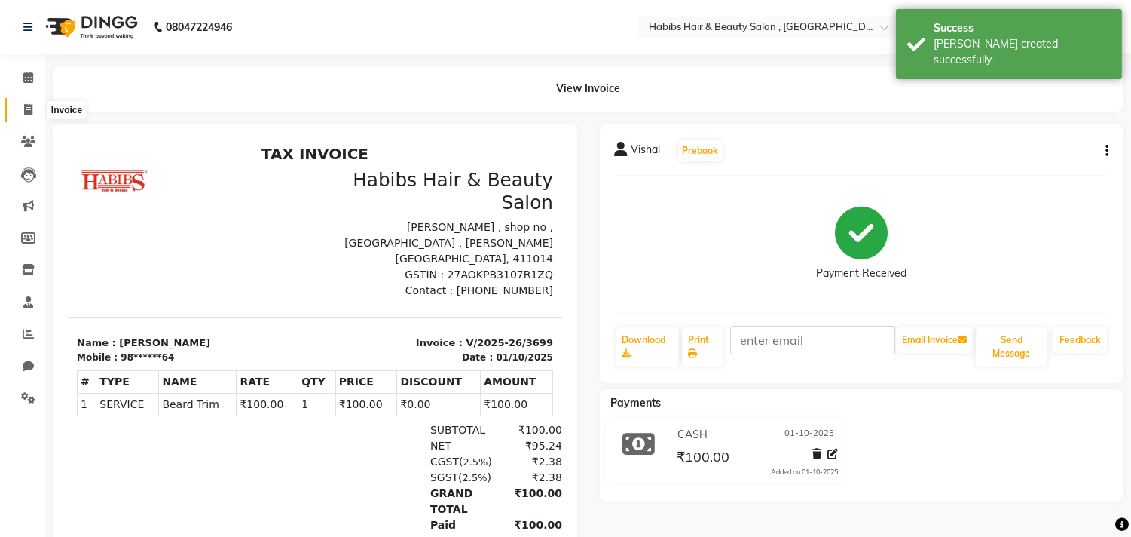
click at [28, 109] on icon at bounding box center [28, 109] width 8 height 11
select select "4838"
select select "service"
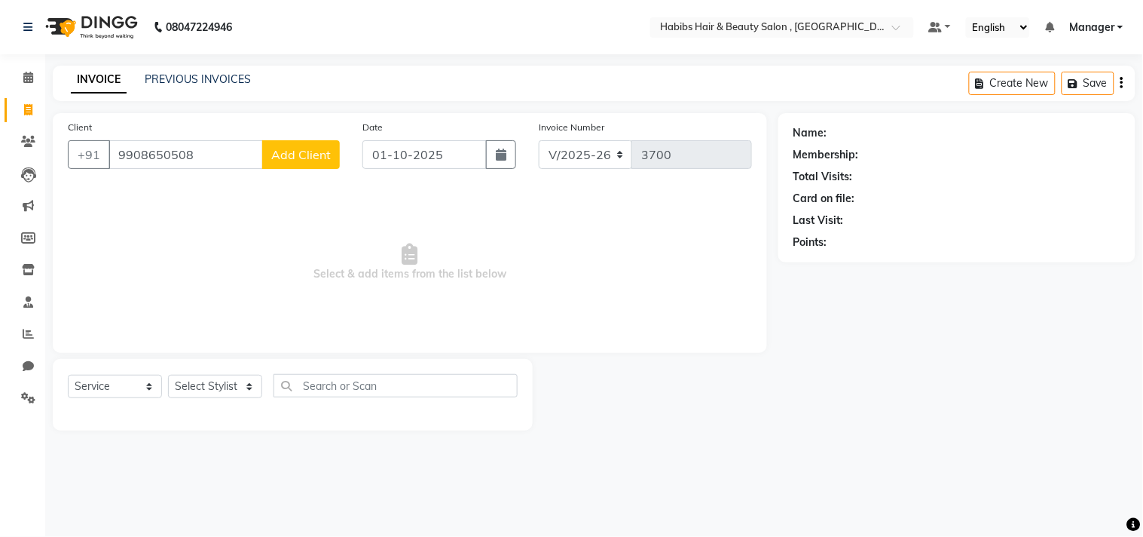
type input "9908650508"
click at [318, 154] on span "Add Client" at bounding box center [301, 154] width 60 height 15
select select "22"
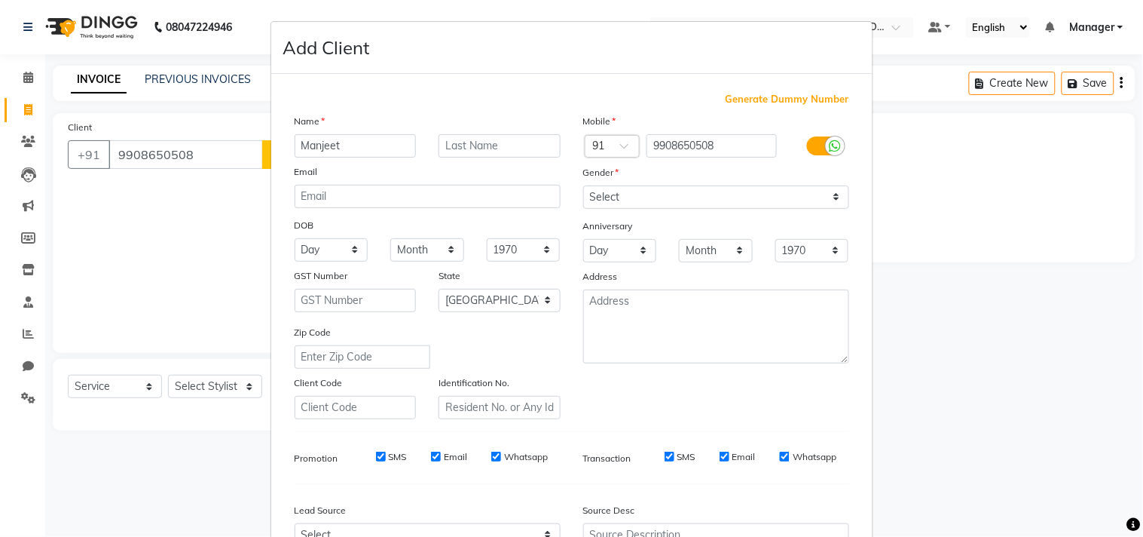
type input "Manjeet"
click at [646, 205] on select "Select [DEMOGRAPHIC_DATA] [DEMOGRAPHIC_DATA] Other Prefer Not To Say" at bounding box center [716, 196] width 266 height 23
select select "[DEMOGRAPHIC_DATA]"
click at [583, 185] on select "Select [DEMOGRAPHIC_DATA] [DEMOGRAPHIC_DATA] Other Prefer Not To Say" at bounding box center [716, 196] width 266 height 23
click at [769, 439] on div "Generate Dummy Number Name [PERSON_NAME] Email DOB Day 01 02 03 04 05 06 07 08 …" at bounding box center [571, 347] width 577 height 510
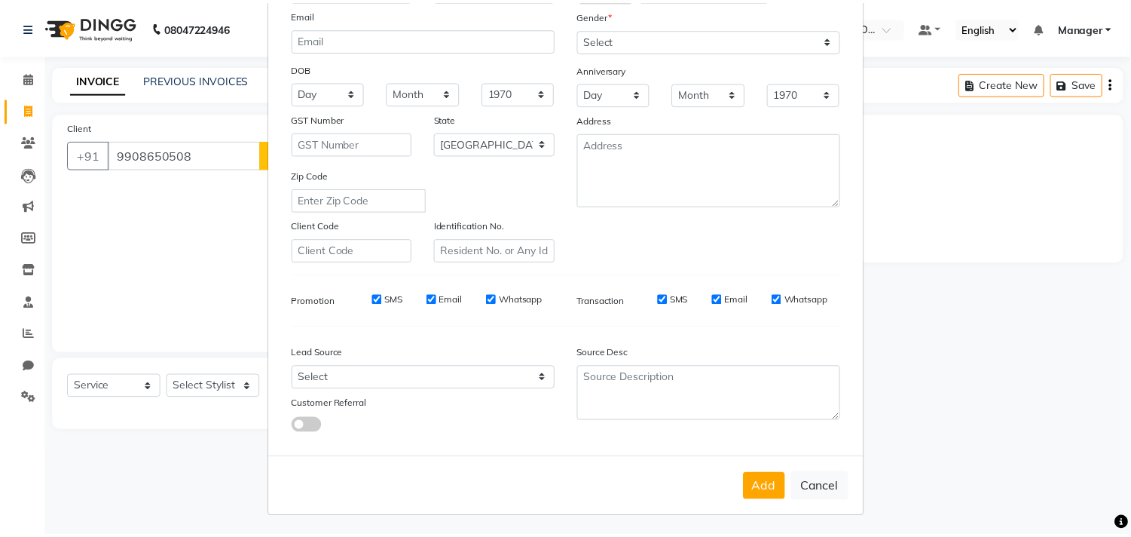
scroll to position [160, 0]
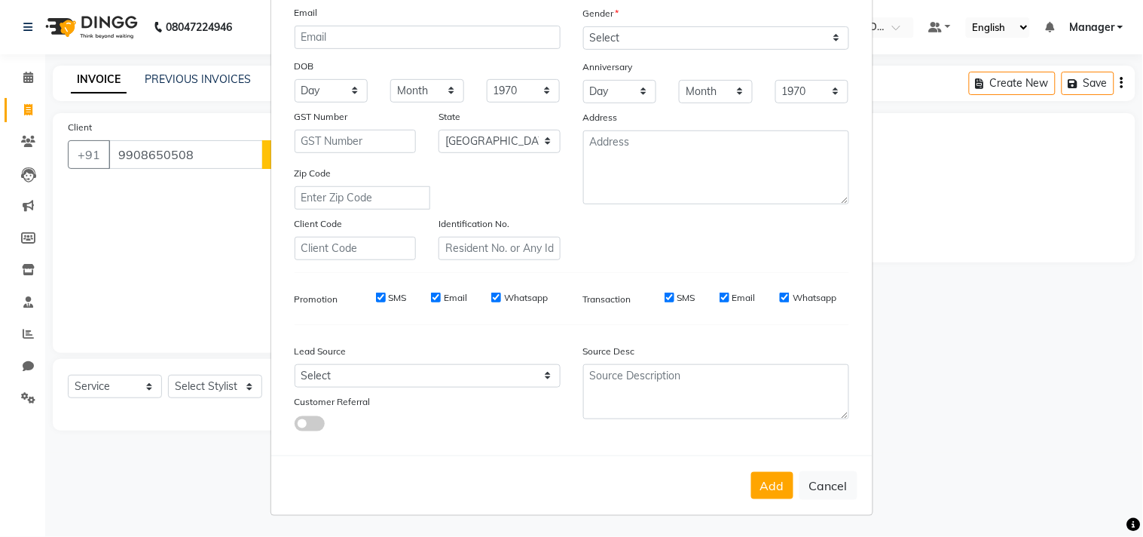
click at [778, 496] on button "Add" at bounding box center [772, 485] width 42 height 27
type input "99******08"
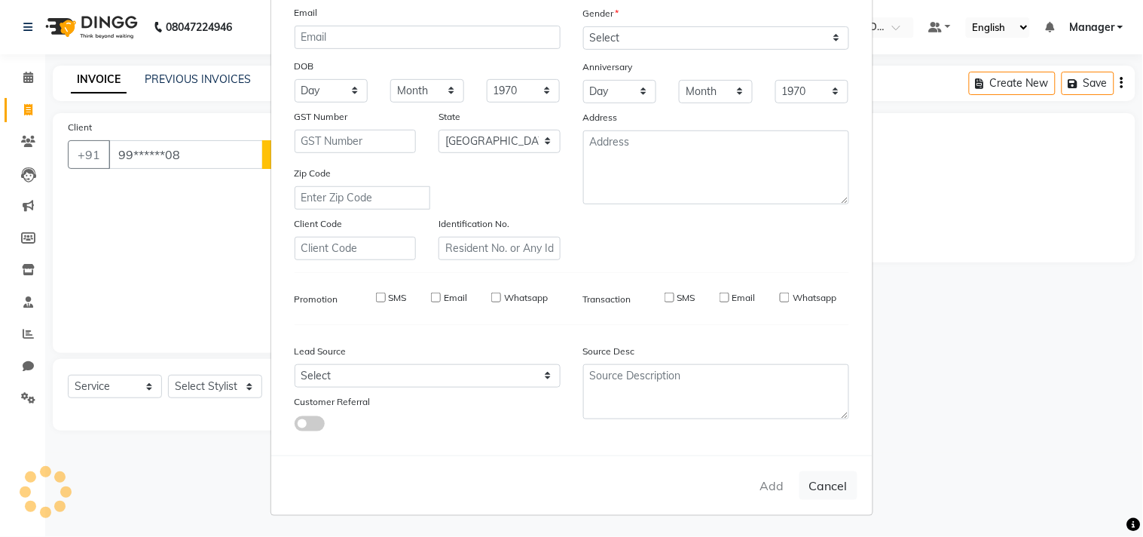
select select
select select "null"
select select
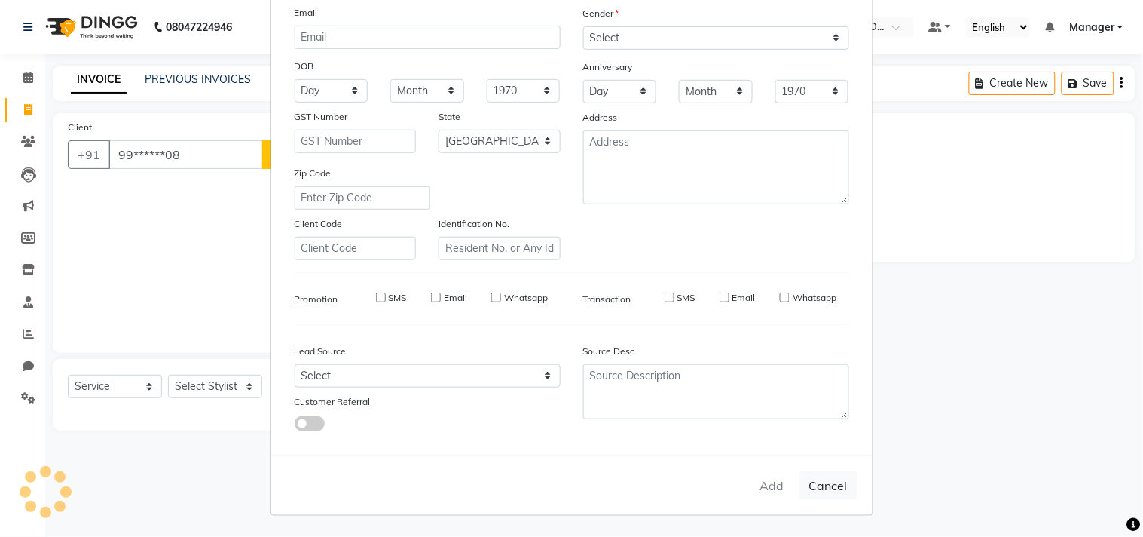
select select
checkbox input "false"
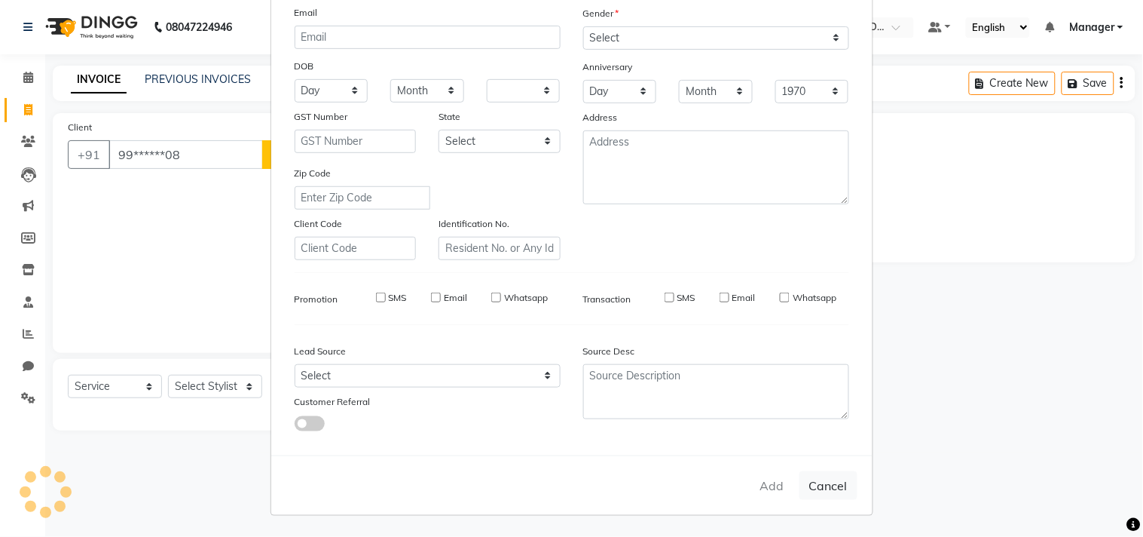
checkbox input "false"
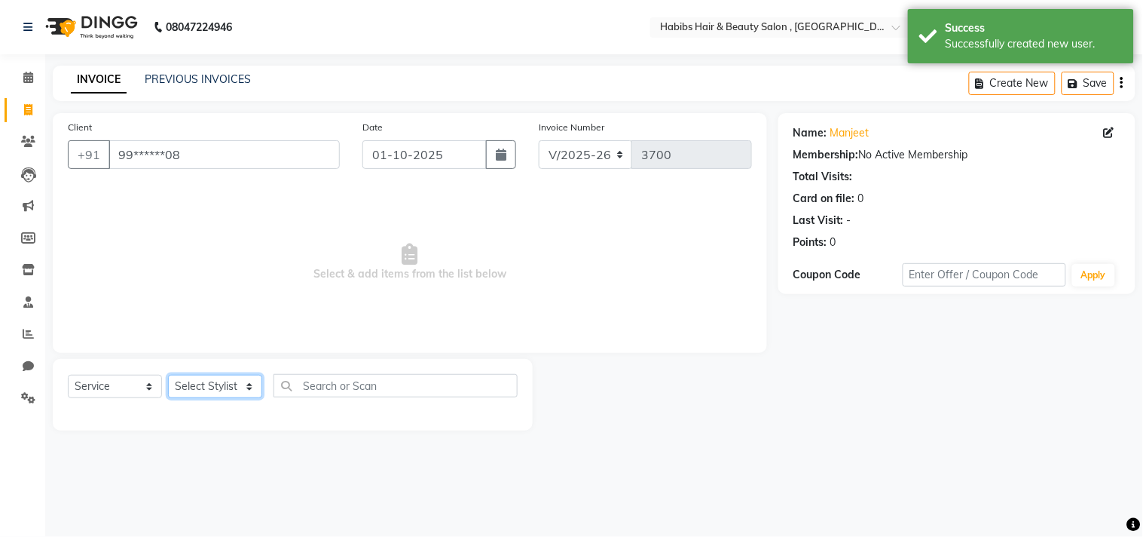
click at [242, 385] on select "Select Stylist [PERSON_NAME] Manager M M [PERSON_NAME] [PERSON_NAME] Reshma [PE…" at bounding box center [215, 386] width 94 height 23
select select "29954"
click at [168, 375] on select "Select Stylist [PERSON_NAME] Manager M M [PERSON_NAME] [PERSON_NAME] Reshma [PE…" at bounding box center [215, 386] width 94 height 23
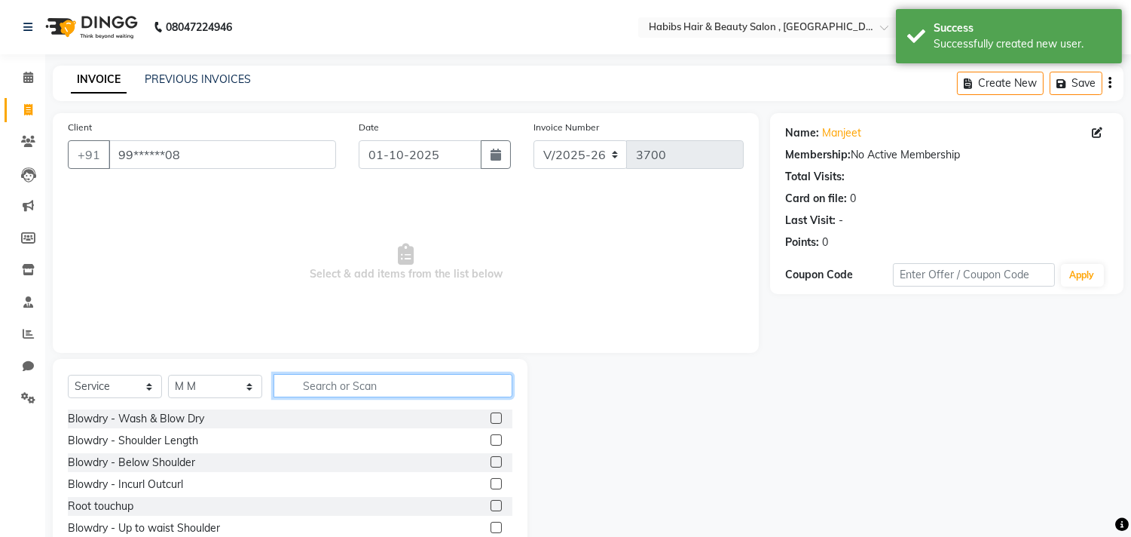
click at [351, 378] on input "text" at bounding box center [393, 385] width 239 height 23
type input "haircu"
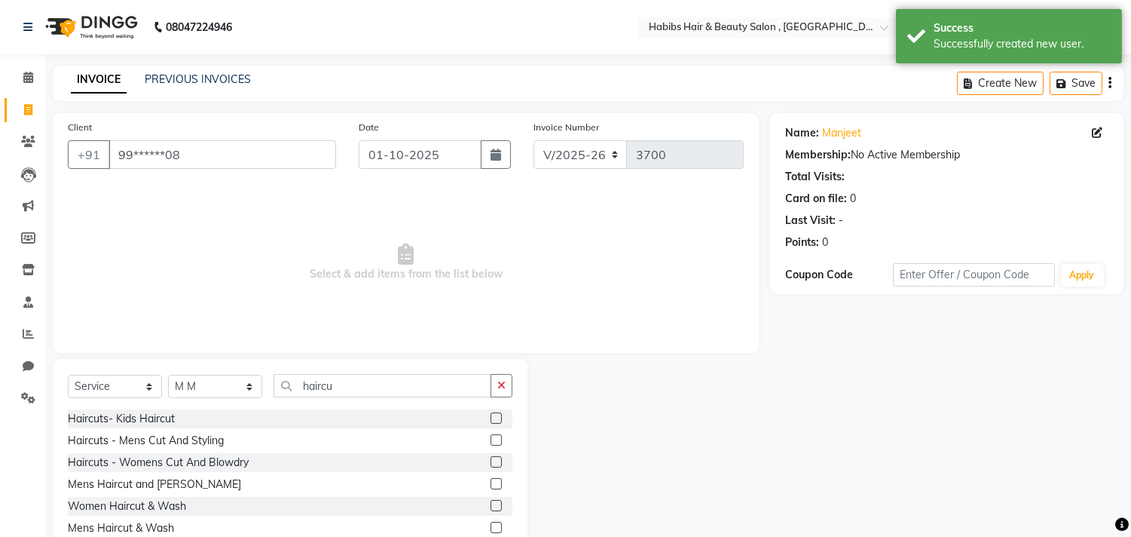
click at [428, 357] on div "Client +91 99******08 Date [DATE] Invoice Number V/2025 V/[PHONE_NUMBER] Select…" at bounding box center [405, 337] width 729 height 448
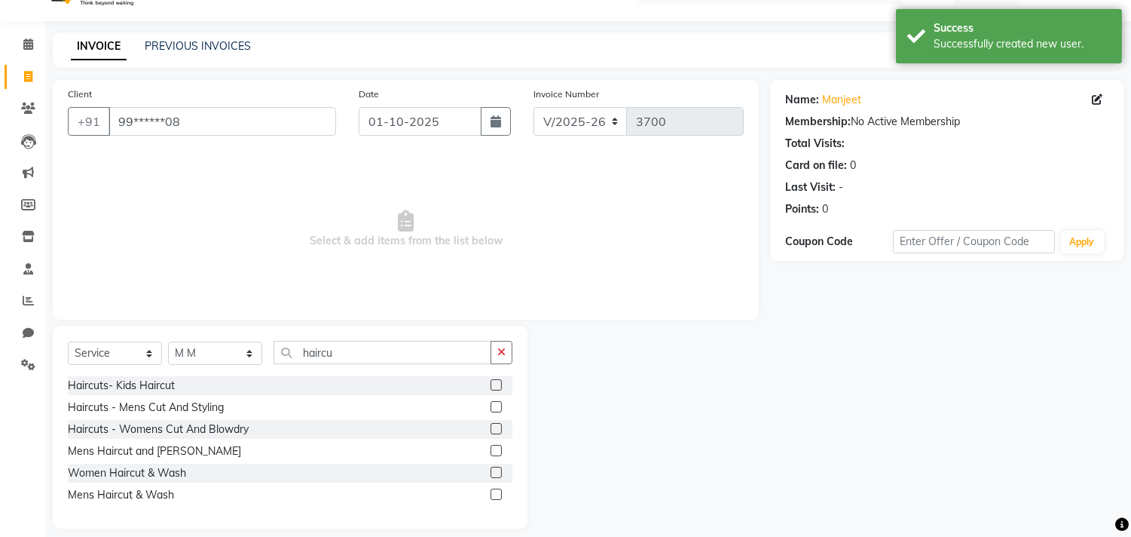
scroll to position [47, 0]
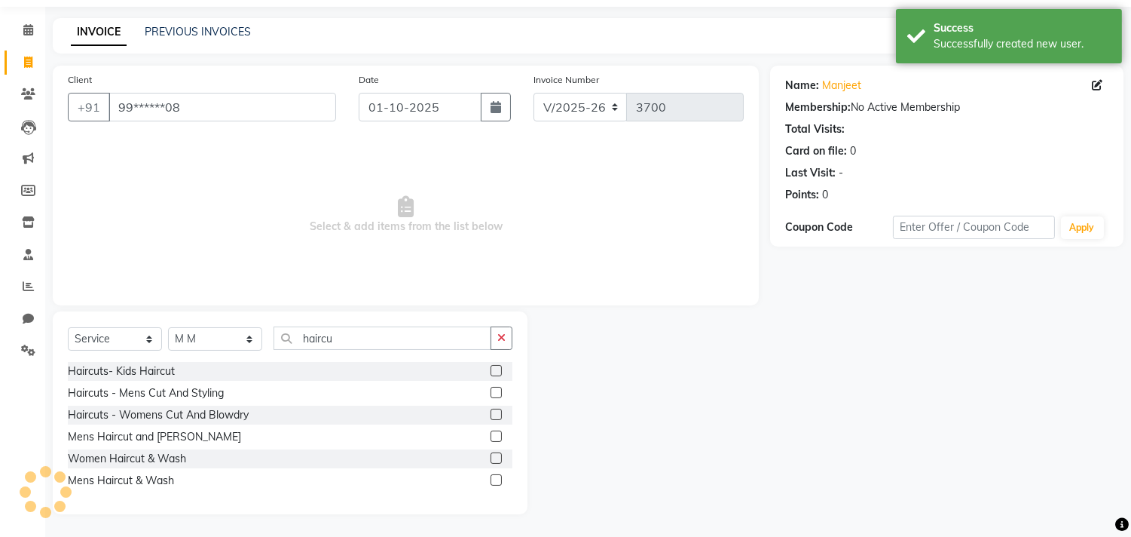
click at [494, 388] on label at bounding box center [496, 392] width 11 height 11
click at [494, 388] on input "checkbox" at bounding box center [496, 393] width 10 height 10
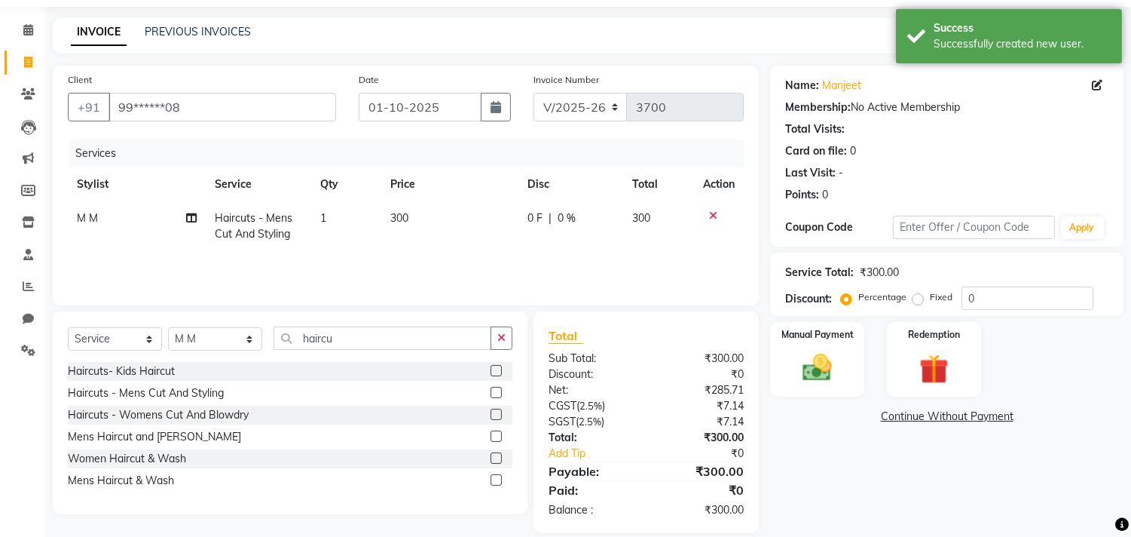
click at [495, 392] on label at bounding box center [496, 392] width 11 height 11
click at [495, 392] on input "checkbox" at bounding box center [496, 393] width 10 height 10
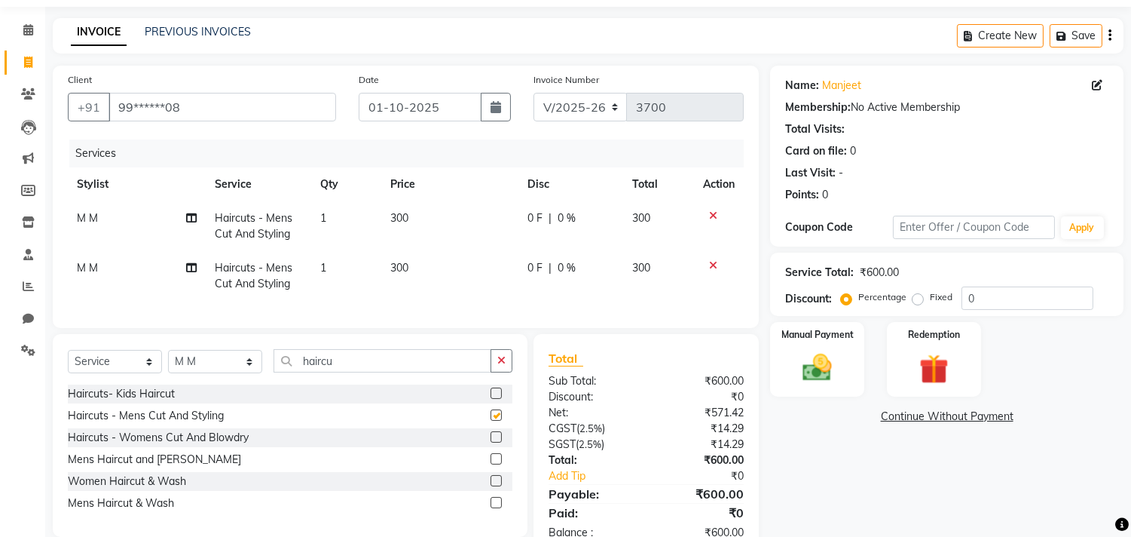
checkbox input "false"
click at [497, 442] on label at bounding box center [496, 436] width 11 height 11
click at [497, 442] on input "checkbox" at bounding box center [496, 438] width 10 height 10
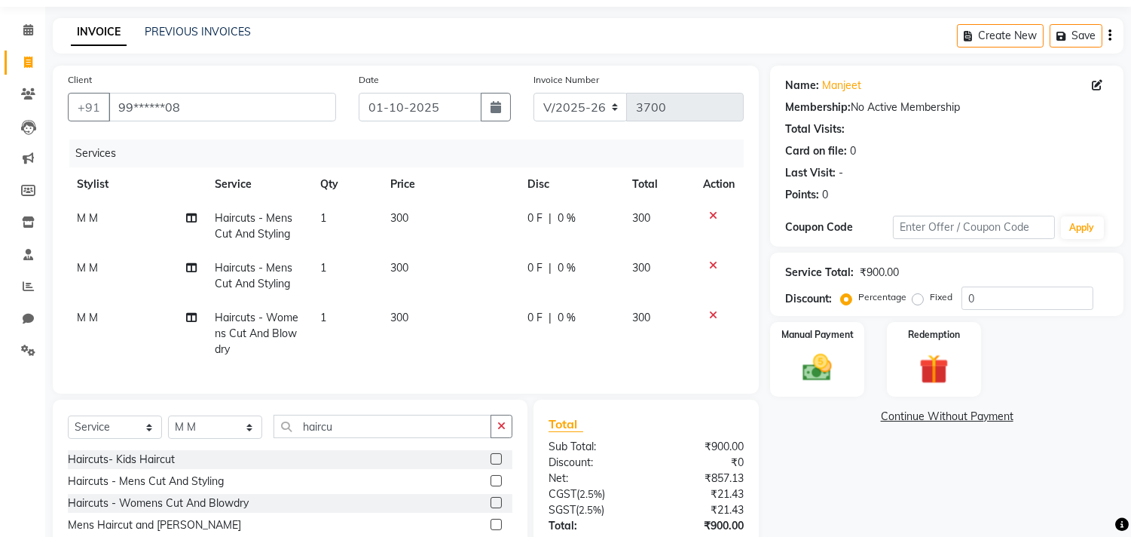
click at [496, 508] on label at bounding box center [496, 502] width 11 height 11
click at [496, 508] on input "checkbox" at bounding box center [496, 503] width 10 height 10
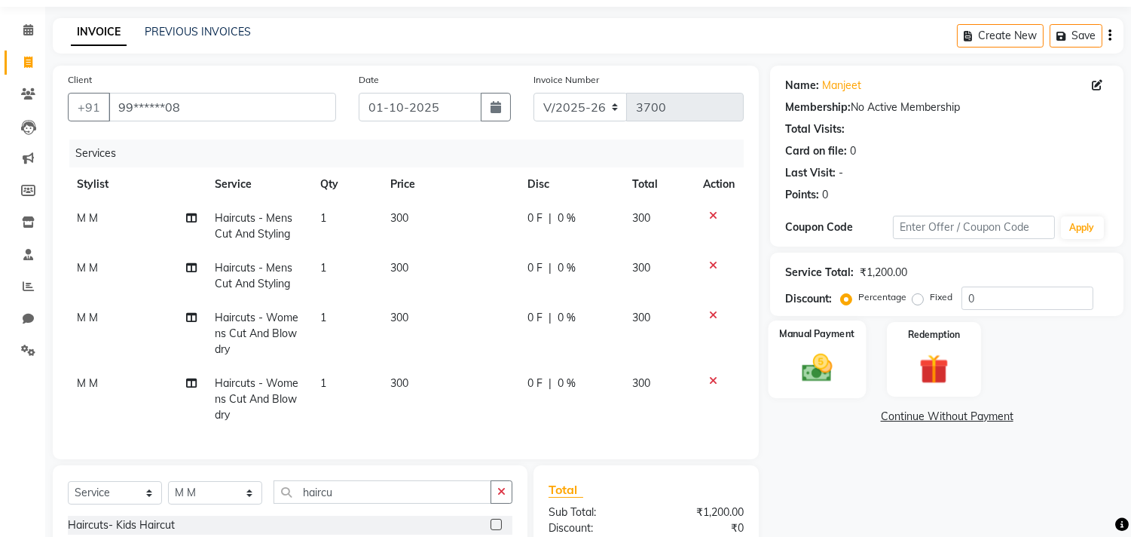
checkbox input "false"
click at [810, 366] on img at bounding box center [818, 367] width 50 height 35
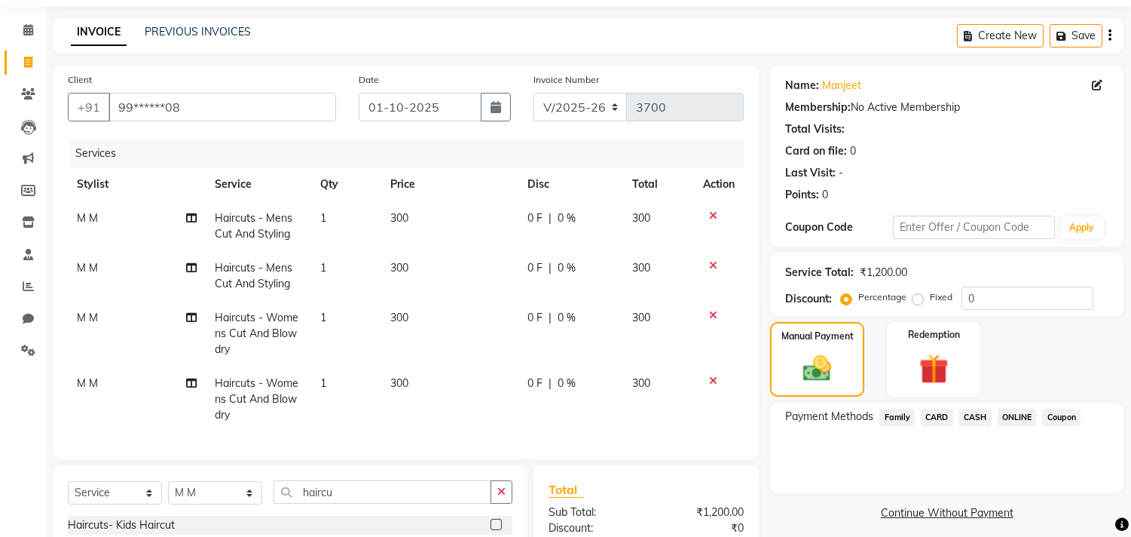
click at [930, 411] on span "CARD" at bounding box center [937, 416] width 32 height 17
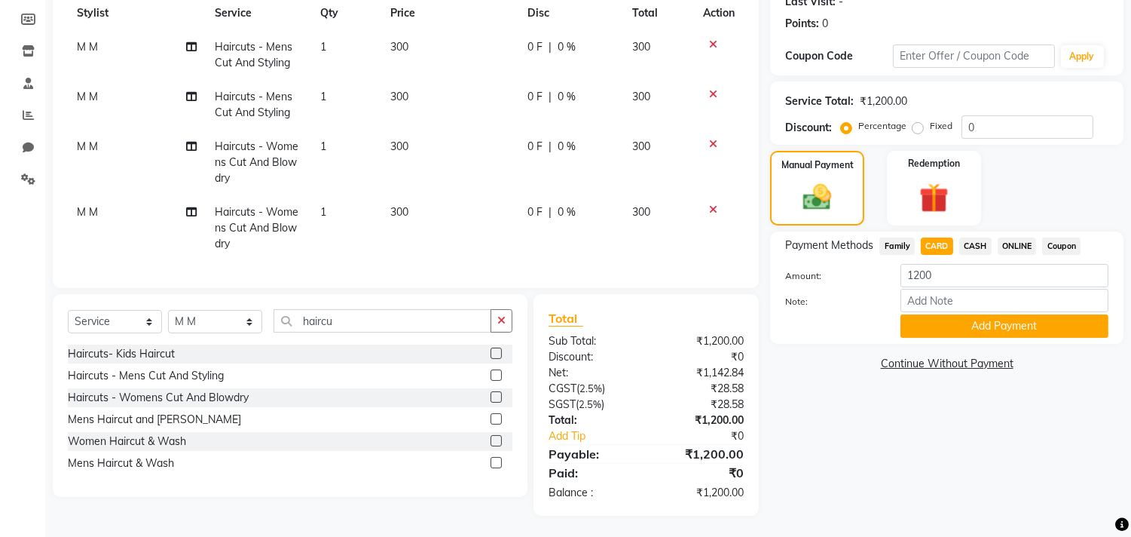
scroll to position [232, 0]
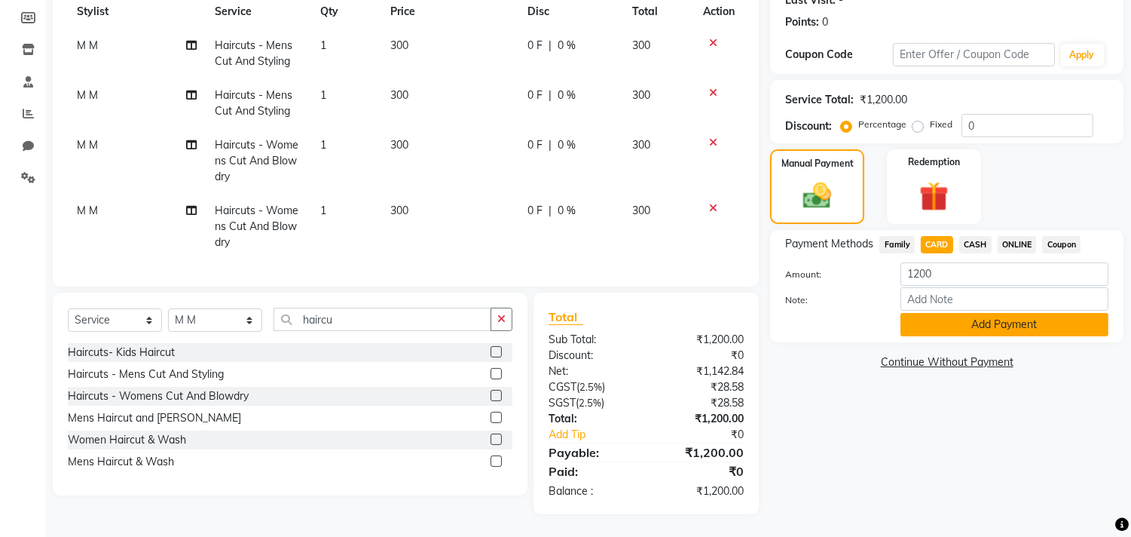
click at [1004, 313] on button "Add Payment" at bounding box center [1005, 324] width 208 height 23
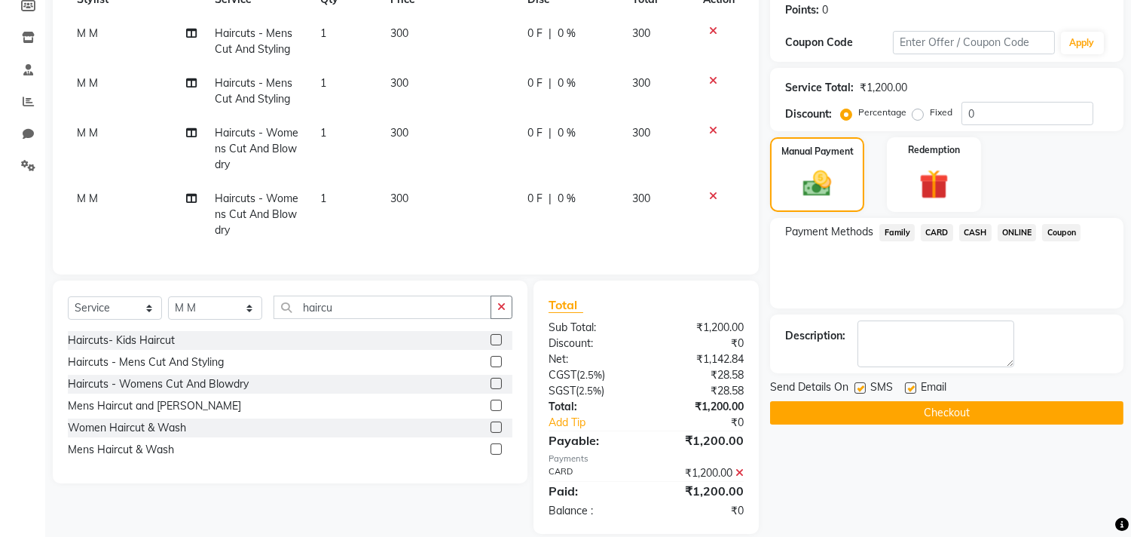
click at [981, 405] on button "Checkout" at bounding box center [946, 412] width 353 height 23
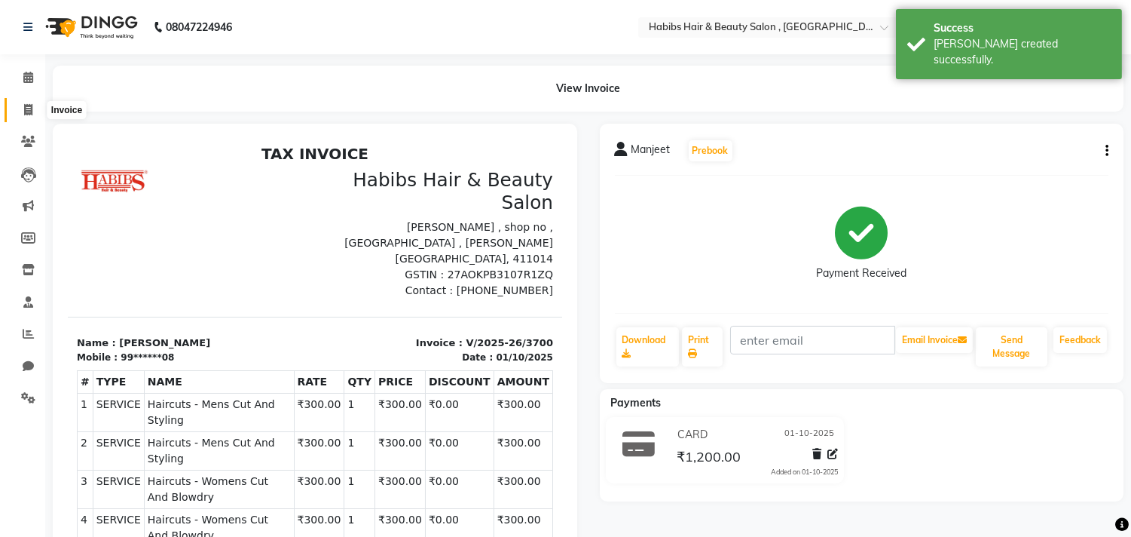
click at [21, 114] on span at bounding box center [28, 110] width 26 height 17
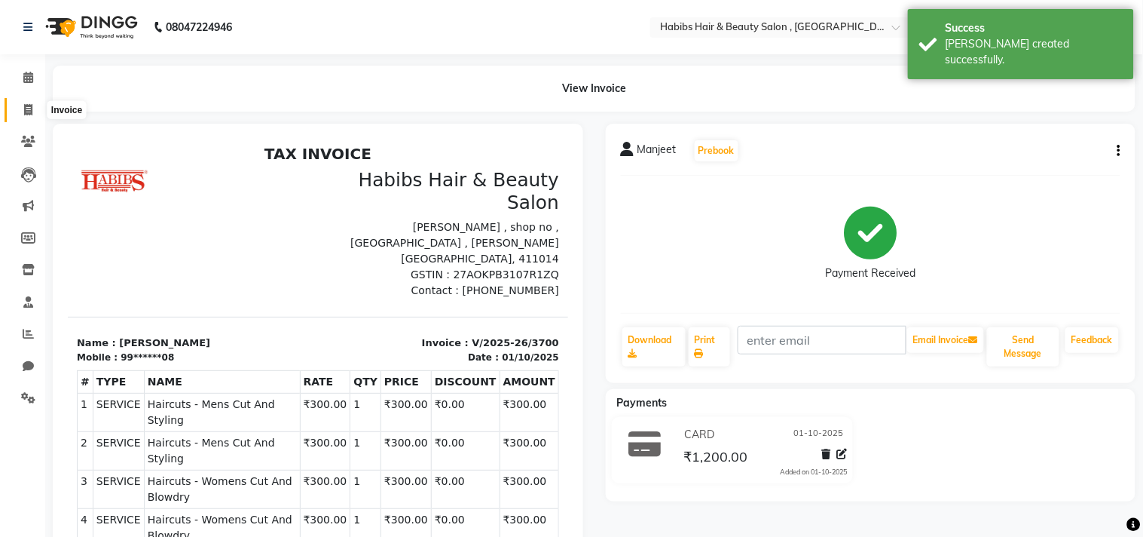
select select "4838"
select select "service"
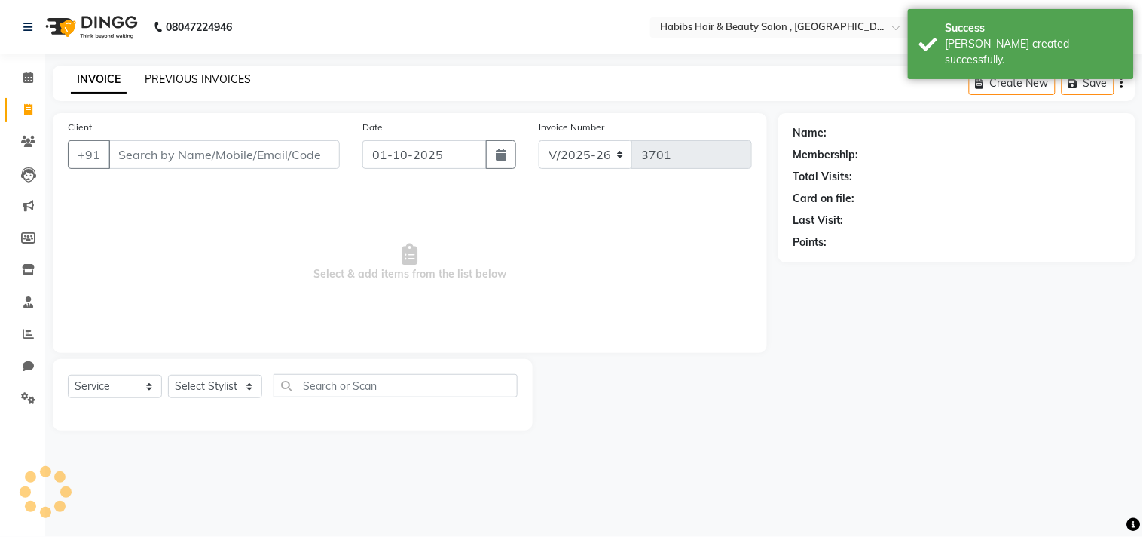
click at [246, 72] on link "PREVIOUS INVOICES" at bounding box center [198, 79] width 106 height 14
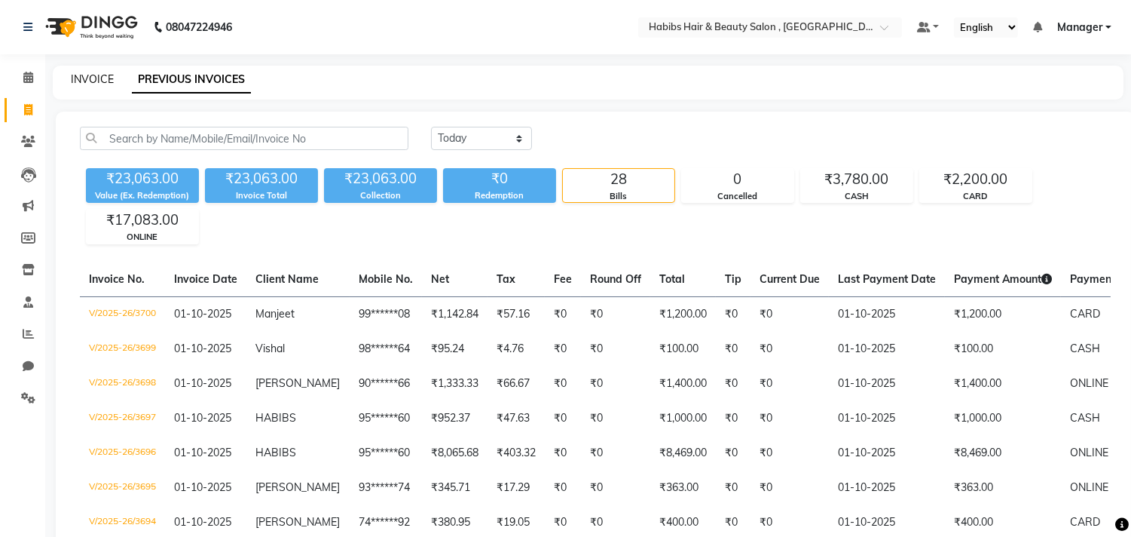
click at [99, 83] on link "INVOICE" at bounding box center [92, 79] width 43 height 14
select select "4838"
select select "service"
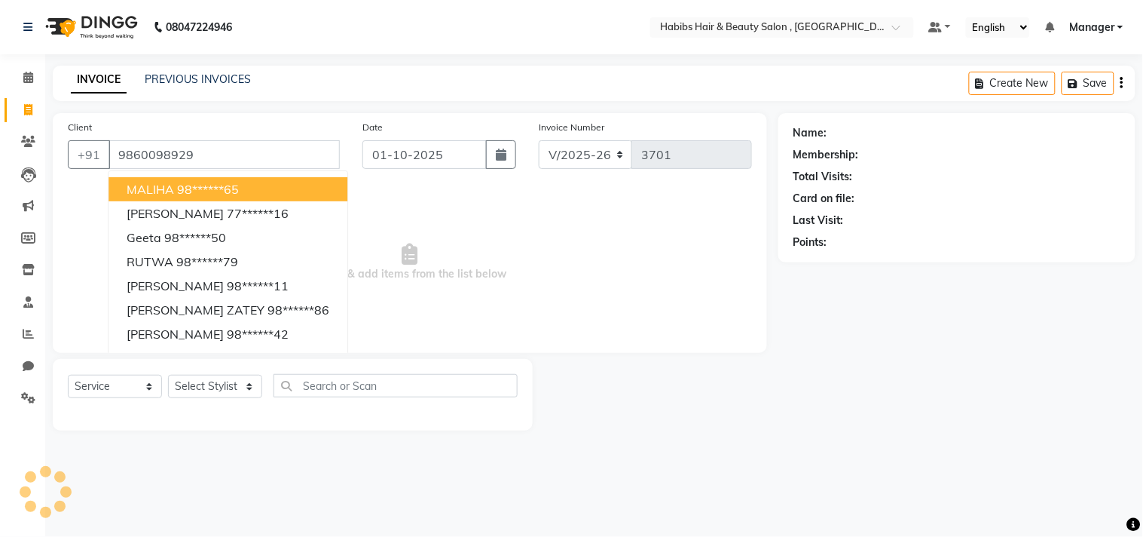
type input "9860098929"
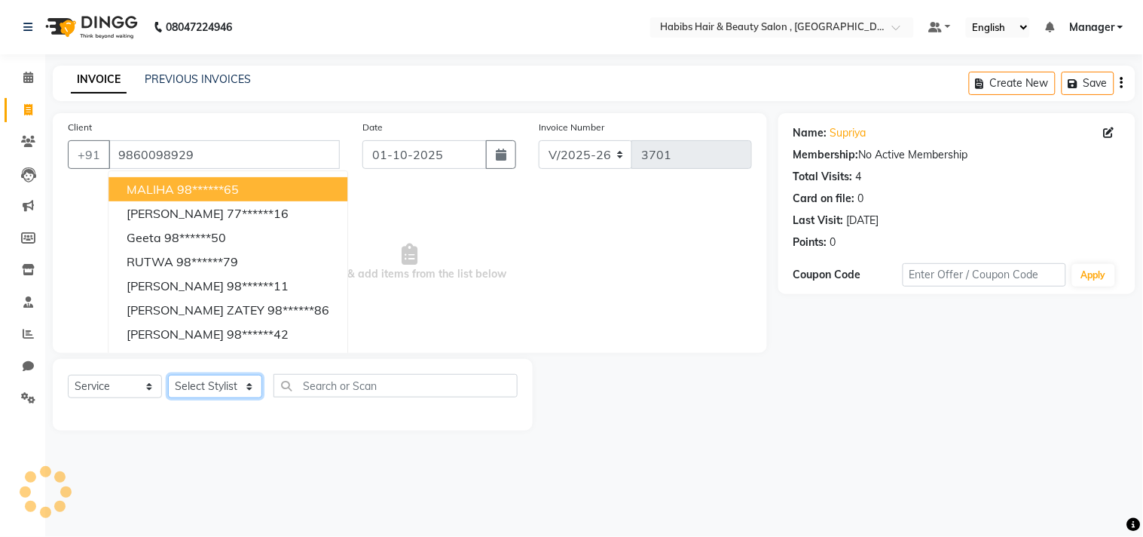
click at [225, 392] on select "Select Stylist [PERSON_NAME] Manager M M [PERSON_NAME] [PERSON_NAME] Reshma [PE…" at bounding box center [215, 386] width 94 height 23
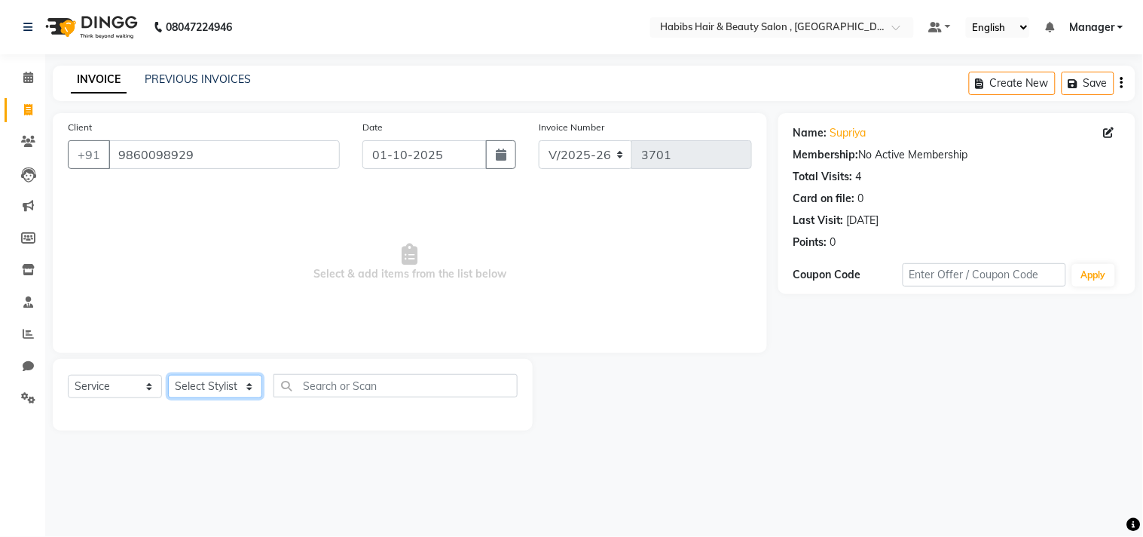
click at [222, 379] on select "Select Stylist [PERSON_NAME] Manager M M [PERSON_NAME] [PERSON_NAME] Reshma [PE…" at bounding box center [215, 386] width 94 height 23
click at [229, 381] on select "Select Stylist [PERSON_NAME] Manager M M [PERSON_NAME] [PERSON_NAME] Reshma [PE…" at bounding box center [215, 386] width 94 height 23
select select "29955"
click at [168, 375] on select "Select Stylist [PERSON_NAME] Manager M M [PERSON_NAME] [PERSON_NAME] Reshma [PE…" at bounding box center [215, 386] width 94 height 23
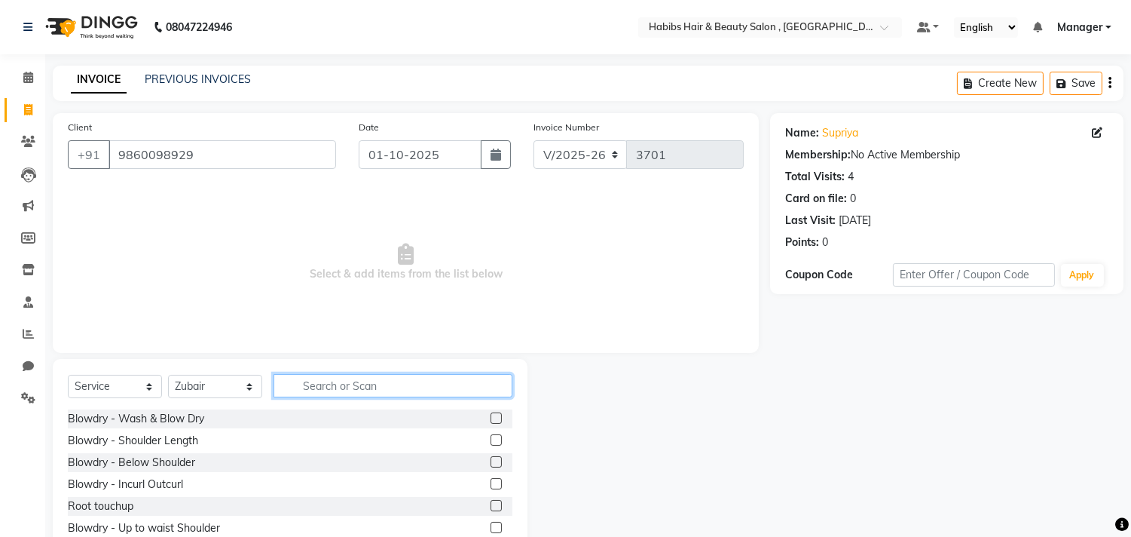
click at [350, 384] on input "text" at bounding box center [393, 385] width 239 height 23
type input "spa"
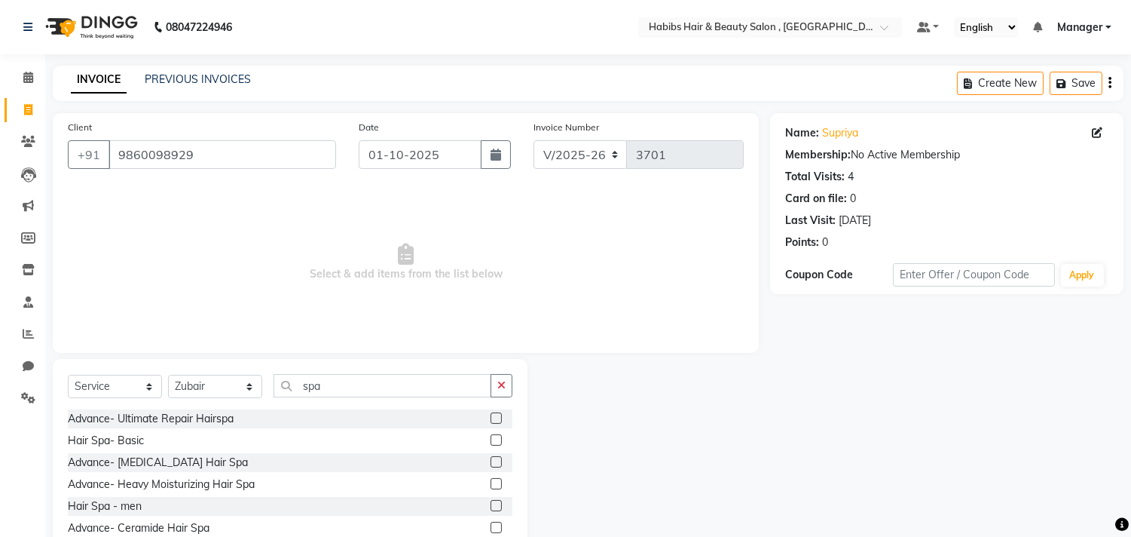
click at [531, 462] on div at bounding box center [649, 470] width 243 height 222
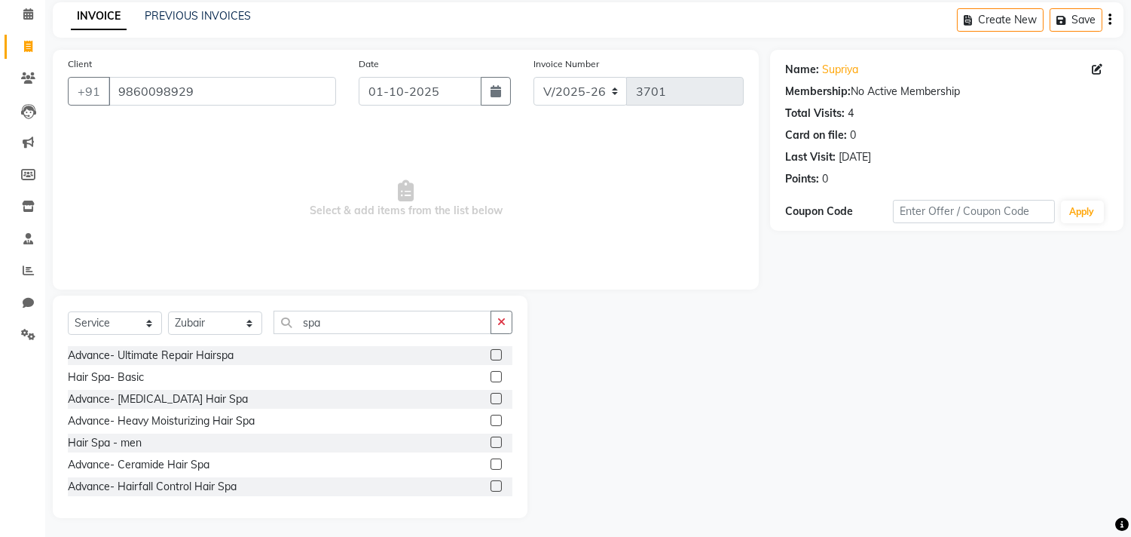
scroll to position [66, 0]
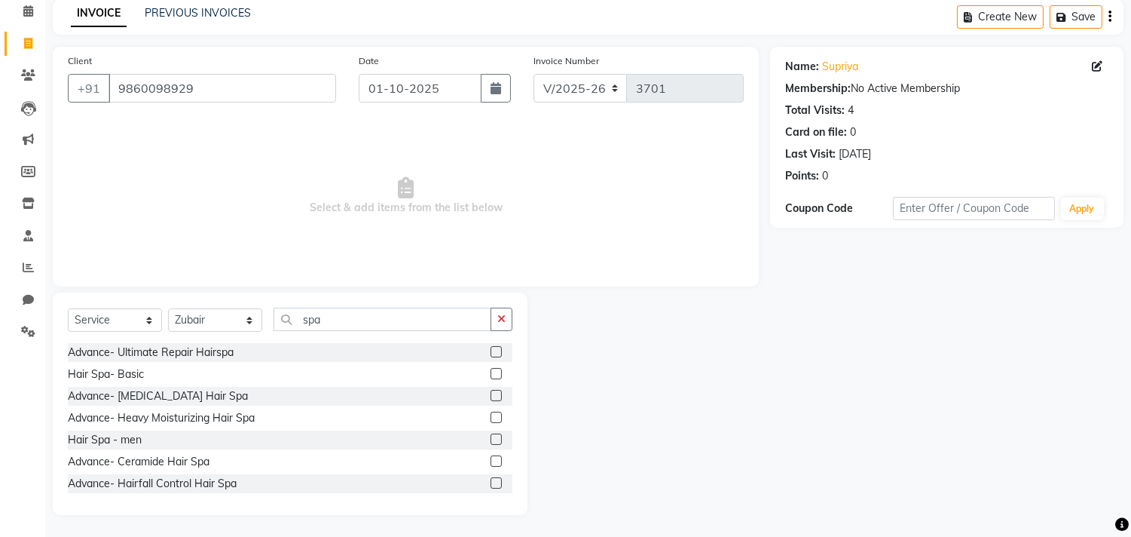
click at [491, 415] on label at bounding box center [496, 416] width 11 height 11
click at [491, 415] on input "checkbox" at bounding box center [496, 418] width 10 height 10
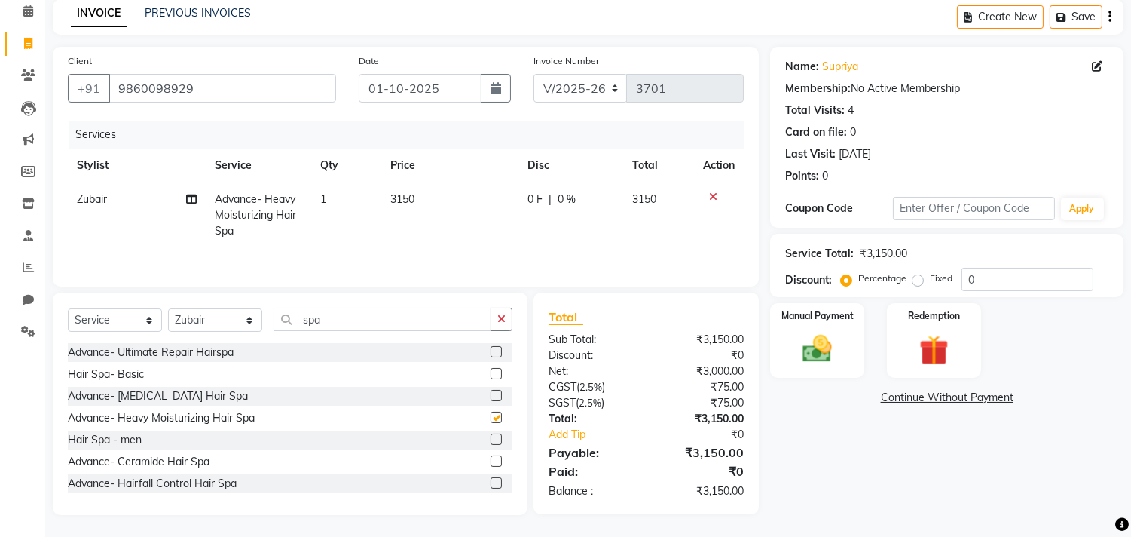
checkbox input "false"
click at [216, 325] on select "Select Stylist [PERSON_NAME] Manager M M [PERSON_NAME] [PERSON_NAME] Reshma [PE…" at bounding box center [215, 319] width 94 height 23
click at [168, 309] on select "Select Stylist [PERSON_NAME] Manager M M [PERSON_NAME] [PERSON_NAME] Reshma [PE…" at bounding box center [215, 319] width 94 height 23
click at [497, 315] on icon "button" at bounding box center [501, 319] width 8 height 11
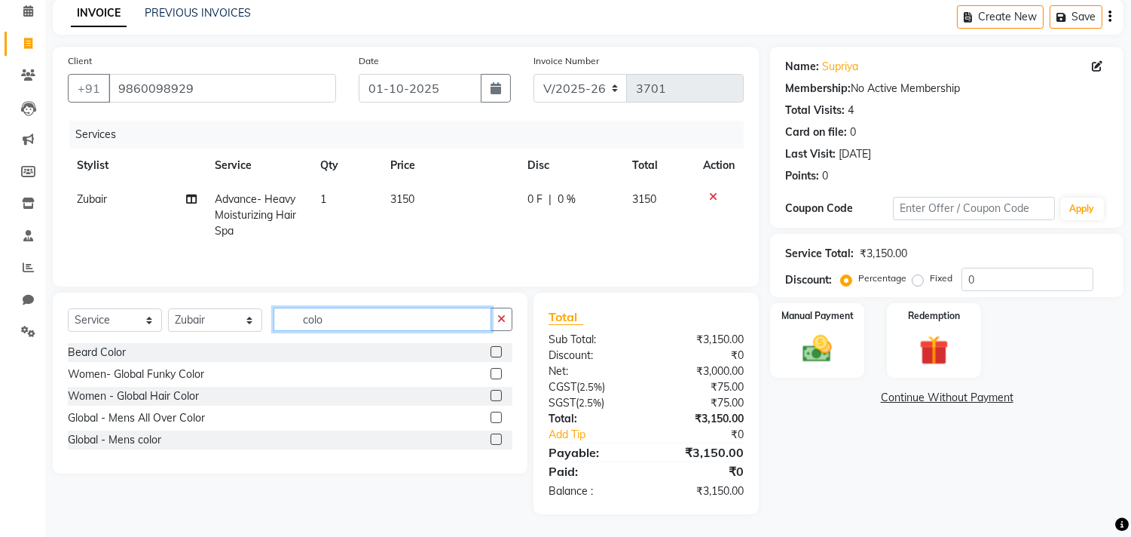
type input "colo"
click at [495, 397] on label at bounding box center [496, 395] width 11 height 11
click at [495, 397] on input "checkbox" at bounding box center [496, 396] width 10 height 10
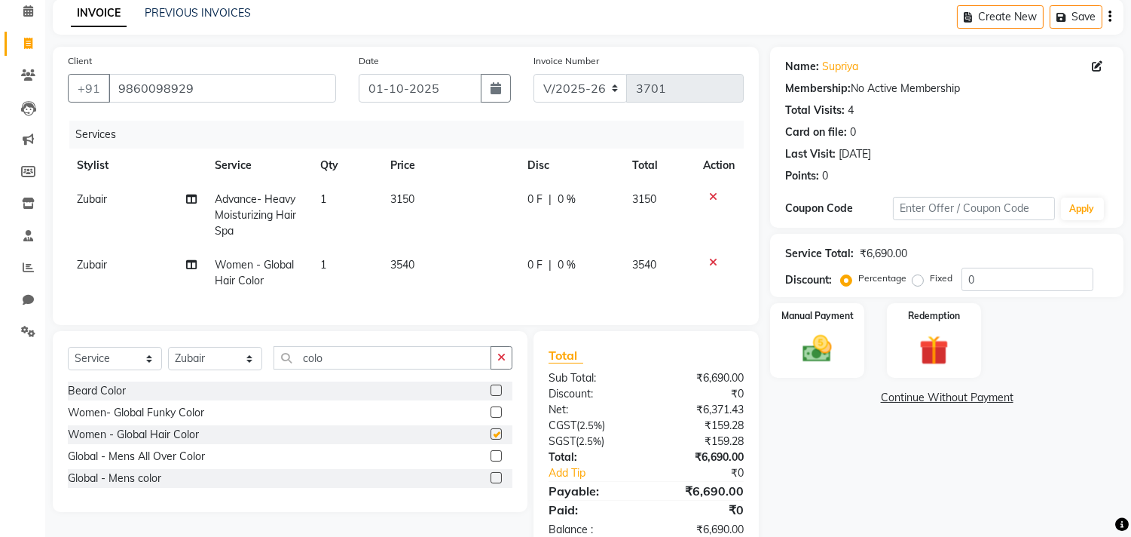
checkbox input "false"
click at [440, 266] on td "3540" at bounding box center [449, 273] width 137 height 50
select select "29955"
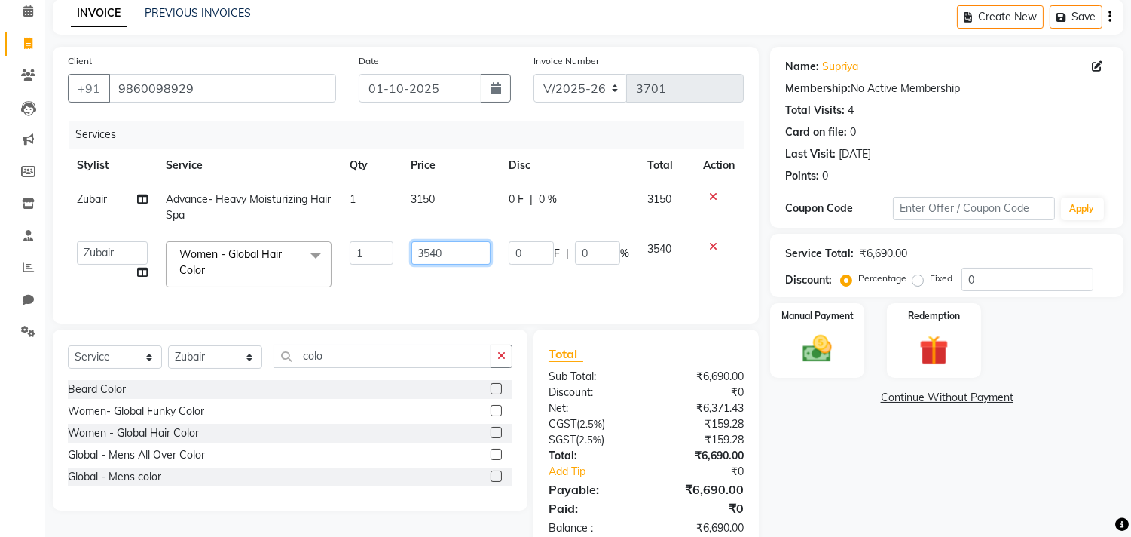
click at [453, 258] on input "3540" at bounding box center [450, 252] width 79 height 23
type input "4200"
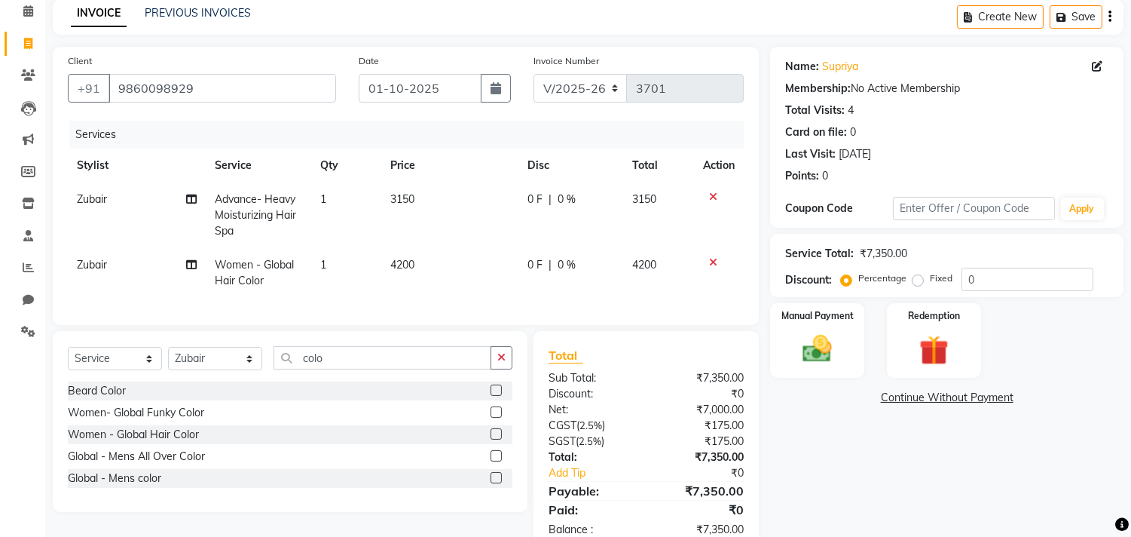
click at [440, 201] on td "3150" at bounding box center [449, 215] width 137 height 66
select select "29955"
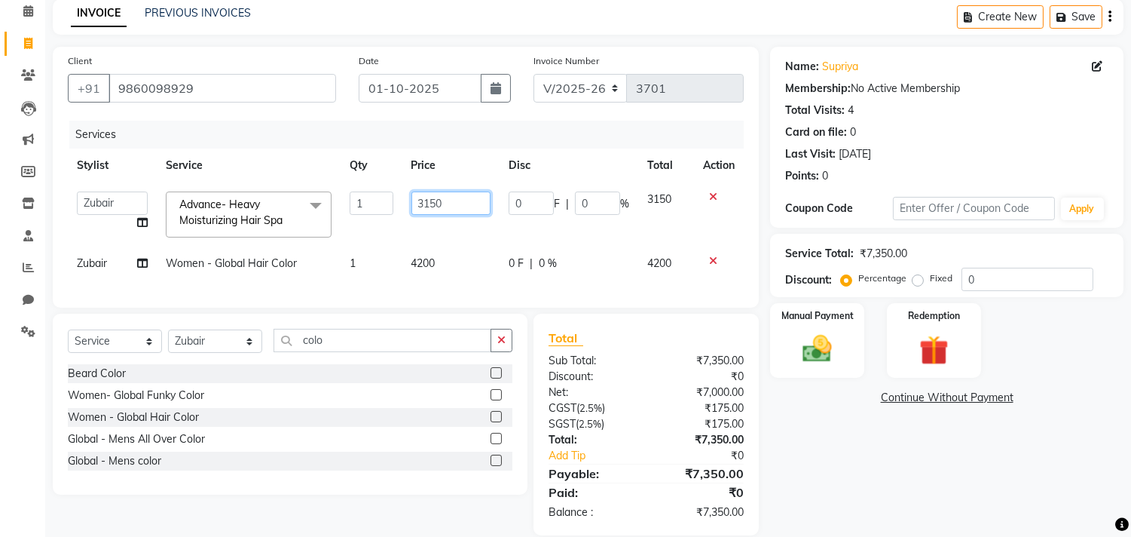
click at [440, 201] on input "3150" at bounding box center [450, 202] width 79 height 23
type input "2625"
click at [839, 369] on div "Manual Payment" at bounding box center [818, 339] width 98 height 77
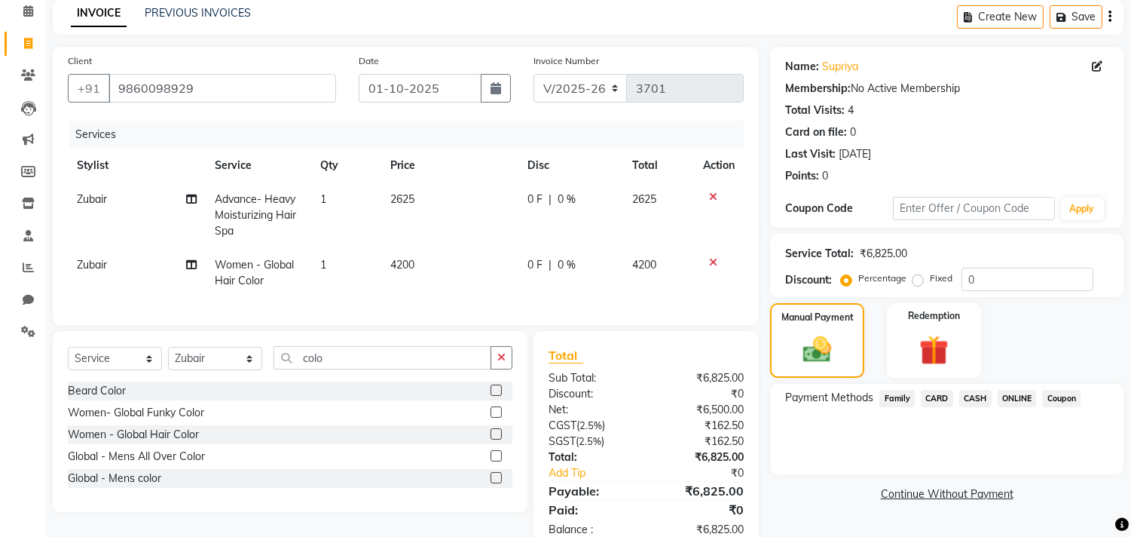
click at [933, 396] on span "CARD" at bounding box center [937, 398] width 32 height 17
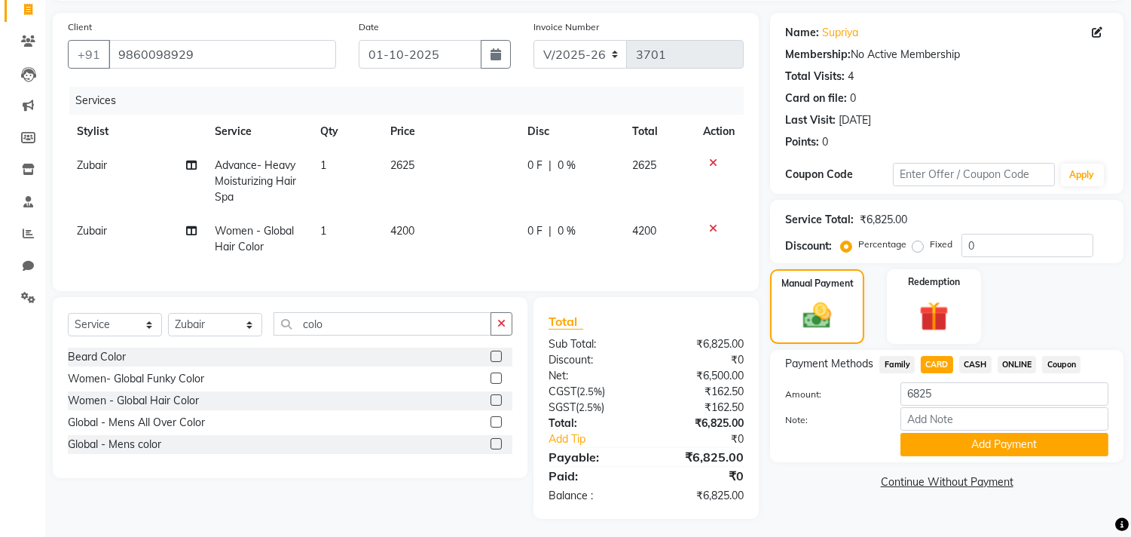
scroll to position [117, 0]
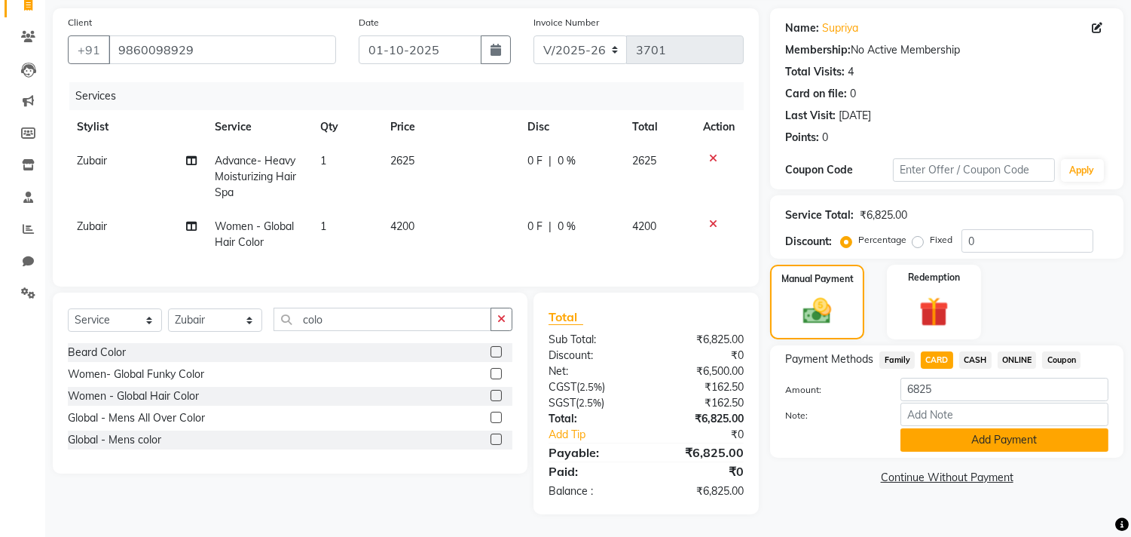
click at [980, 428] on button "Add Payment" at bounding box center [1005, 439] width 208 height 23
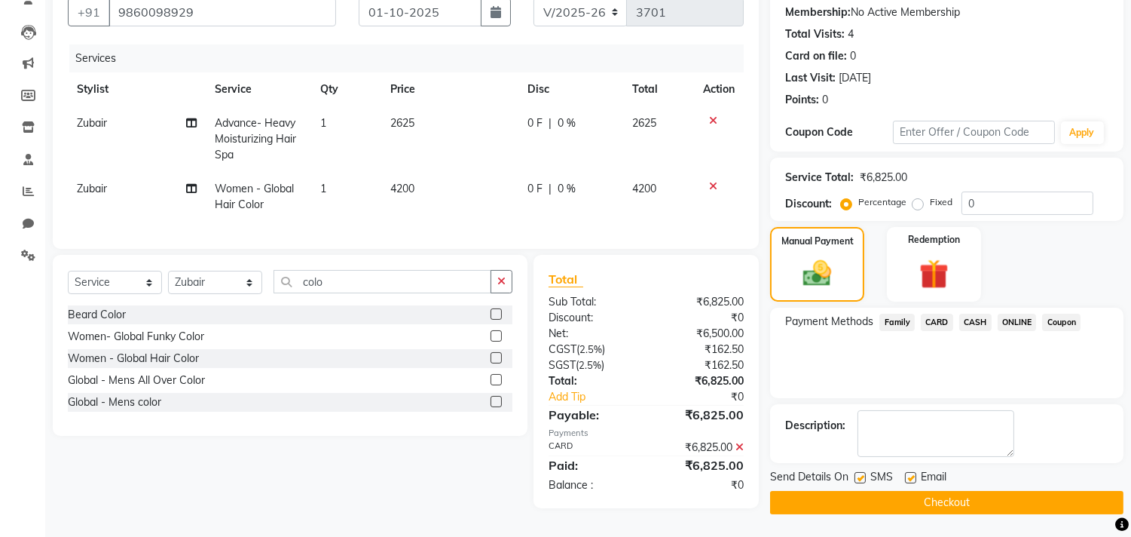
scroll to position [148, 0]
click at [967, 491] on button "Checkout" at bounding box center [946, 502] width 353 height 23
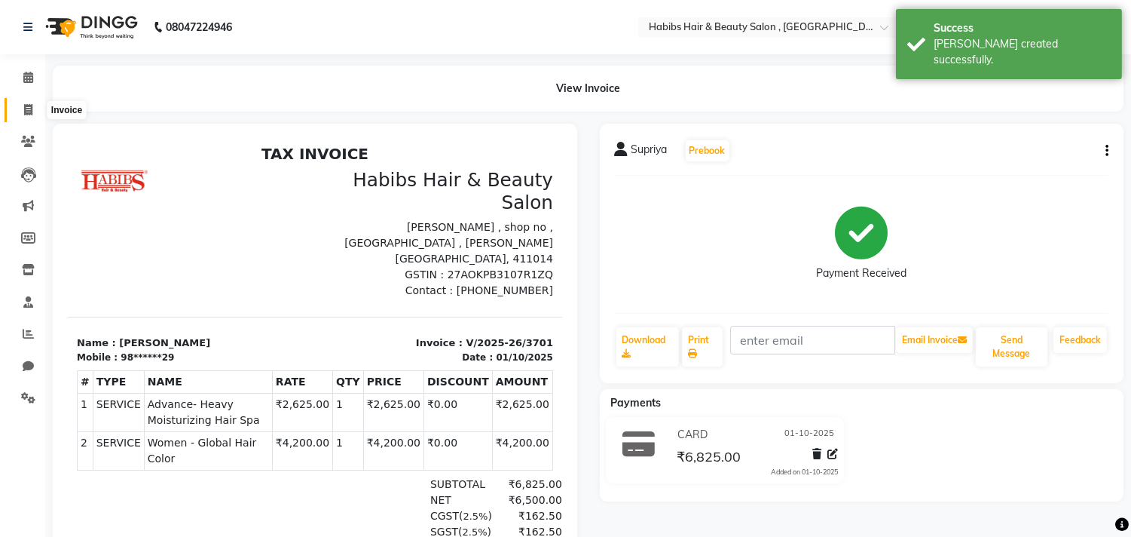
click at [30, 104] on icon at bounding box center [28, 109] width 8 height 11
select select "service"
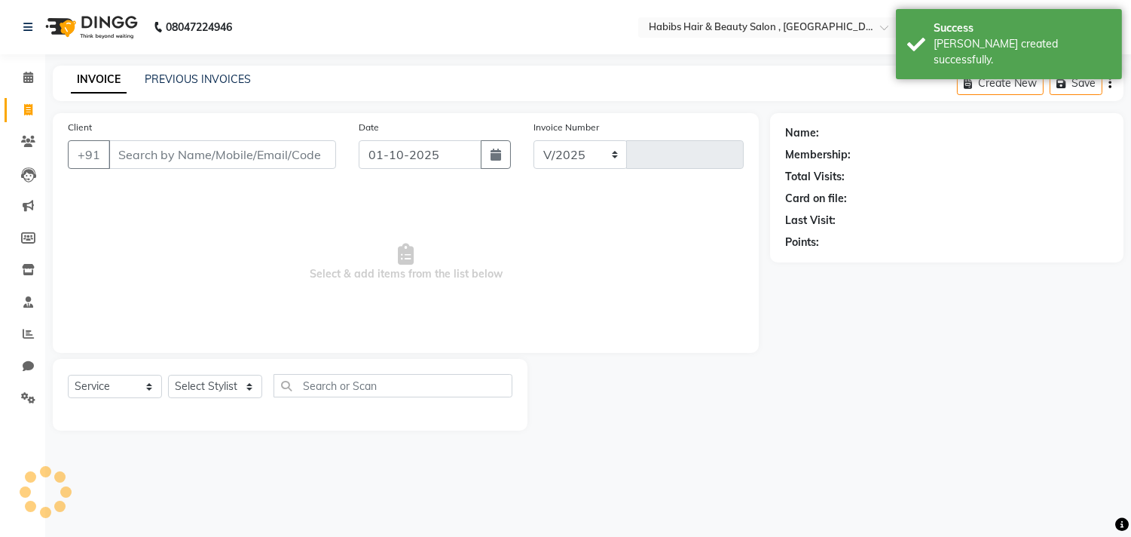
select select "4838"
type input "3702"
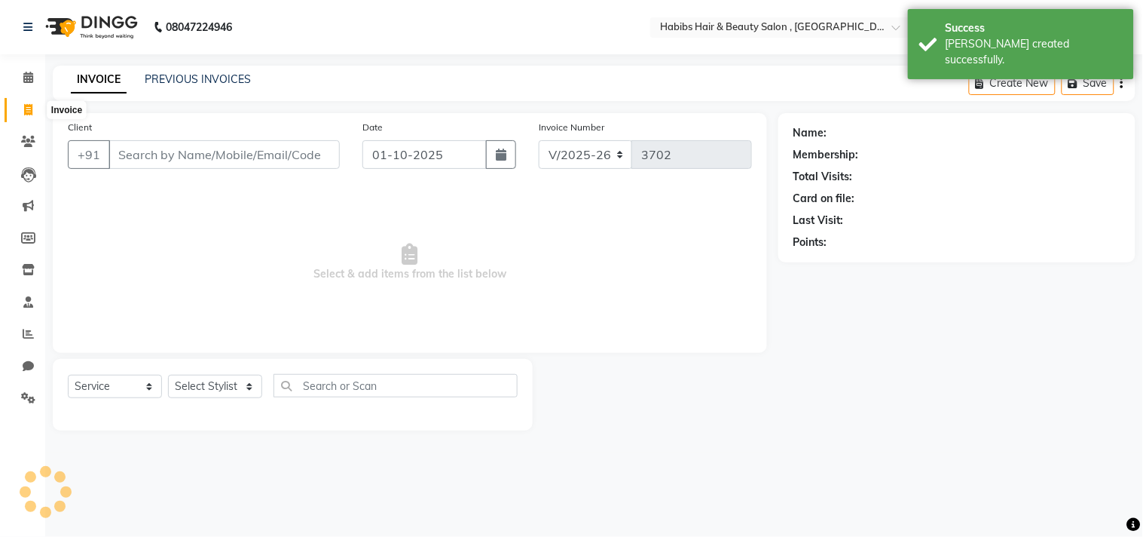
click at [19, 106] on span at bounding box center [28, 110] width 26 height 17
select select "4838"
select select "service"
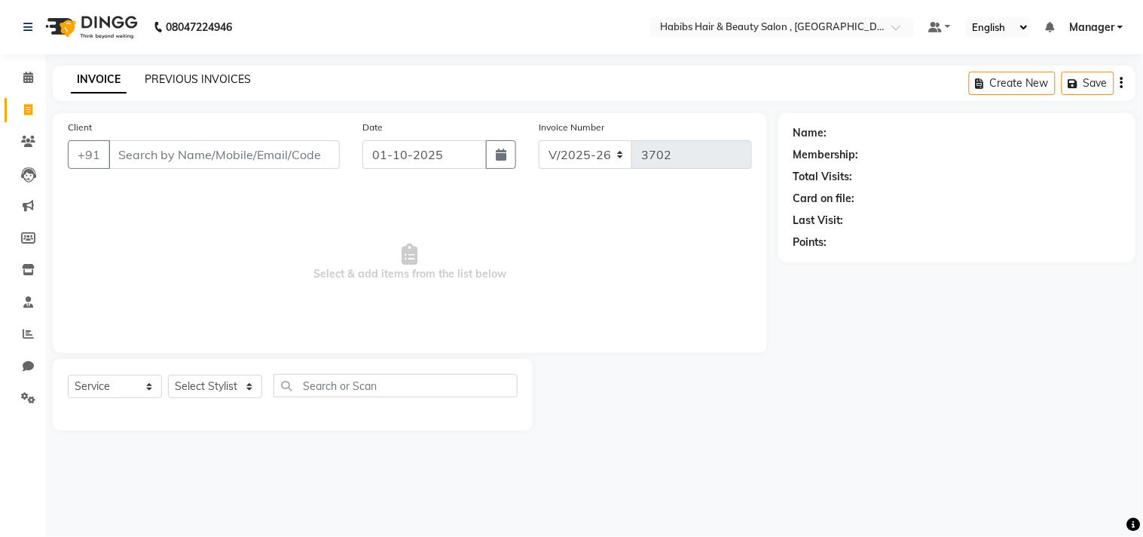
click at [228, 85] on link "PREVIOUS INVOICES" at bounding box center [198, 79] width 106 height 14
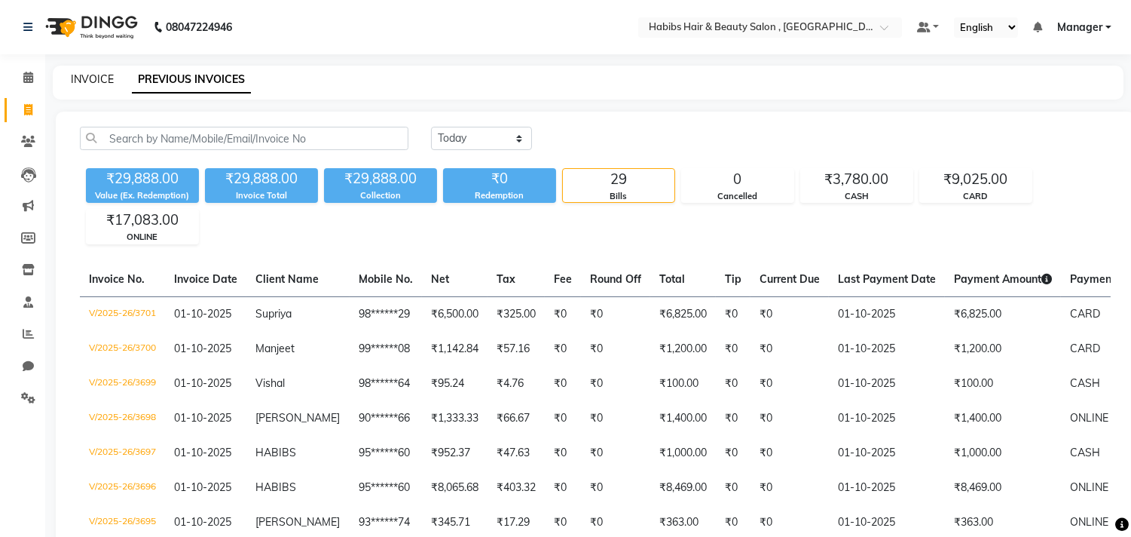
click at [88, 78] on link "INVOICE" at bounding box center [92, 79] width 43 height 14
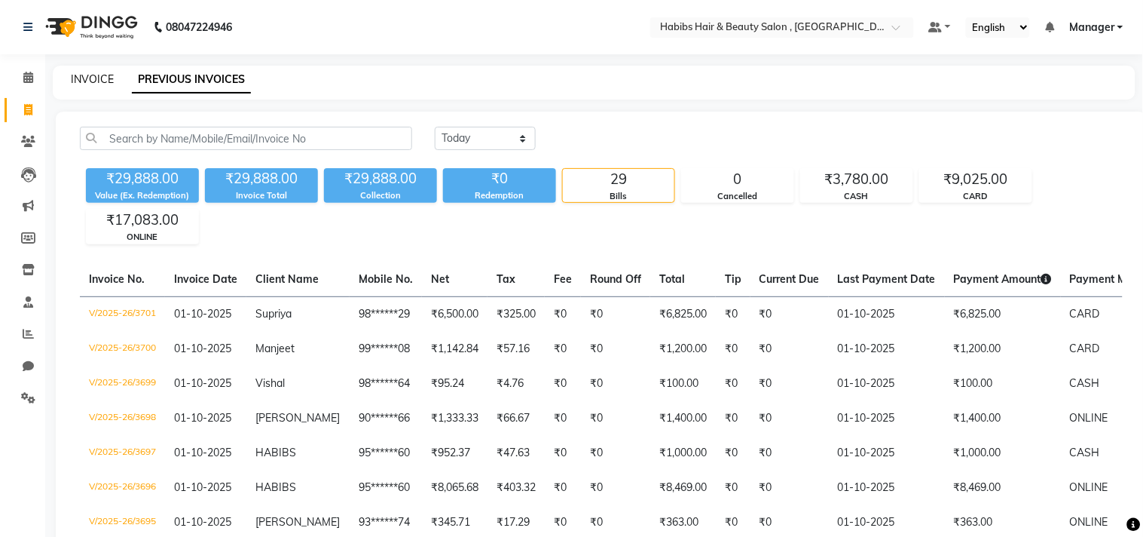
select select "service"
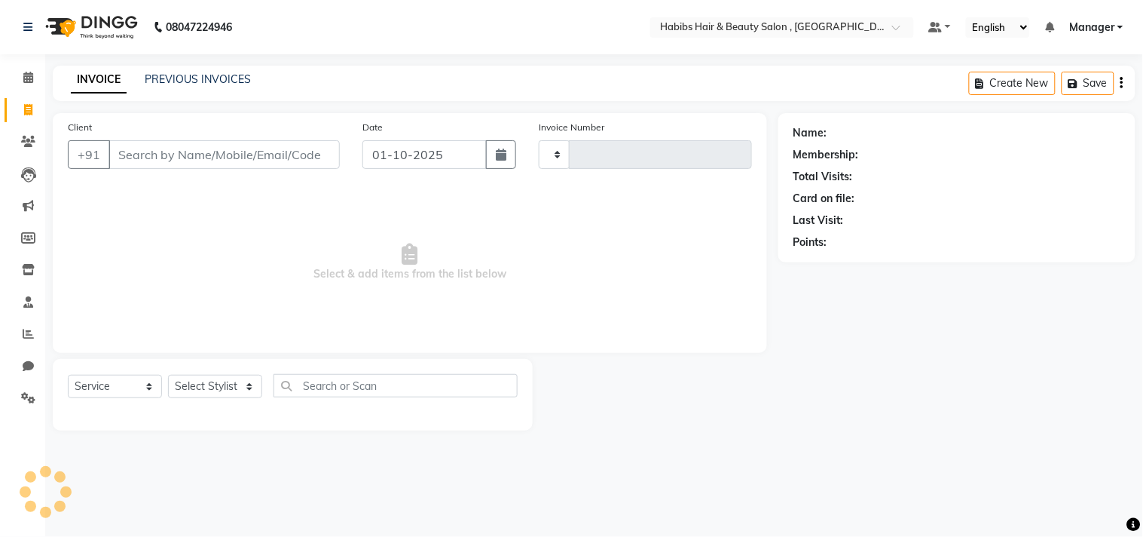
type input "3702"
select select "4838"
click at [170, 78] on link "PREVIOUS INVOICES" at bounding box center [198, 79] width 106 height 14
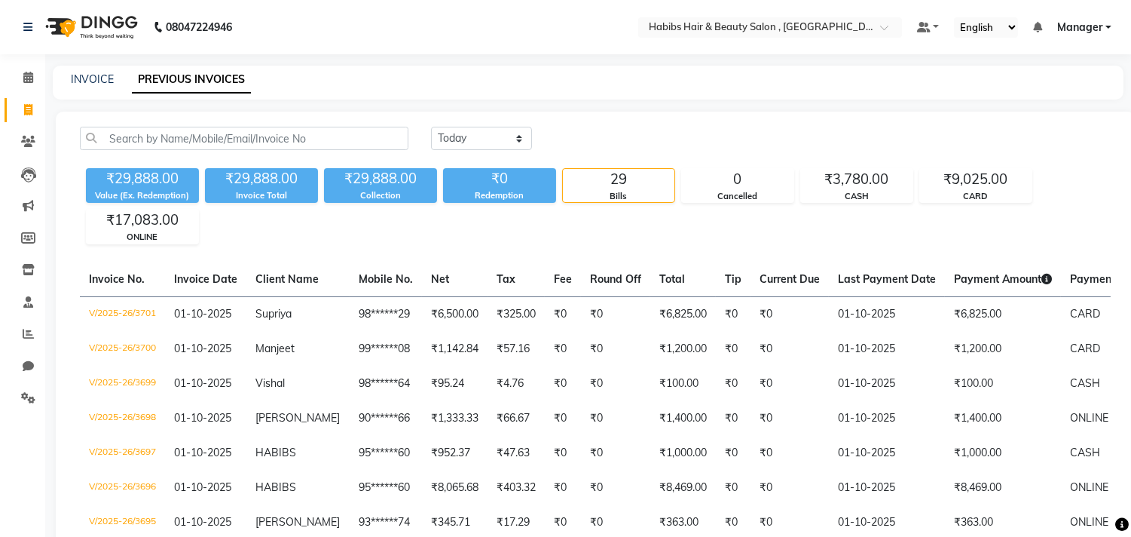
click at [96, 86] on div "INVOICE" at bounding box center [92, 80] width 43 height 16
click at [106, 72] on link "INVOICE" at bounding box center [92, 79] width 43 height 14
select select "service"
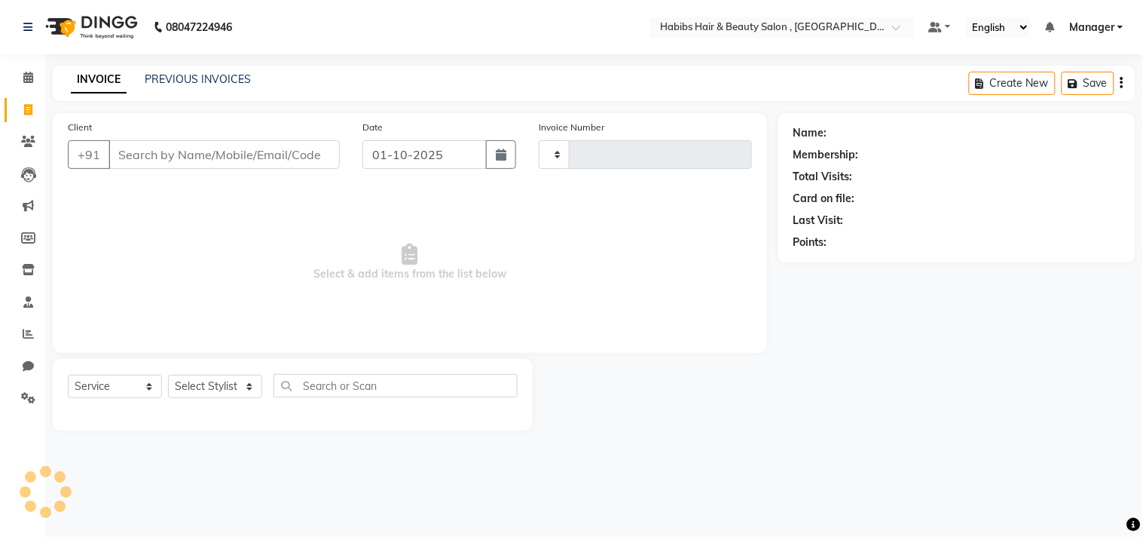
click at [378, 84] on div "INVOICE PREVIOUS INVOICES Create New Save" at bounding box center [594, 83] width 1083 height 35
type input "3702"
select select "4838"
click at [386, 98] on div "INVOICE PREVIOUS INVOICES Create New Save" at bounding box center [594, 83] width 1083 height 35
